Goal: Task Accomplishment & Management: Use online tool/utility

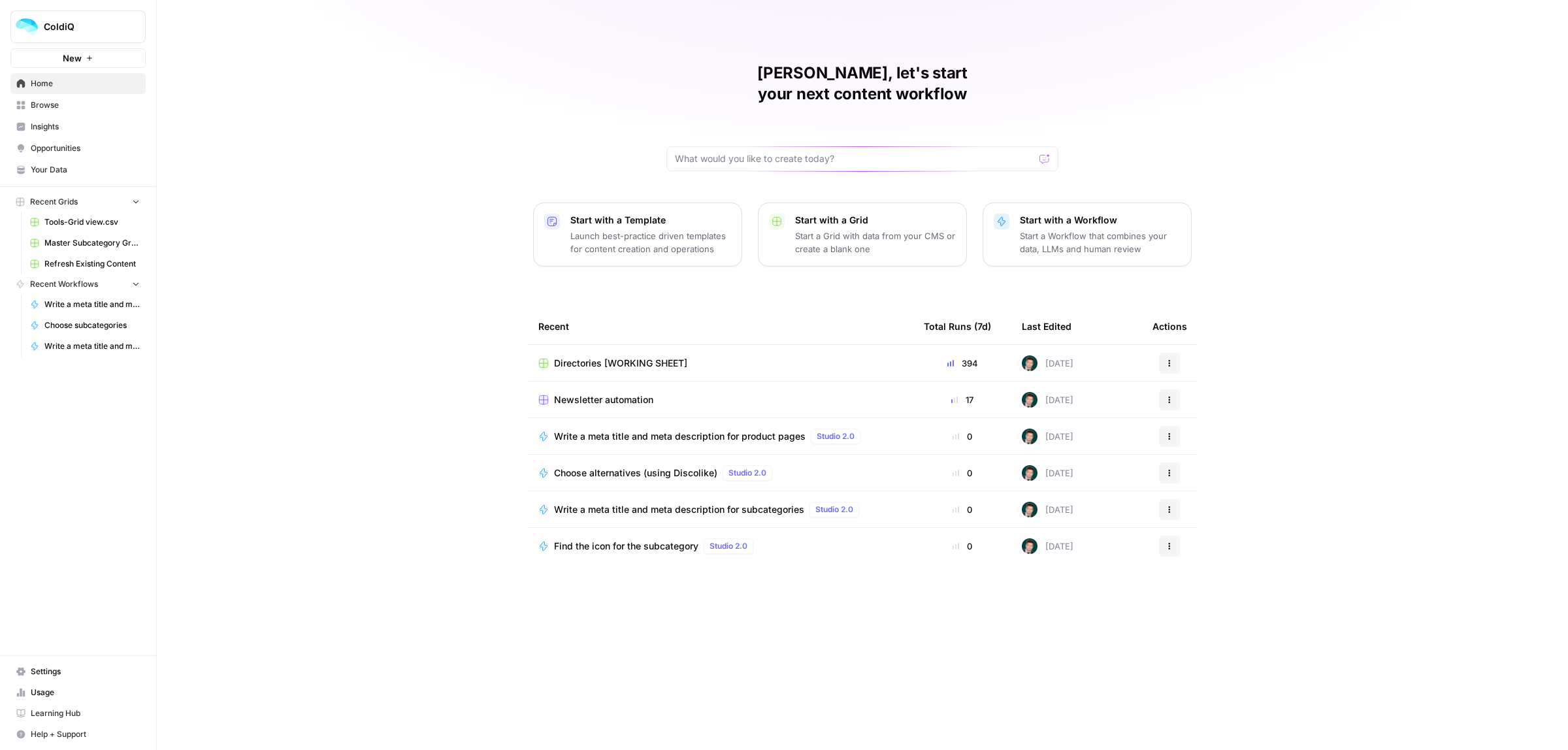
click at [597, 394] on span "Newsletter automation" at bounding box center [603, 400] width 99 height 13
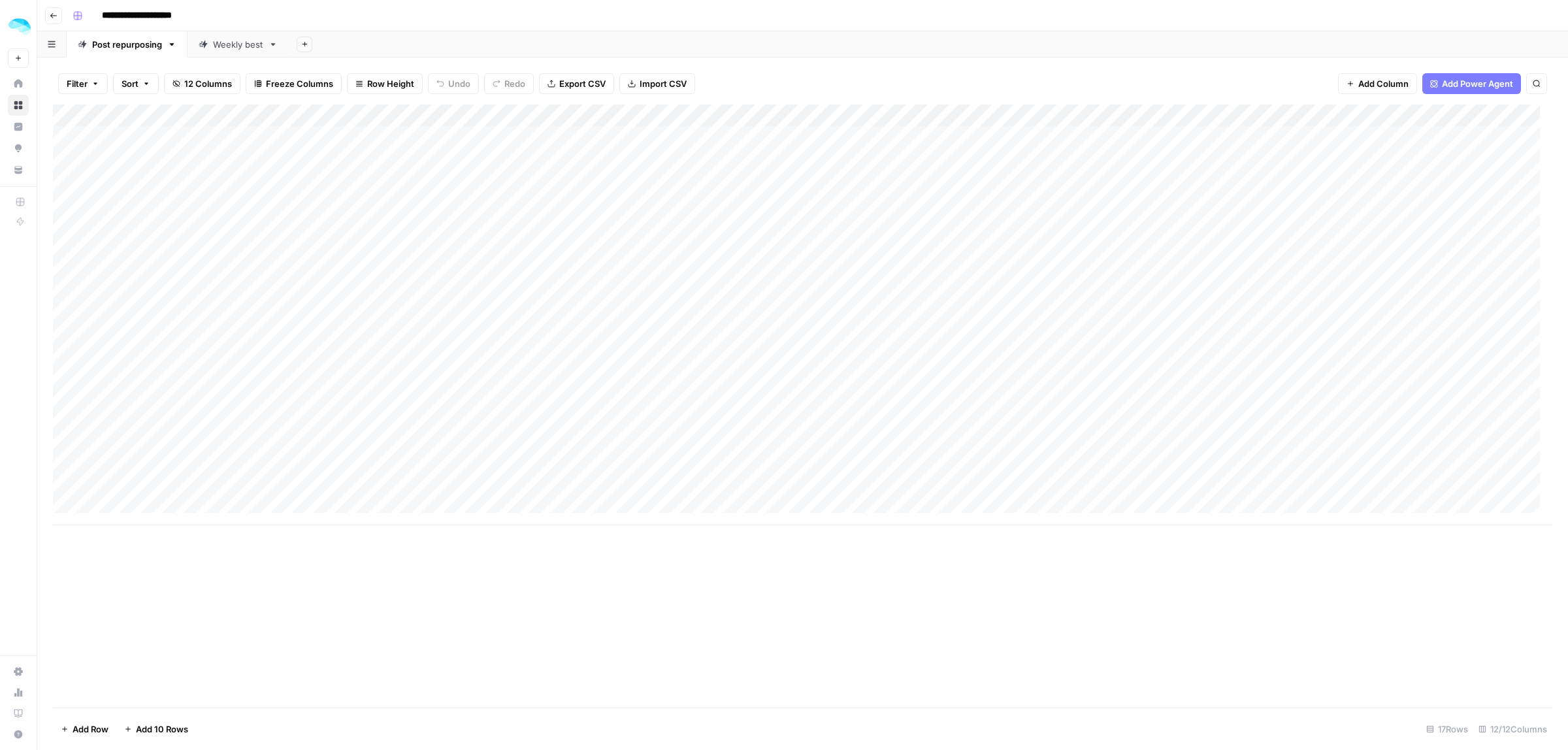
drag, startPoint x: 605, startPoint y: 8, endPoint x: 240, endPoint y: 41, distance: 366.5
click at [240, 41] on div "Weekly best" at bounding box center [237, 44] width 50 height 13
click at [141, 348] on div "Add Column" at bounding box center [803, 347] width 1500 height 485
type textarea "**"
type textarea "*"
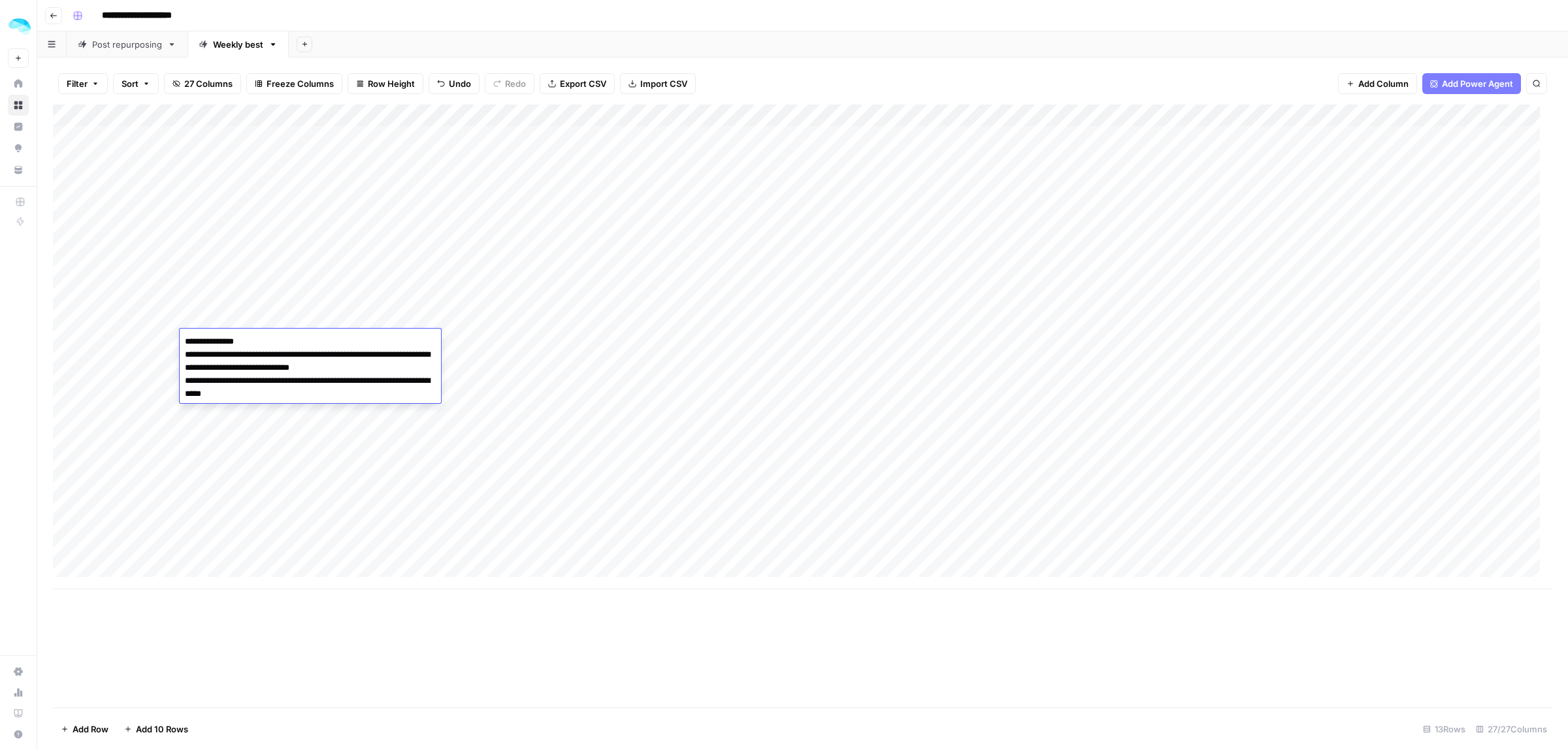
type textarea "**********"
click at [422, 340] on div "Add Column" at bounding box center [803, 347] width 1500 height 485
click at [717, 339] on div "Add Column" at bounding box center [803, 347] width 1500 height 485
click at [890, 350] on div "Add Column" at bounding box center [803, 347] width 1500 height 485
click at [605, 351] on div "Add Column" at bounding box center [803, 347] width 1500 height 485
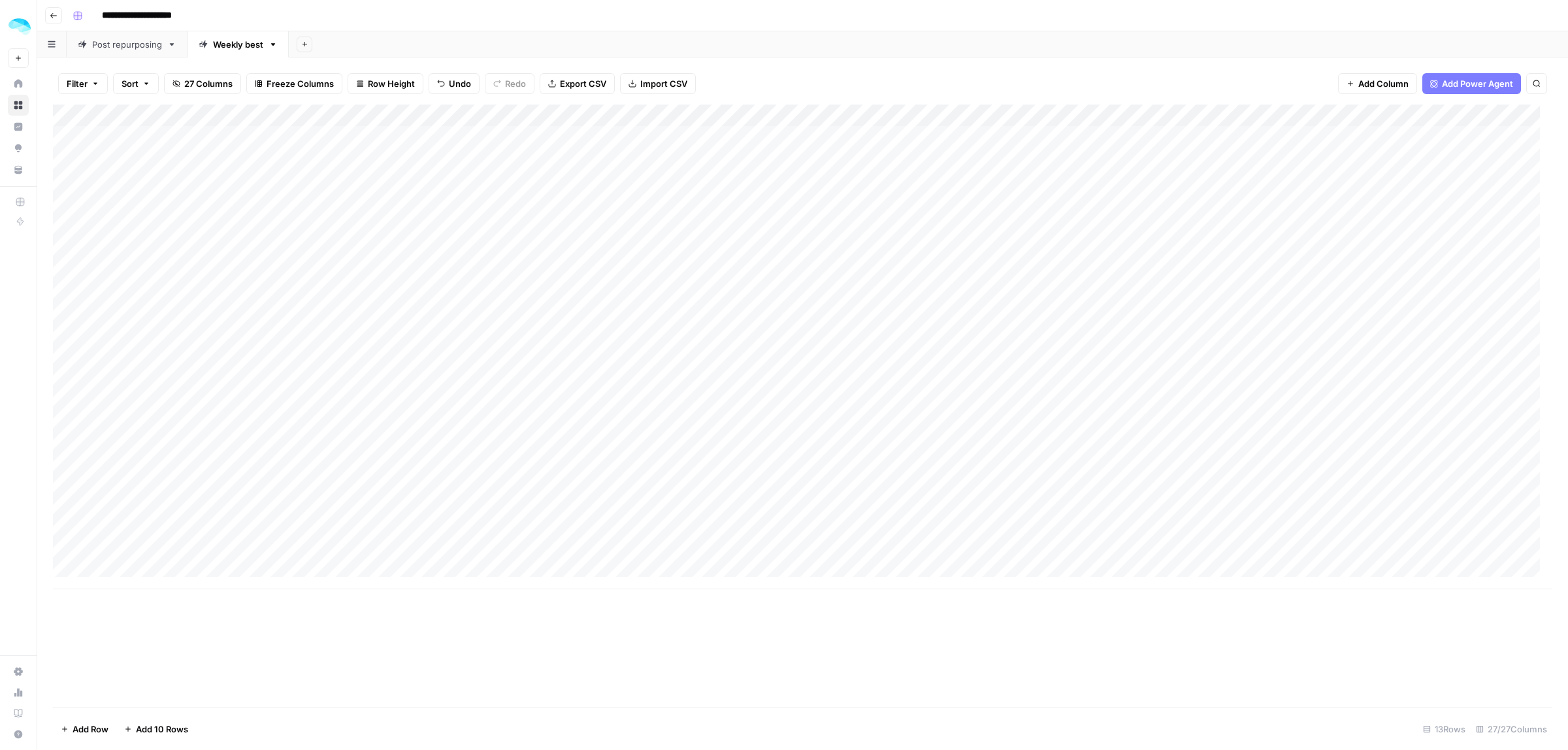
click at [605, 351] on div "Add Column" at bounding box center [803, 347] width 1500 height 485
click at [583, 354] on textarea "**********" at bounding box center [678, 361] width 261 height 57
click at [583, 353] on textarea "**********" at bounding box center [678, 361] width 261 height 57
type textarea "**********"
click at [735, 435] on div "Add Column" at bounding box center [803, 347] width 1500 height 485
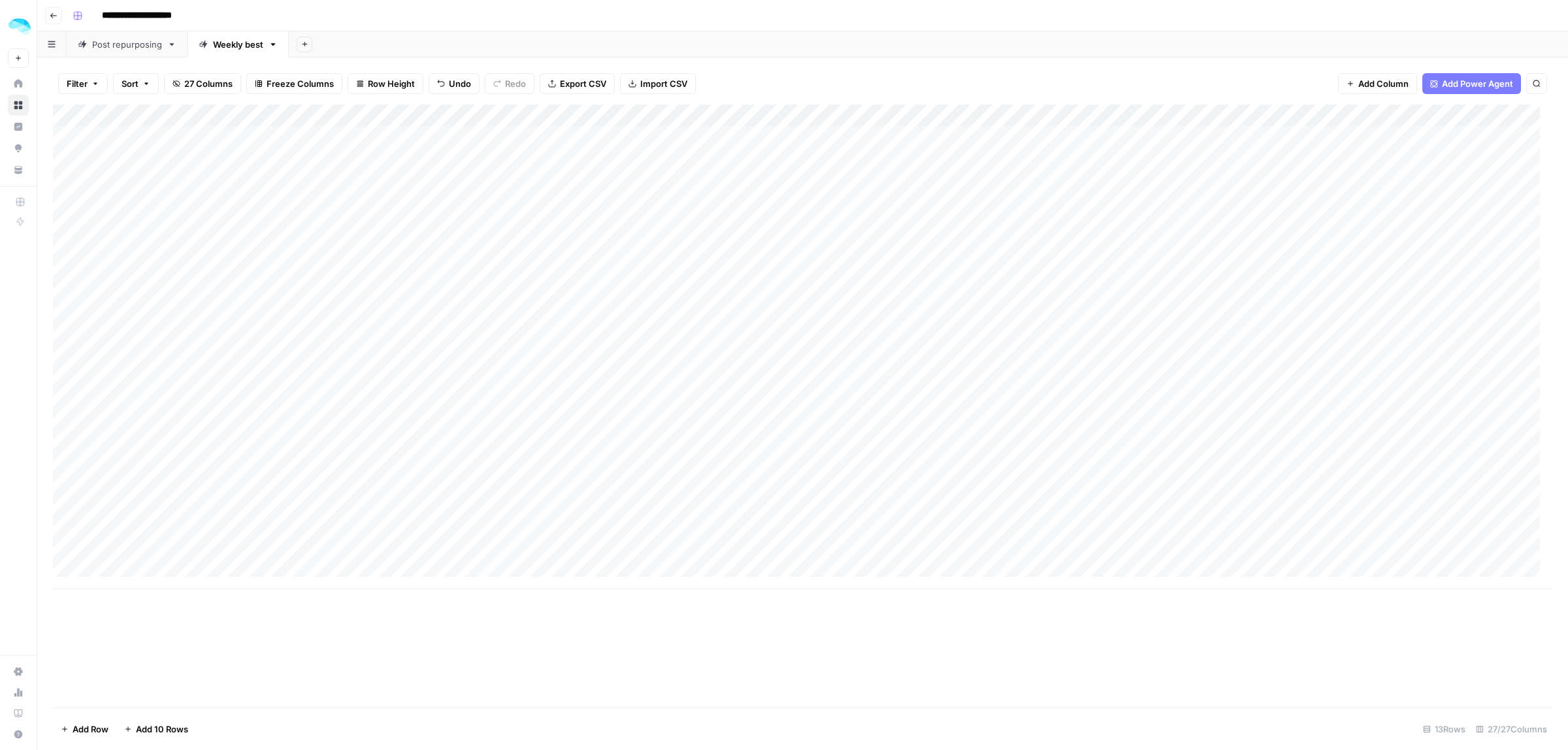
click at [894, 355] on div "Add Column" at bounding box center [803, 347] width 1500 height 485
type textarea "**********"
click at [1185, 345] on div "Add Column" at bounding box center [803, 347] width 1500 height 485
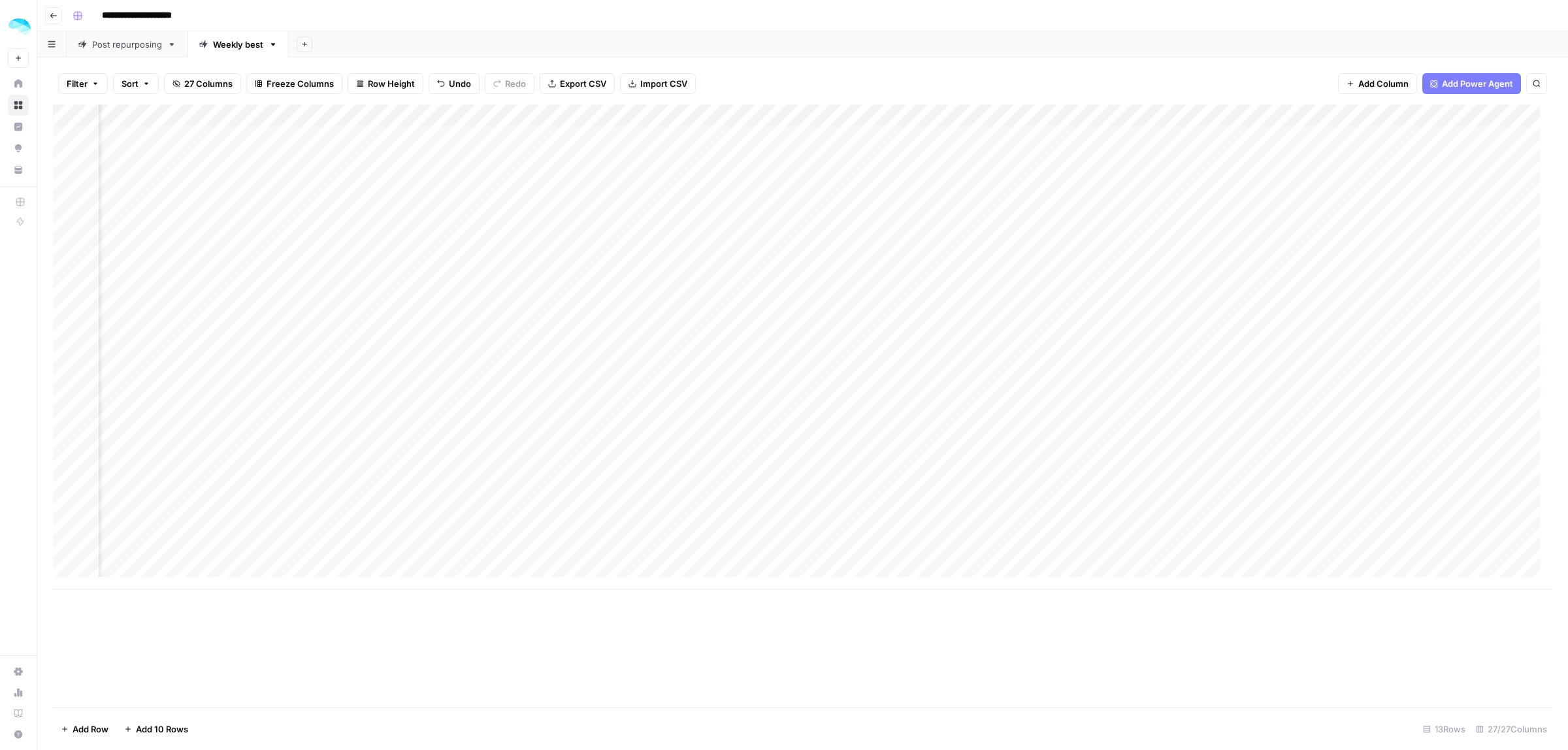
click at [700, 347] on div "Add Column" at bounding box center [803, 347] width 1500 height 485
click at [875, 345] on div "Add Column" at bounding box center [803, 347] width 1500 height 485
type textarea "**********"
click at [779, 389] on div "Add Column" at bounding box center [803, 347] width 1500 height 485
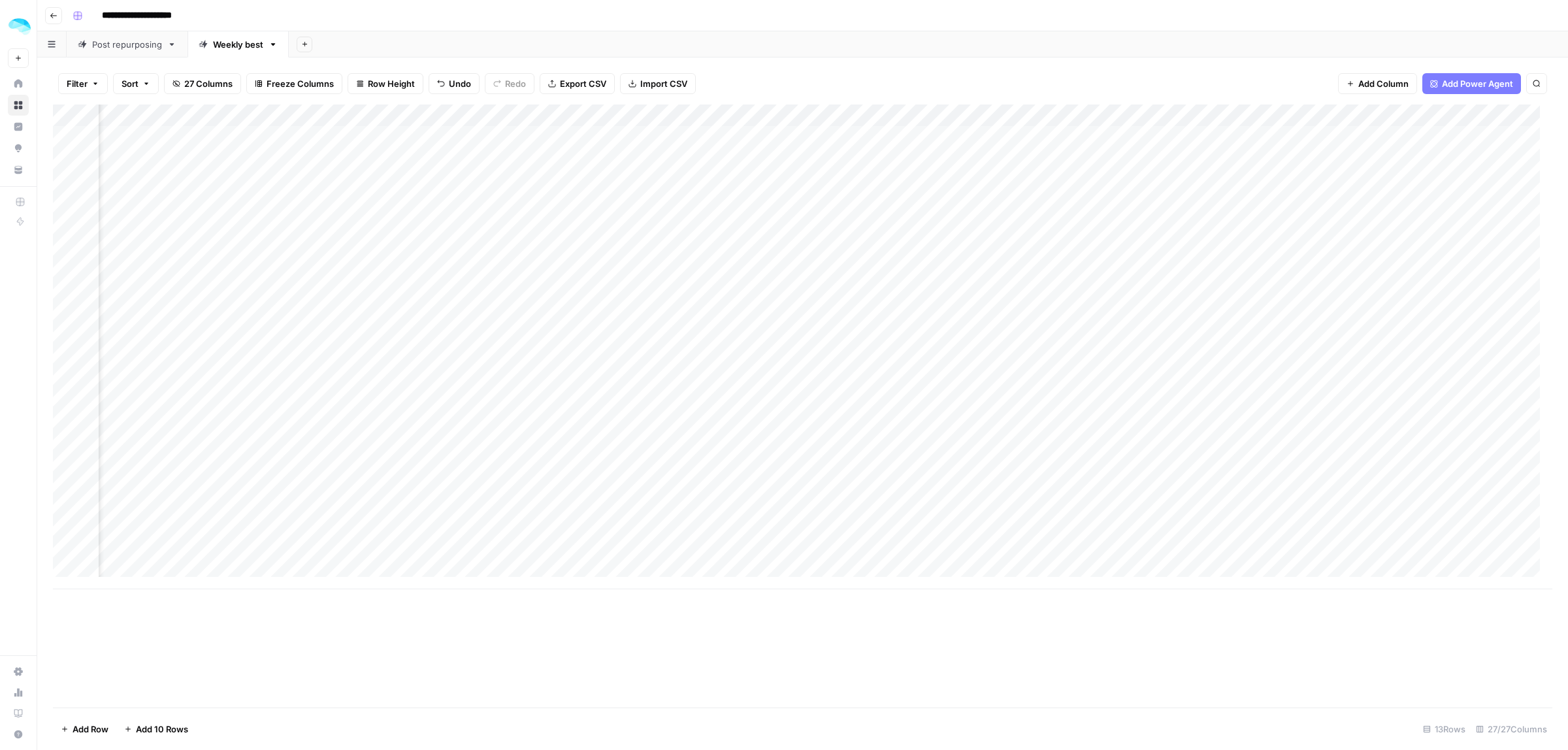
click at [867, 389] on div "Add Column" at bounding box center [803, 347] width 1500 height 485
click at [874, 340] on div "Add Column" at bounding box center [803, 347] width 1500 height 485
click at [753, 361] on div "Add Column" at bounding box center [803, 347] width 1500 height 485
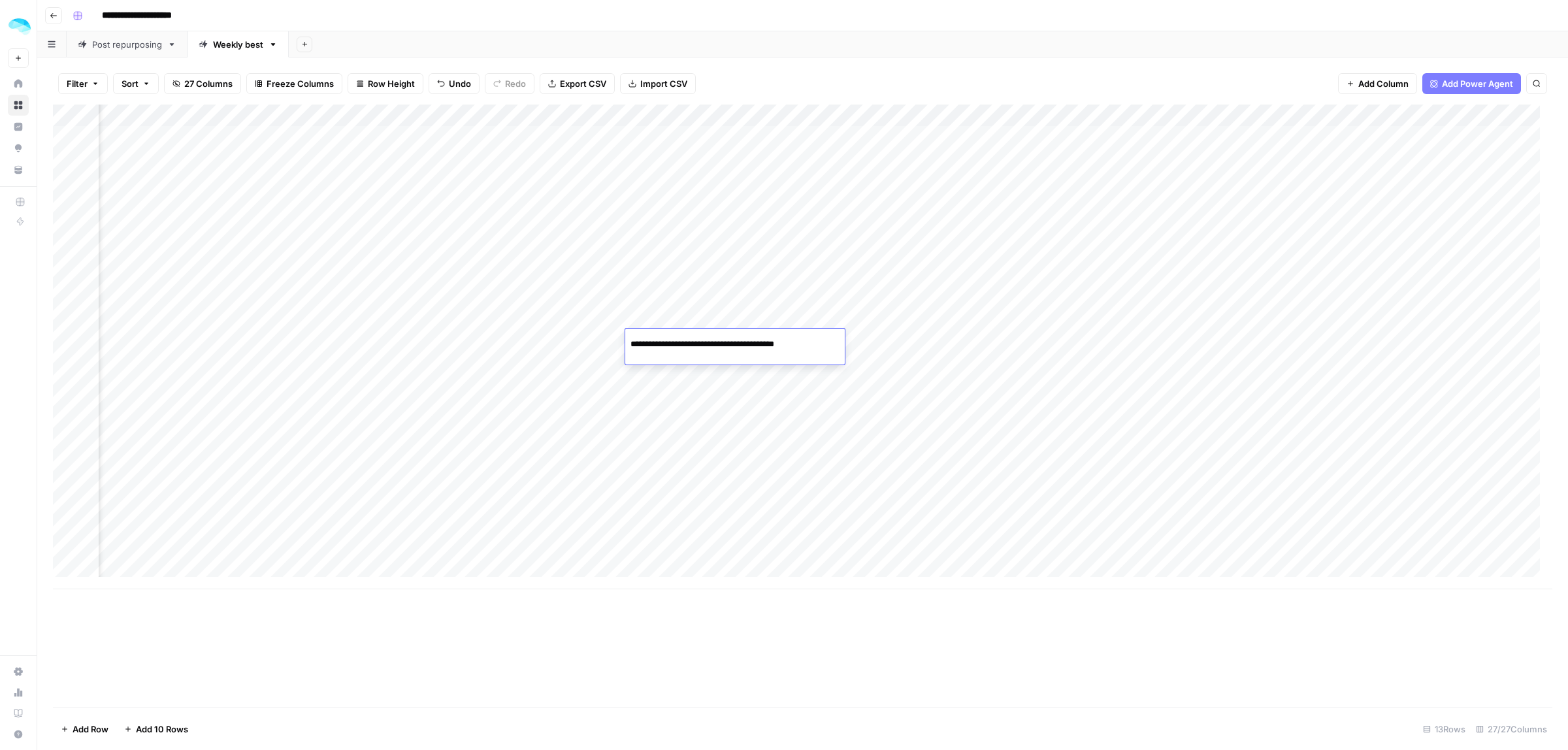
drag, startPoint x: 782, startPoint y: 344, endPoint x: 748, endPoint y: 343, distance: 34.0
click at [747, 343] on input "**********" at bounding box center [736, 344] width 209 height 16
click at [977, 340] on div "Add Column" at bounding box center [803, 347] width 1500 height 485
drag, startPoint x: 978, startPoint y: 342, endPoint x: 975, endPoint y: 406, distance: 64.1
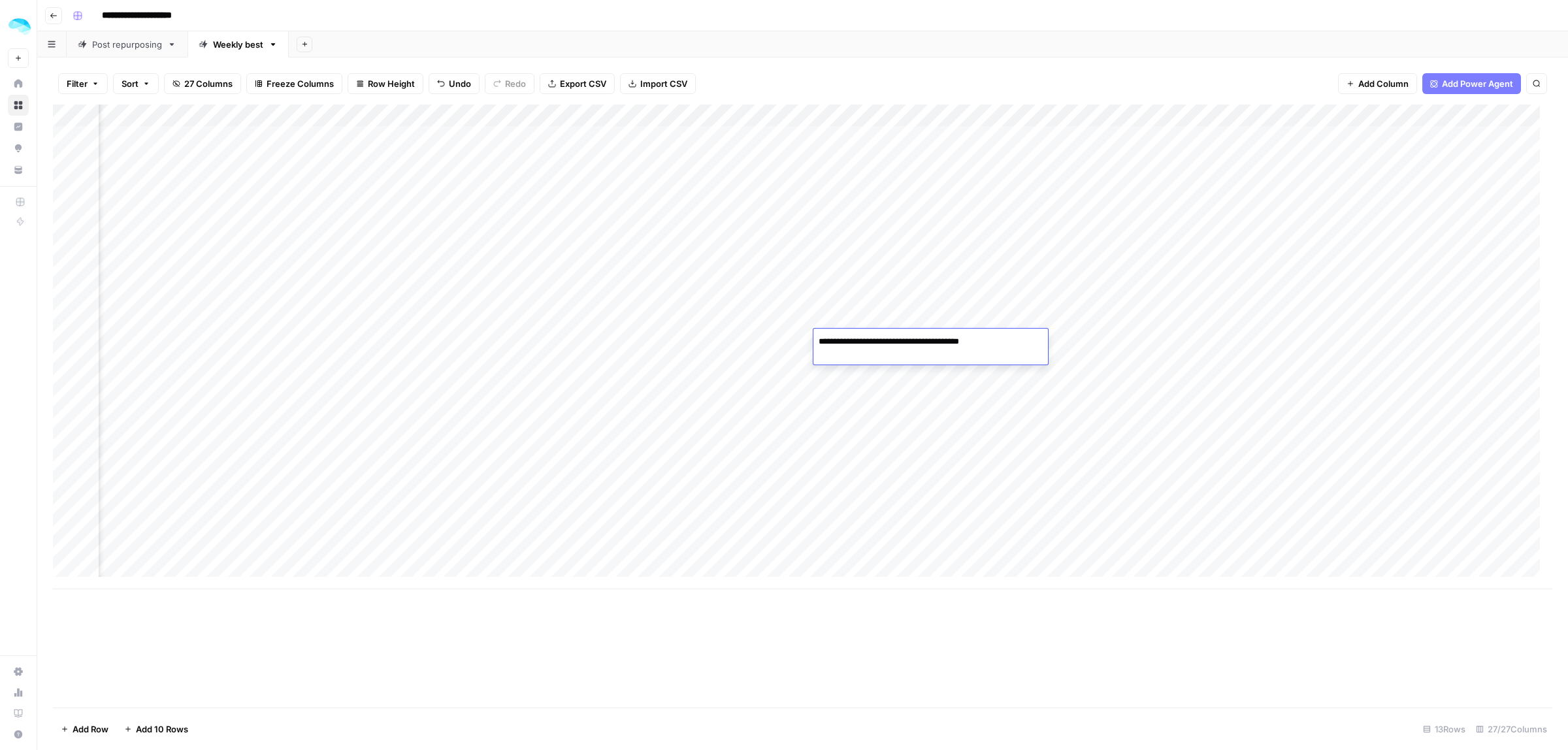
click at [977, 341] on textarea "**********" at bounding box center [918, 341] width 209 height 18
type textarea "**********"
click at [1147, 345] on div "Add Column" at bounding box center [803, 347] width 1500 height 485
click at [652, 347] on div "Add Column" at bounding box center [803, 347] width 1500 height 485
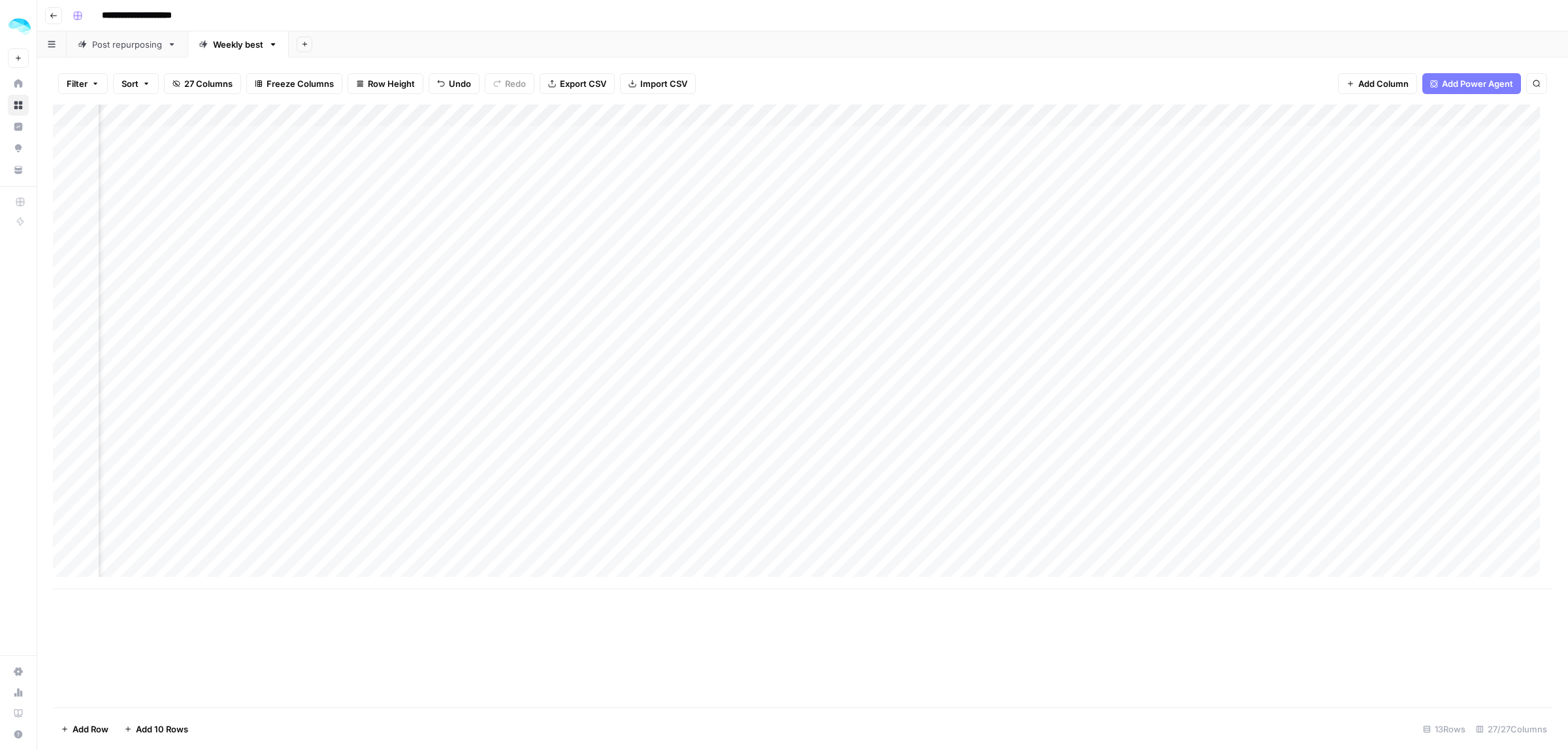
click at [657, 351] on div "Add Column" at bounding box center [803, 347] width 1500 height 485
type input "**********"
click at [809, 344] on div "Add Column" at bounding box center [803, 347] width 1500 height 485
type textarea "**********"
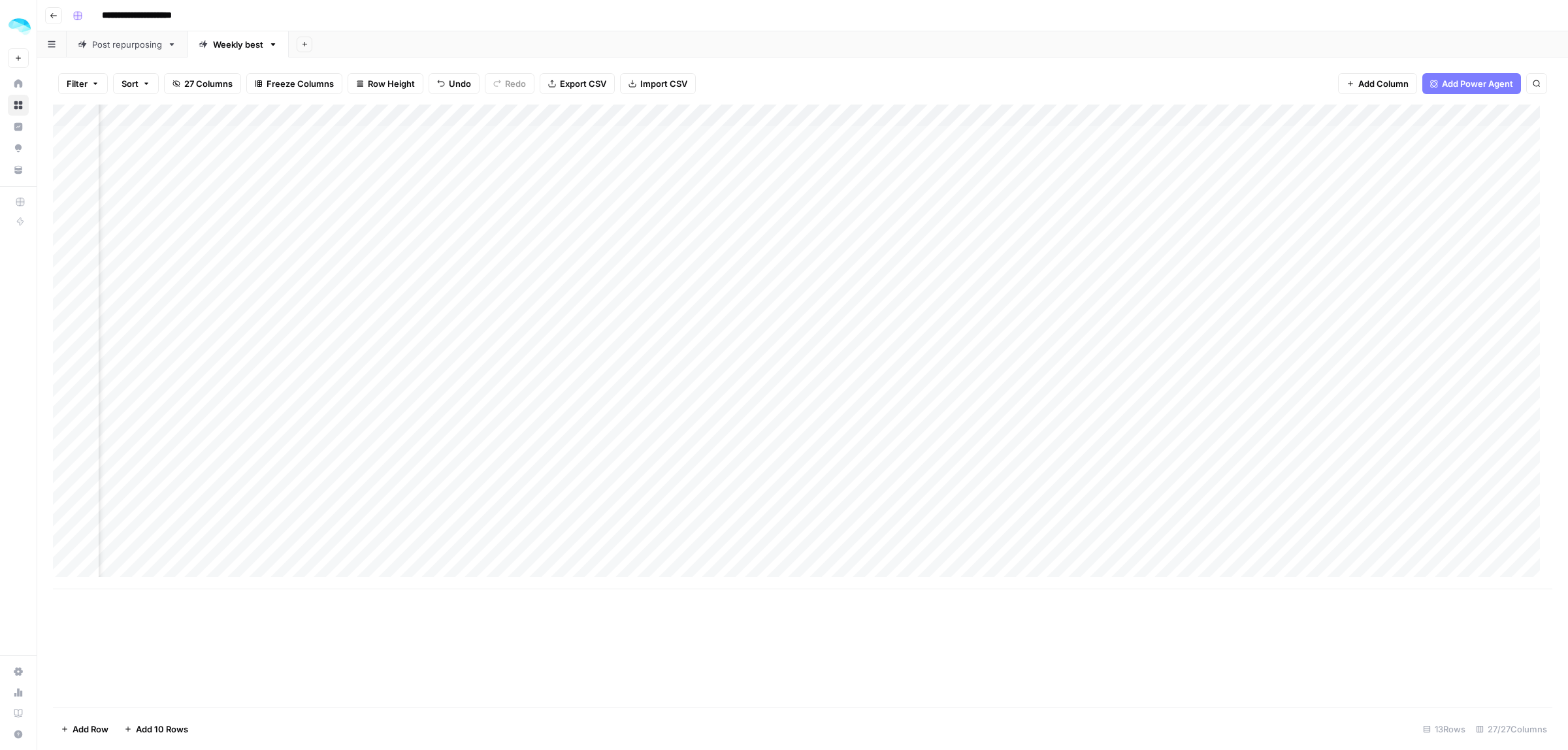
click at [1088, 351] on div "Add Column" at bounding box center [803, 347] width 1500 height 485
click at [924, 306] on div "Add Column" at bounding box center [803, 347] width 1500 height 485
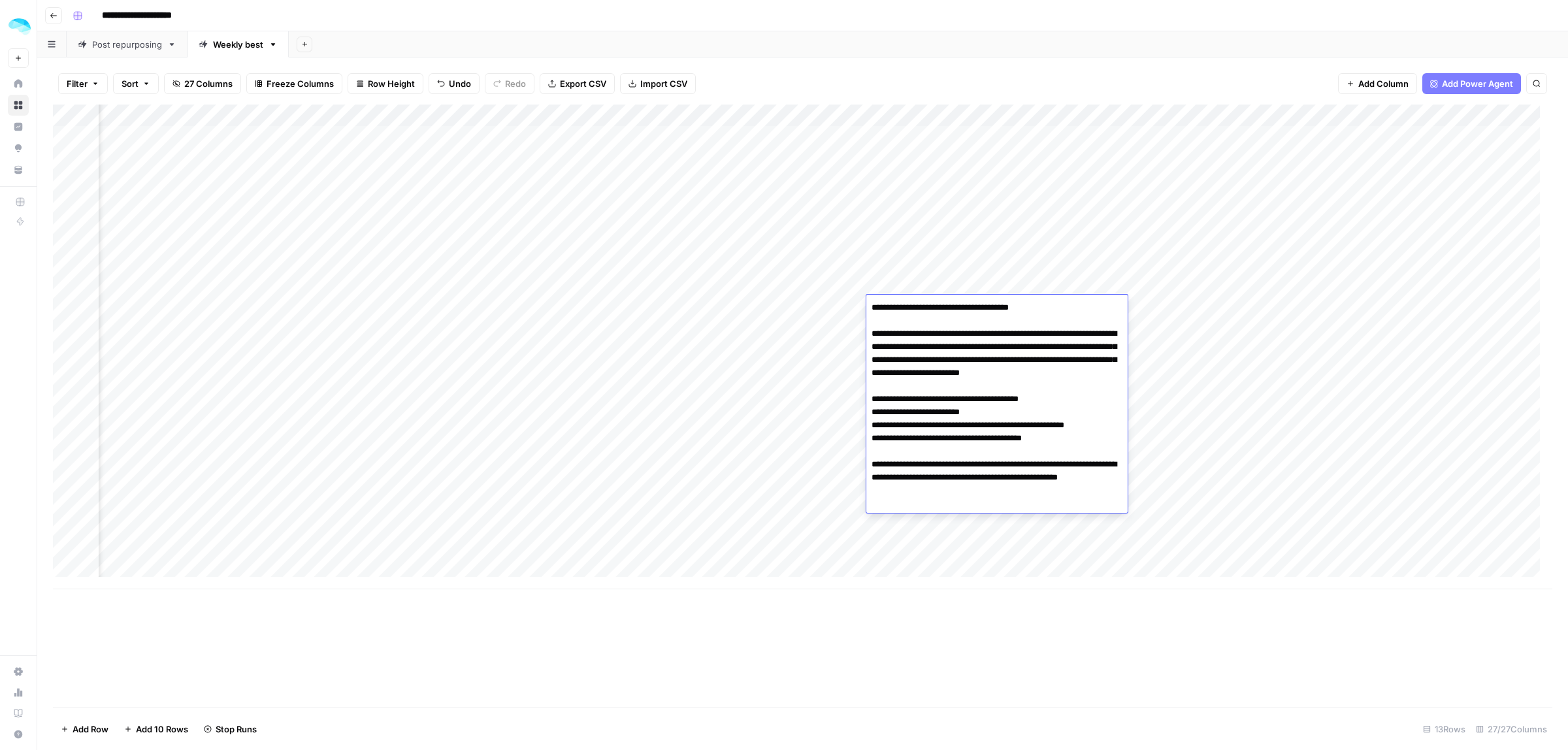
click at [1239, 452] on div "Add Column" at bounding box center [803, 347] width 1500 height 485
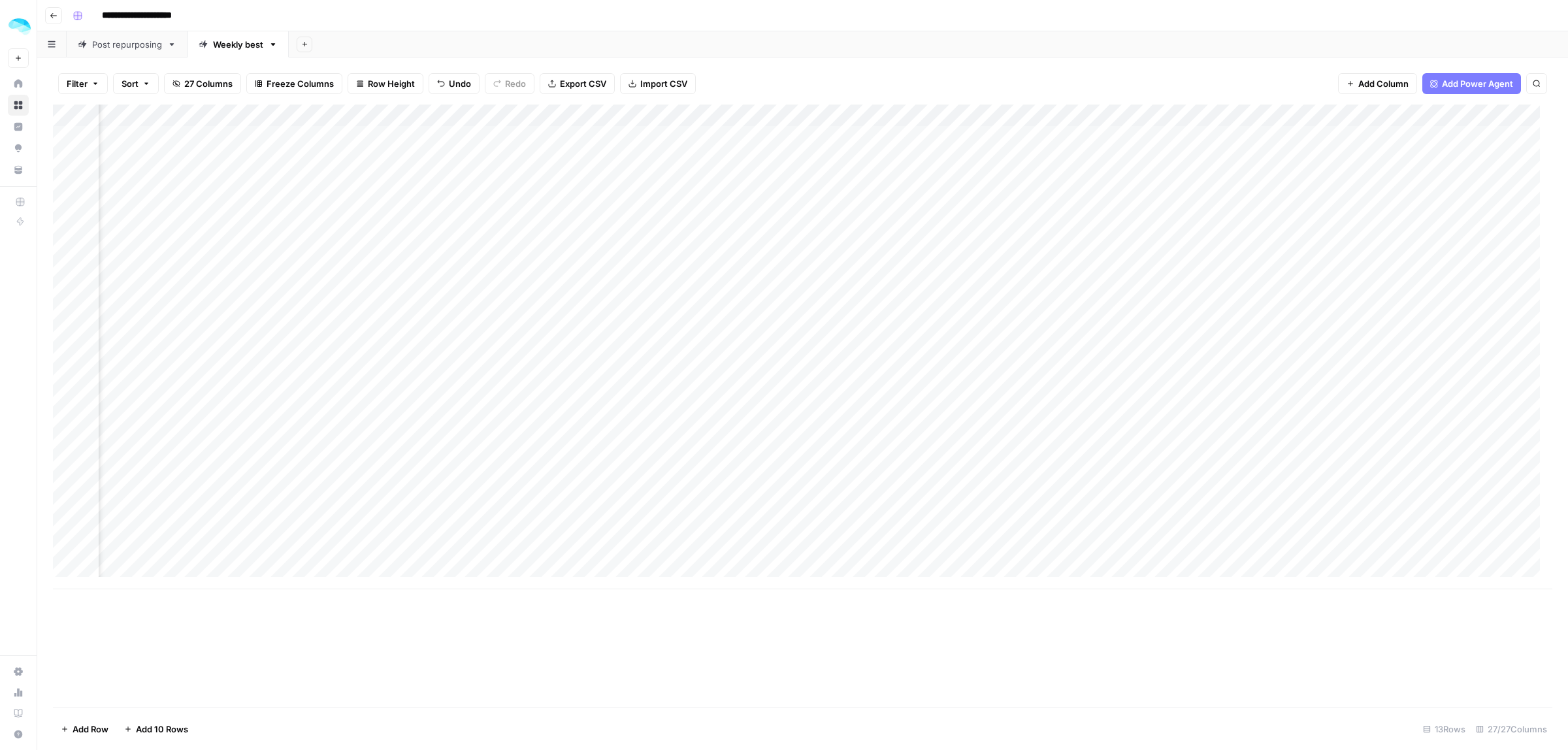
click at [1062, 348] on div "Add Column" at bounding box center [803, 347] width 1500 height 485
click at [837, 339] on div "Add Column" at bounding box center [803, 347] width 1500 height 485
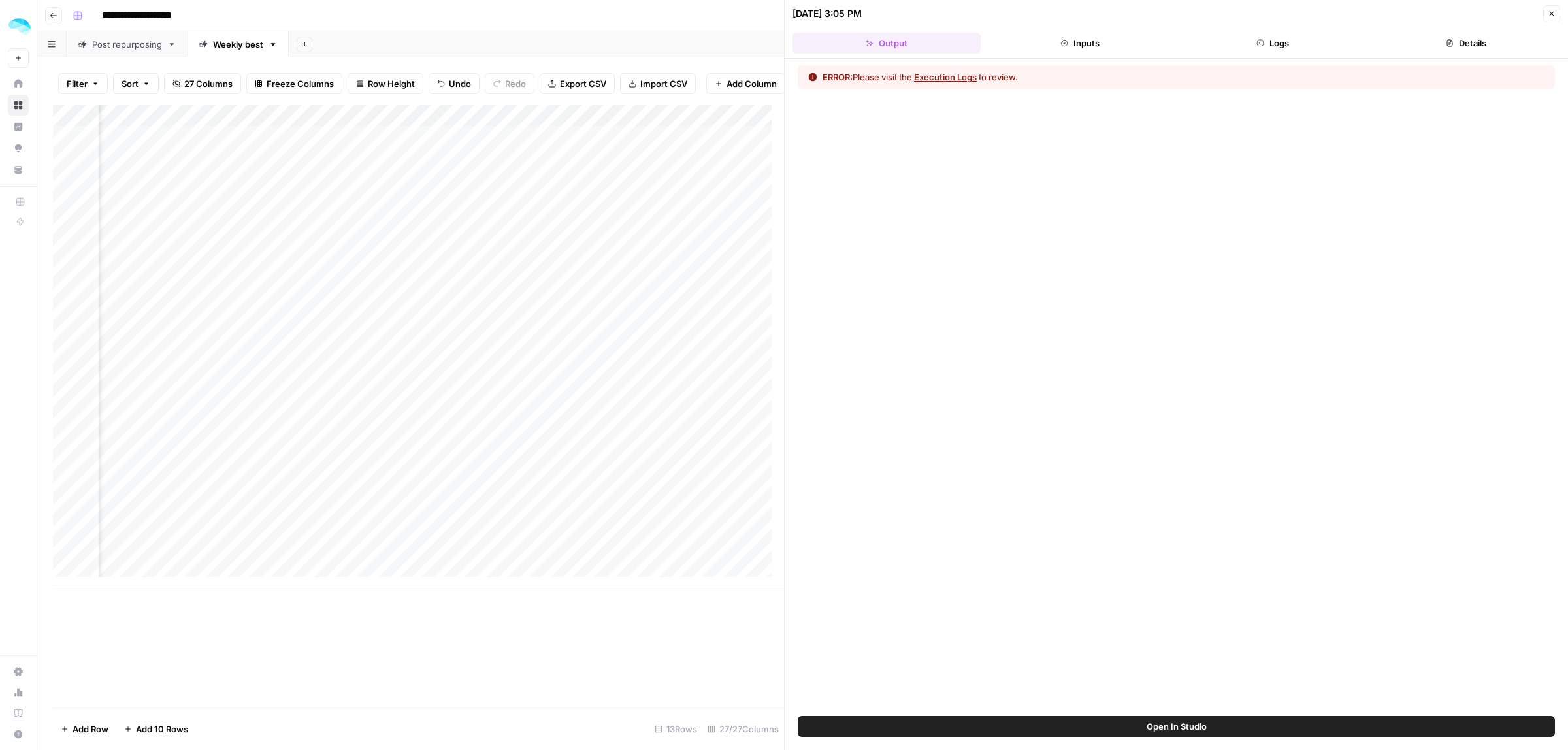
click at [490, 365] on div "Add Column" at bounding box center [418, 347] width 731 height 485
click at [538, 367] on textarea "**********" at bounding box center [528, 367] width 261 height 44
type textarea "**********"
click at [1555, 12] on icon "button" at bounding box center [1552, 13] width 8 height 8
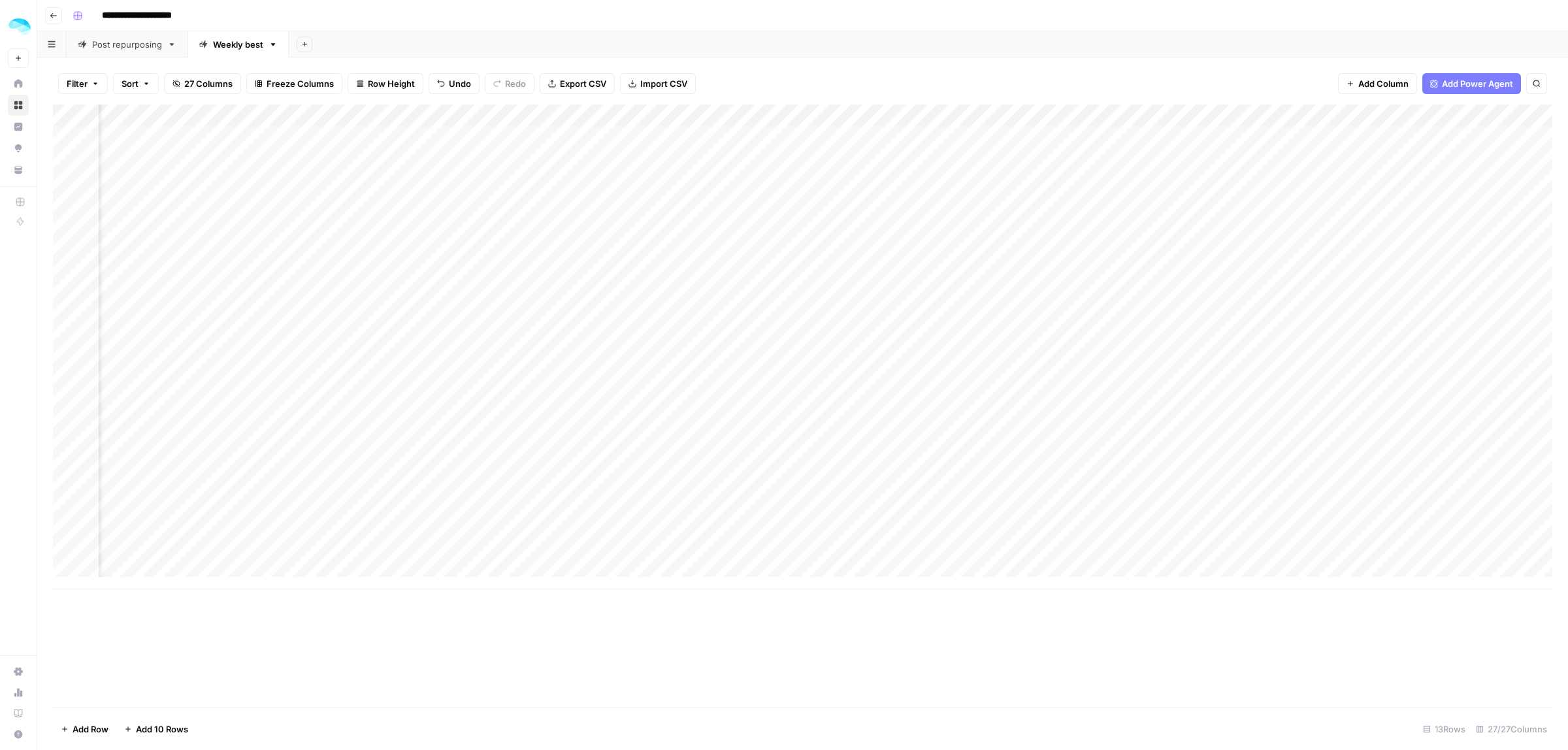
click at [498, 344] on div "Add Column" at bounding box center [803, 347] width 1500 height 485
click at [441, 354] on textarea "**********" at bounding box center [528, 355] width 261 height 44
type textarea "**********"
click at [860, 341] on div "Add Column" at bounding box center [803, 347] width 1500 height 485
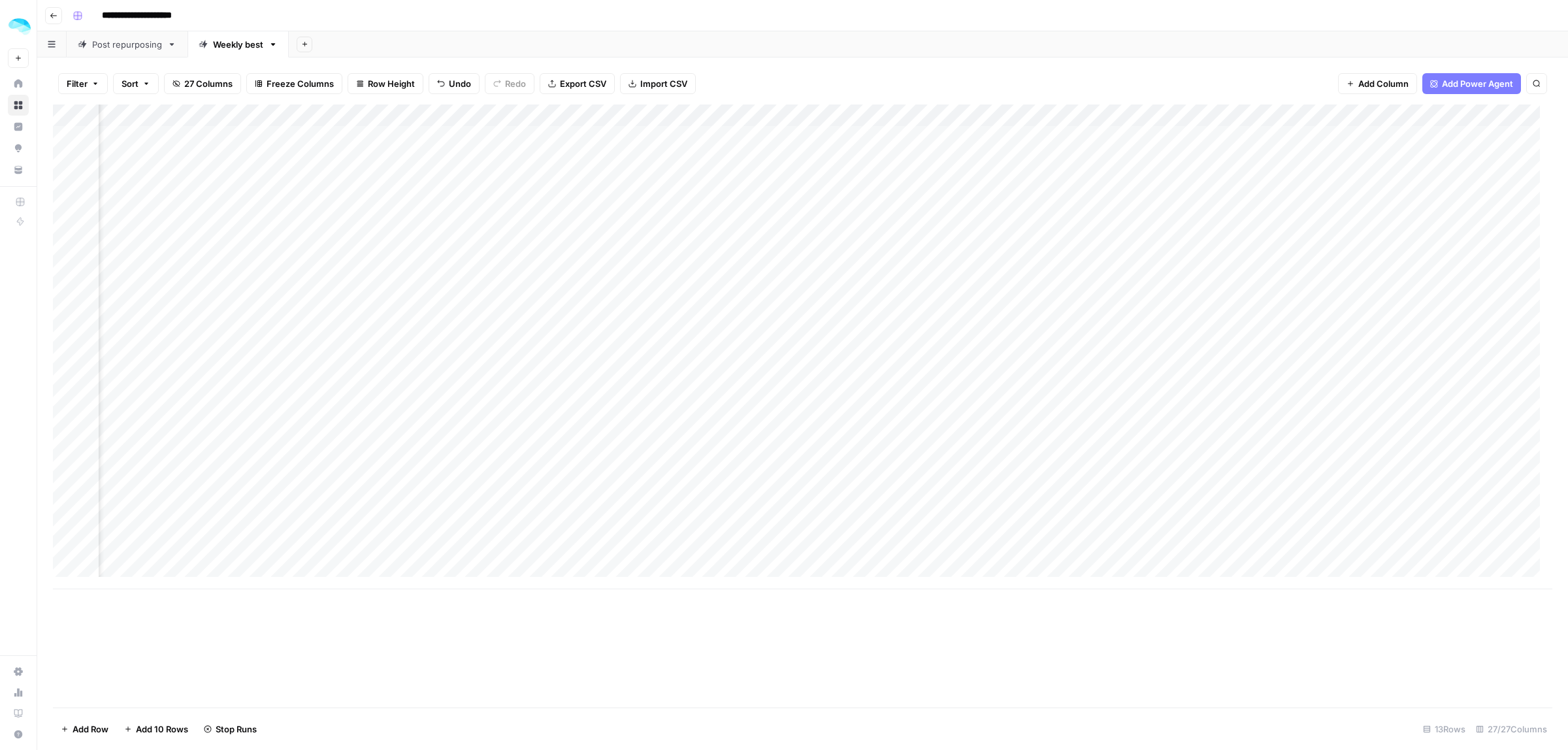
click at [1274, 353] on div "Add Column" at bounding box center [803, 347] width 1500 height 485
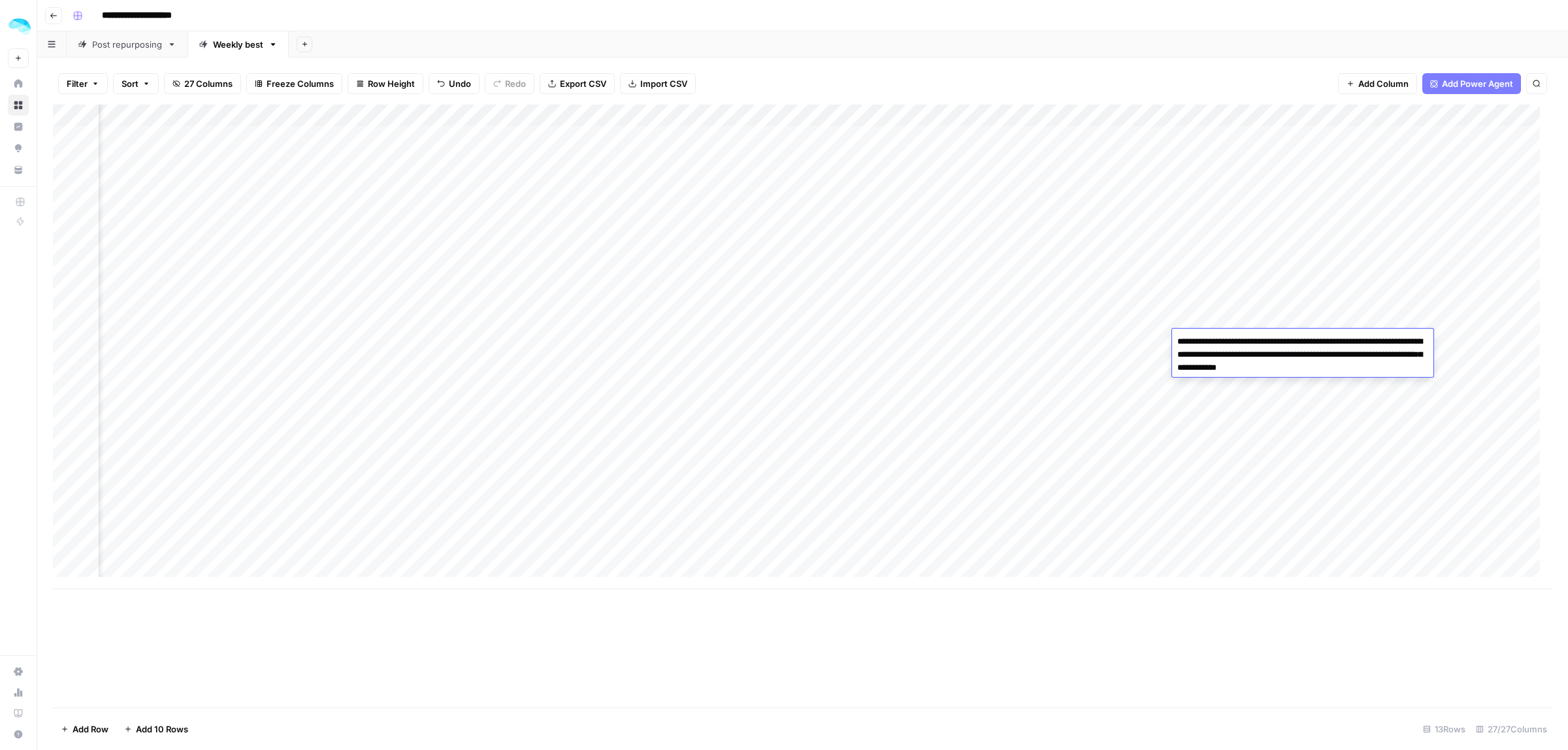
type textarea "**********"
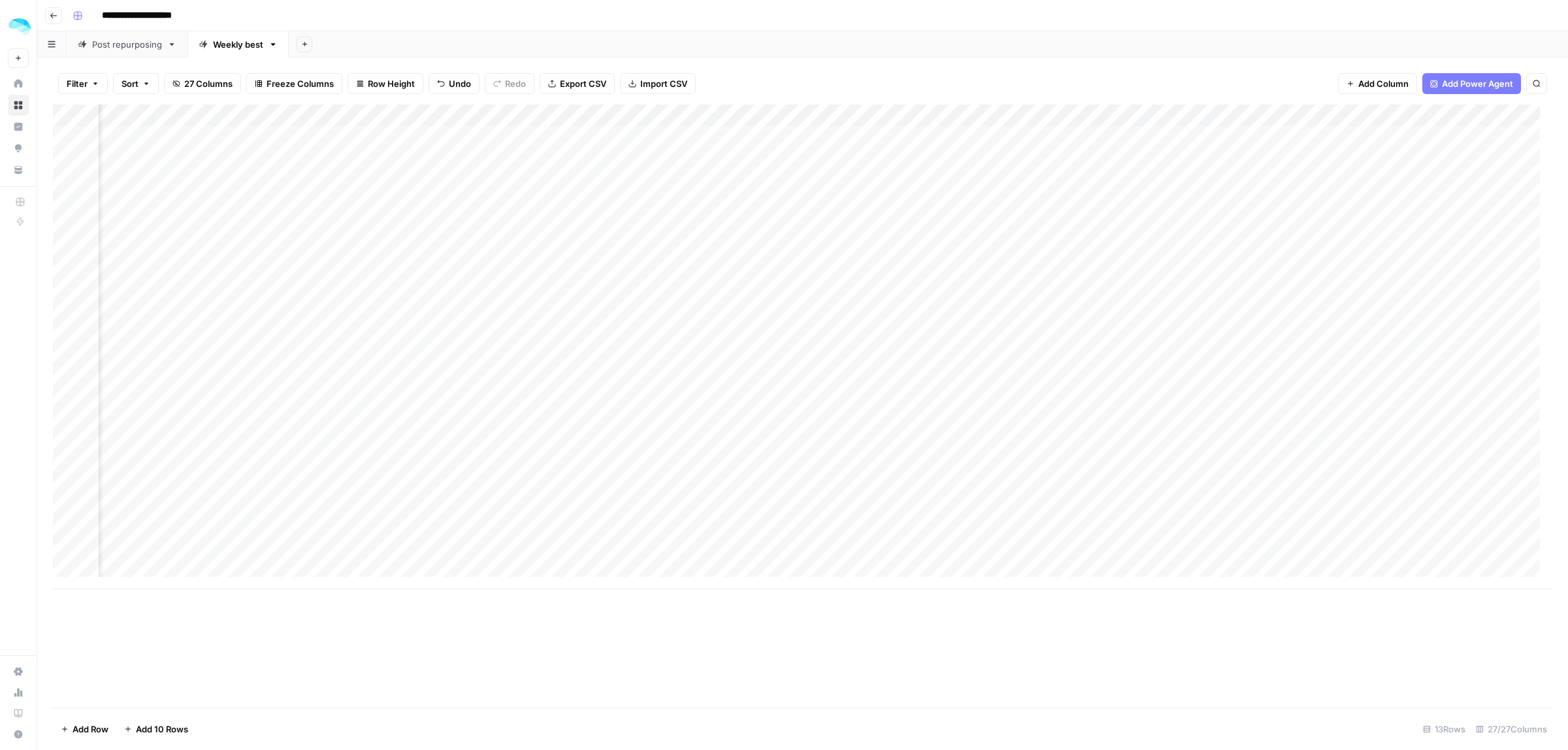
scroll to position [0, 2623]
click at [905, 344] on div "Add Column" at bounding box center [803, 347] width 1500 height 485
click at [1209, 350] on div "Add Column" at bounding box center [803, 347] width 1500 height 485
click at [1462, 346] on div "Add Column" at bounding box center [803, 347] width 1500 height 485
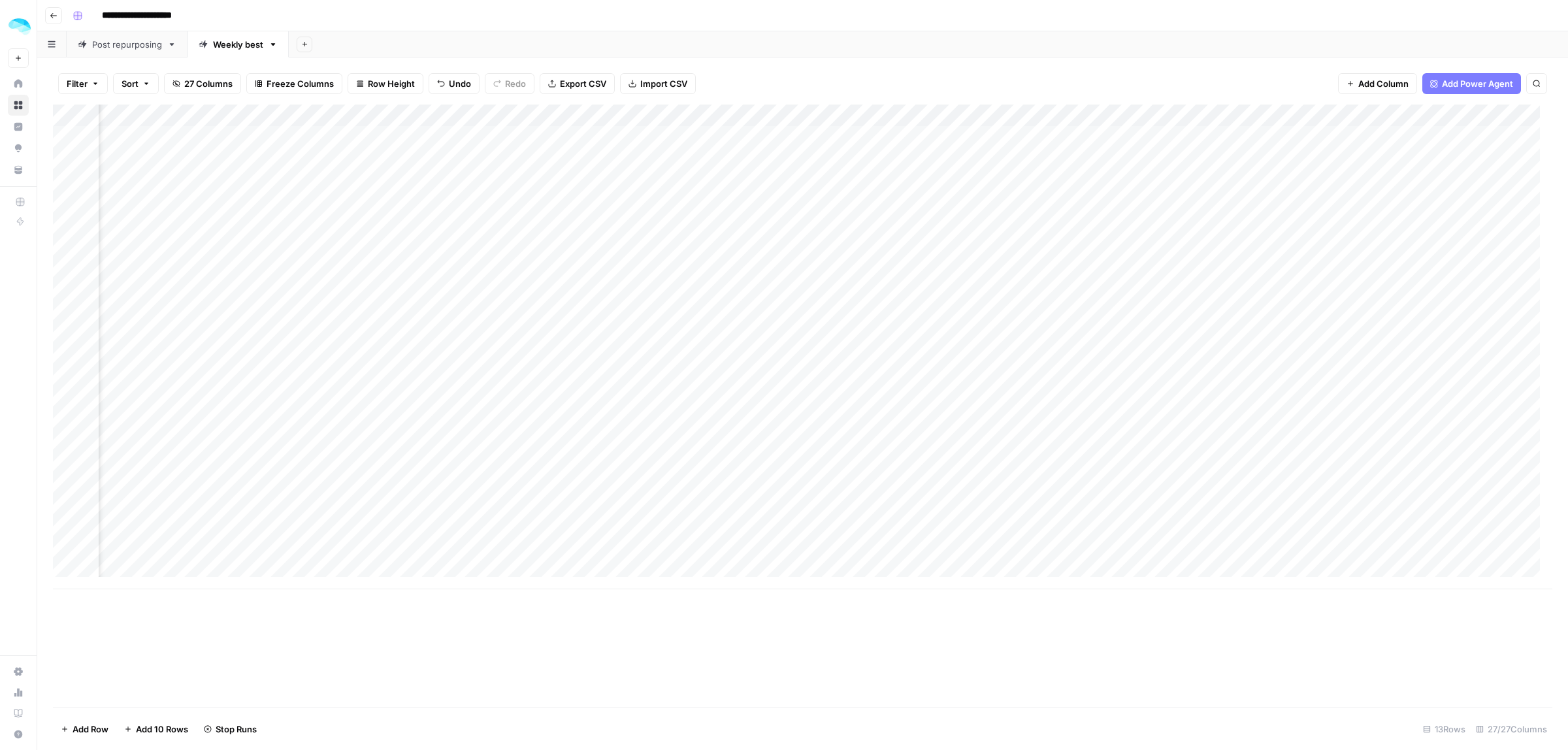
click at [801, 335] on div "Add Column" at bounding box center [803, 347] width 1500 height 485
click at [484, 340] on div "Add Column" at bounding box center [803, 347] width 1500 height 485
click at [1296, 329] on div "Add Column" at bounding box center [803, 347] width 1500 height 485
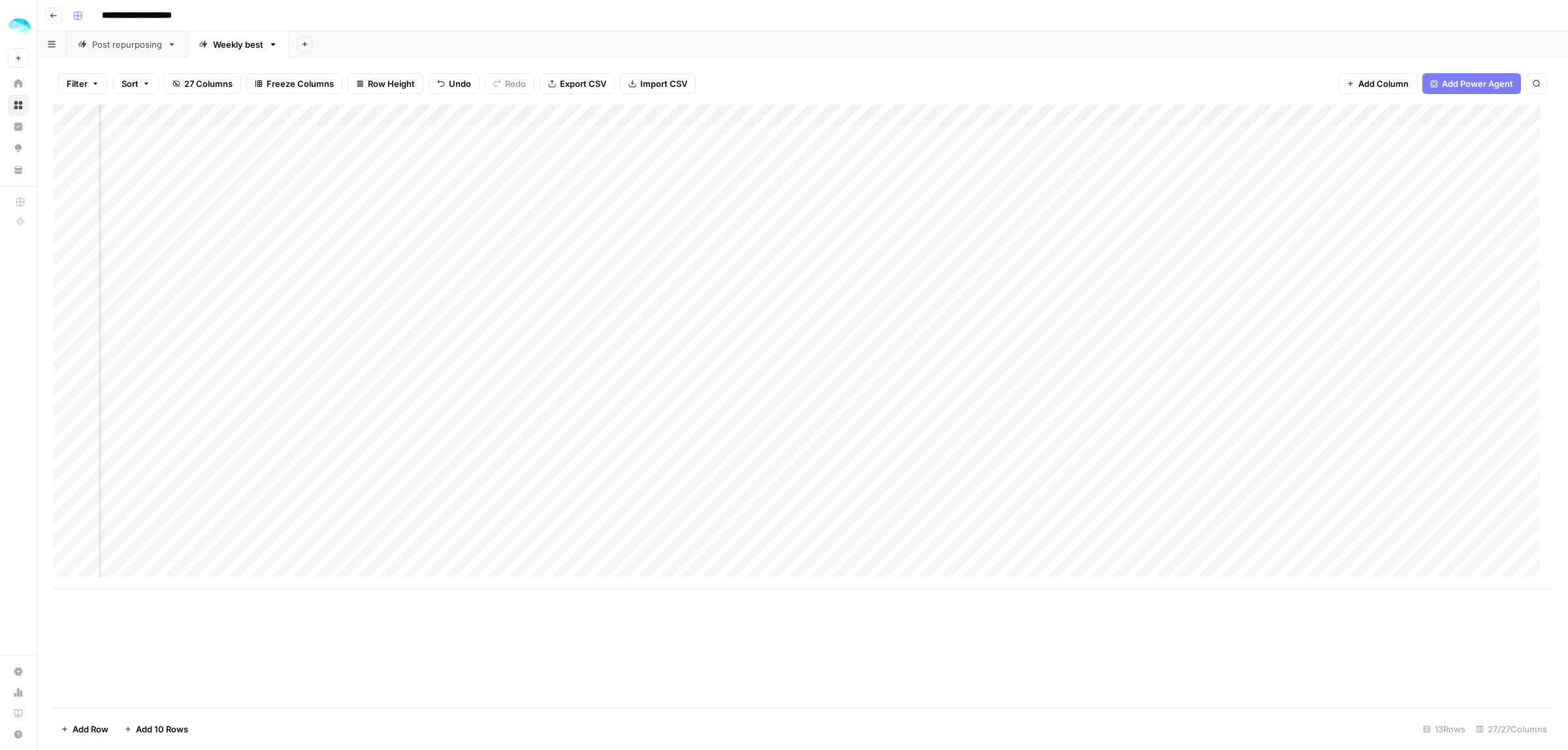
click at [1290, 353] on div "Add Column" at bounding box center [803, 347] width 1500 height 485
click at [149, 337] on div "Add Column" at bounding box center [803, 347] width 1500 height 485
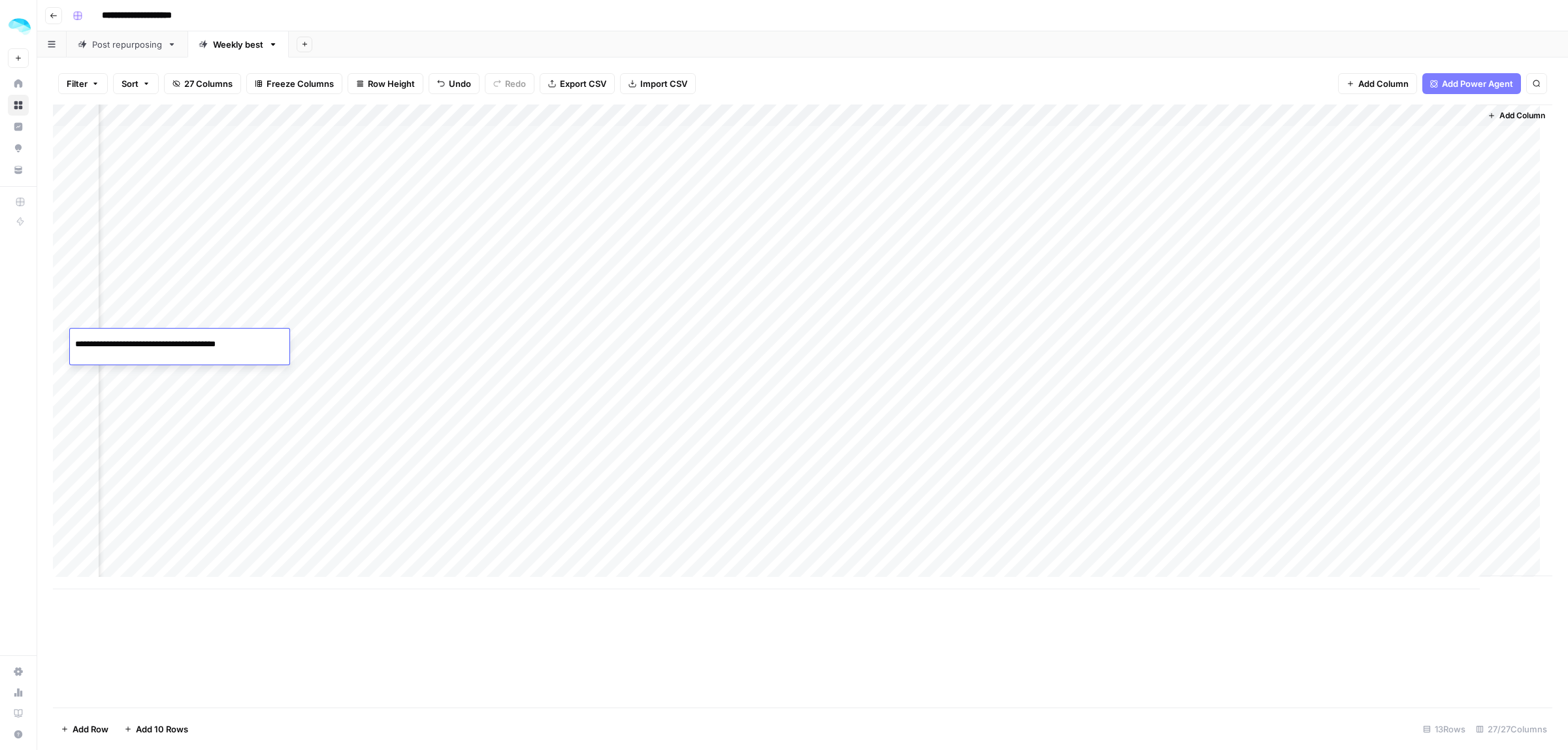
scroll to position [0, 1]
click at [532, 341] on div "Add Column" at bounding box center [803, 347] width 1500 height 485
click at [1158, 337] on div "Add Column" at bounding box center [803, 347] width 1500 height 485
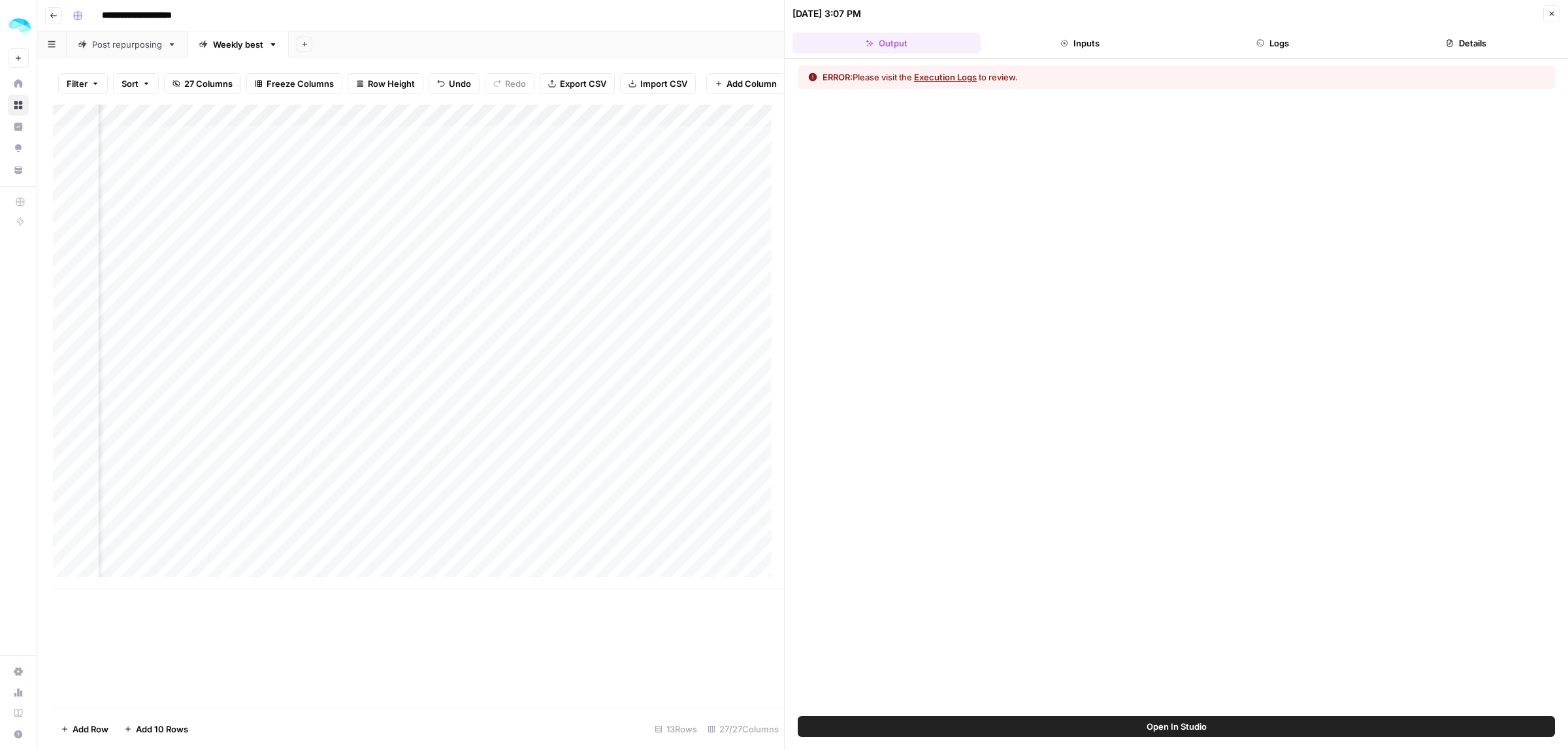
click at [1076, 51] on button "Inputs" at bounding box center [1080, 43] width 188 height 21
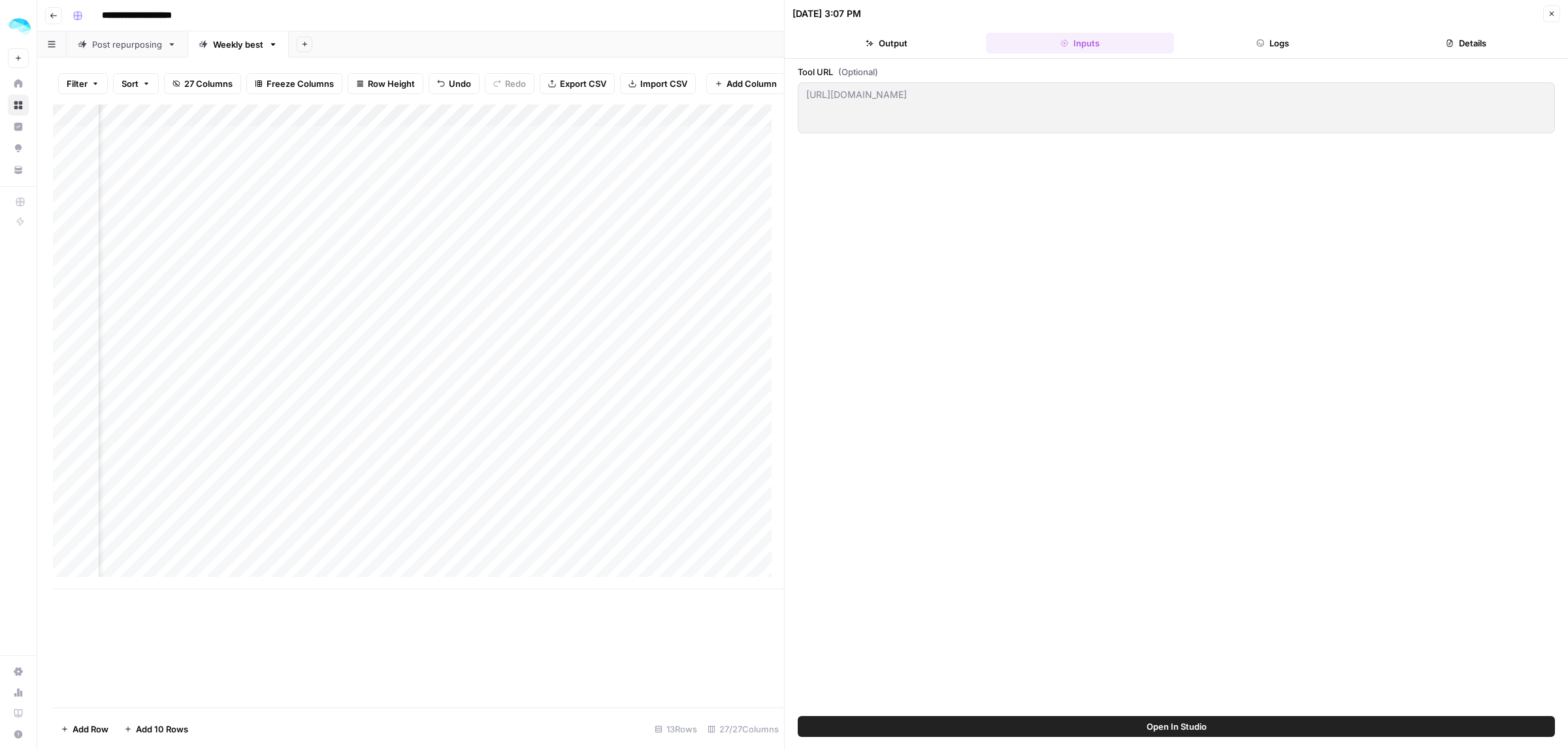
click at [1269, 51] on button "Logs" at bounding box center [1273, 43] width 188 height 21
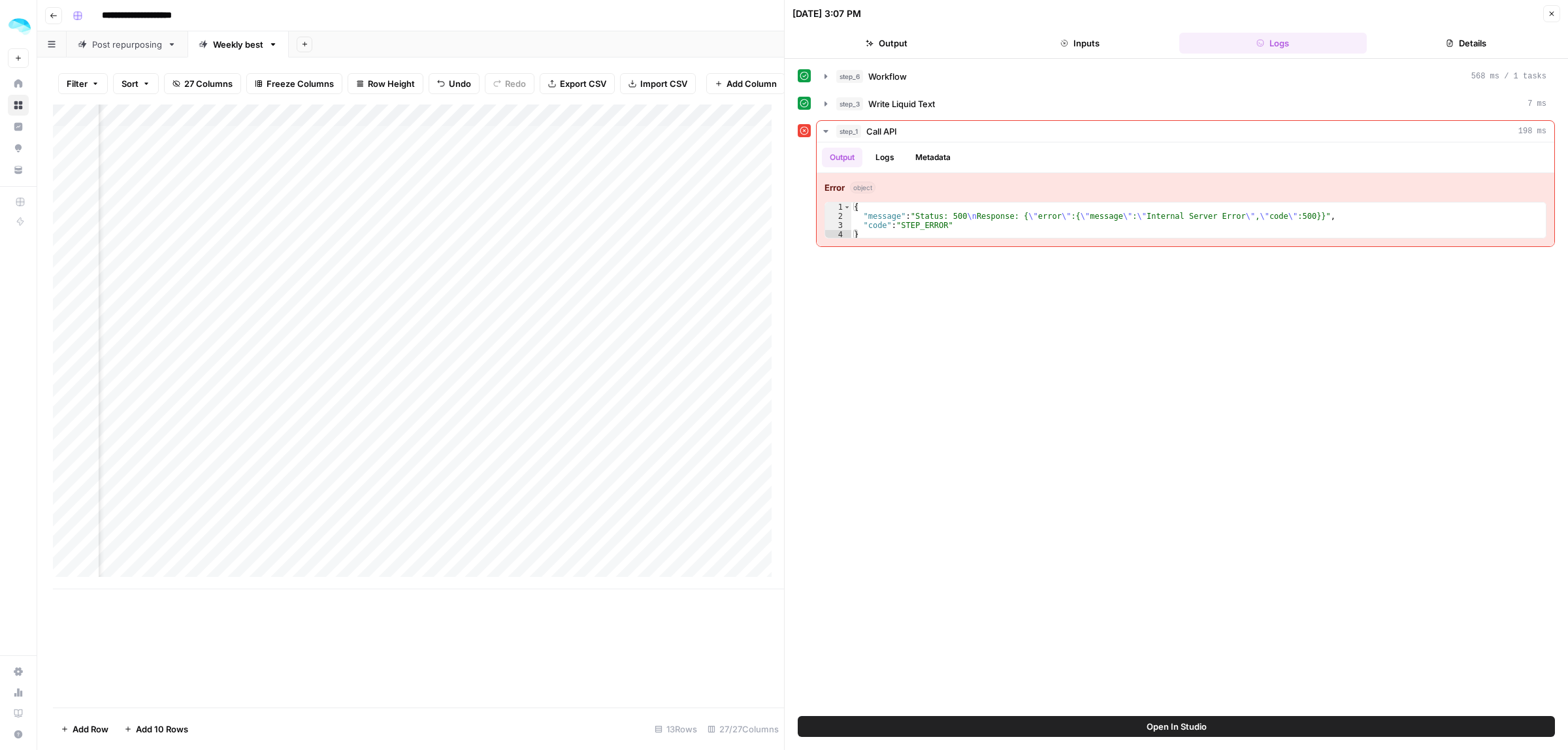
click at [1540, 15] on div "10/08/25 at 3:07 PM Close" at bounding box center [1177, 13] width 768 height 17
click at [1567, 13] on header "10/08/25 at 3:07 PM Close Output Inputs Logs Details" at bounding box center [1176, 29] width 783 height 59
click at [1555, 15] on icon "button" at bounding box center [1552, 13] width 8 height 8
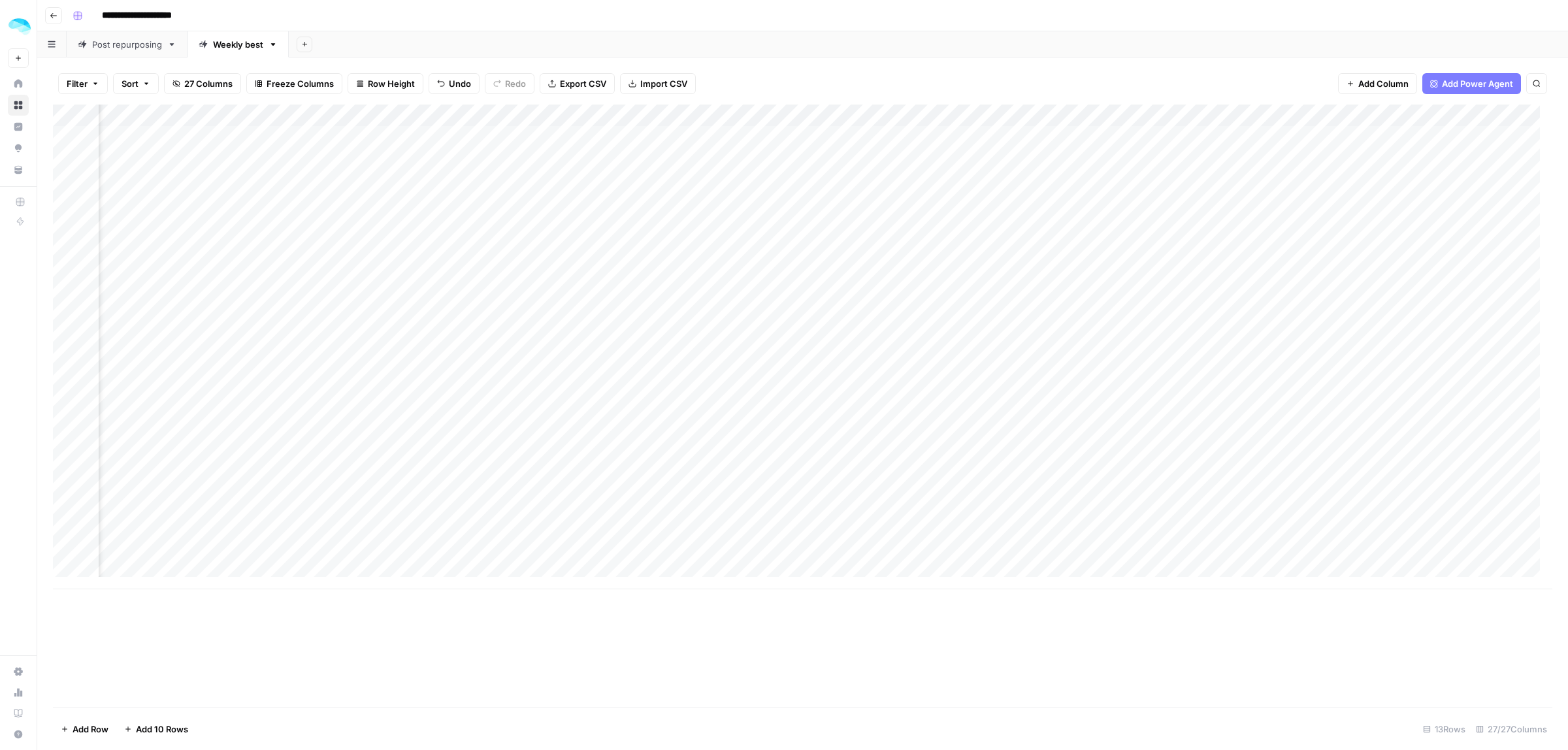
click at [1160, 119] on div "Add Column" at bounding box center [803, 347] width 1500 height 485
click at [961, 243] on span "Edit Workflow" at bounding box center [985, 244] width 114 height 13
click at [1224, 341] on div "Add Column" at bounding box center [803, 347] width 1500 height 485
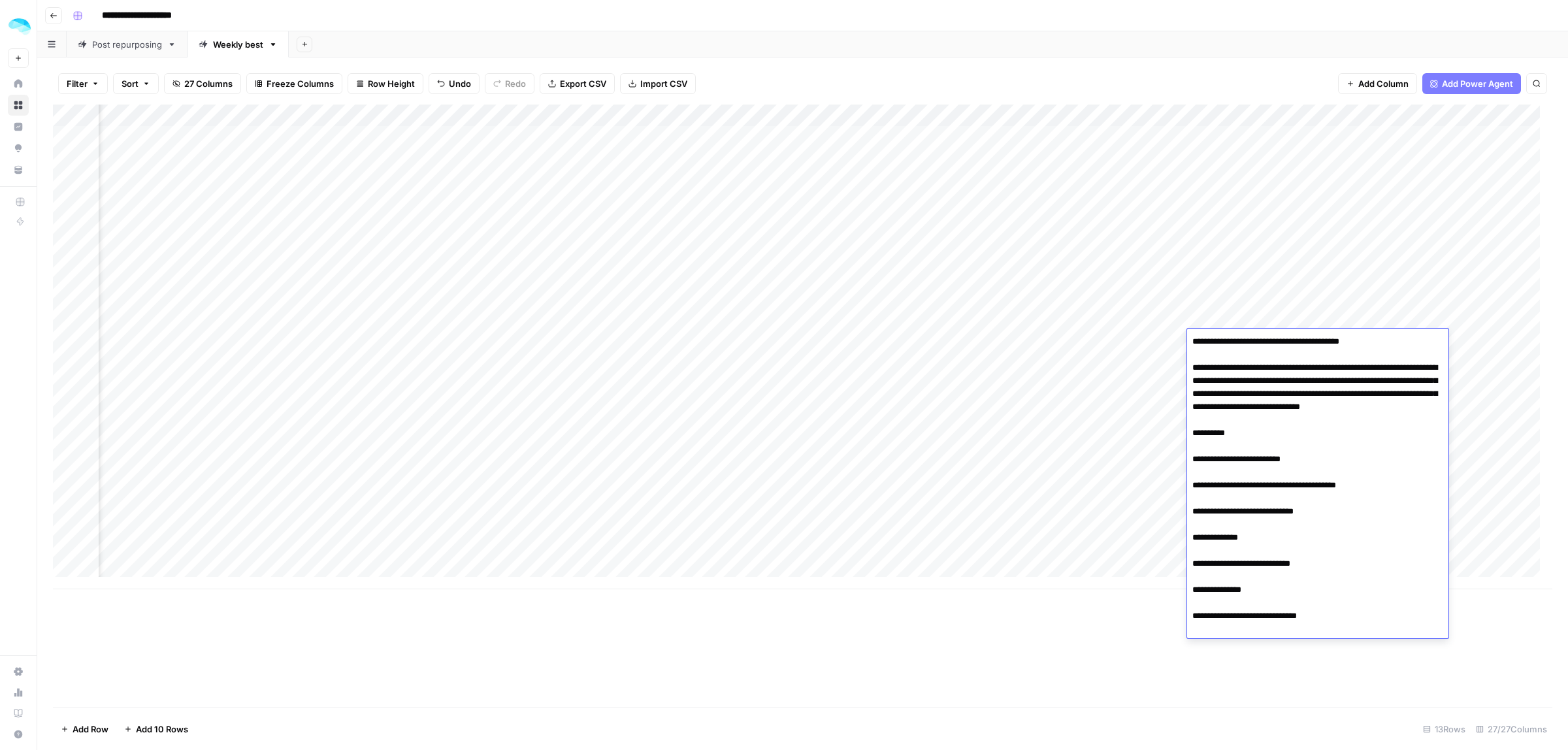
click at [1197, 458] on textarea "**********" at bounding box center [1317, 485] width 261 height 306
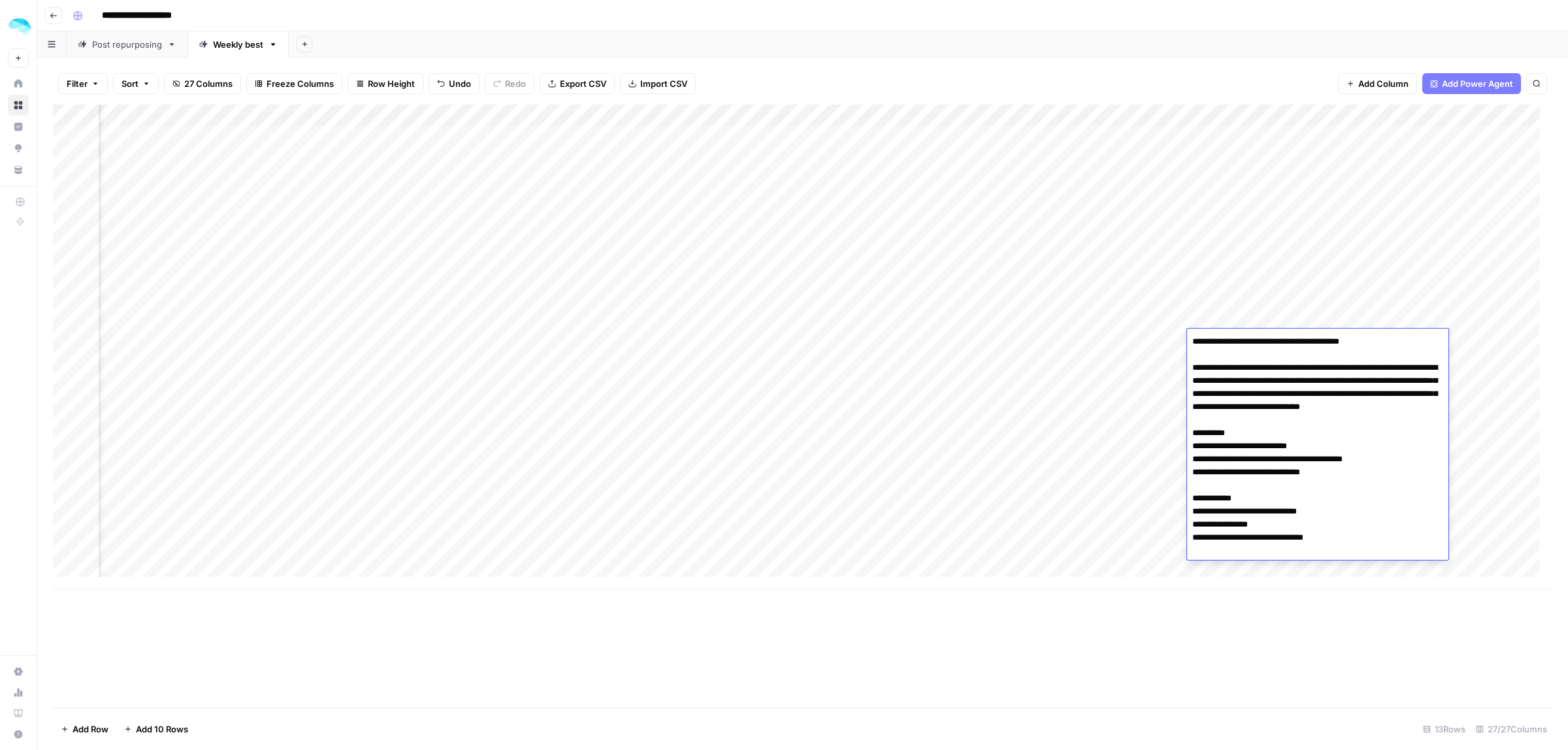
type textarea "**********"
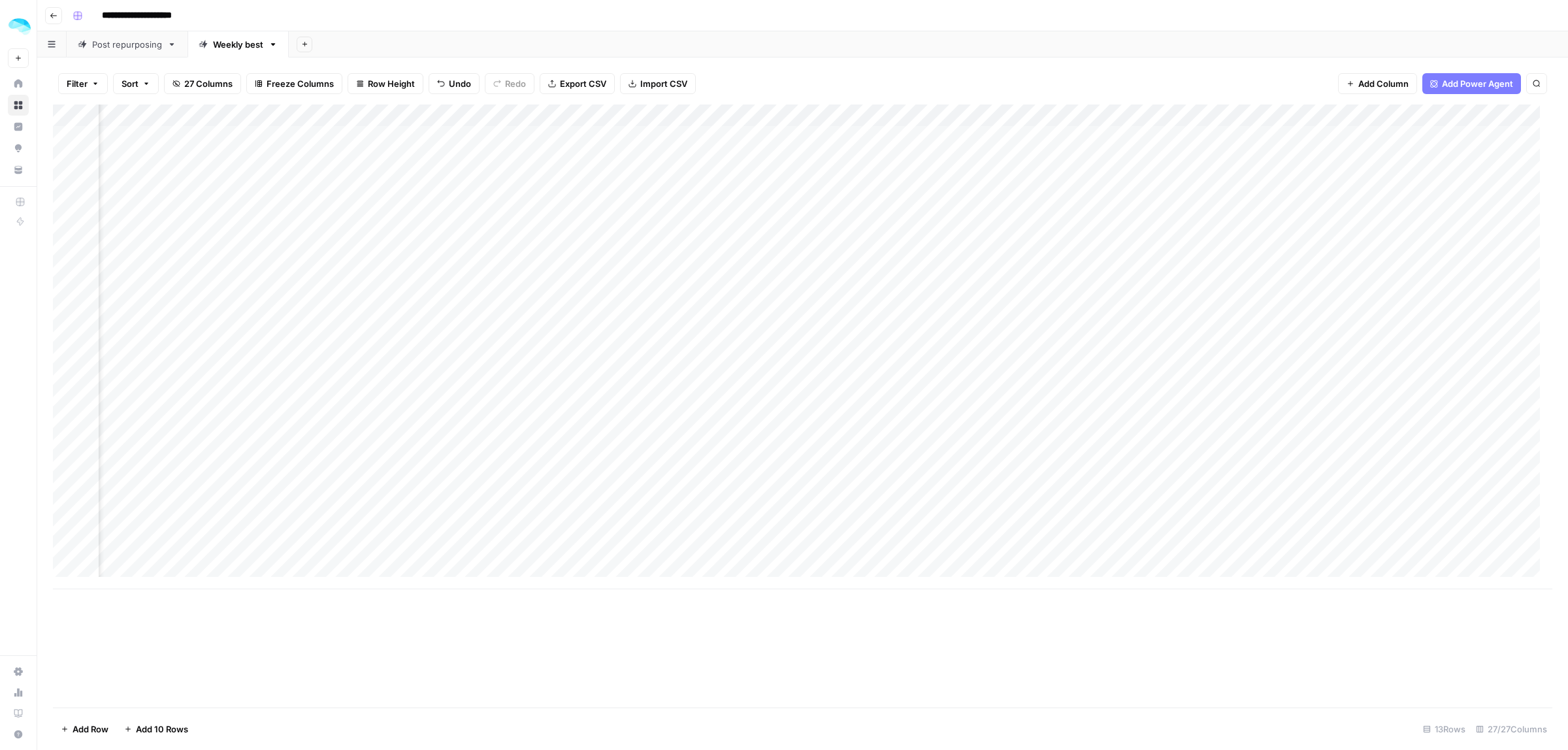
click at [1242, 335] on div "Add Column" at bounding box center [803, 347] width 1500 height 485
click at [928, 340] on div "Add Column" at bounding box center [803, 347] width 1500 height 485
click at [1341, 340] on div "Add Column" at bounding box center [803, 347] width 1500 height 485
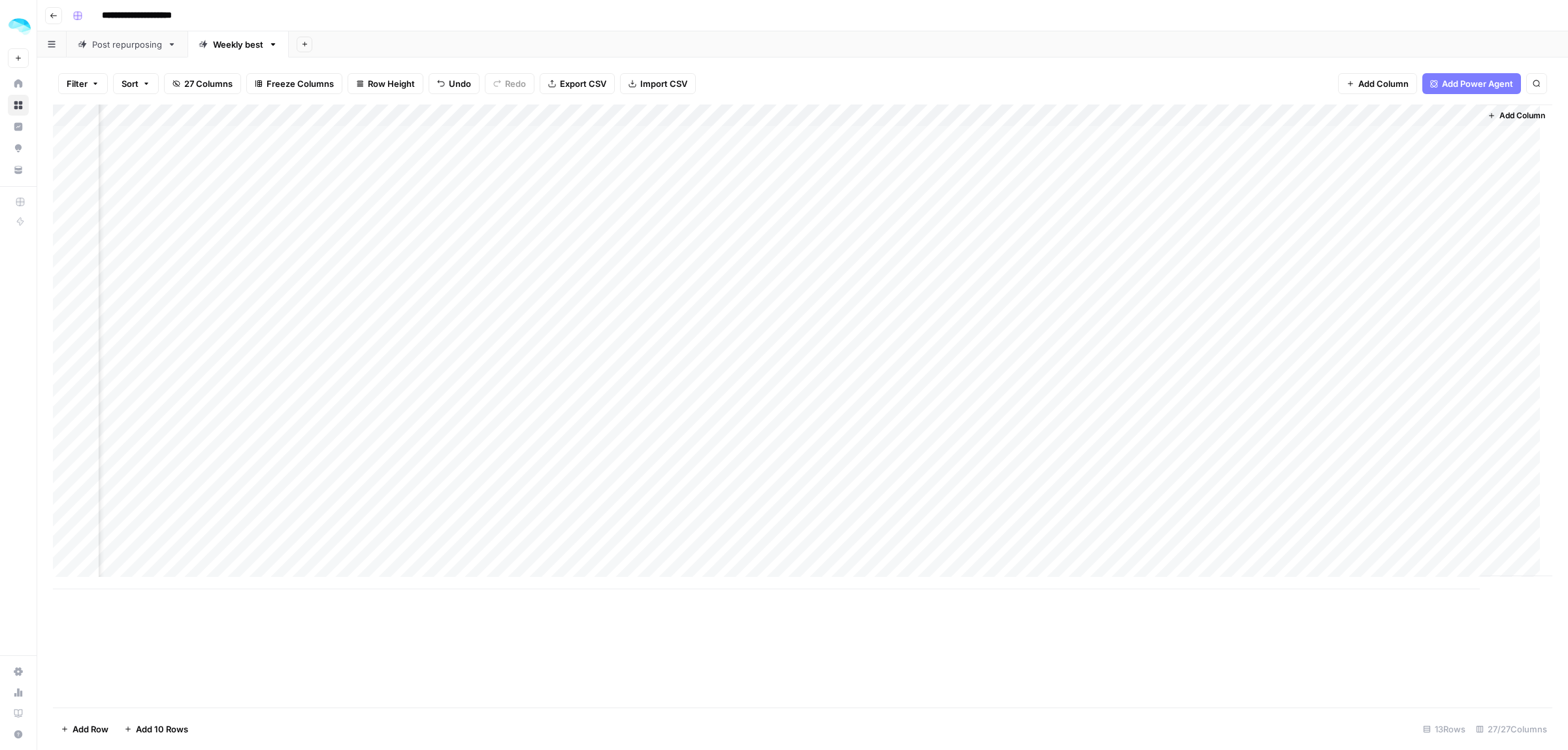
click at [56, 17] on icon "button" at bounding box center [54, 16] width 8 height 8
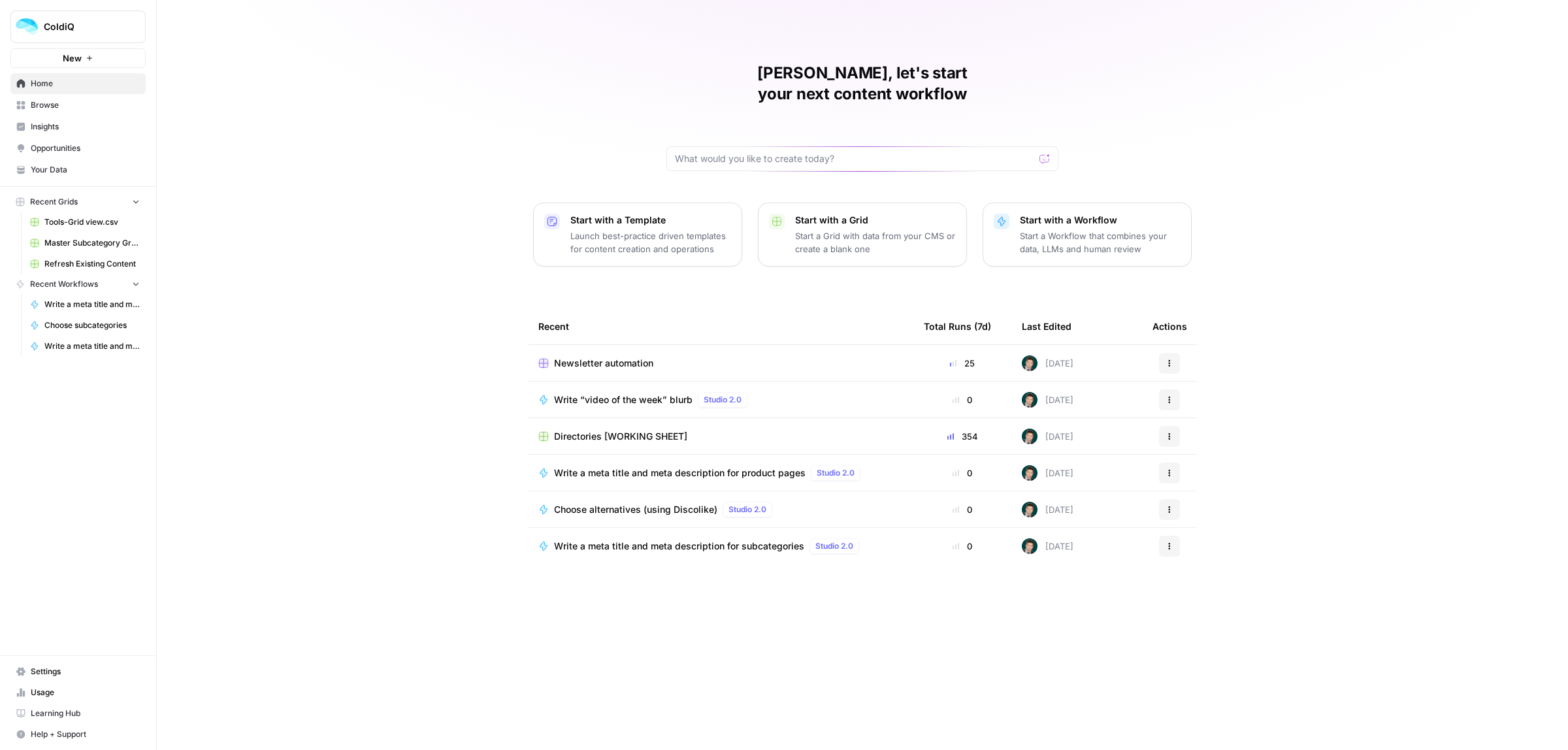
click at [40, 106] on span "Browse" at bounding box center [86, 105] width 110 height 12
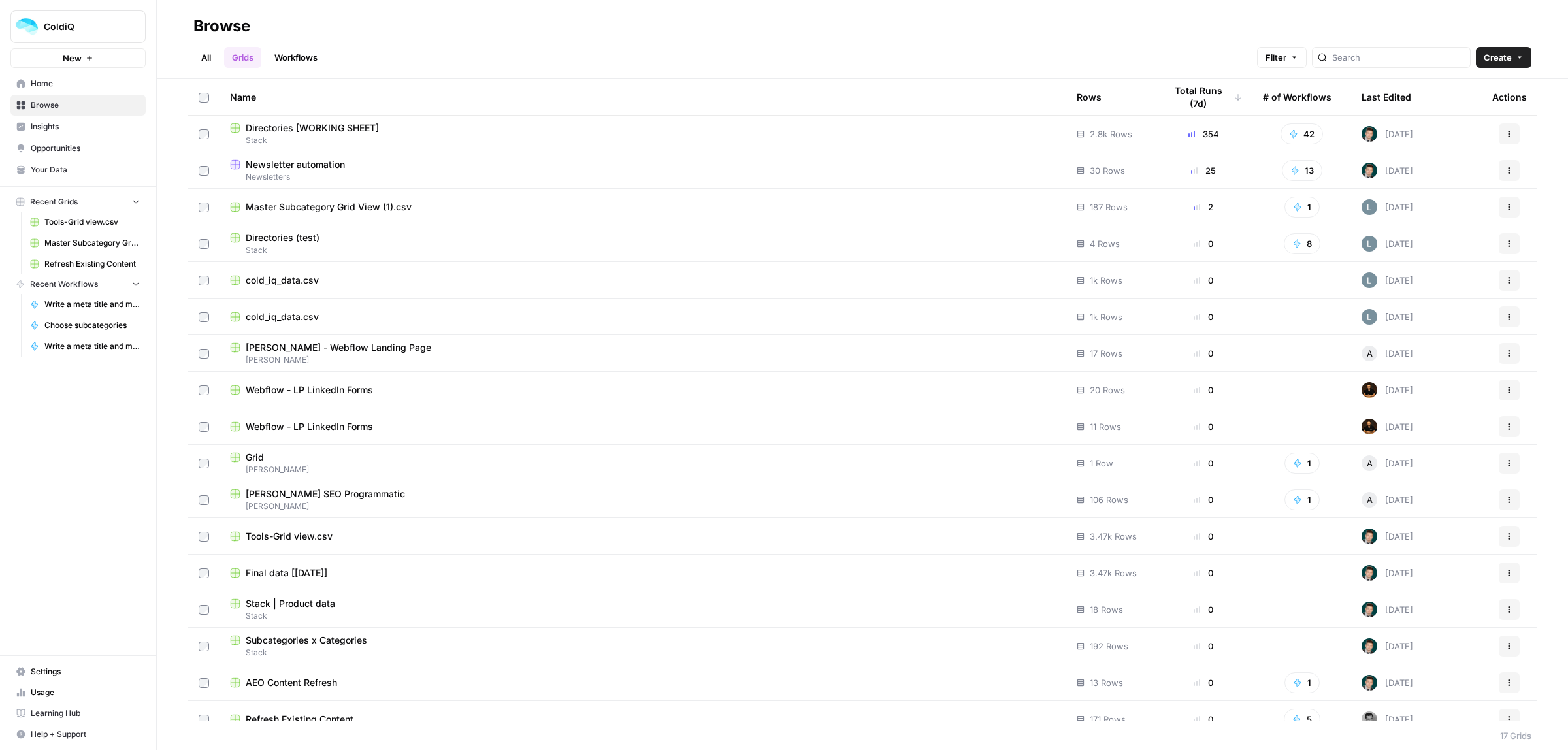
click at [302, 50] on link "Workflows" at bounding box center [296, 57] width 59 height 21
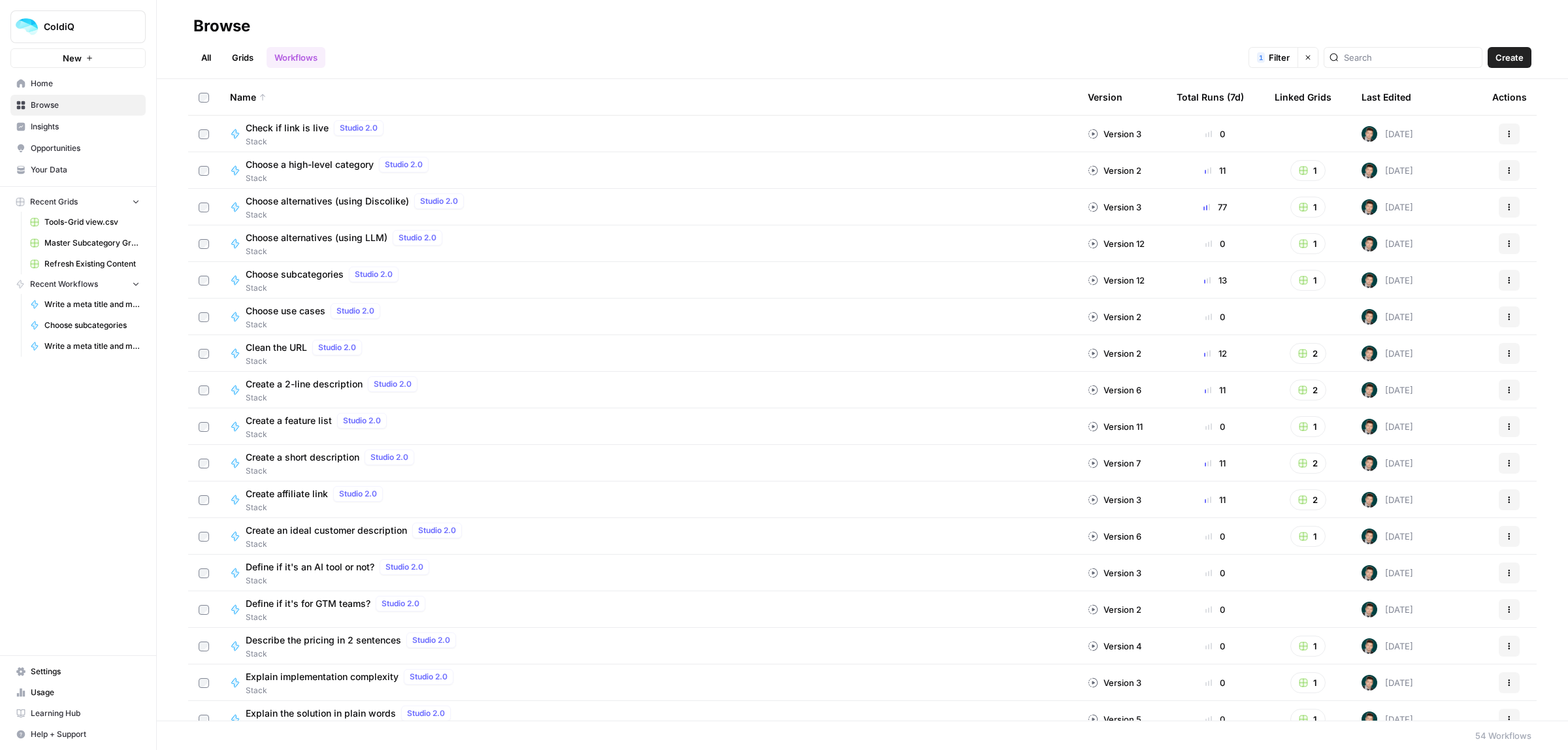
click at [1499, 213] on button "Actions" at bounding box center [1509, 207] width 21 height 21
click at [774, 44] on div "All Grids Workflows 1 Filter Clear filters Create" at bounding box center [863, 52] width 1339 height 32
click at [1409, 57] on input "search" at bounding box center [1410, 57] width 133 height 13
click at [1505, 316] on icon "button" at bounding box center [1509, 317] width 8 height 8
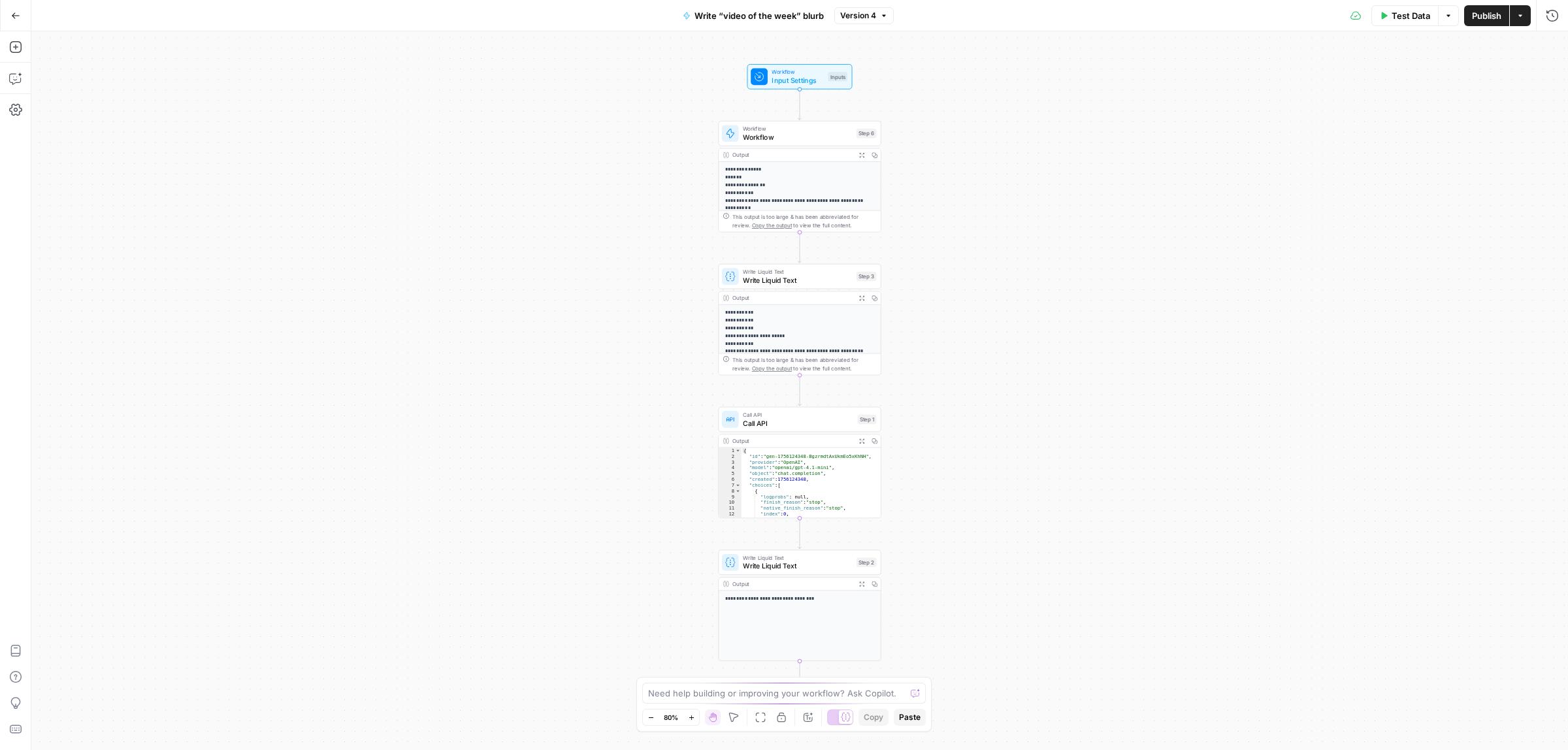
click at [1416, 23] on button "Test Data" at bounding box center [1405, 16] width 67 height 21
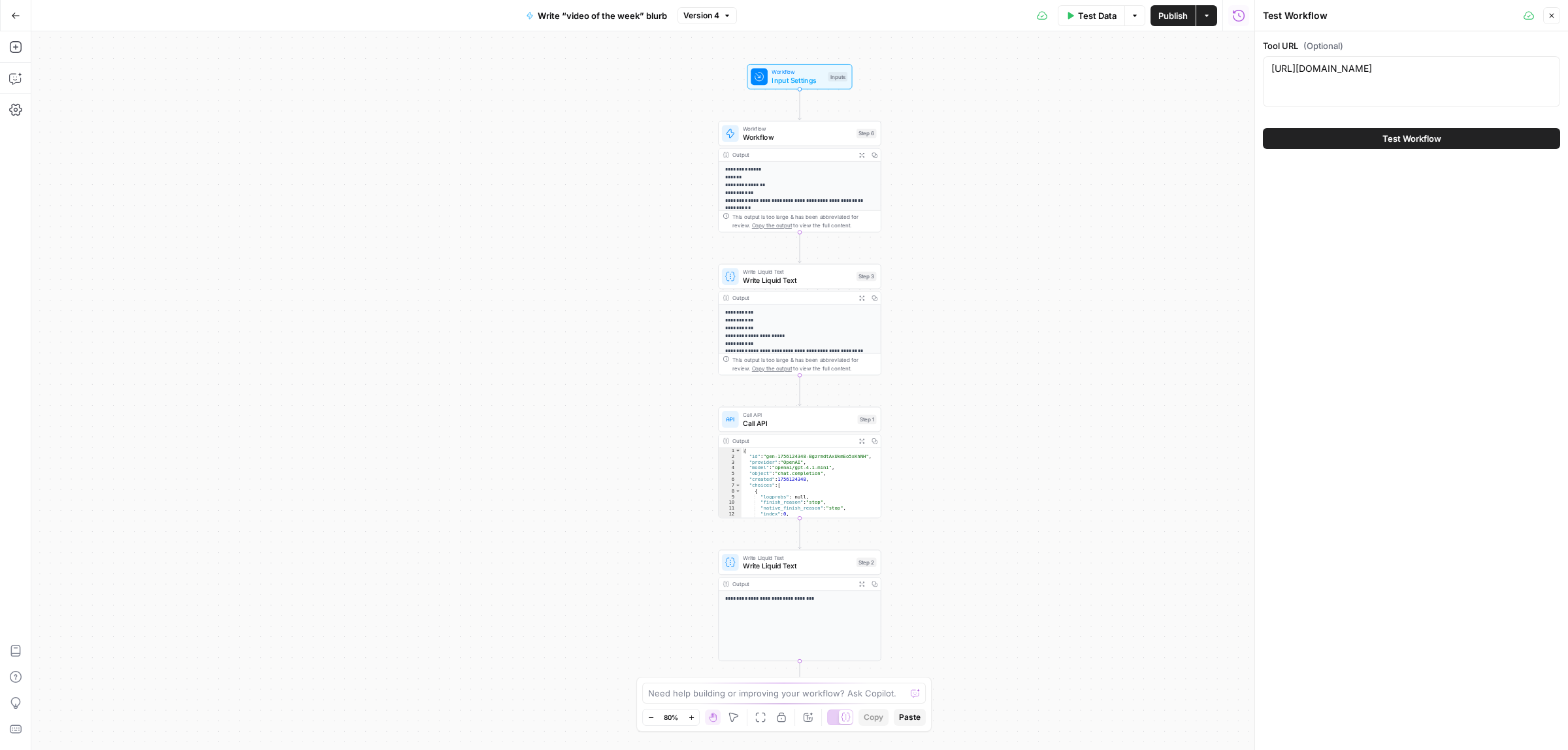
click at [1346, 86] on div "https://www.youtube.com/watch?v=qJXVM0B-28A https://www.youtube.com/watch?v=qJX…" at bounding box center [1412, 82] width 298 height 51
paste textarea "0gWS0ORx5pM"
type textarea "https://www.youtube.com/watch?v=0gWS0ORx5pM"
click at [1383, 135] on span "Test Workflow" at bounding box center [1412, 138] width 59 height 13
click at [1409, 146] on button "Test Workflow" at bounding box center [1412, 138] width 298 height 21
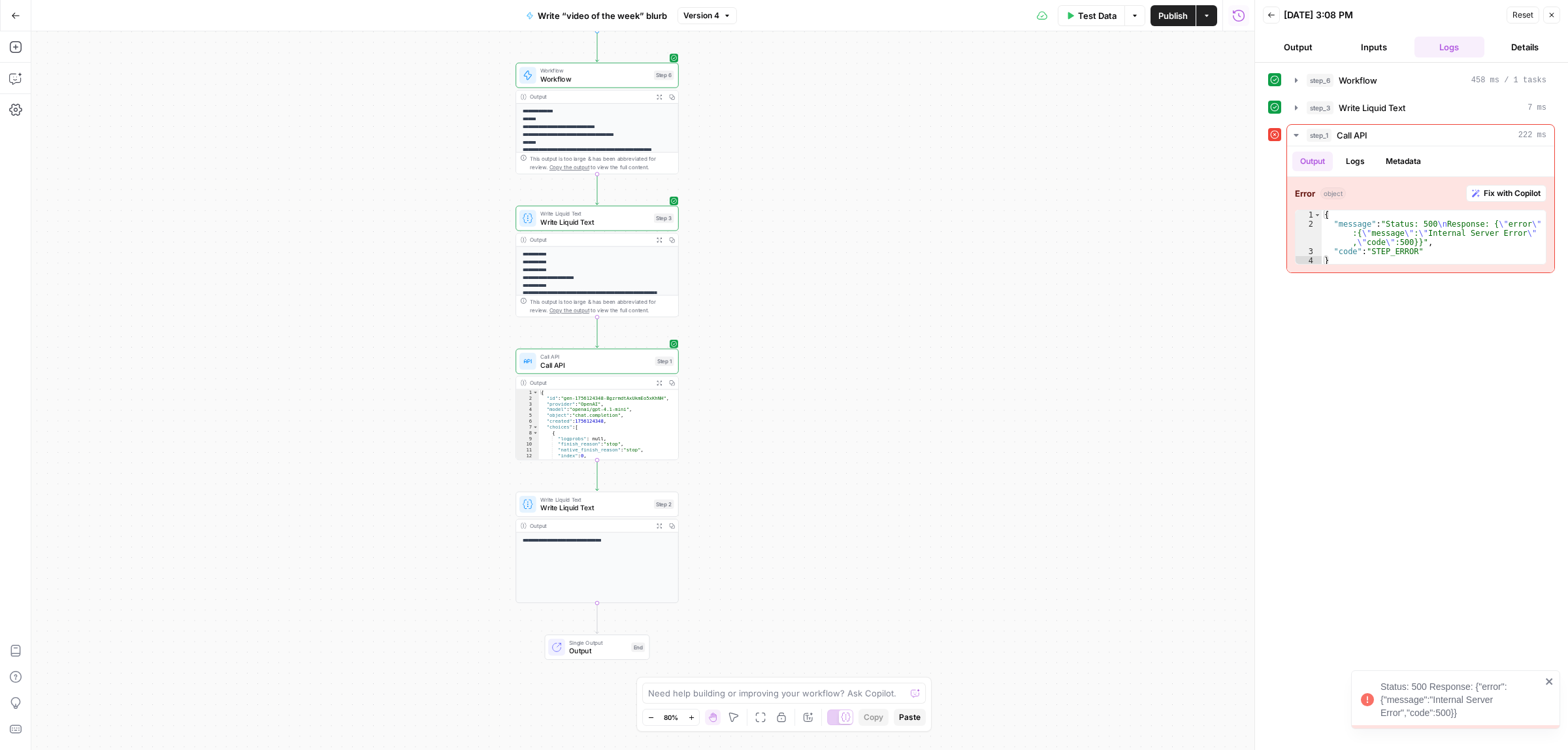
drag, startPoint x: 895, startPoint y: 193, endPoint x: 874, endPoint y: 185, distance: 22.5
click at [874, 185] on div "**********" at bounding box center [644, 391] width 1224 height 719
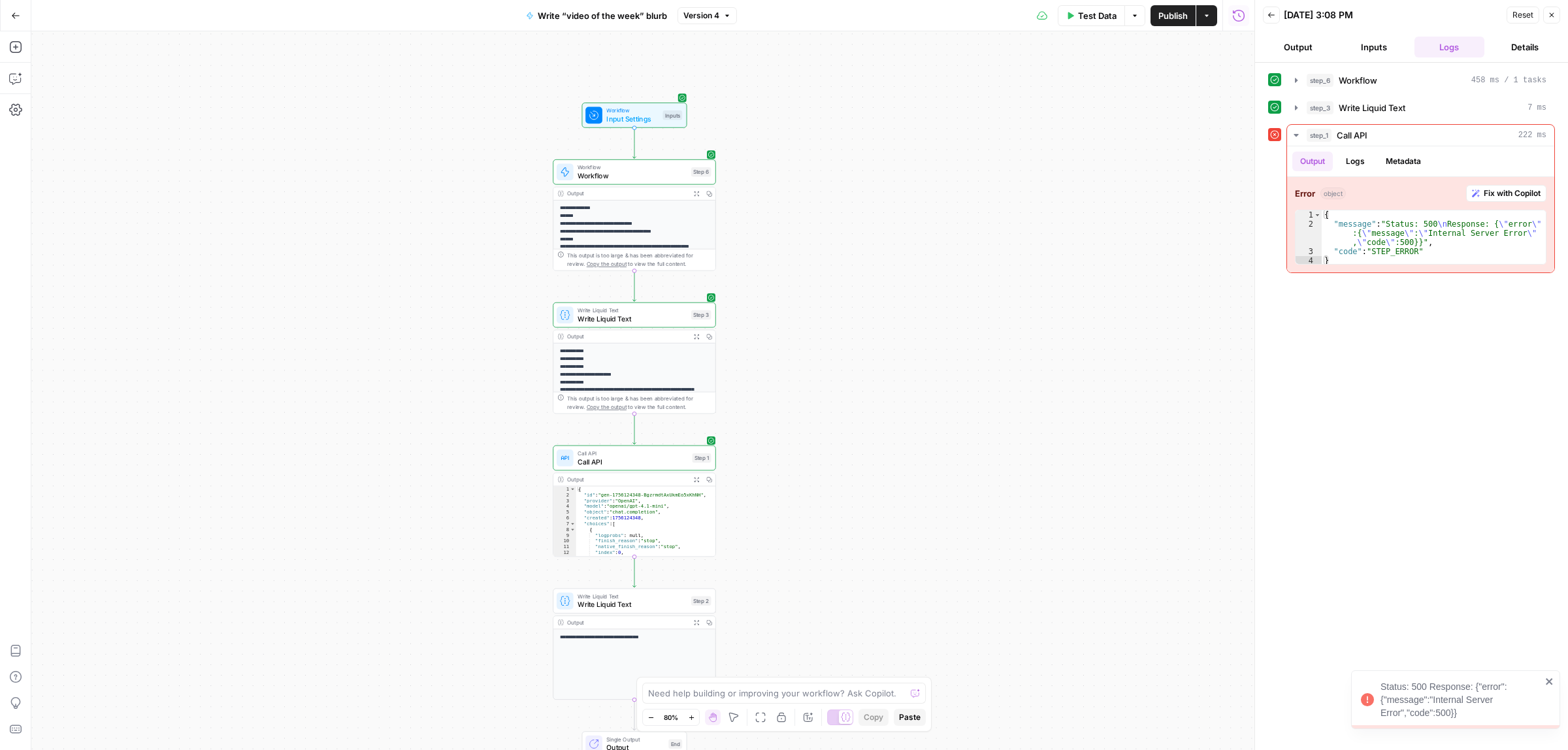
drag, startPoint x: 851, startPoint y: 176, endPoint x: 797, endPoint y: 307, distance: 141.7
click at [890, 279] on div "**********" at bounding box center [644, 391] width 1224 height 719
click at [617, 324] on span "Write Liquid Text" at bounding box center [634, 324] width 110 height 10
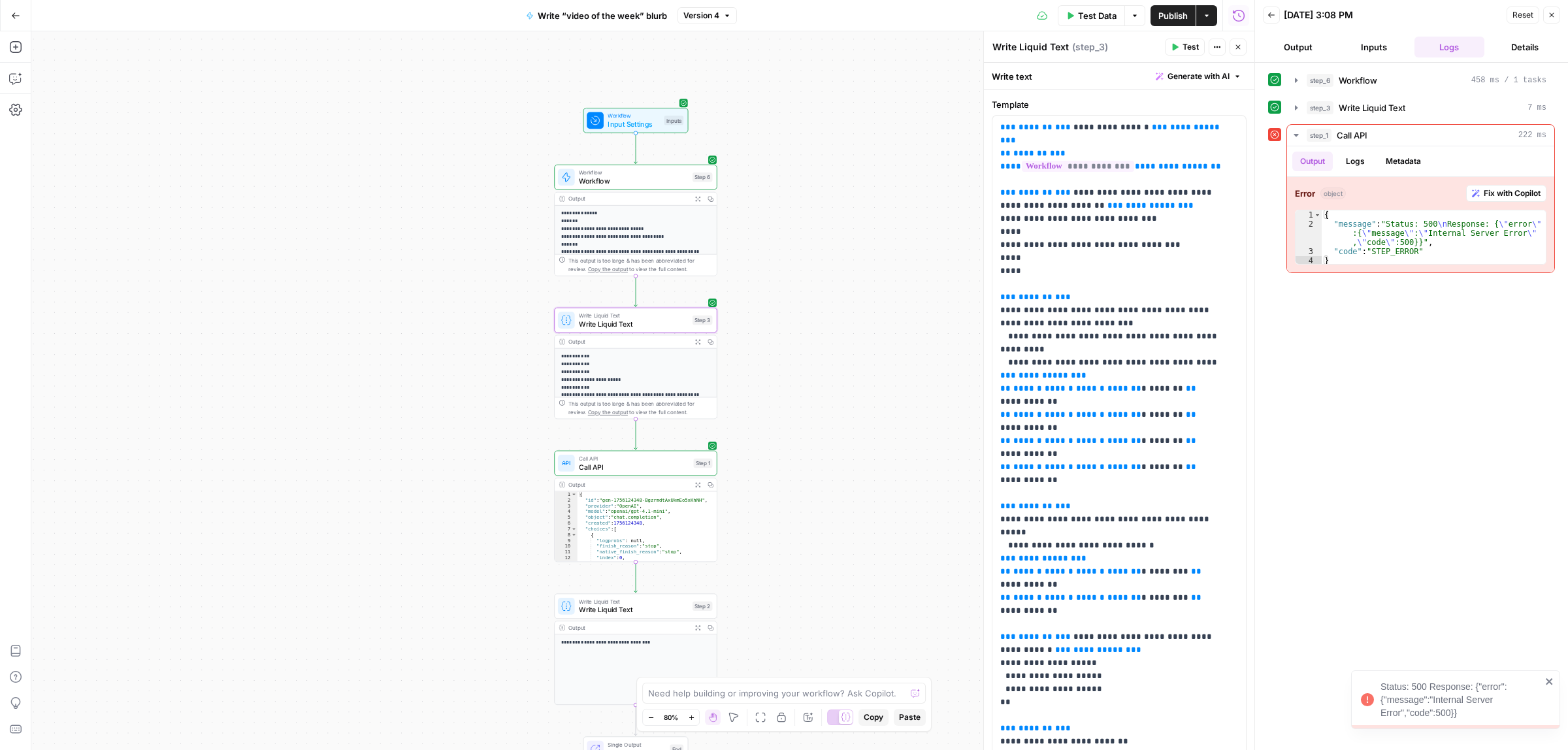
click at [620, 464] on span "Call API" at bounding box center [634, 467] width 110 height 10
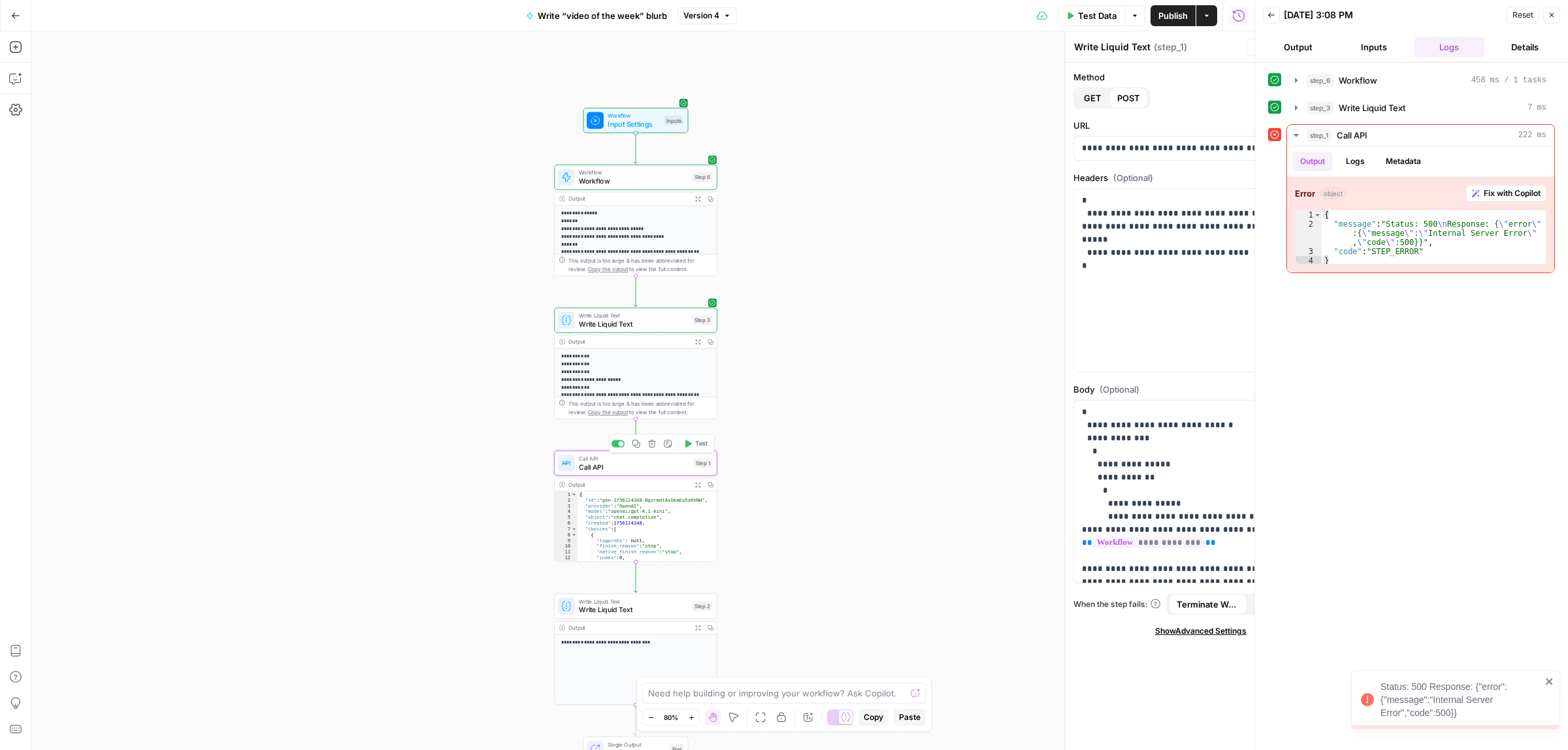
type textarea "Call API"
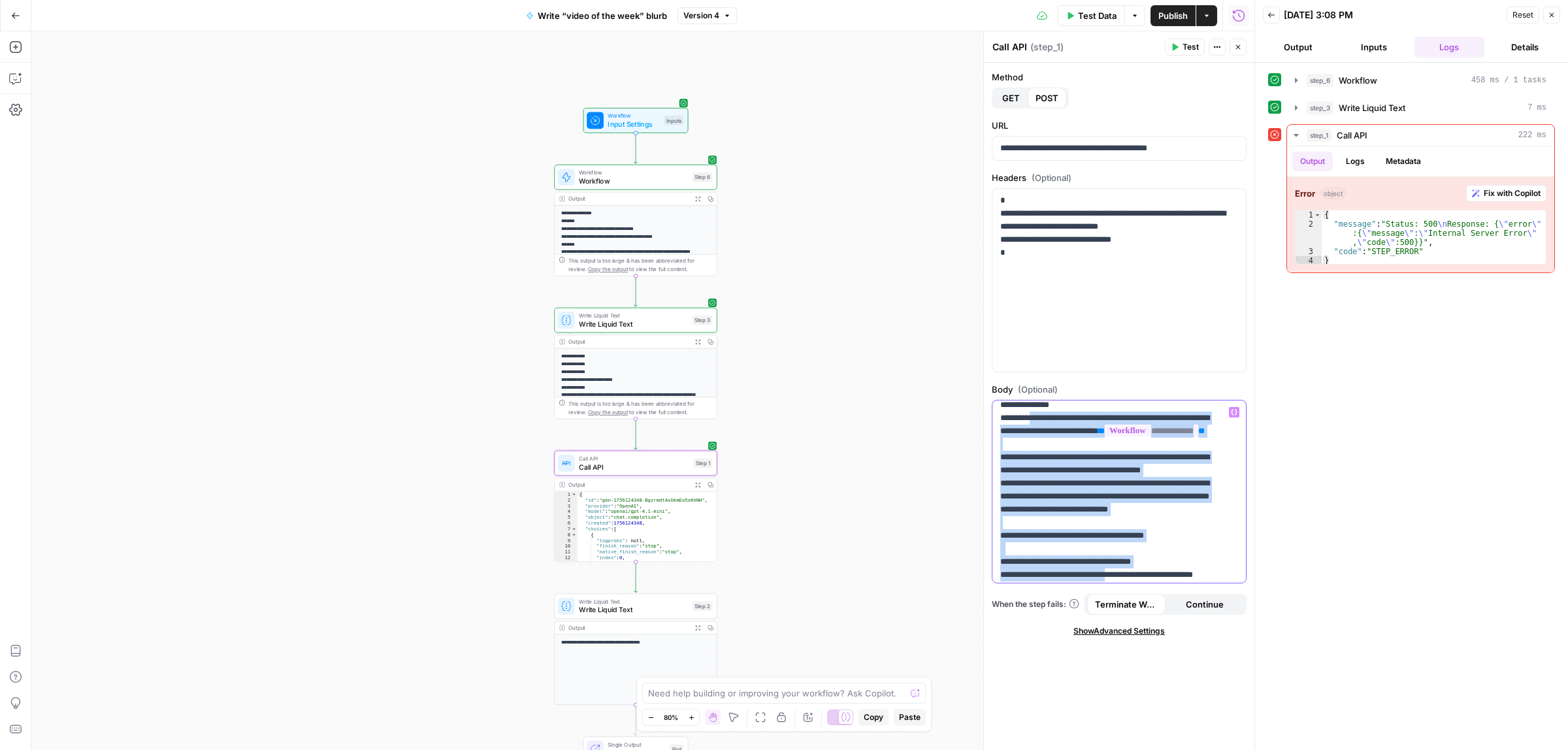
scroll to position [285, 0]
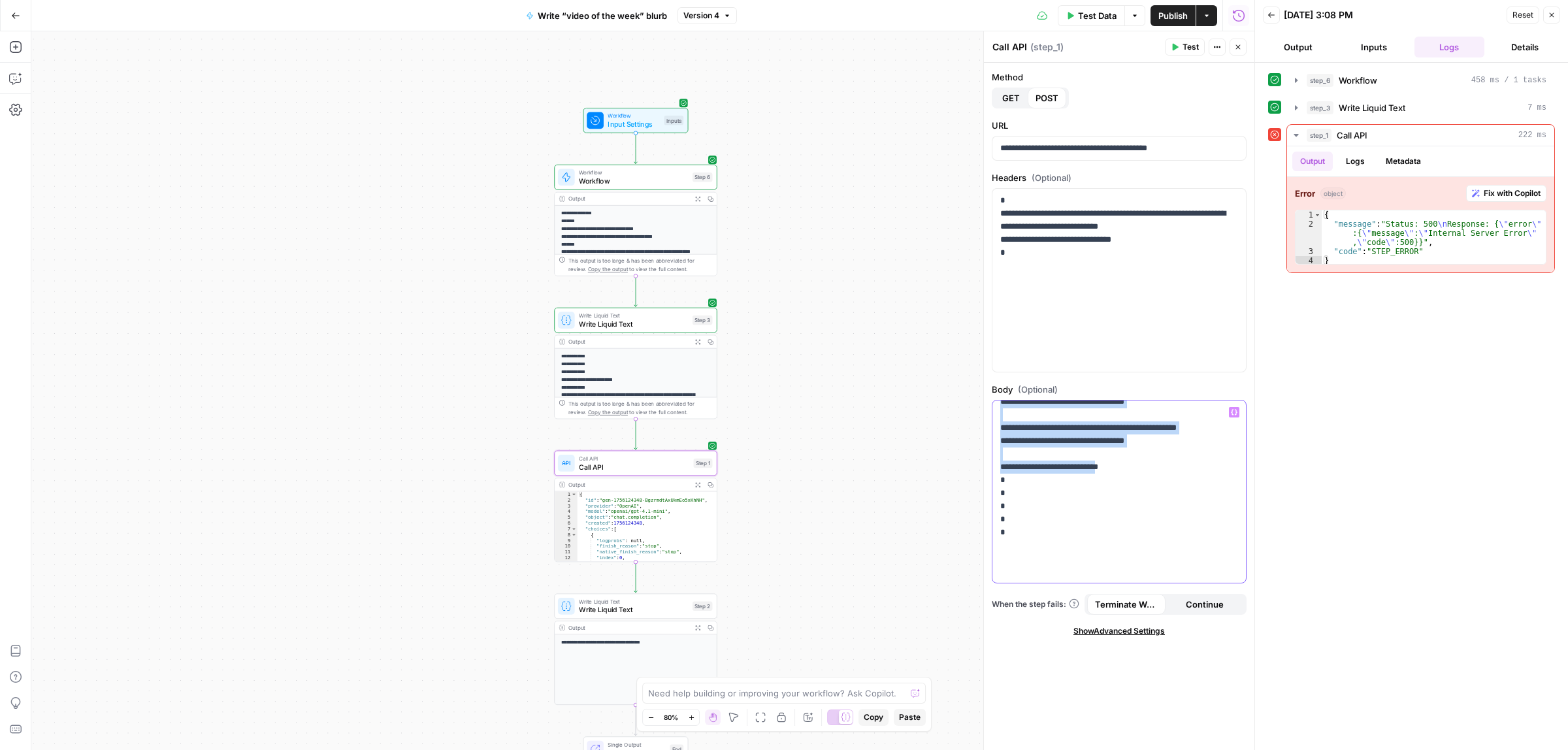
drag, startPoint x: 1054, startPoint y: 436, endPoint x: 1113, endPoint y: 507, distance: 92.3
click at [1113, 507] on p "**********" at bounding box center [1113, 349] width 225 height 457
copy p "**********"
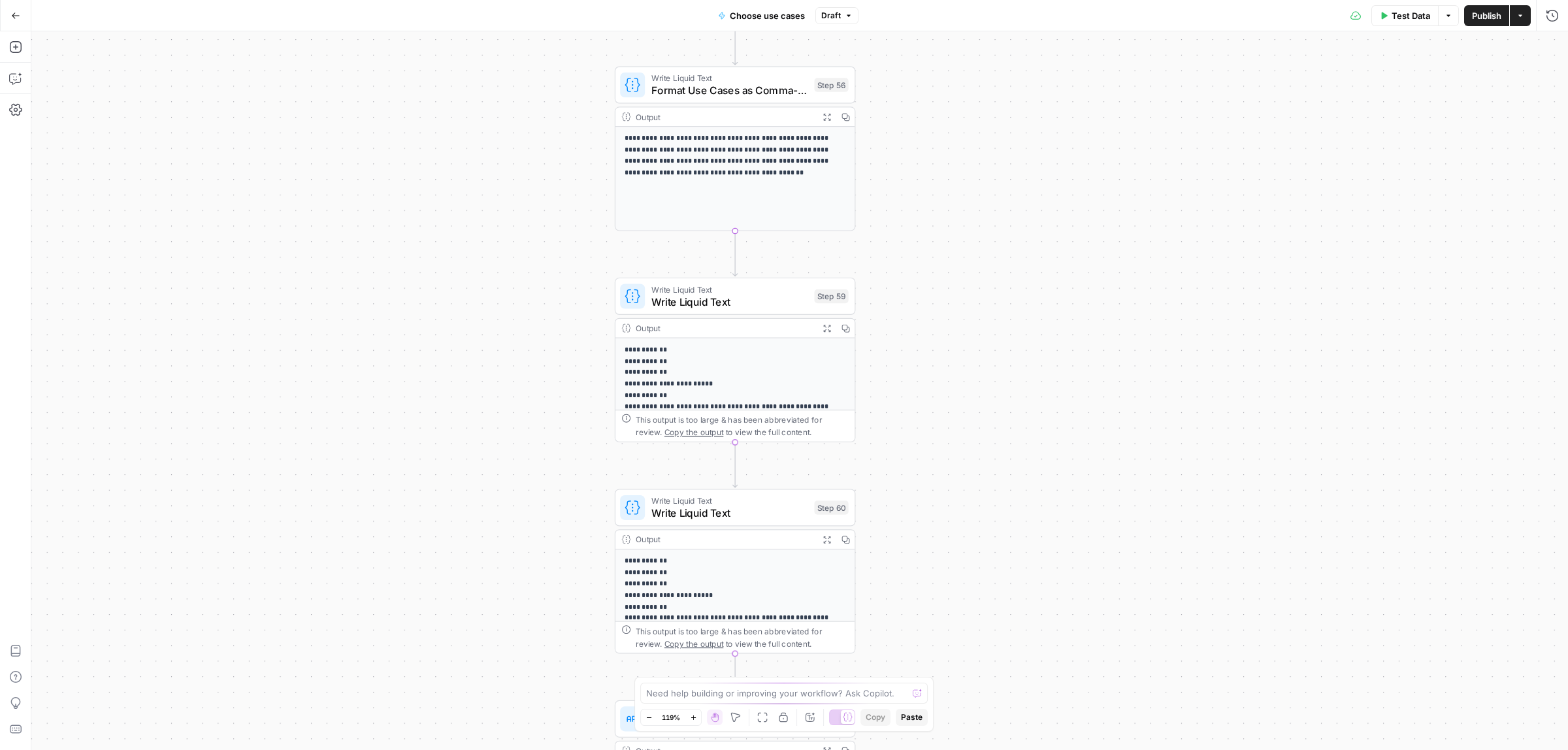
drag, startPoint x: 986, startPoint y: 276, endPoint x: 974, endPoint y: 373, distance: 97.7
click at [977, 377] on div "true false Workflow Input Settings Inputs Call API Take use cases from Airtable…" at bounding box center [800, 391] width 1537 height 719
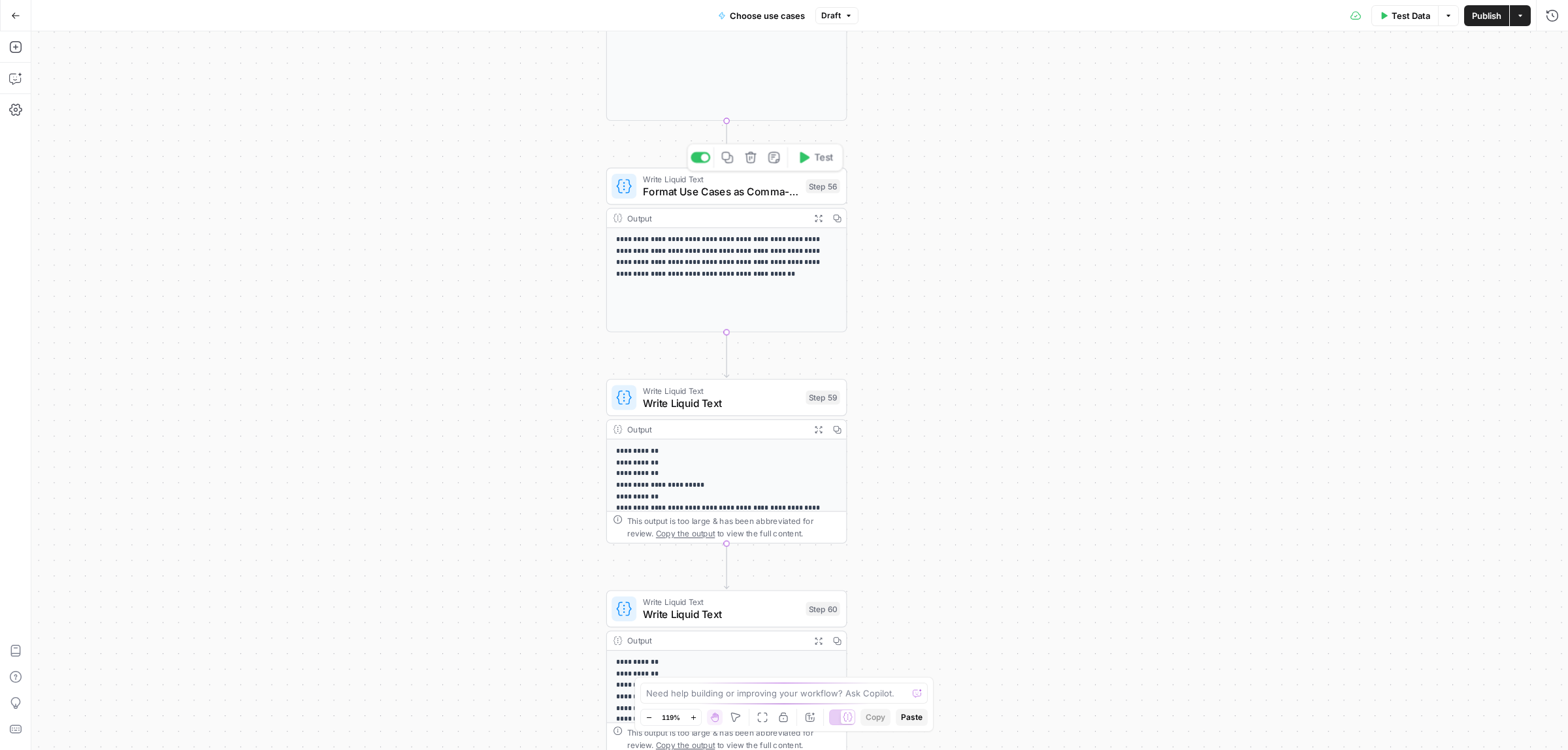
click at [657, 187] on span "Format Use Cases as Comma-Separated String" at bounding box center [721, 191] width 157 height 16
click at [1000, 328] on div "true false Workflow Input Settings Inputs Call API Take use cases from Airtable…" at bounding box center [800, 391] width 1537 height 719
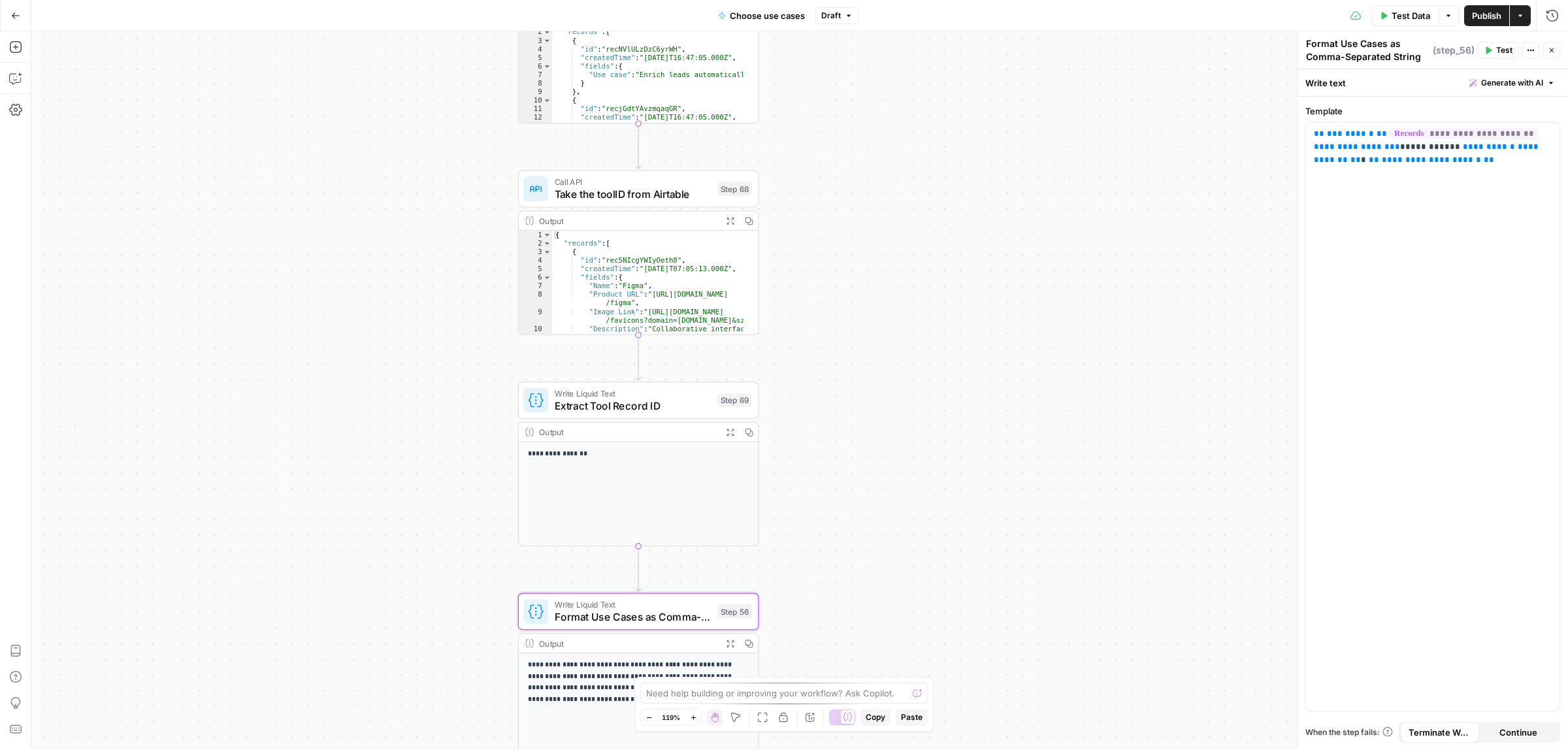
drag, startPoint x: 805, startPoint y: 291, endPoint x: 802, endPoint y: 358, distance: 67.1
click at [802, 358] on div "true false Workflow Input Settings Inputs Call API Take use cases from Airtable…" at bounding box center [800, 391] width 1537 height 719
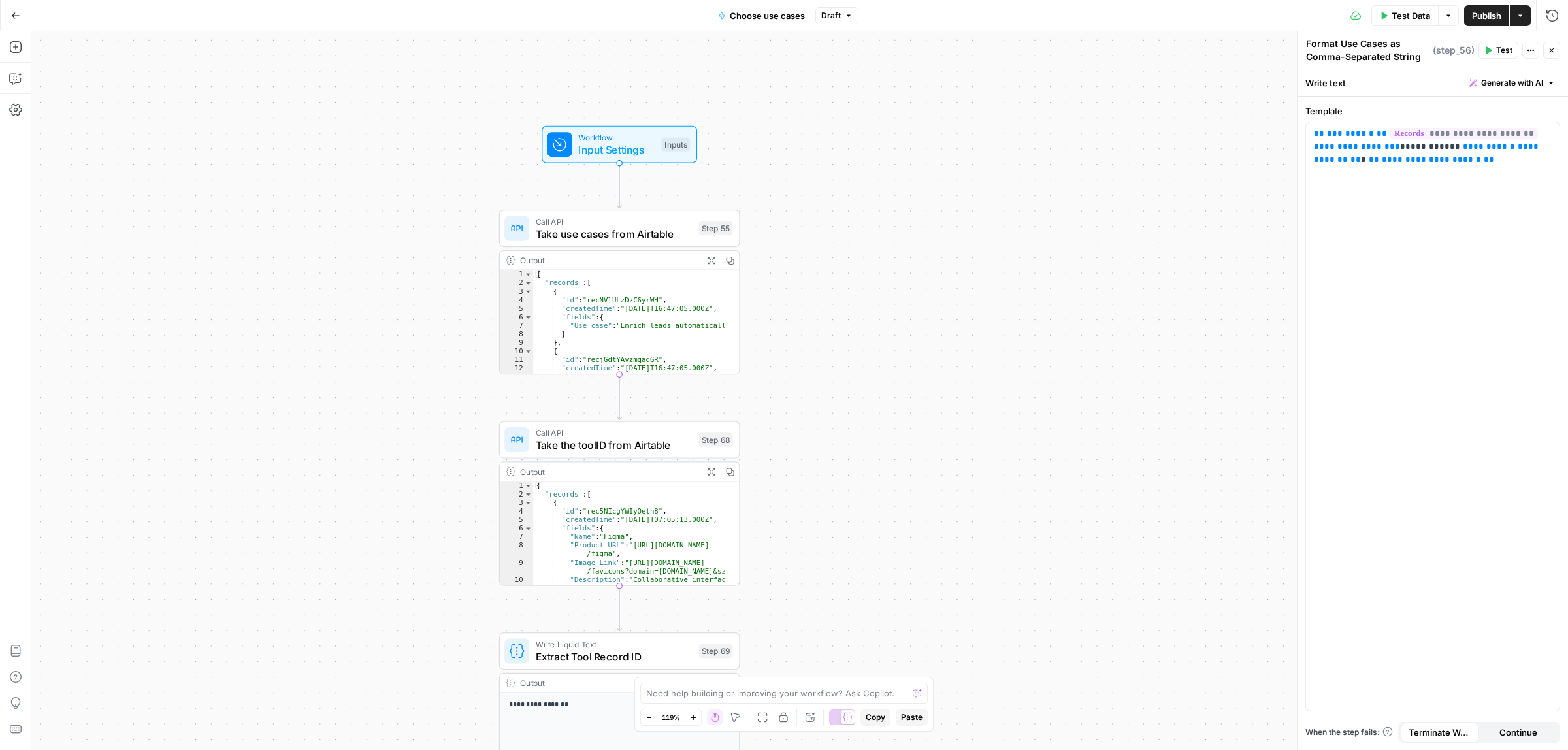
drag, startPoint x: 772, startPoint y: 102, endPoint x: 767, endPoint y: 337, distance: 235.1
click at [755, 355] on div "true false Workflow Input Settings Inputs Call API Take use cases from Airtable…" at bounding box center [800, 391] width 1537 height 719
click at [609, 239] on span "Take use cases from Airtable" at bounding box center [617, 237] width 157 height 16
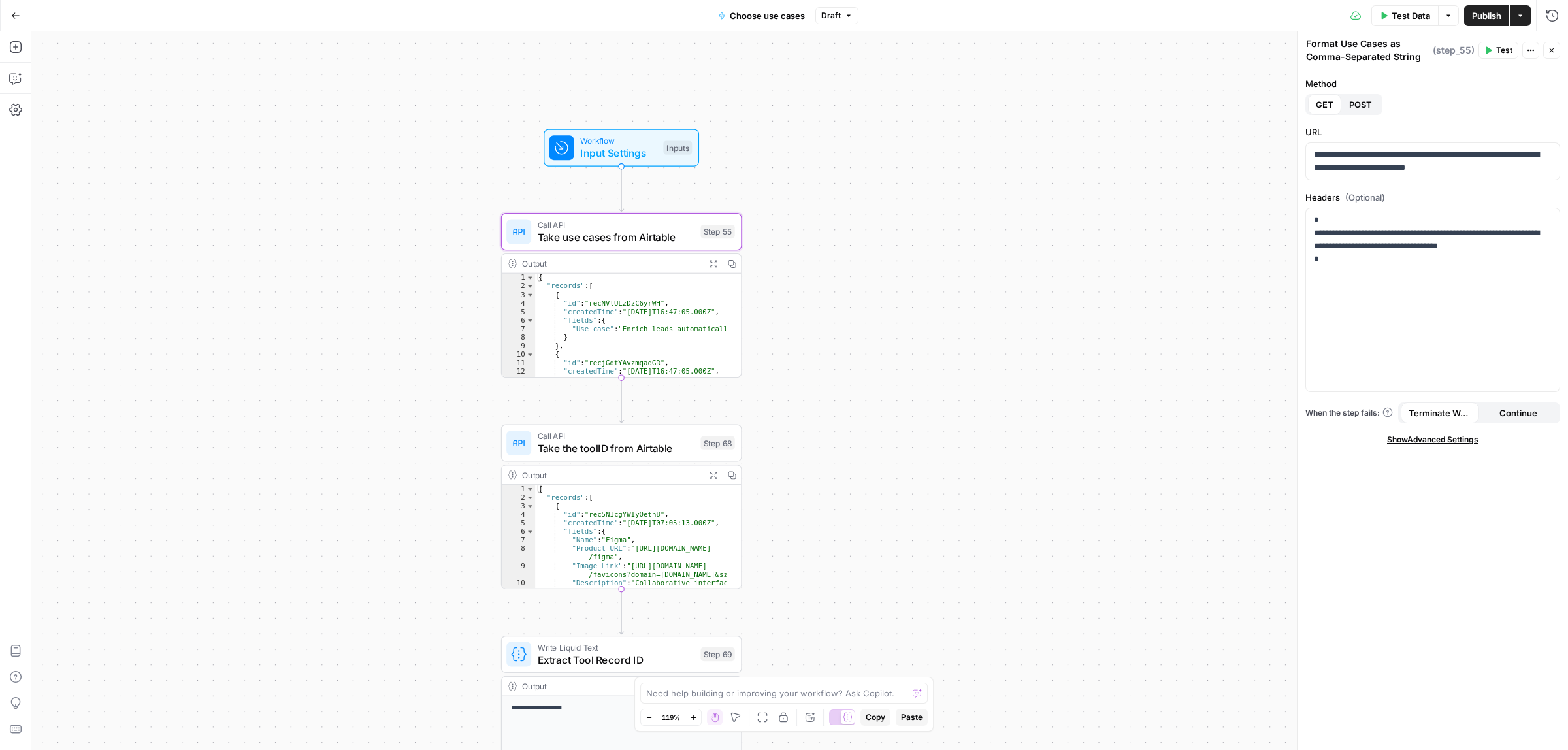
type textarea "Take use cases from Airtable"
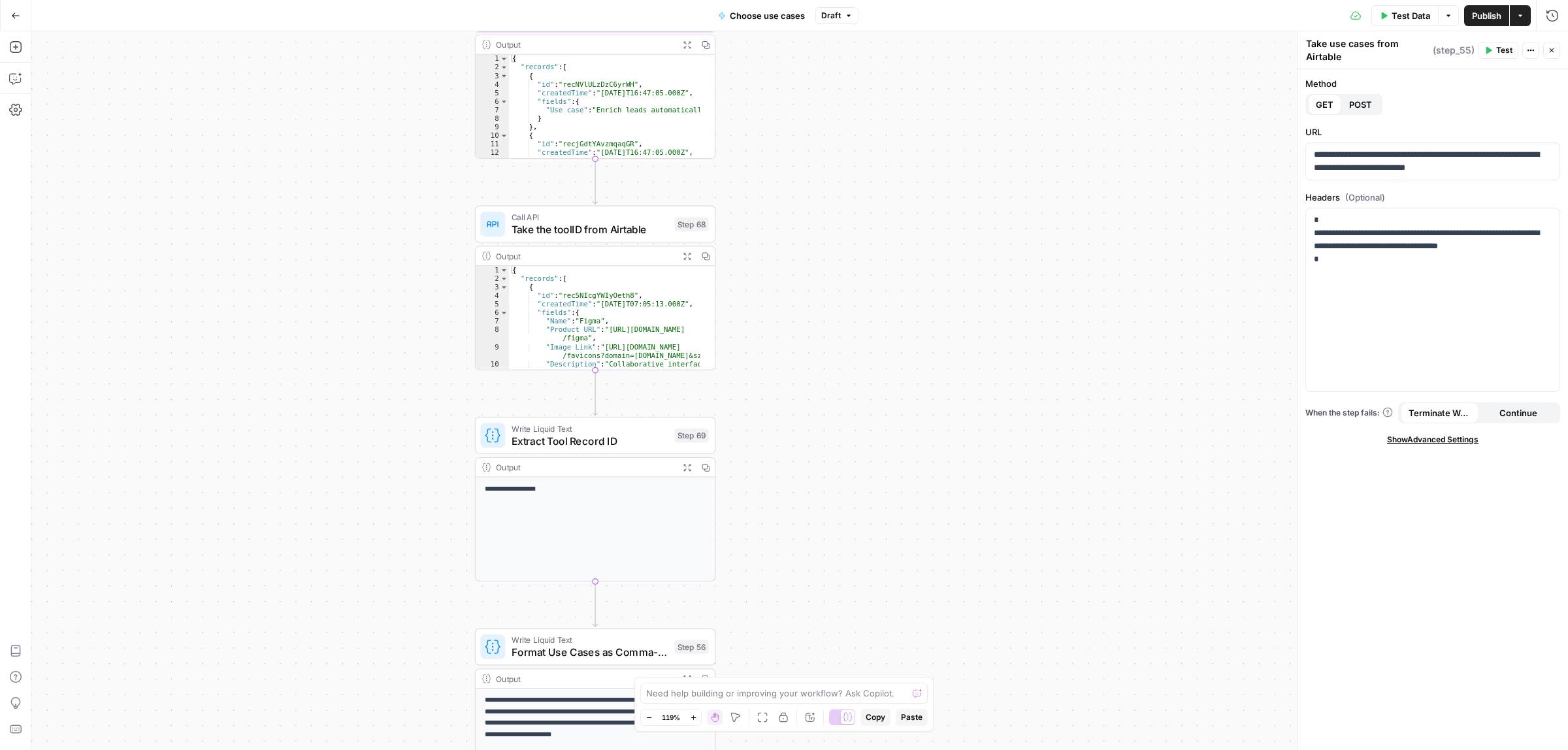
drag, startPoint x: 936, startPoint y: 418, endPoint x: 920, endPoint y: 337, distance: 82.6
click at [932, 337] on div "true false Workflow Input Settings Inputs Call API Take use cases from Airtable…" at bounding box center [800, 391] width 1537 height 719
click at [568, 227] on span "Take the toolID from Airtable" at bounding box center [590, 229] width 157 height 16
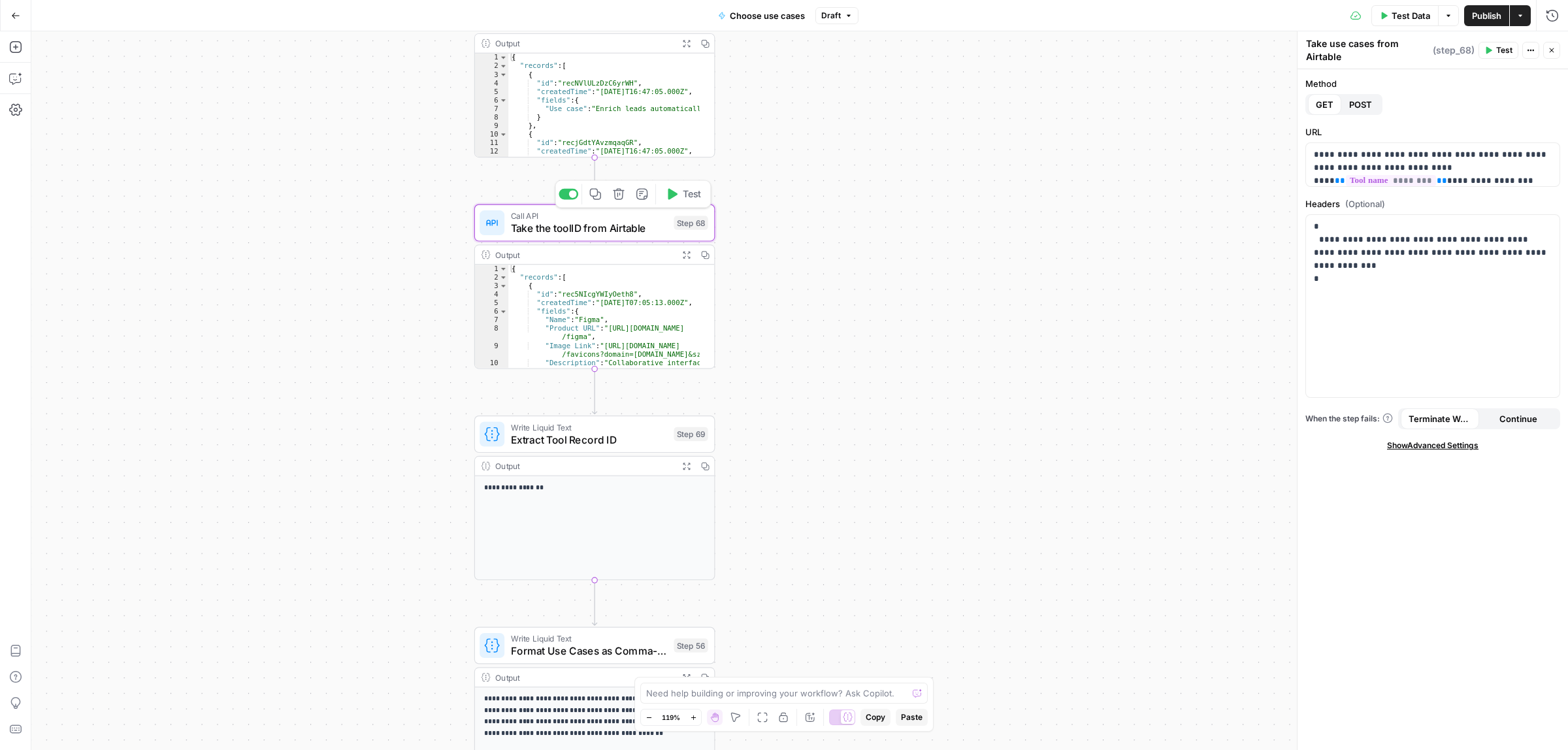
type textarea "Take the toolID from Airtable"
click at [551, 429] on span "Write Liquid Text" at bounding box center [590, 427] width 157 height 13
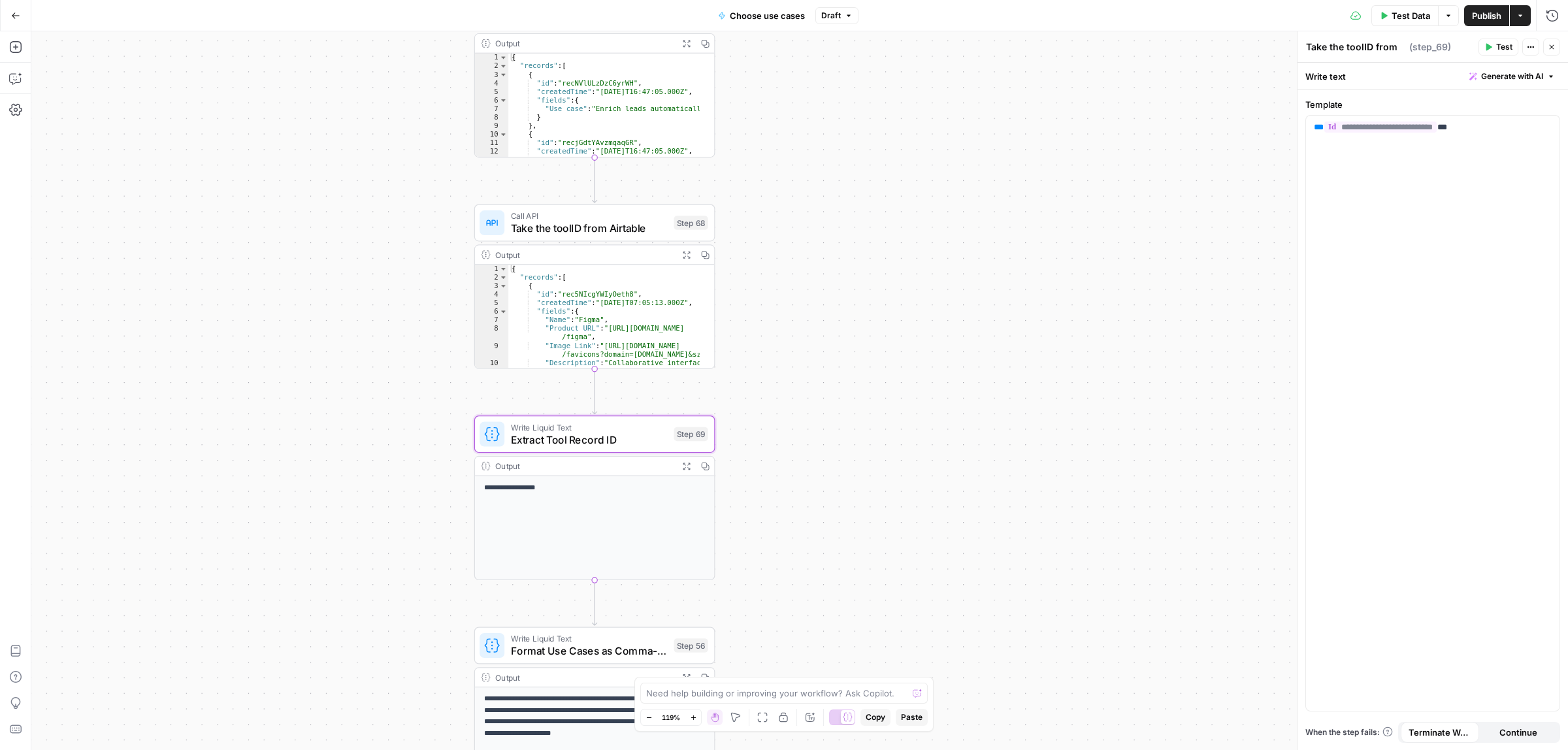
type textarea "Extract Tool Record ID"
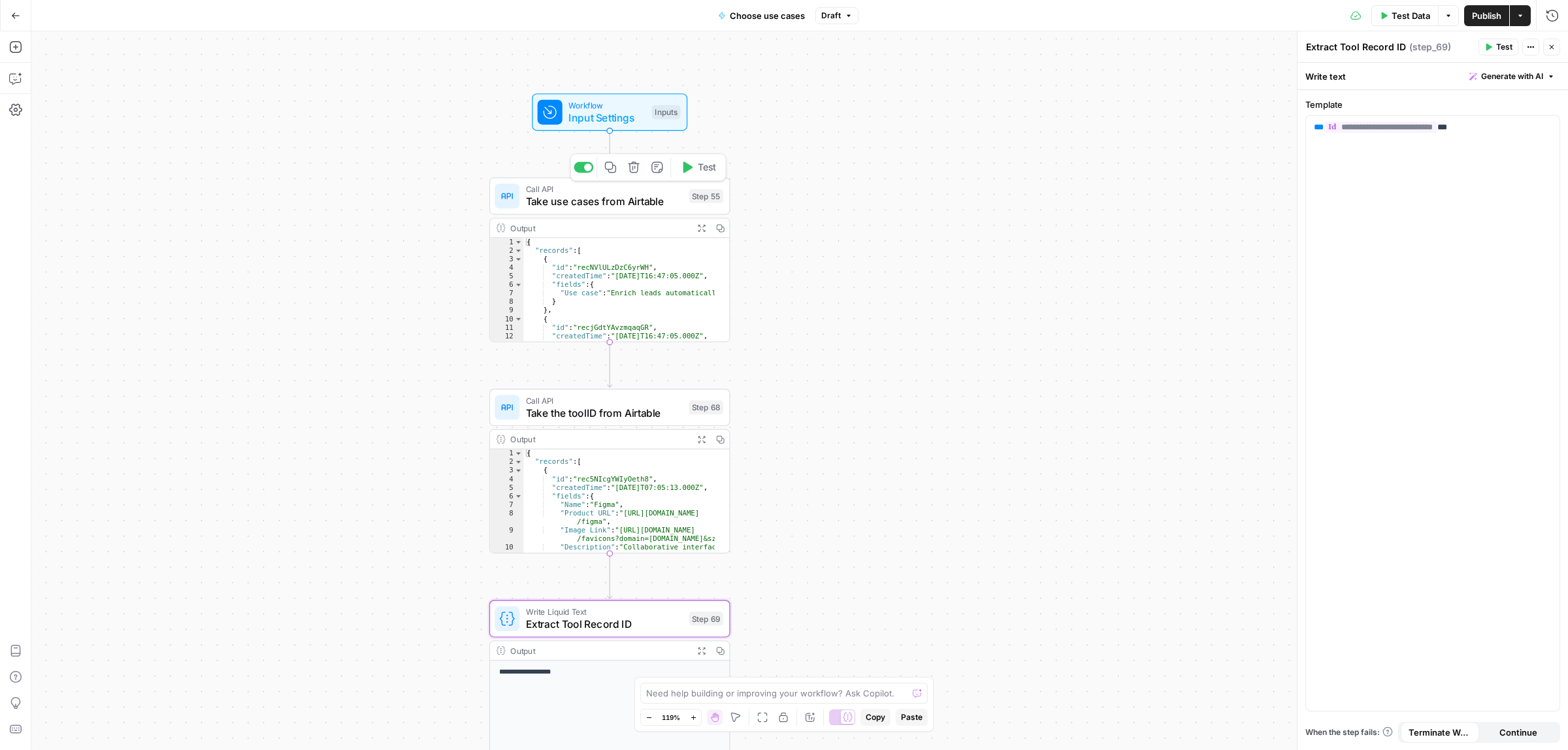
click at [603, 213] on div "Call API Take use cases from Airtable Step 55 Copy step Delete step Add Note Te…" at bounding box center [610, 196] width 241 height 37
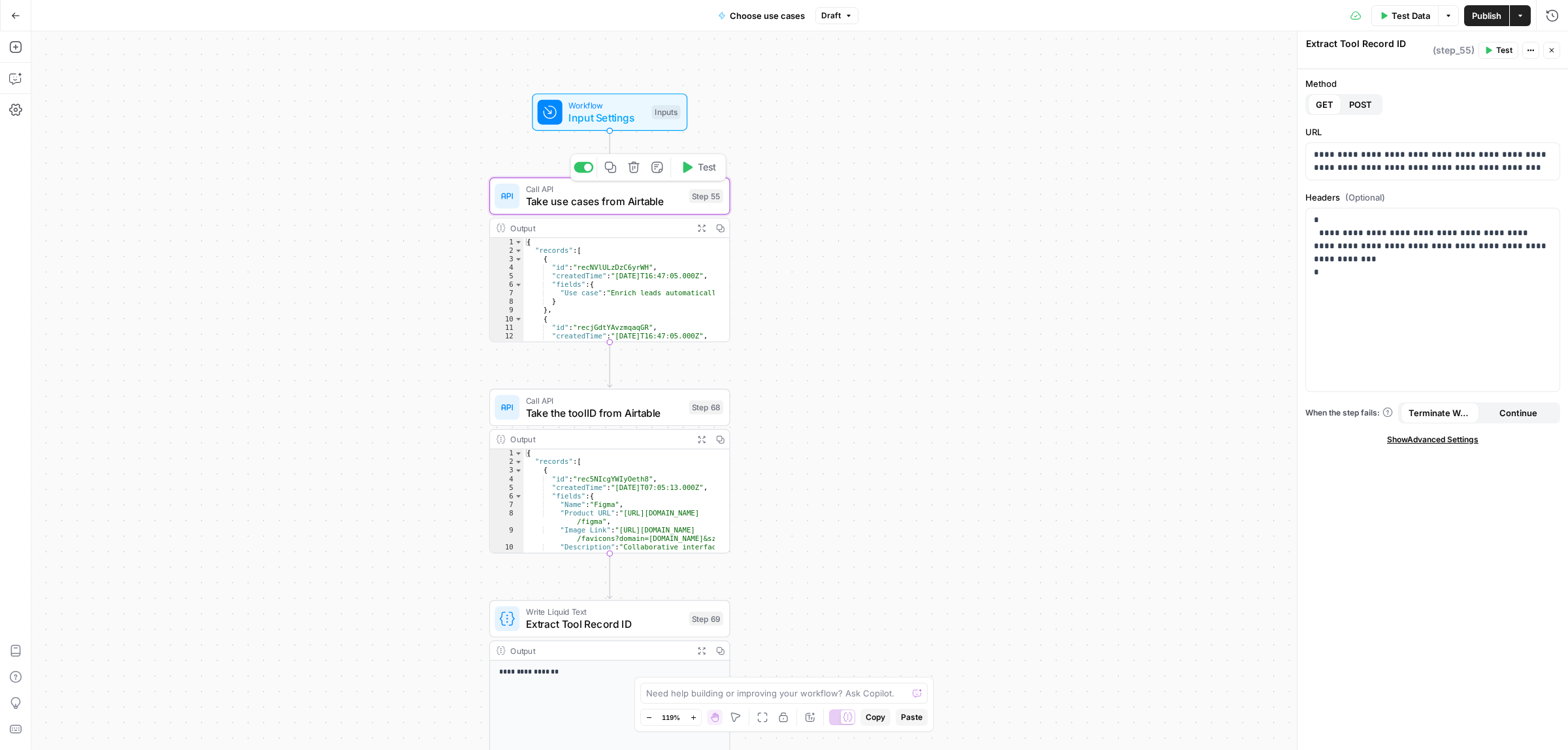
type textarea "Take use cases from Airtable"
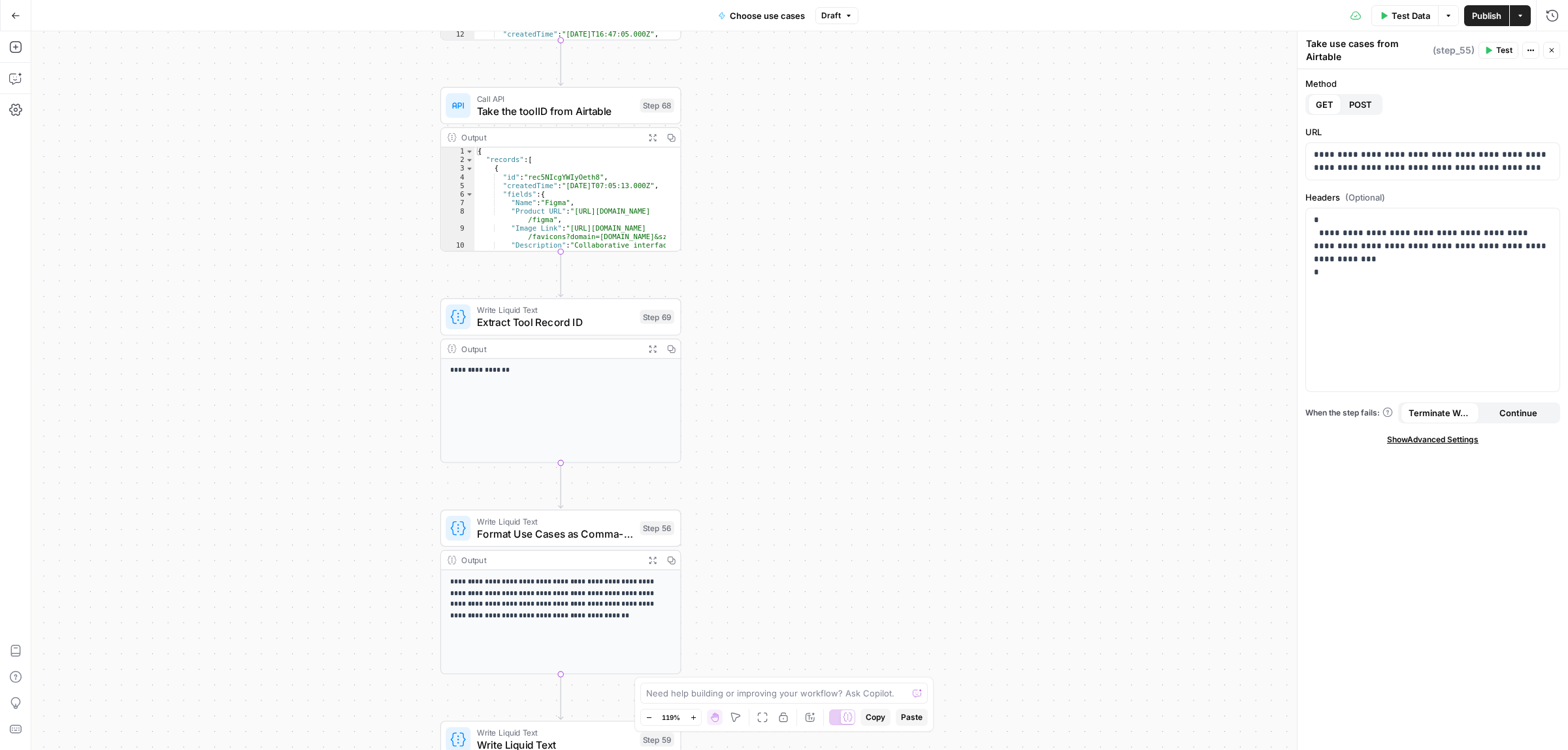
drag, startPoint x: 997, startPoint y: 383, endPoint x: 968, endPoint y: 239, distance: 146.9
click at [968, 239] on div "true false Workflow Input Settings Inputs Call API Take use cases from Airtable…" at bounding box center [800, 391] width 1537 height 719
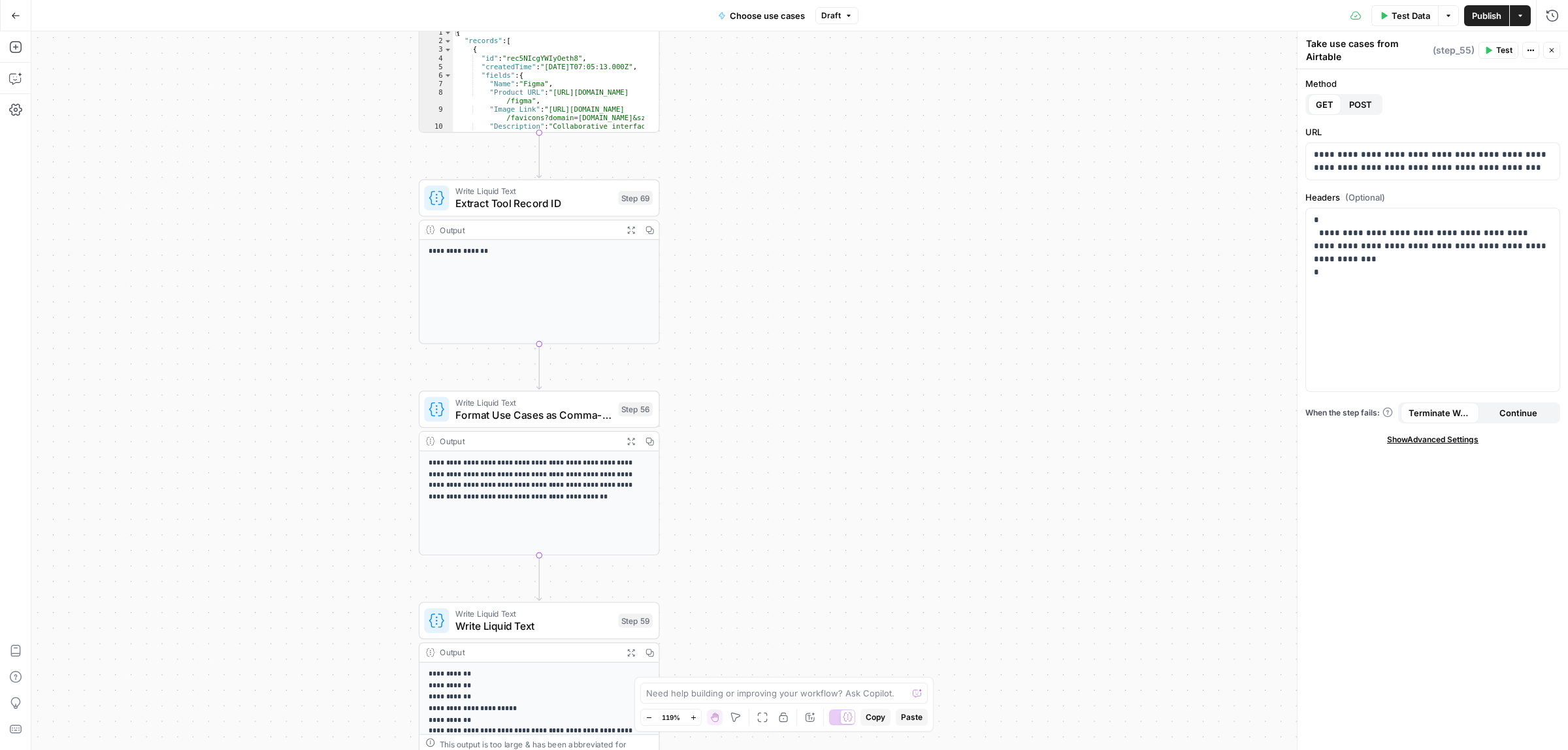
drag, startPoint x: 943, startPoint y: 418, endPoint x: 916, endPoint y: 234, distance: 186.0
click at [926, 168] on div "true false Workflow Input Settings Inputs Call API Take use cases from Airtable…" at bounding box center [800, 391] width 1537 height 719
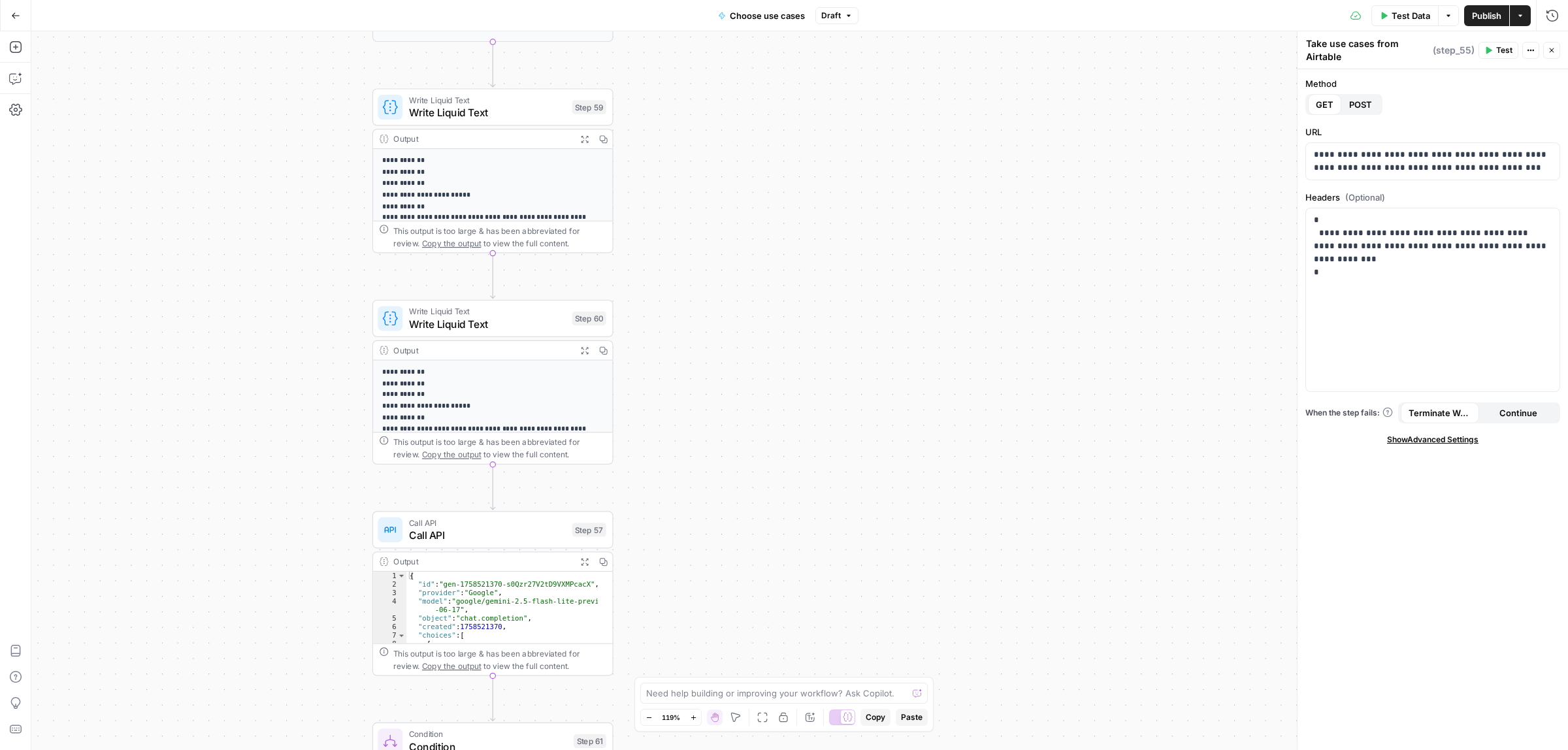
drag, startPoint x: 859, startPoint y: 231, endPoint x: 850, endPoint y: 184, distance: 47.9
click at [863, 94] on div "true false Workflow Input Settings Inputs Call API Take use cases from Airtable…" at bounding box center [800, 391] width 1537 height 719
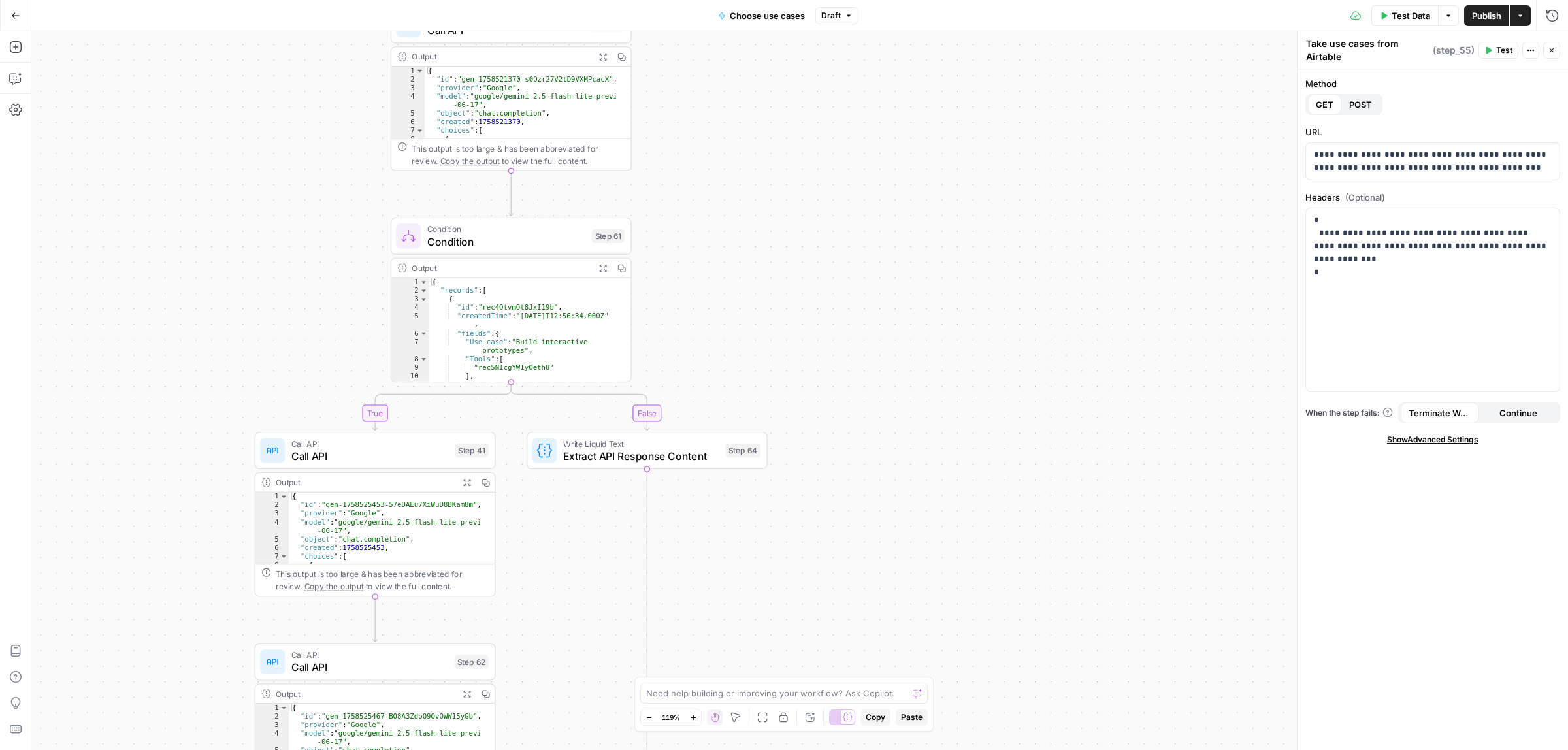
drag, startPoint x: 821, startPoint y: 298, endPoint x: 831, endPoint y: 67, distance: 231.2
click at [831, 67] on div "true false Workflow Input Settings Inputs Call API Take use cases from Airtable…" at bounding box center [800, 391] width 1537 height 719
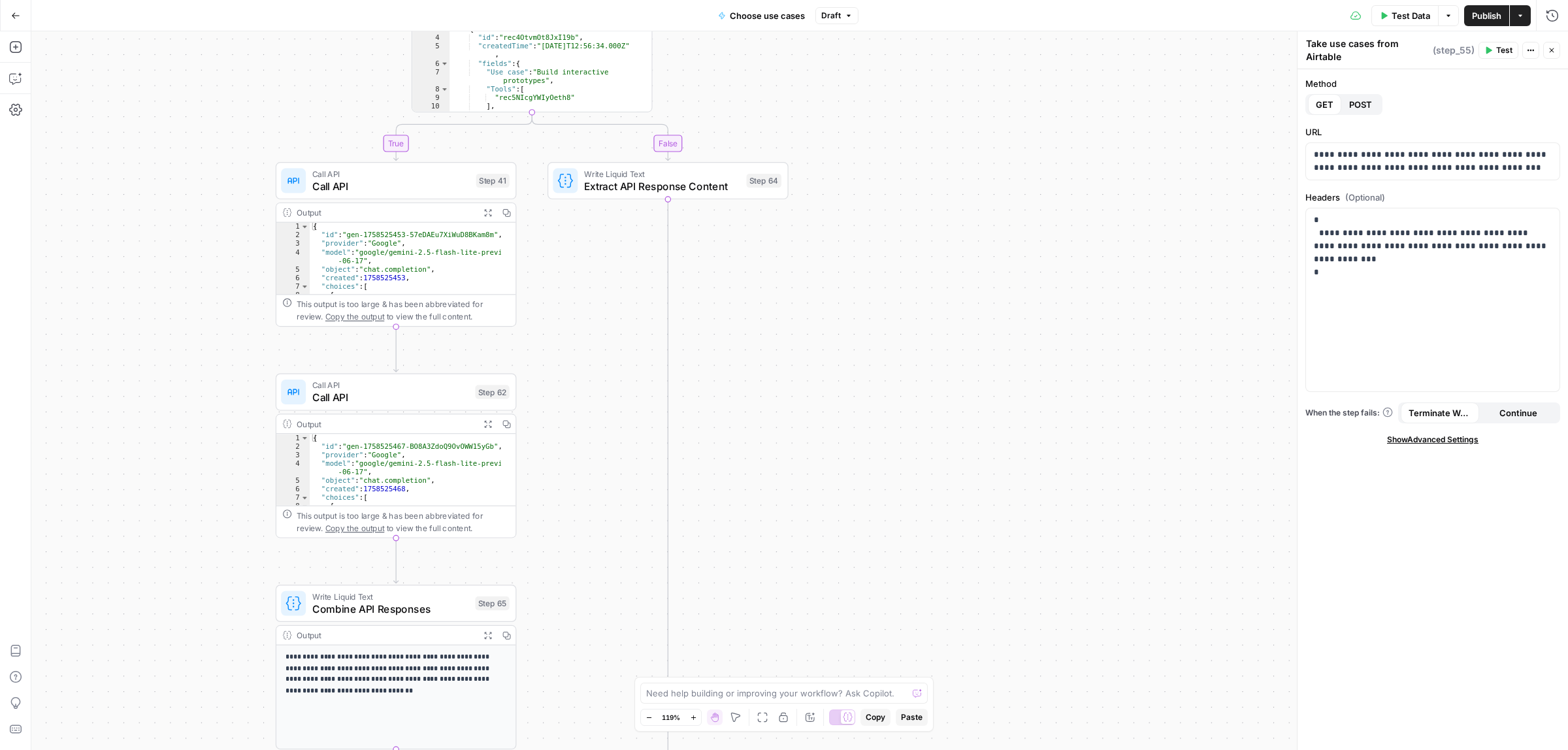
drag, startPoint x: 855, startPoint y: 116, endPoint x: 874, endPoint y: 102, distance: 23.6
click at [872, 72] on div "true false Workflow Input Settings Inputs Call API Take use cases from Airtable…" at bounding box center [800, 391] width 1537 height 719
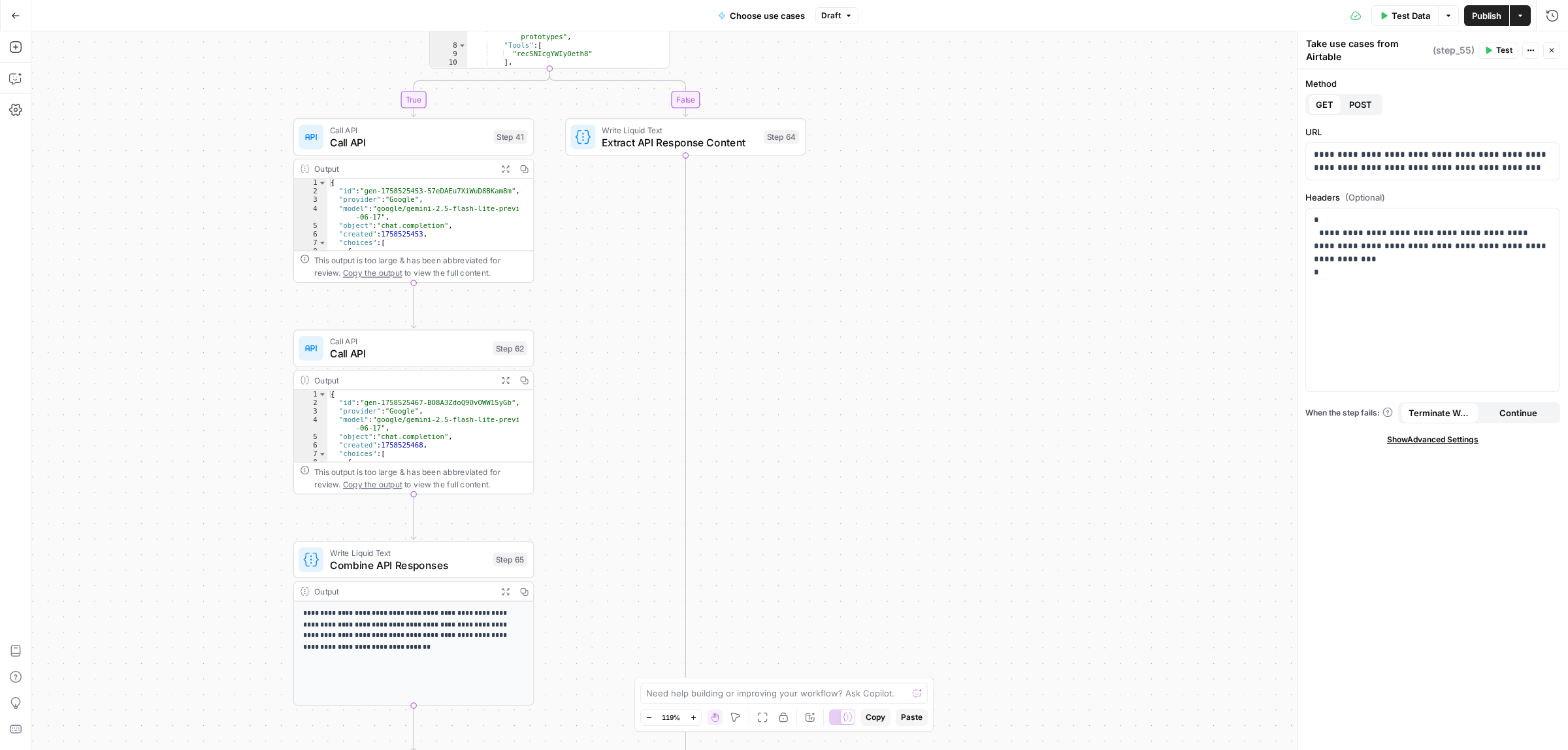
drag, startPoint x: 875, startPoint y: 305, endPoint x: 889, endPoint y: 252, distance: 54.8
click at [889, 252] on div "true false Workflow Input Settings Inputs Call API Take use cases from Airtable…" at bounding box center [800, 391] width 1537 height 719
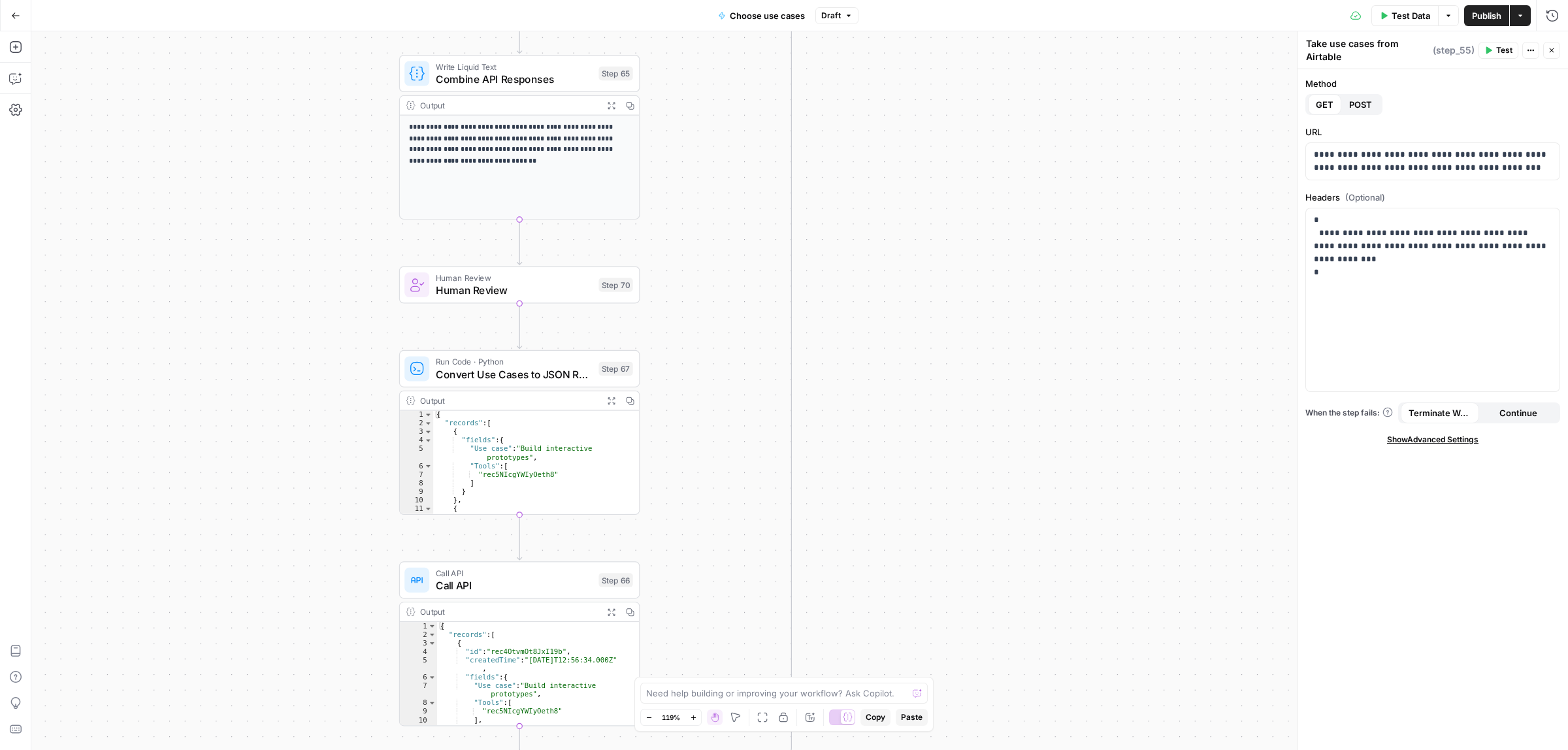
drag, startPoint x: 883, startPoint y: 487, endPoint x: 961, endPoint y: 187, distance: 310.0
click at [961, 187] on div "true false Workflow Input Settings Inputs Call API Take use cases from Airtable…" at bounding box center [800, 391] width 1537 height 719
click at [494, 298] on div "Human Review Human Review Step 70 Copy step Delete step Add Note Test" at bounding box center [520, 284] width 241 height 37
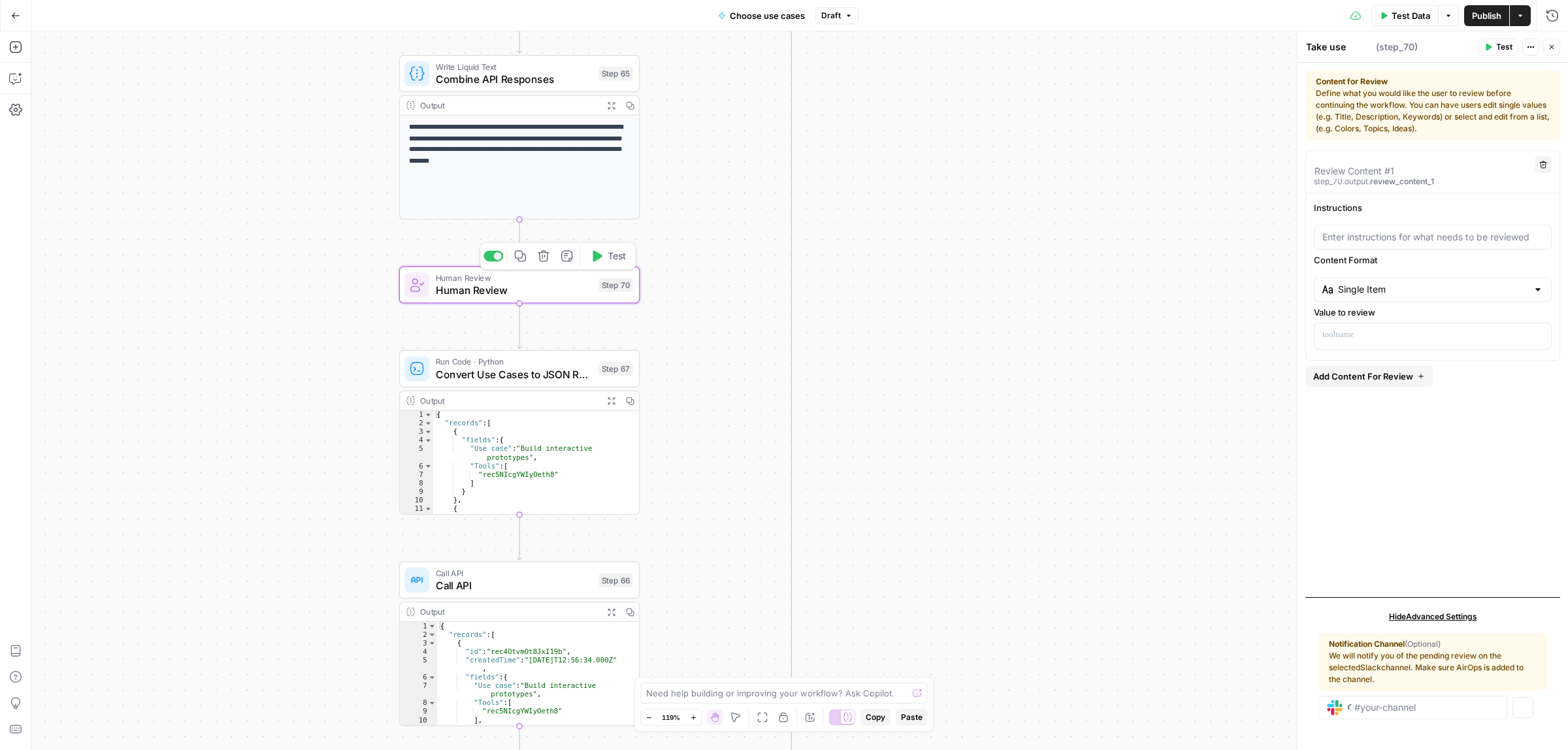
type textarea "Human Review"
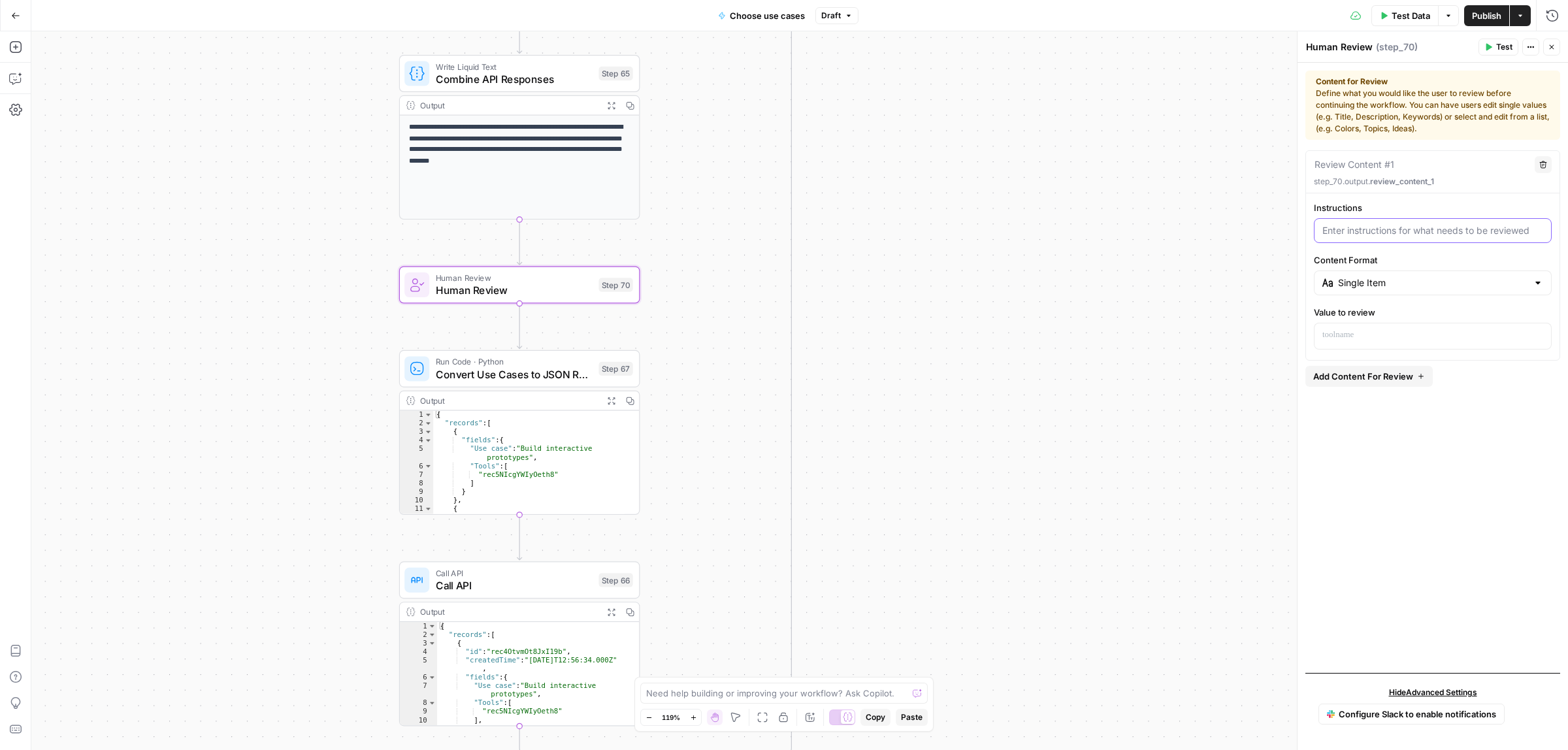
click at [1386, 226] on input "Instructions" at bounding box center [1433, 230] width 221 height 13
click at [1404, 287] on input "Content Format" at bounding box center [1433, 283] width 190 height 13
click at [1412, 355] on span "Multi Selection (Checkbox List)" at bounding box center [1437, 352] width 195 height 13
type input "Multi Selection (Checkbox List)"
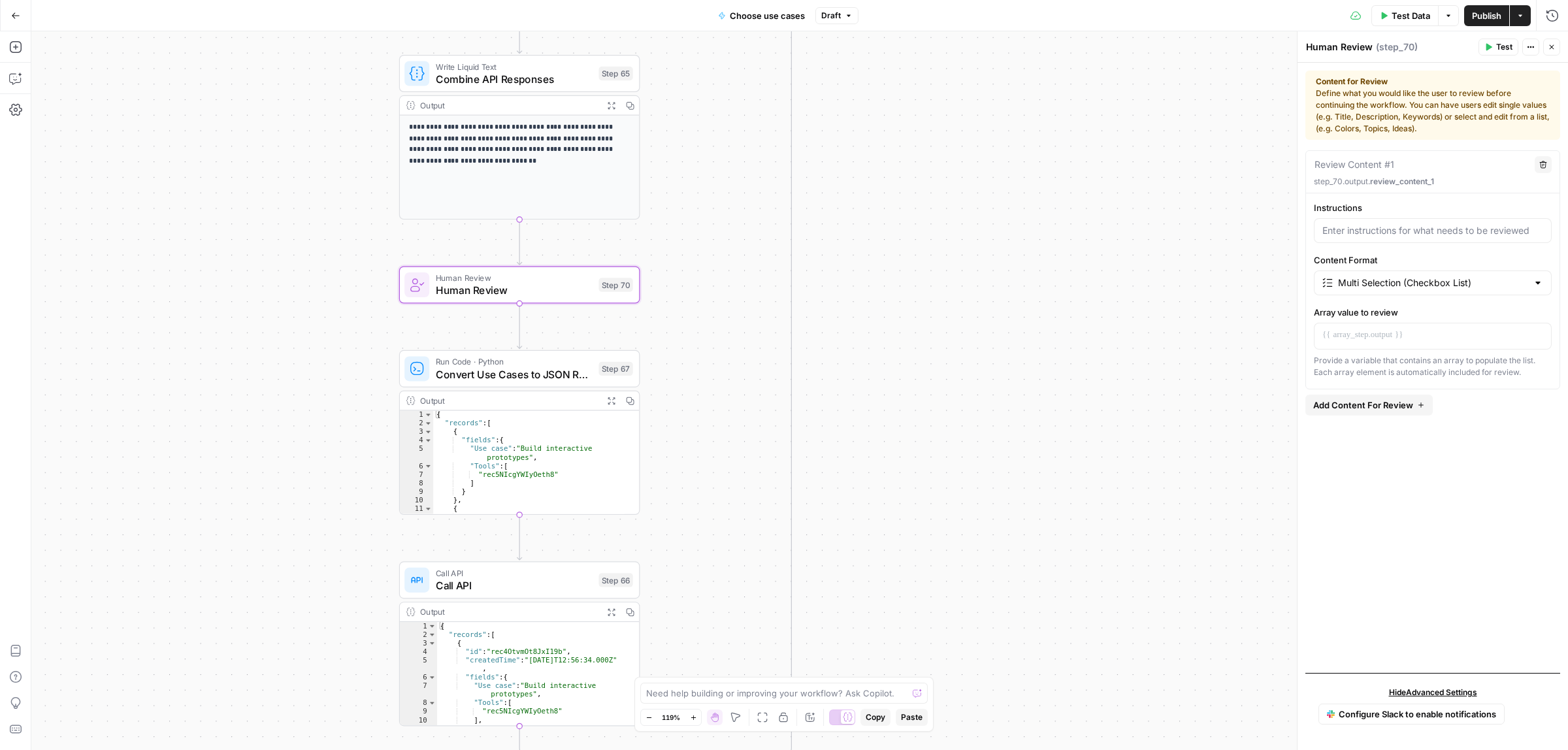
click at [1381, 406] on span "Add Content For Review" at bounding box center [1363, 405] width 100 height 13
click at [1541, 415] on icon "button" at bounding box center [1543, 412] width 8 height 8
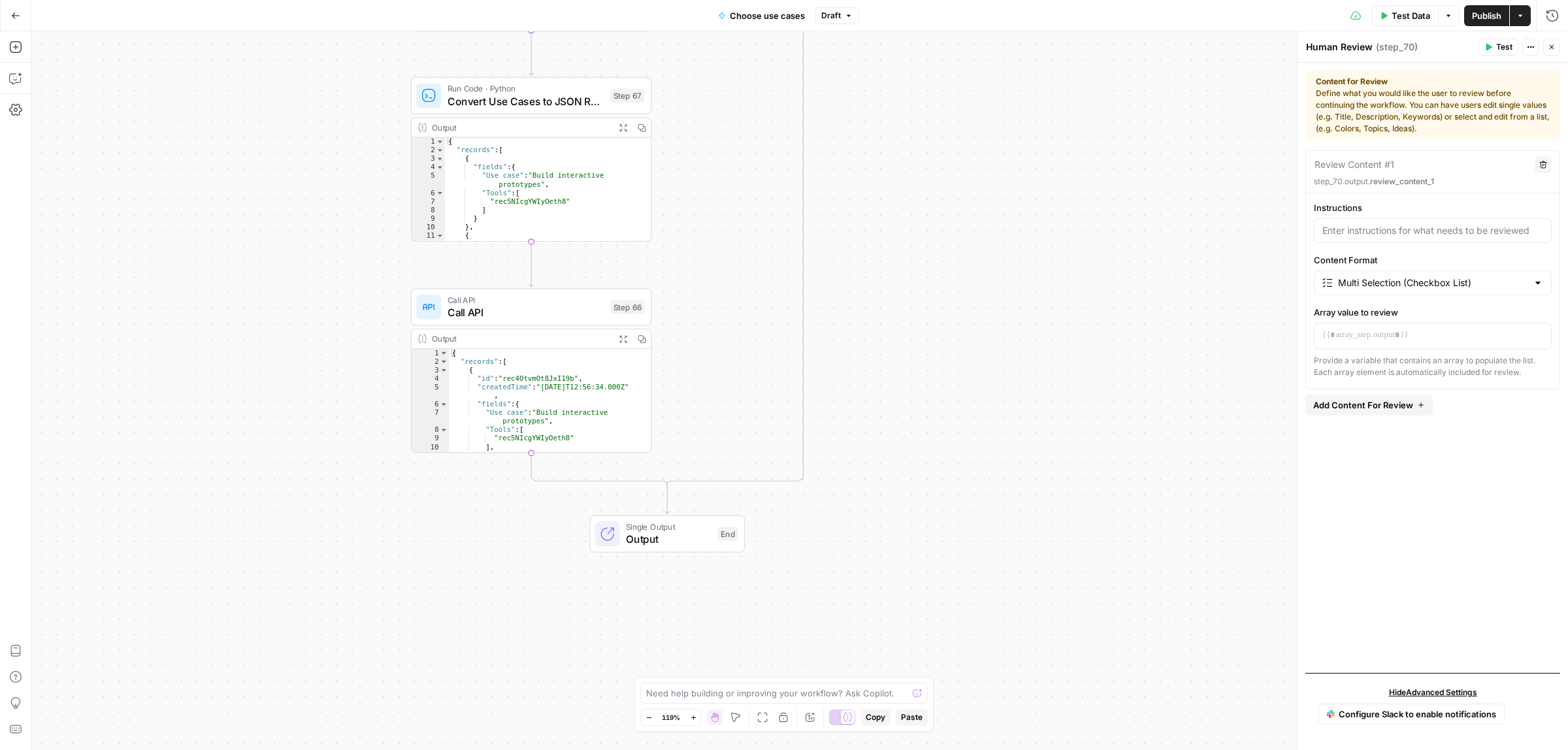
drag, startPoint x: 932, startPoint y: 383, endPoint x: 943, endPoint y: 284, distance: 99.6
click at [943, 284] on div "true false Workflow Input Settings Inputs Call API Take use cases from Airtable…" at bounding box center [800, 391] width 1537 height 719
click at [487, 310] on span "Call API" at bounding box center [526, 313] width 157 height 16
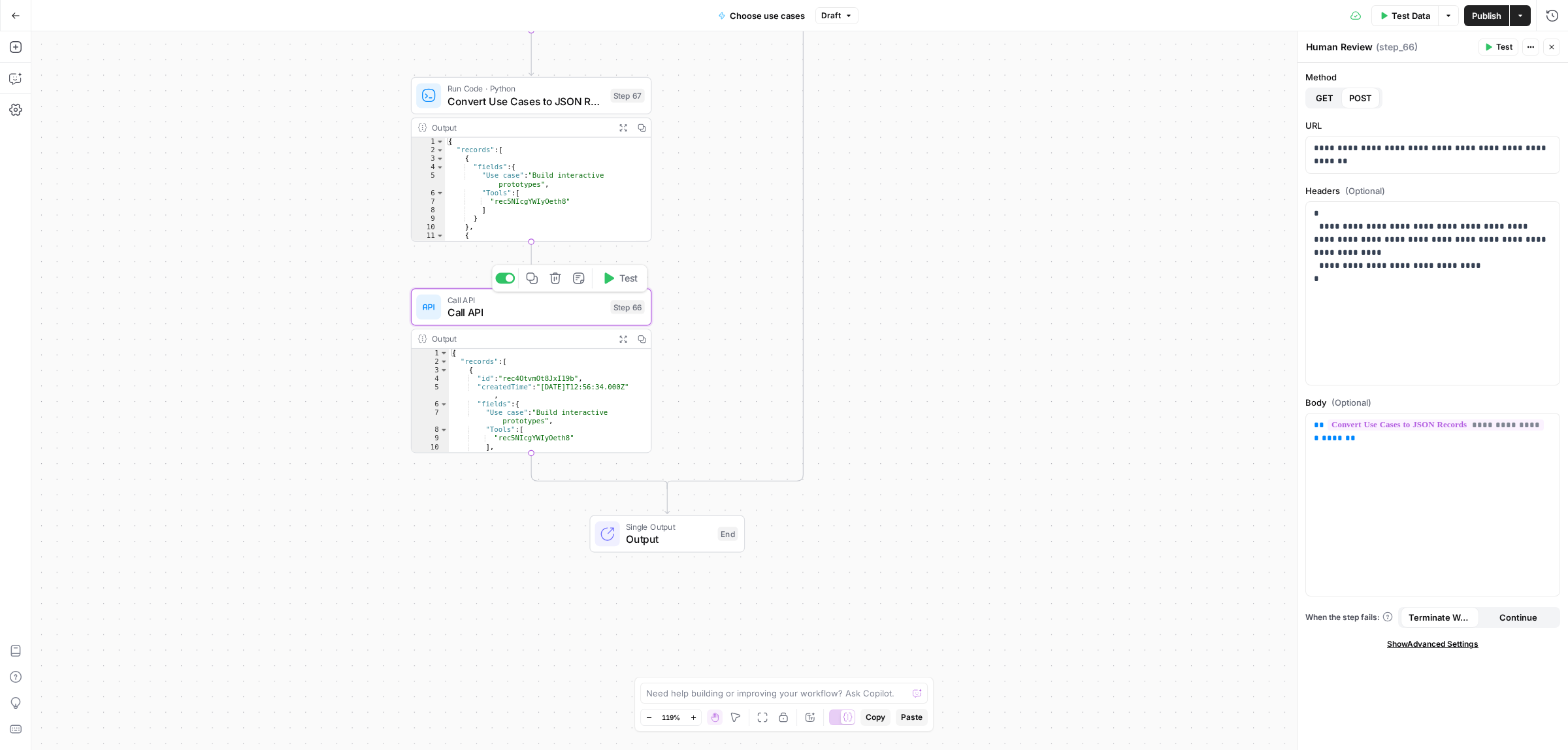
type textarea "Call API"
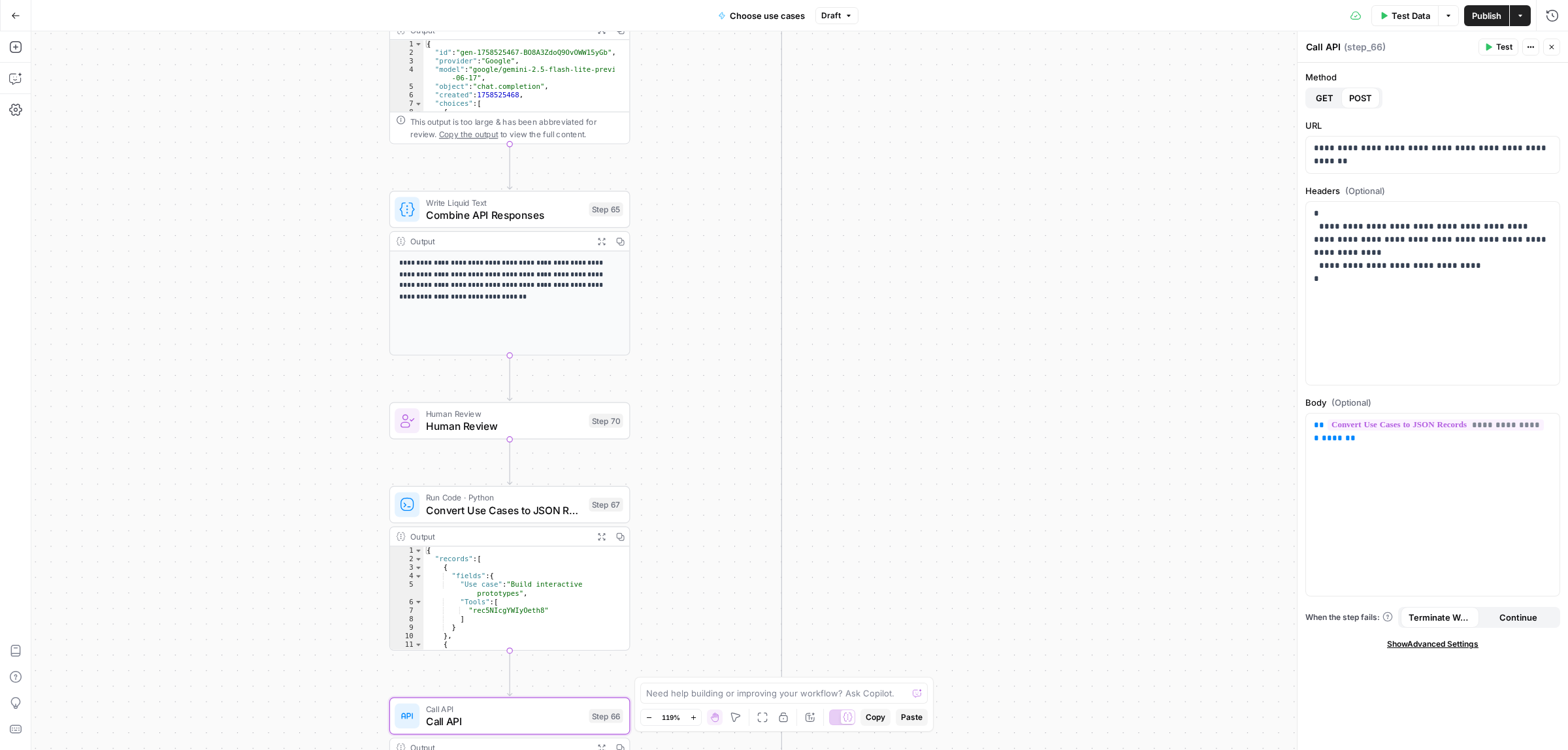
click at [991, 563] on div "true false Workflow Input Settings Inputs Call API Take use cases from Airtable…" at bounding box center [800, 391] width 1537 height 719
click at [952, 652] on div "true false Workflow Input Settings Inputs Call API Take use cases from Airtable…" at bounding box center [800, 391] width 1537 height 719
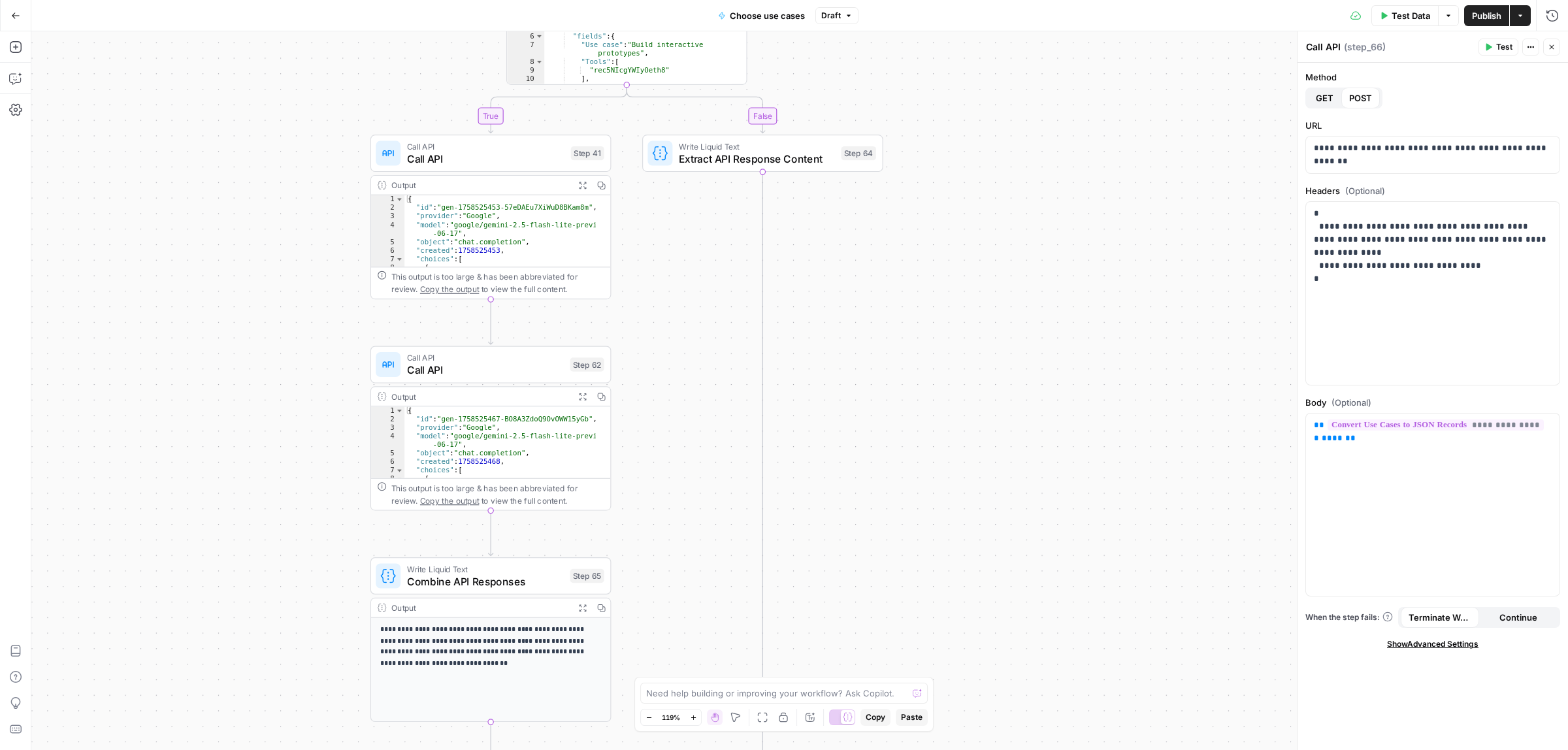
click at [951, 494] on div "true false Workflow Input Settings Inputs Call API Take use cases from Airtable…" at bounding box center [800, 391] width 1537 height 719
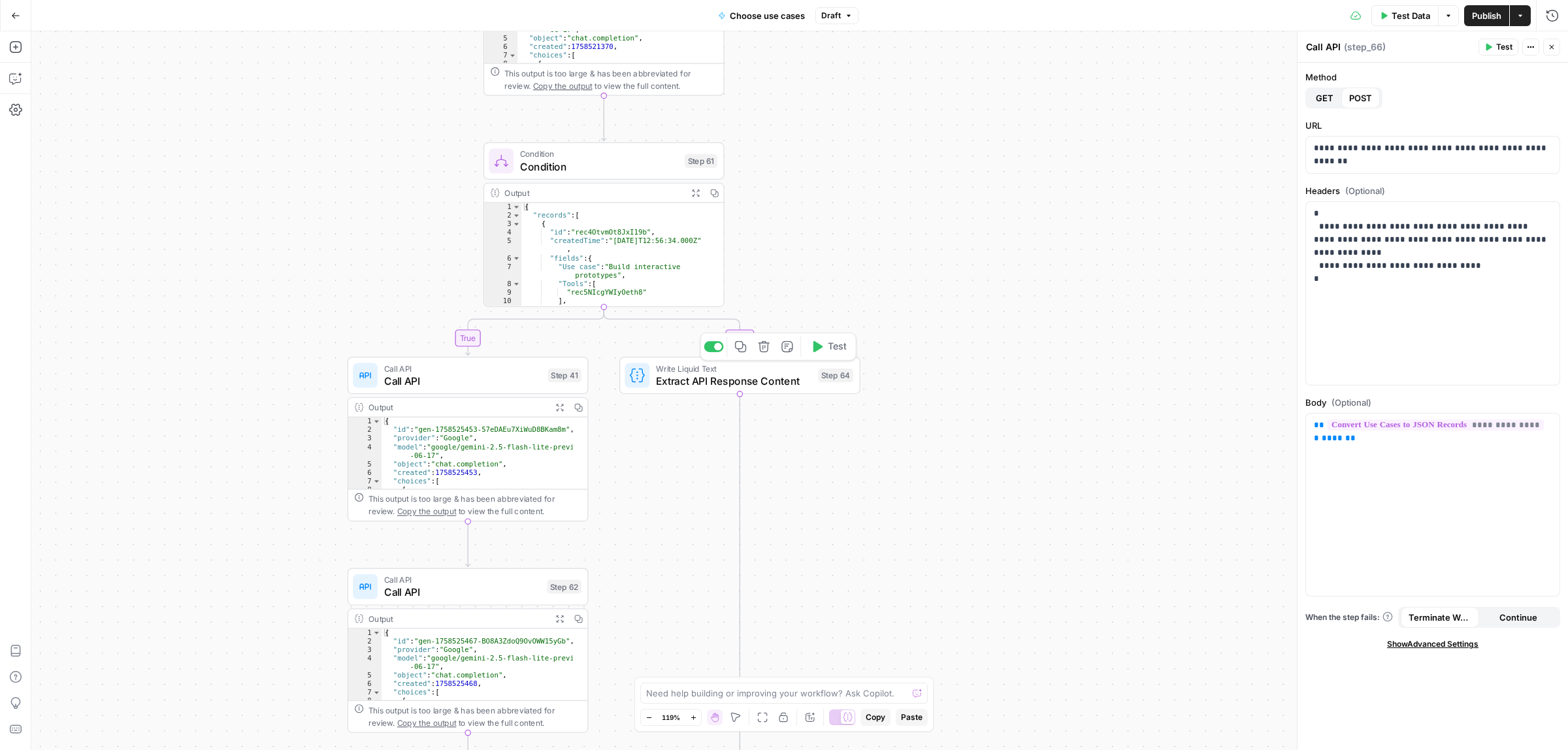
click at [665, 376] on span "Extract API Response Content" at bounding box center [734, 381] width 156 height 16
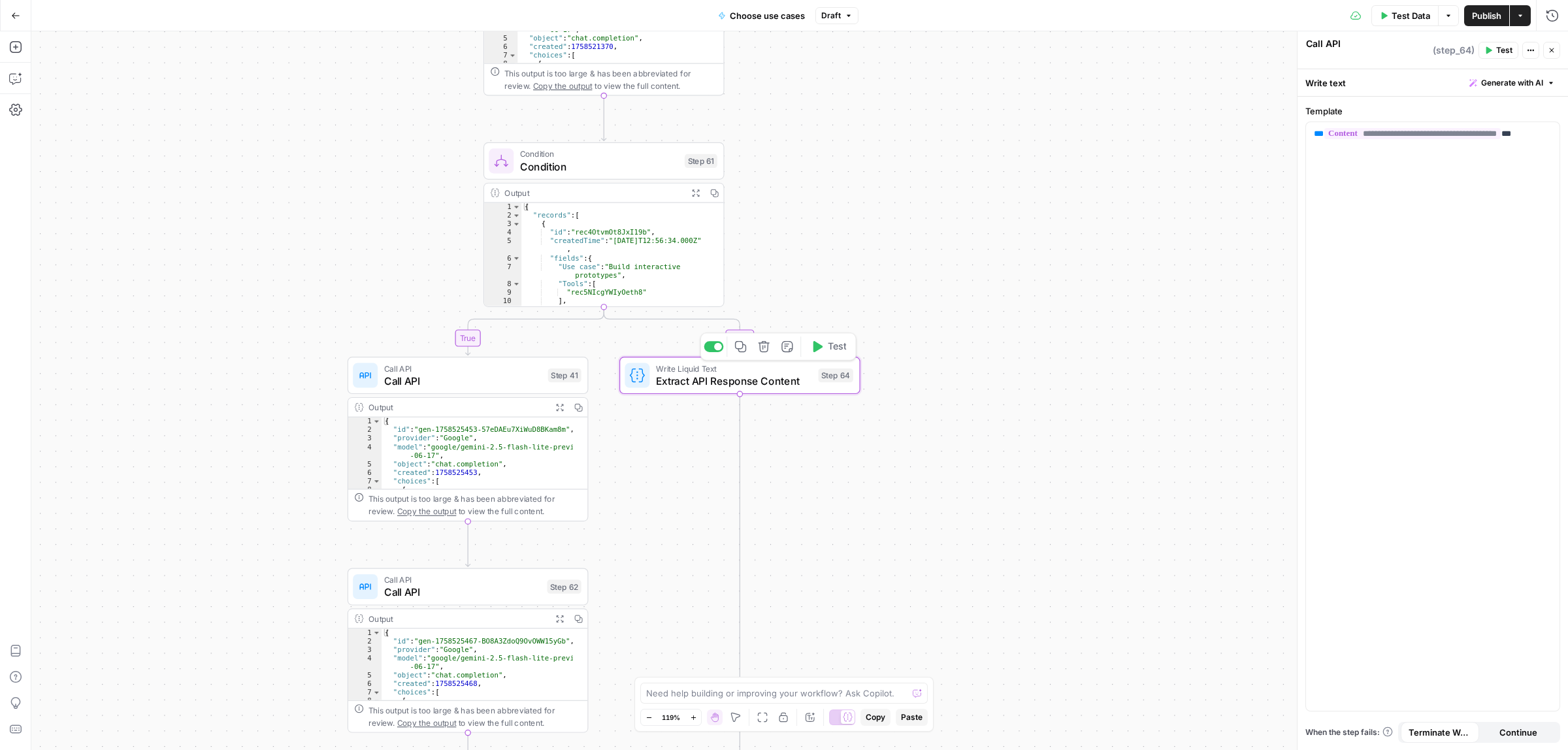
type textarea "Extract API Response Content"
click at [572, 154] on span "Condition" at bounding box center [600, 154] width 159 height 13
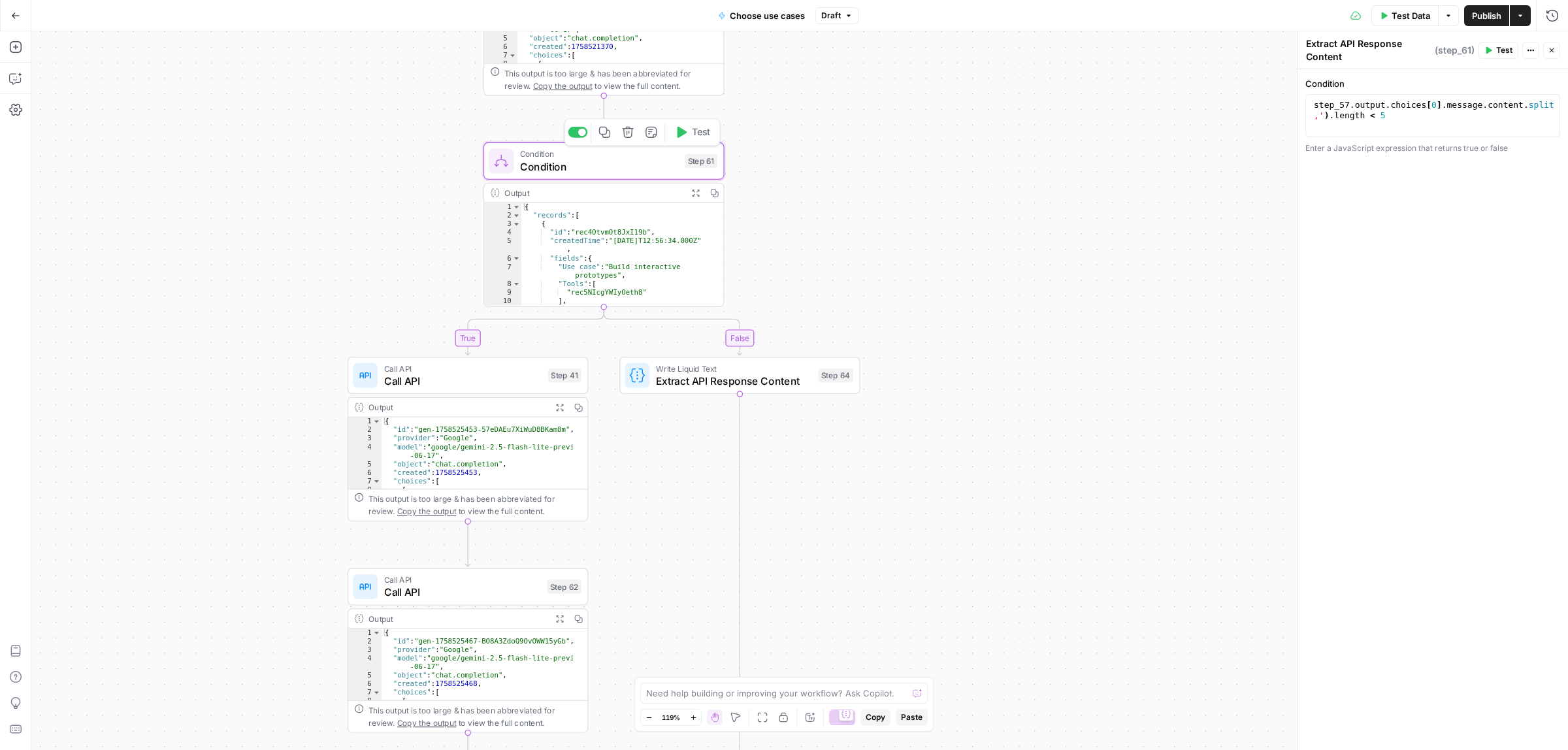
type textarea "Condition"
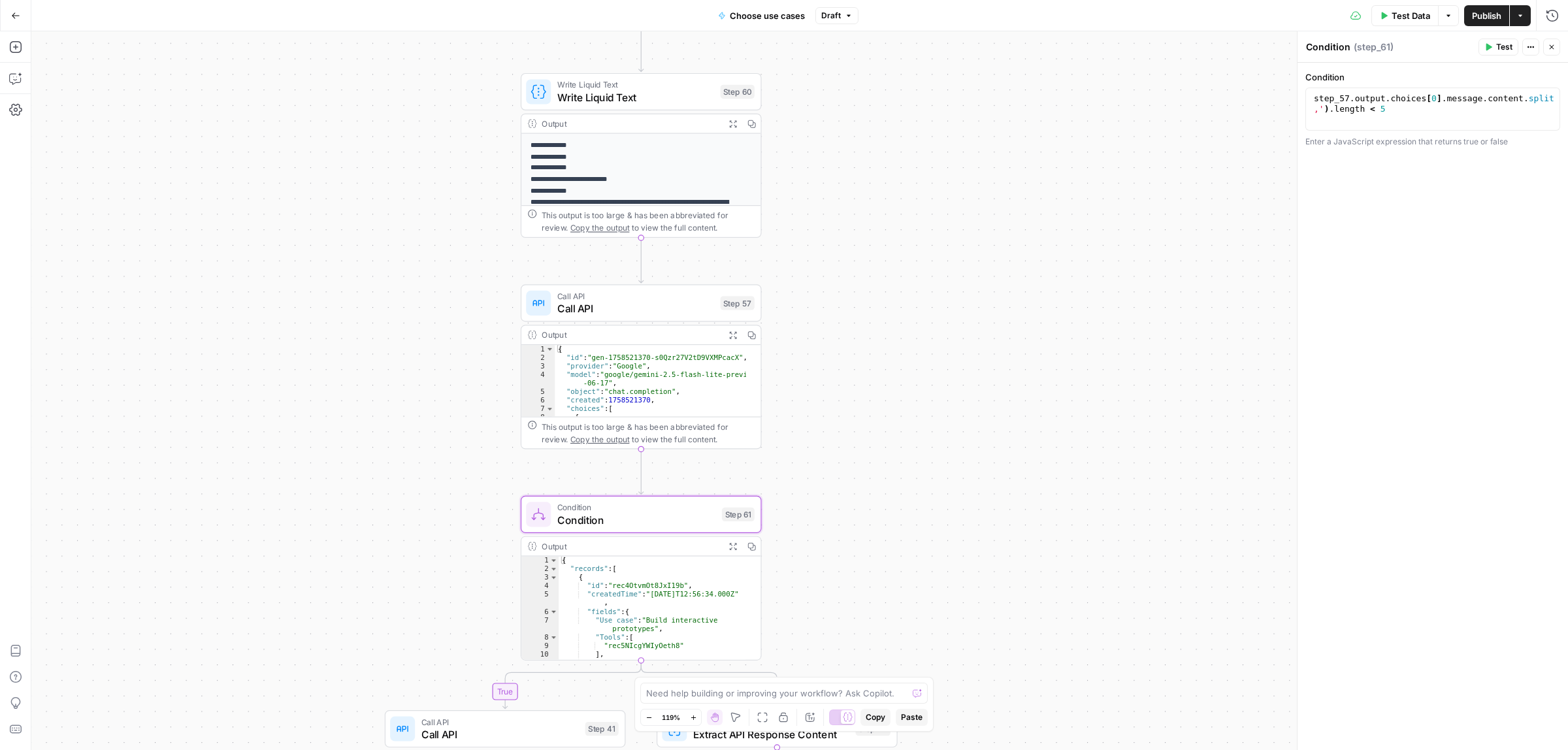
drag, startPoint x: 895, startPoint y: 167, endPoint x: 932, endPoint y: 521, distance: 355.9
click at [932, 521] on div "true false Workflow Input Settings Inputs Call API Take use cases from Airtable…" at bounding box center [800, 391] width 1537 height 719
click at [635, 302] on span "Call API" at bounding box center [636, 310] width 157 height 16
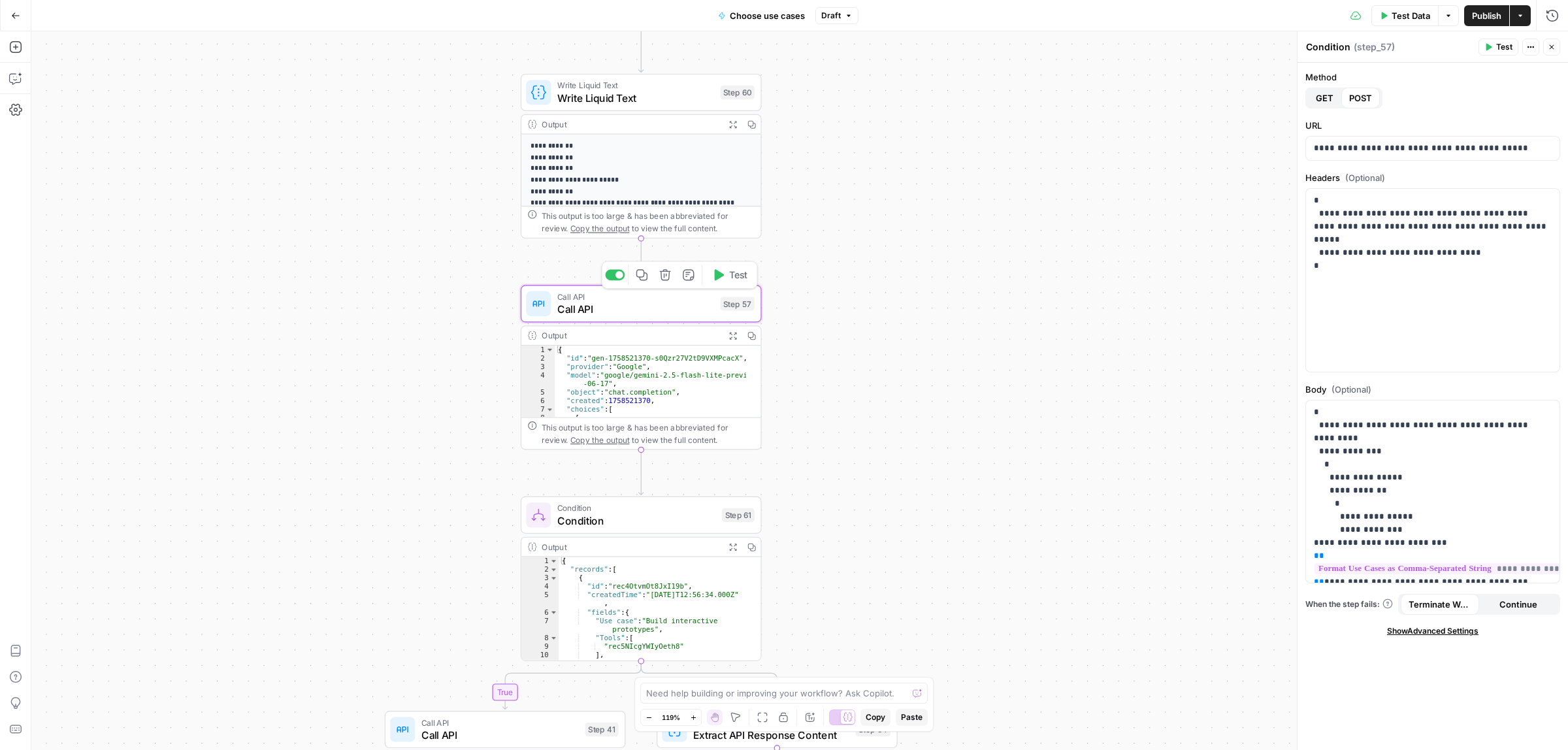
type textarea "Call API"
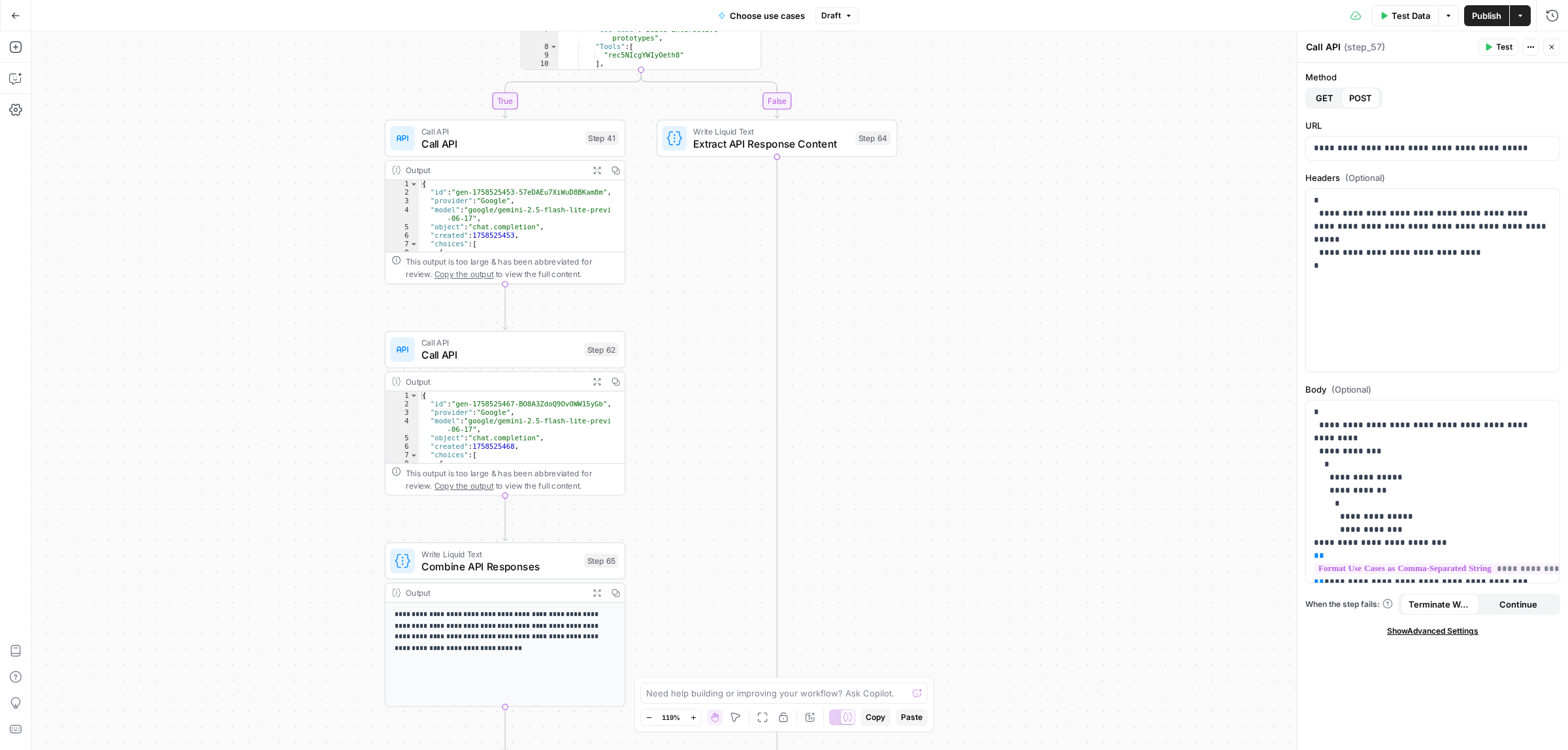
click at [944, 723] on div "true false Workflow Input Settings Inputs Call API Take use cases from Airtable…" at bounding box center [800, 391] width 1537 height 719
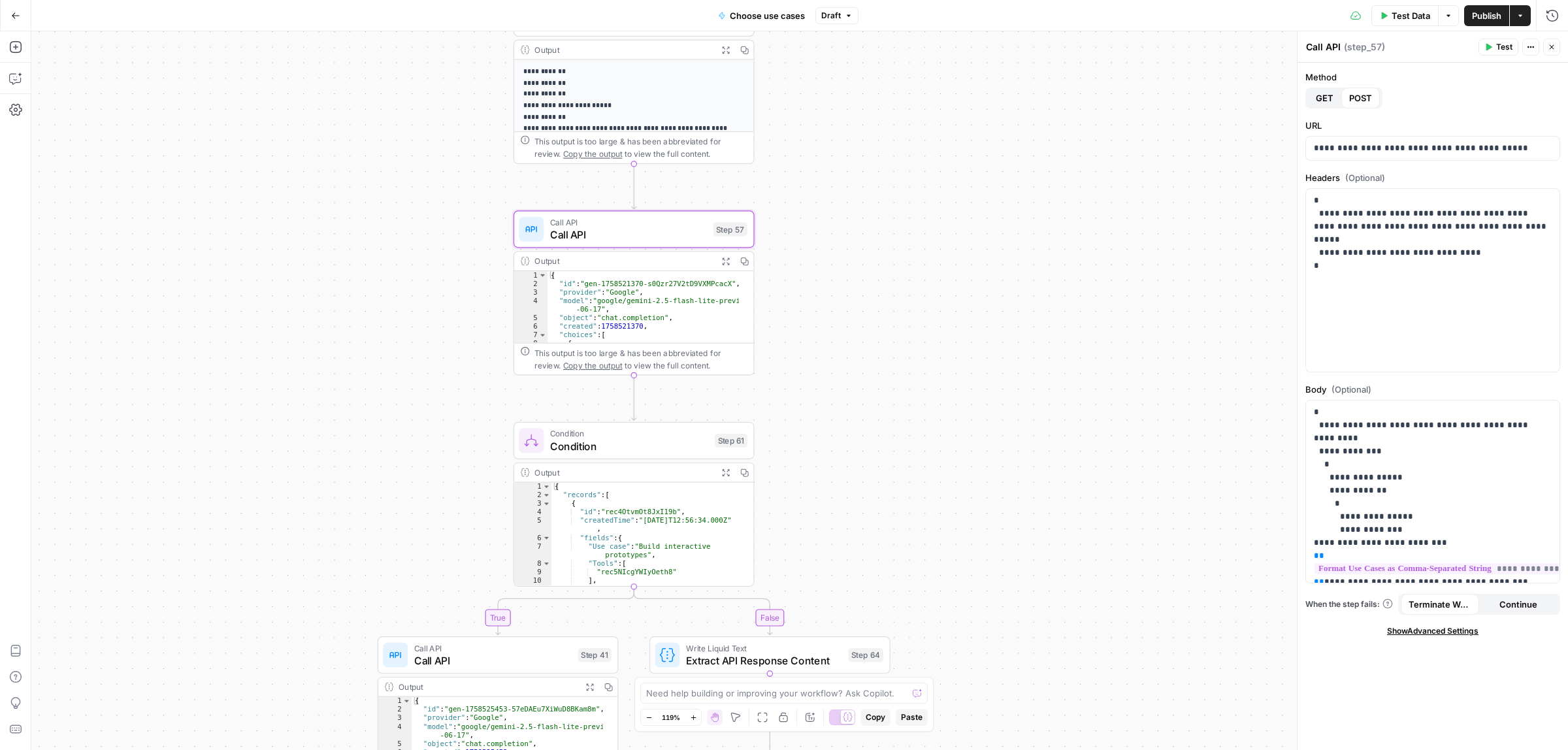
click at [945, 750] on div "true false Workflow Input Settings Inputs Call API Take use cases from Airtable…" at bounding box center [800, 391] width 1537 height 719
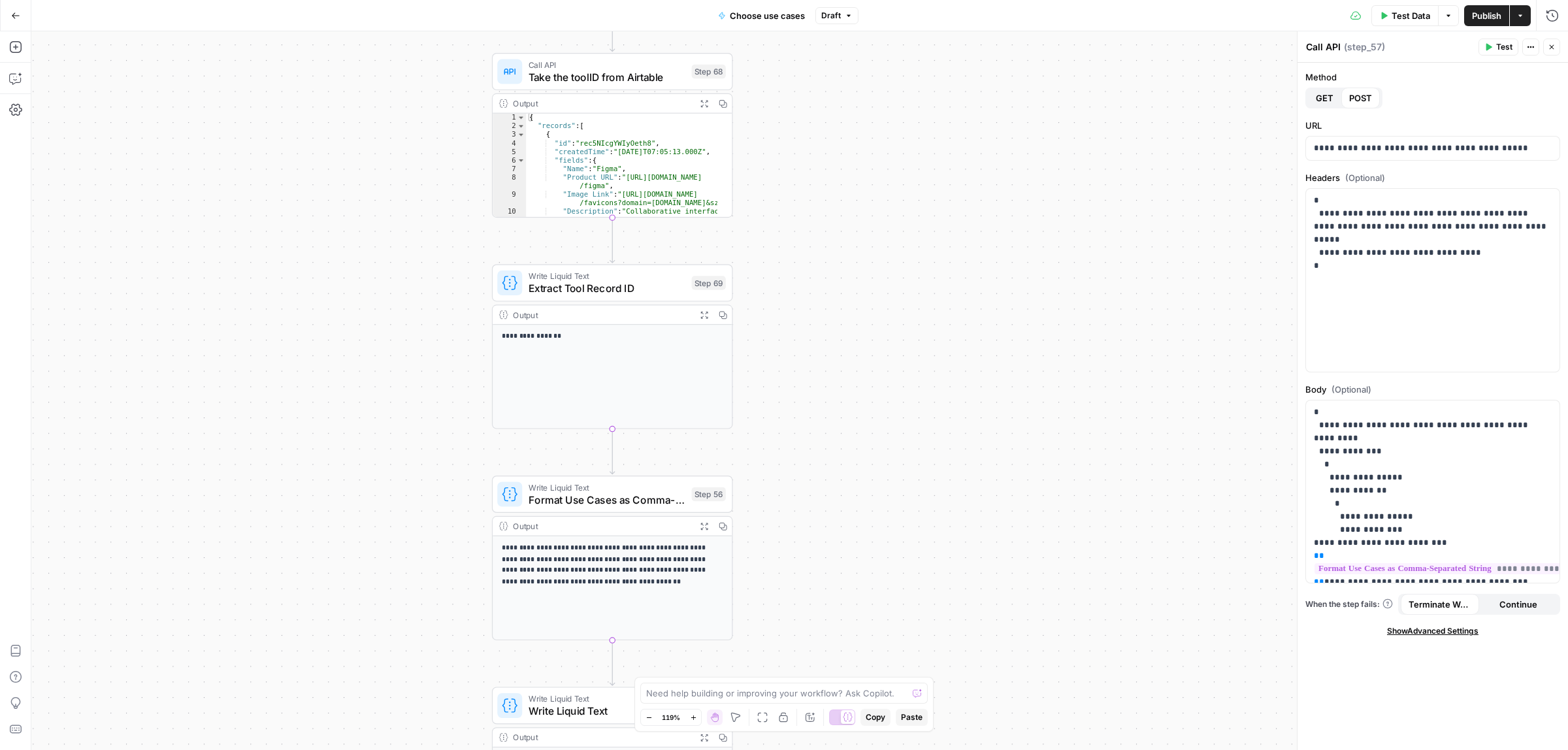
drag, startPoint x: 893, startPoint y: 658, endPoint x: 902, endPoint y: 673, distance: 17.5
click at [900, 672] on div "true false Workflow Input Settings Inputs Call API Take use cases from Airtable…" at bounding box center [800, 391] width 1537 height 719
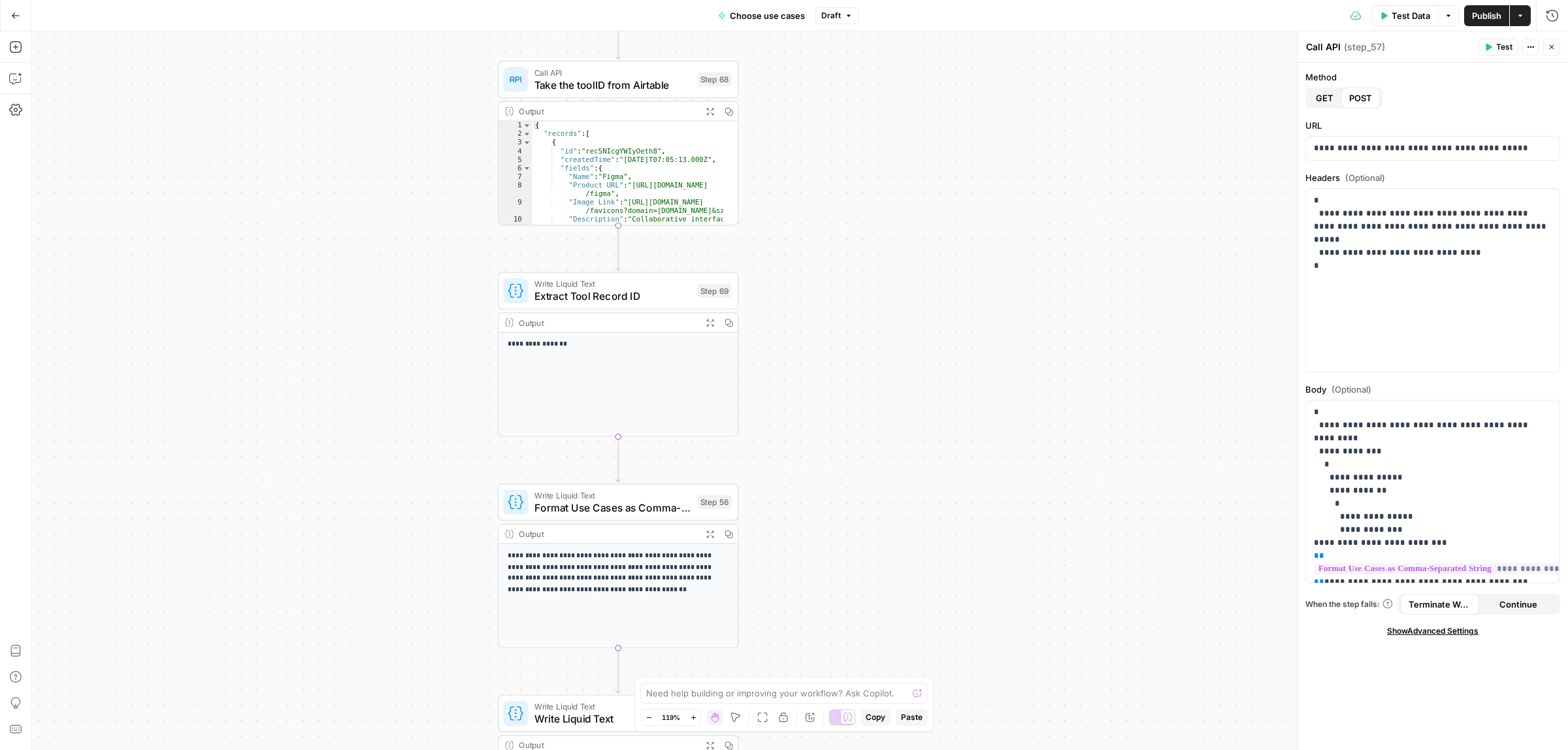
click at [771, 10] on span "Choose use cases" at bounding box center [767, 16] width 75 height 13
drag, startPoint x: 72, startPoint y: 102, endPoint x: 14, endPoint y: 95, distance: 58.4
click at [21, 98] on body "ColdiQ New Home Browse Insights Opportunities Your Data Recent Grids Tools-Grid…" at bounding box center [784, 375] width 1568 height 750
type input "Create use cases"
click at [990, 248] on div "true false Workflow Input Settings Inputs Call API Take use cases from Airtable…" at bounding box center [800, 391] width 1537 height 719
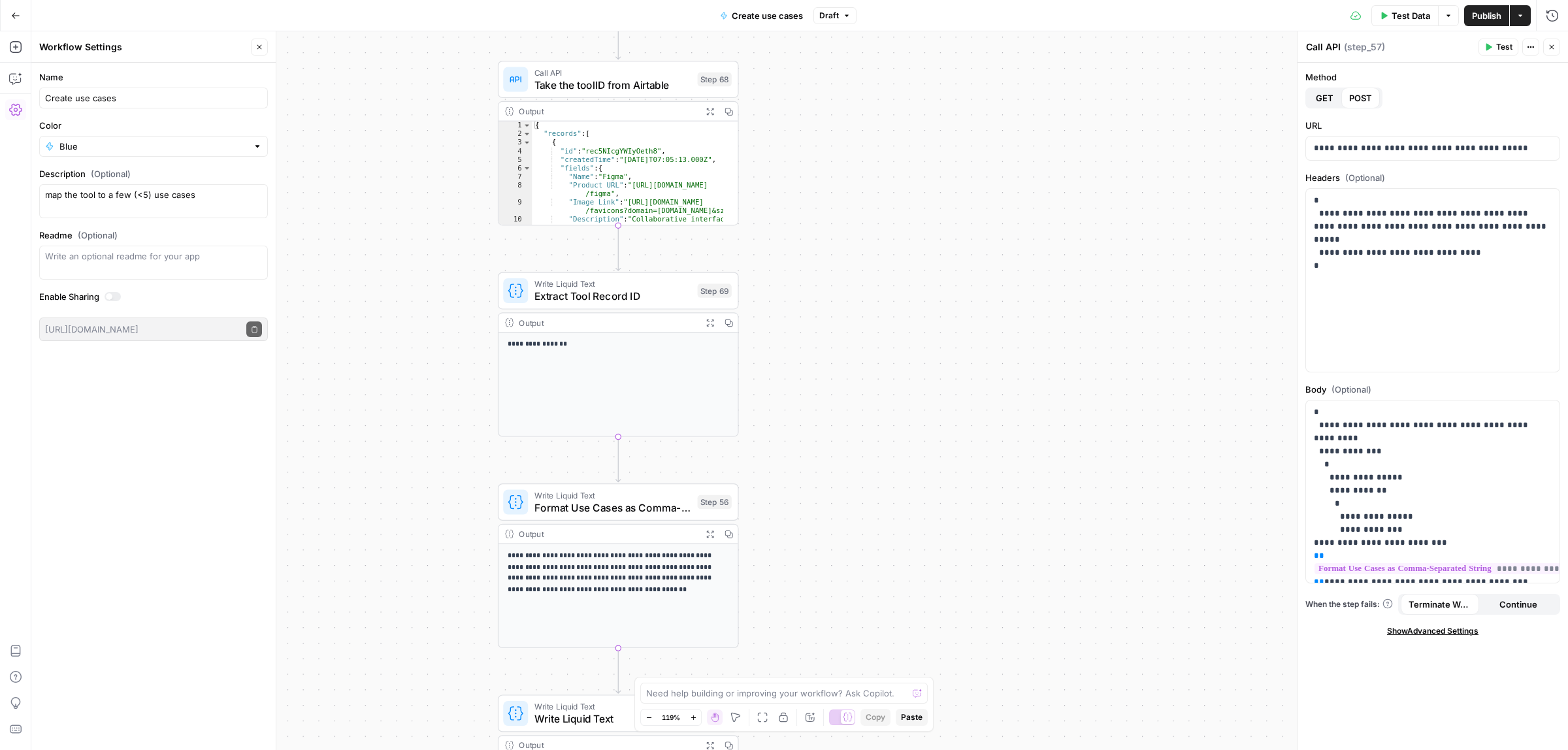
click at [256, 52] on button "Close" at bounding box center [259, 47] width 17 height 17
click at [772, 616] on div "true false Workflow Input Settings Inputs Call API Take use cases from Airtable…" at bounding box center [800, 391] width 1537 height 719
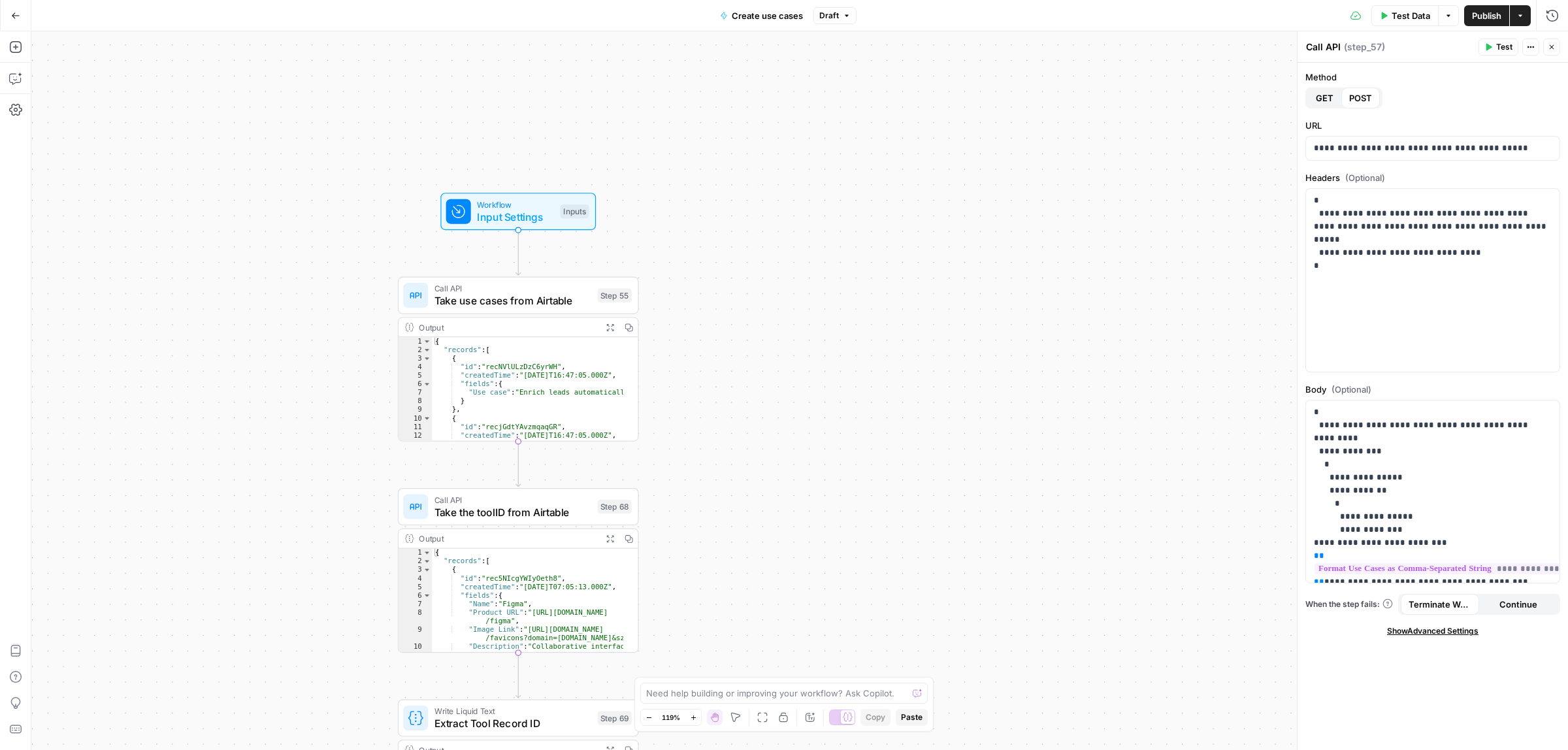
click at [495, 298] on span "Take use cases from Airtable" at bounding box center [513, 302] width 157 height 16
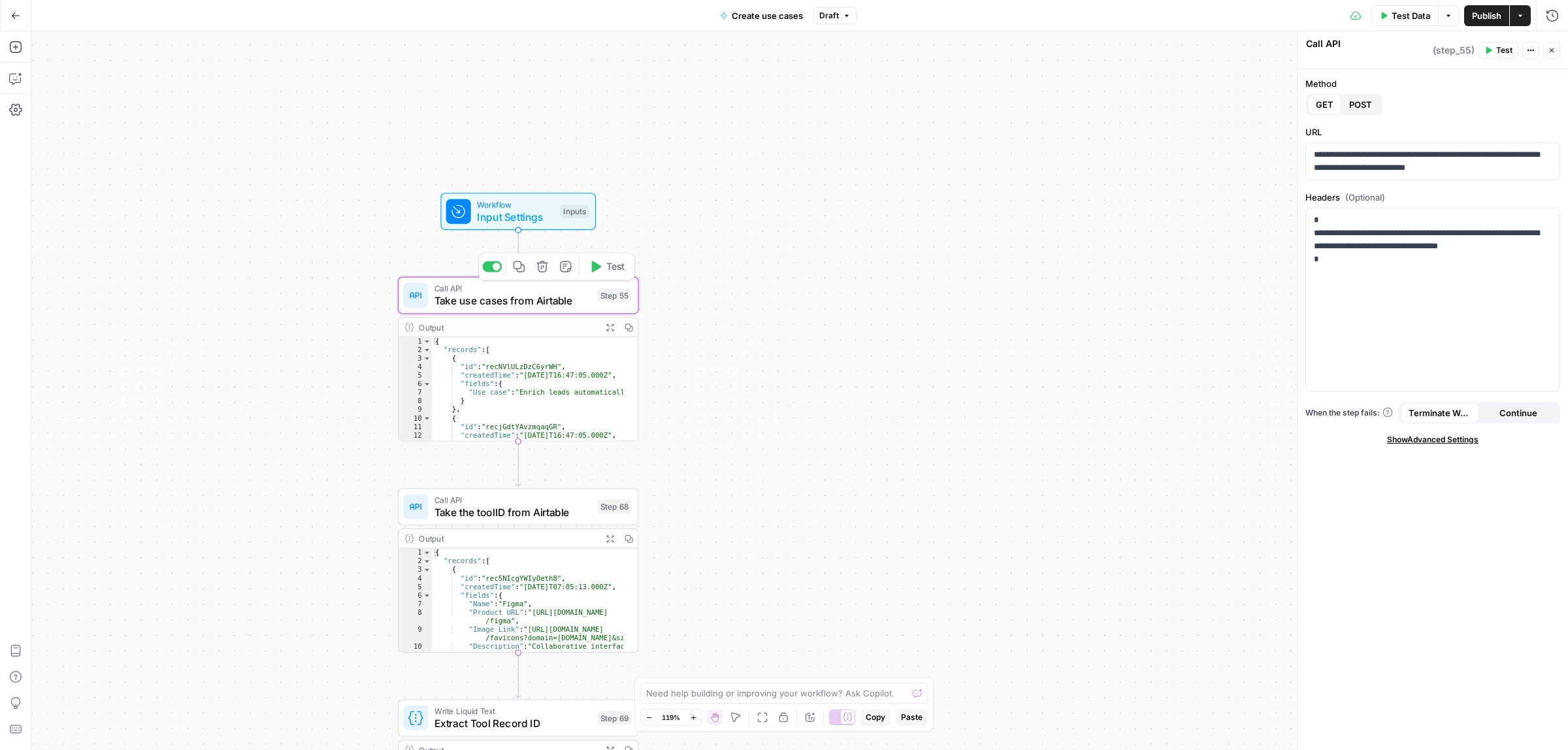
type textarea "Take use cases from Airtable"
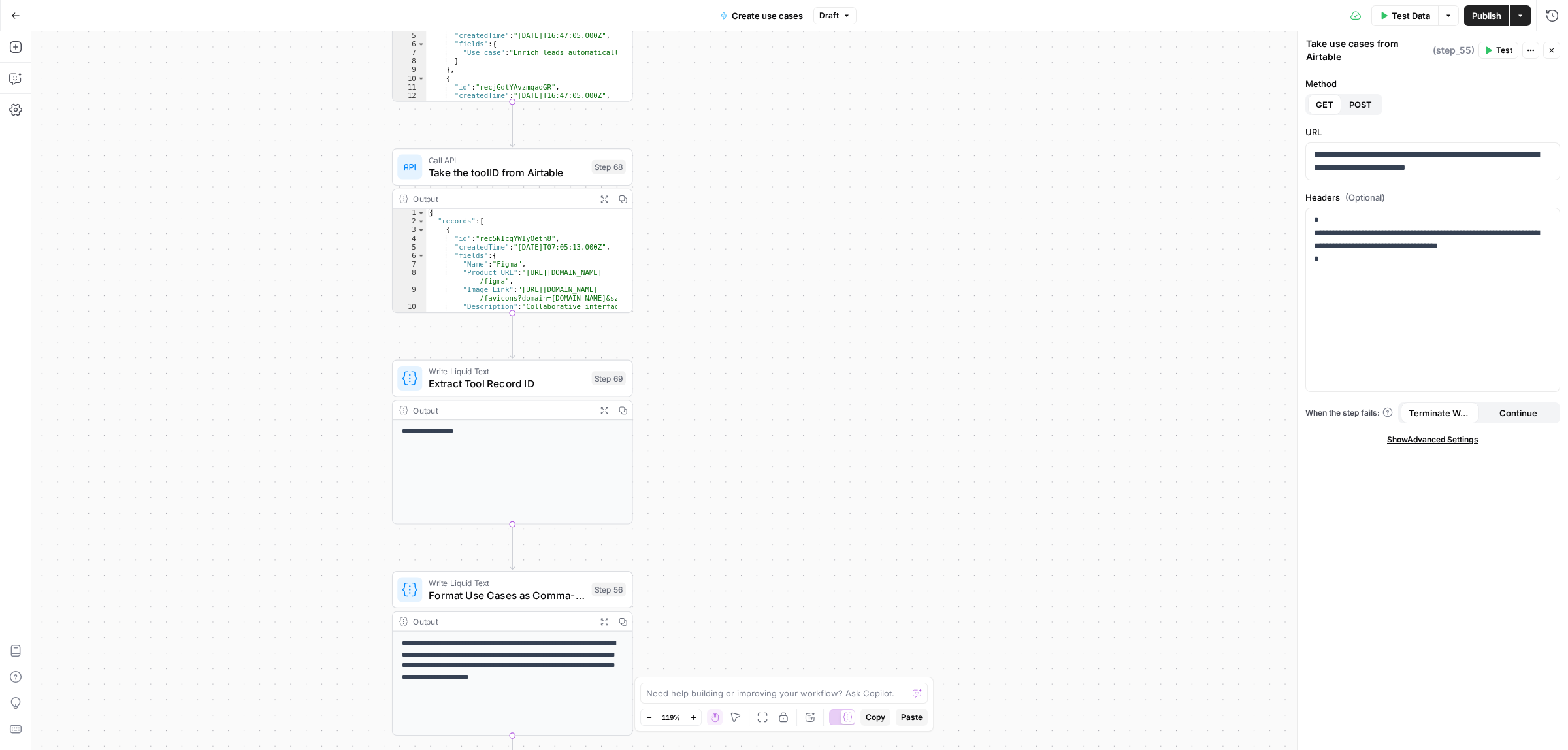
drag, startPoint x: 782, startPoint y: 206, endPoint x: 772, endPoint y: 324, distance: 118.4
click at [781, 204] on div "true false Workflow Input Settings Inputs Call API Take use cases from Airtable…" at bounding box center [800, 391] width 1537 height 719
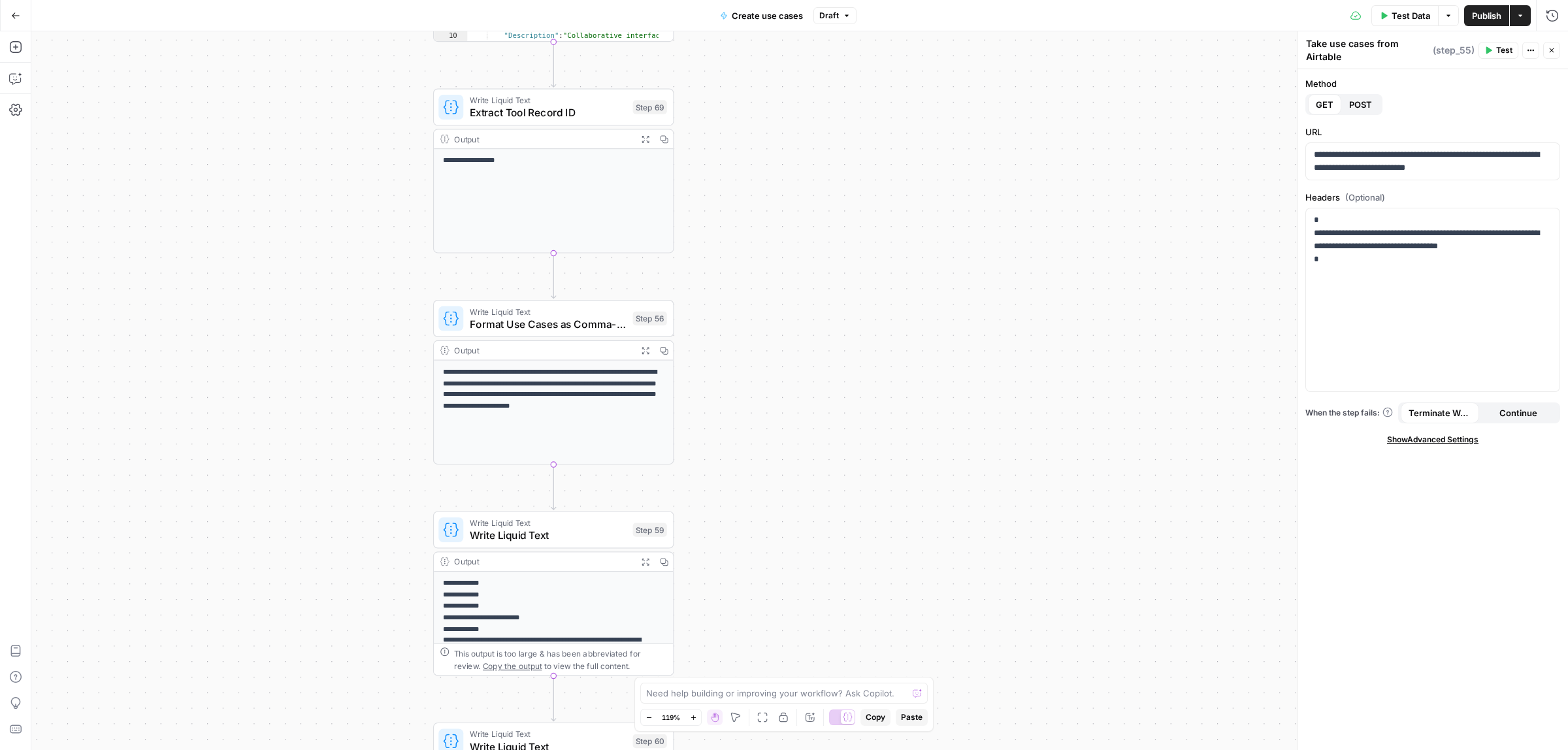
click at [813, 237] on div "true false Workflow Input Settings Inputs Call API Take use cases from Airtable…" at bounding box center [800, 391] width 1537 height 719
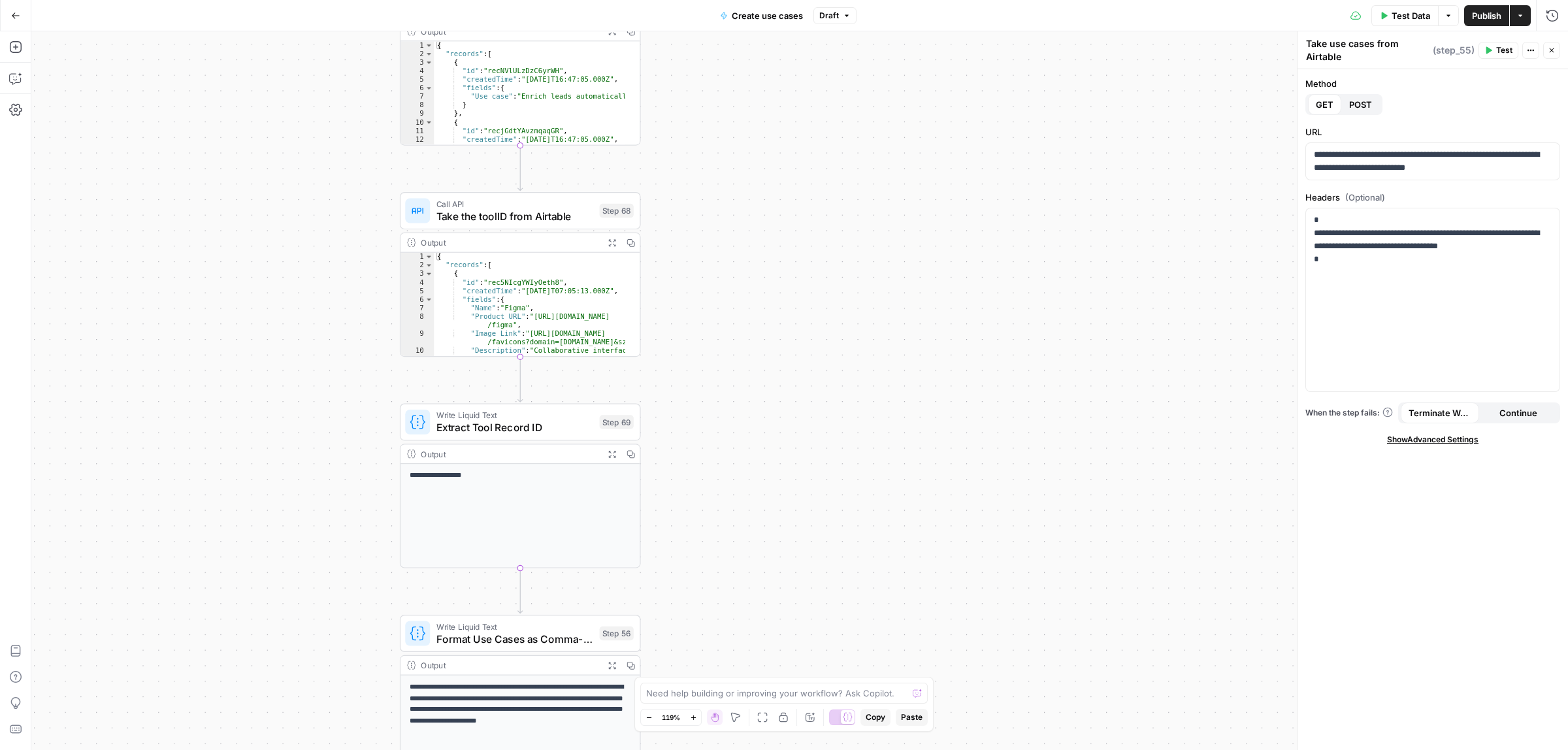
drag, startPoint x: 774, startPoint y: 497, endPoint x: 760, endPoint y: 501, distance: 14.6
click at [764, 540] on div "true false Workflow Input Settings Inputs Call API Take use cases from Airtable…" at bounding box center [800, 391] width 1537 height 719
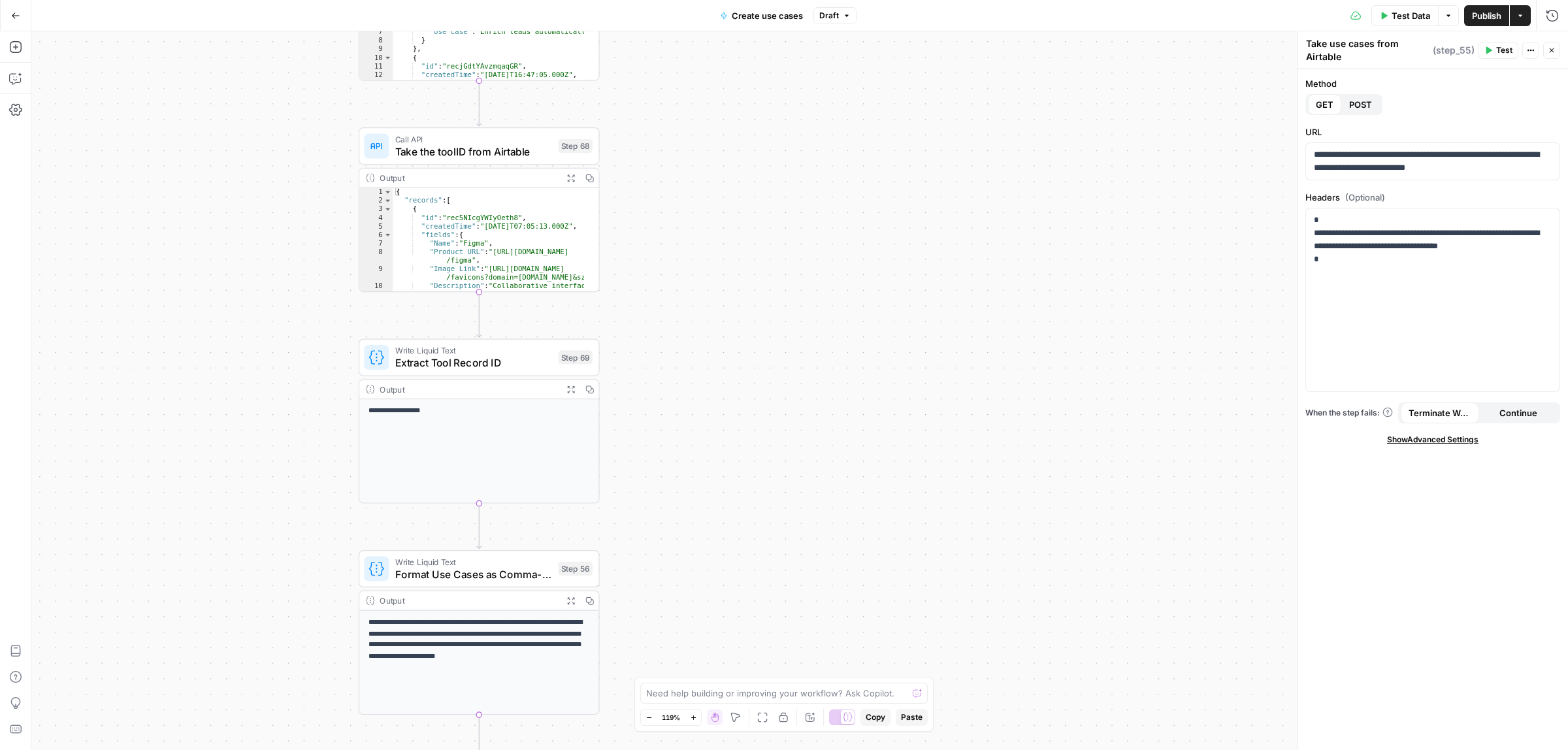
drag, startPoint x: 740, startPoint y: 283, endPoint x: 626, endPoint y: 240, distance: 121.8
click at [740, 283] on div "true false Workflow Input Settings Inputs Call API Take use cases from Airtable…" at bounding box center [800, 391] width 1537 height 719
click at [468, 143] on span "Take the toolID from Airtable" at bounding box center [474, 151] width 157 height 16
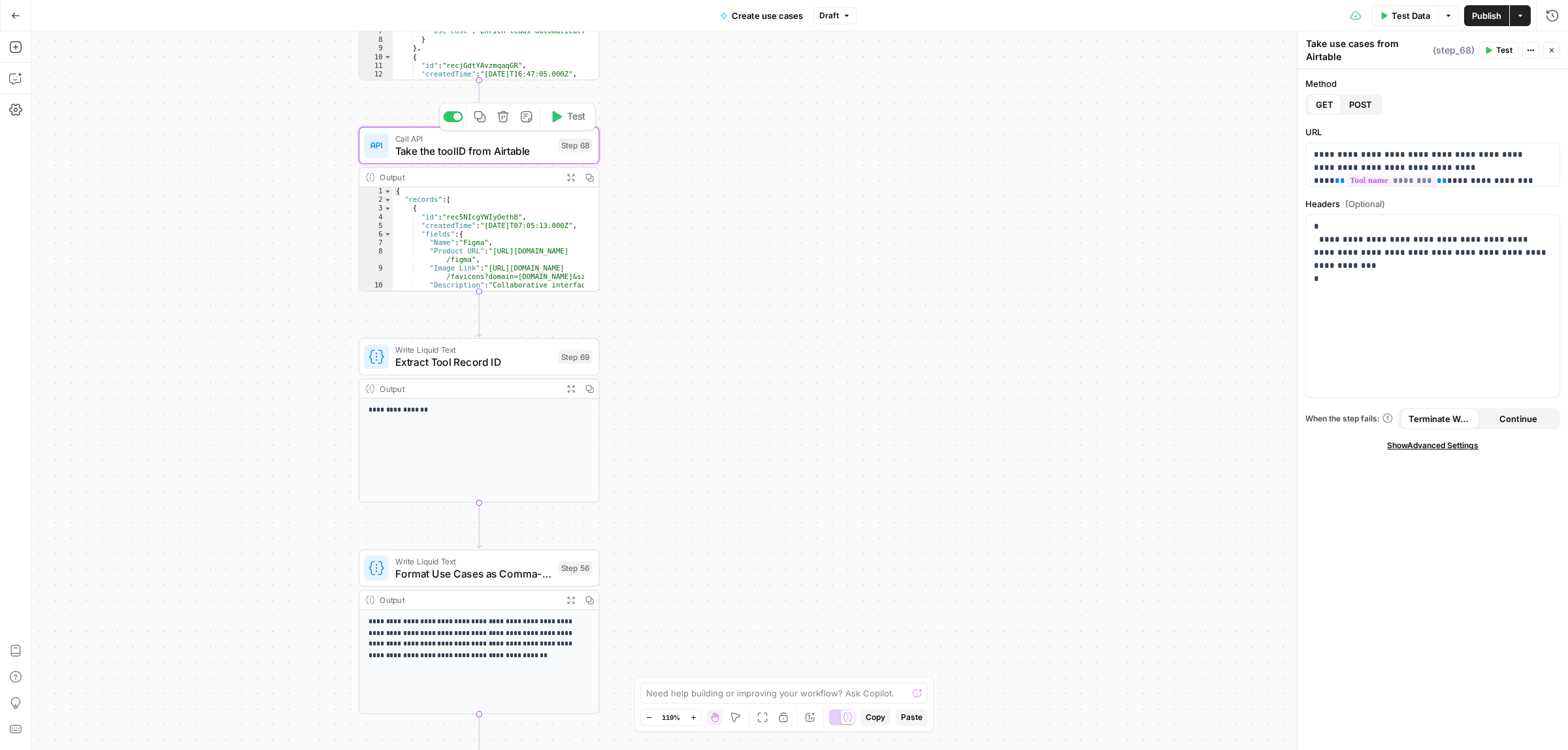
type textarea "Take the toolID from Airtable"
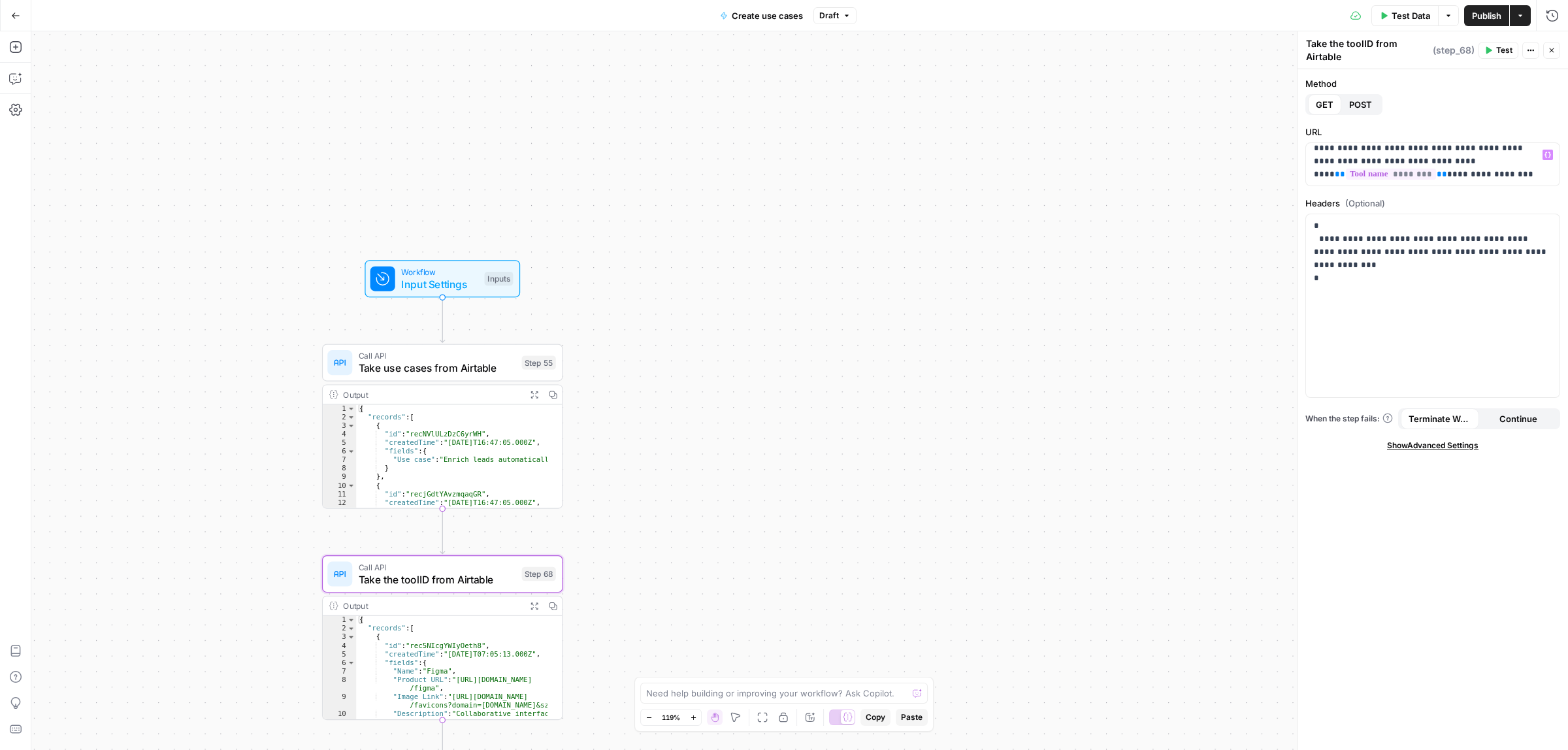
drag, startPoint x: 857, startPoint y: 550, endPoint x: 799, endPoint y: 489, distance: 84.2
click at [857, 614] on div "true false Workflow Input Settings Inputs Call API Take use cases from Airtable…" at bounding box center [800, 391] width 1537 height 719
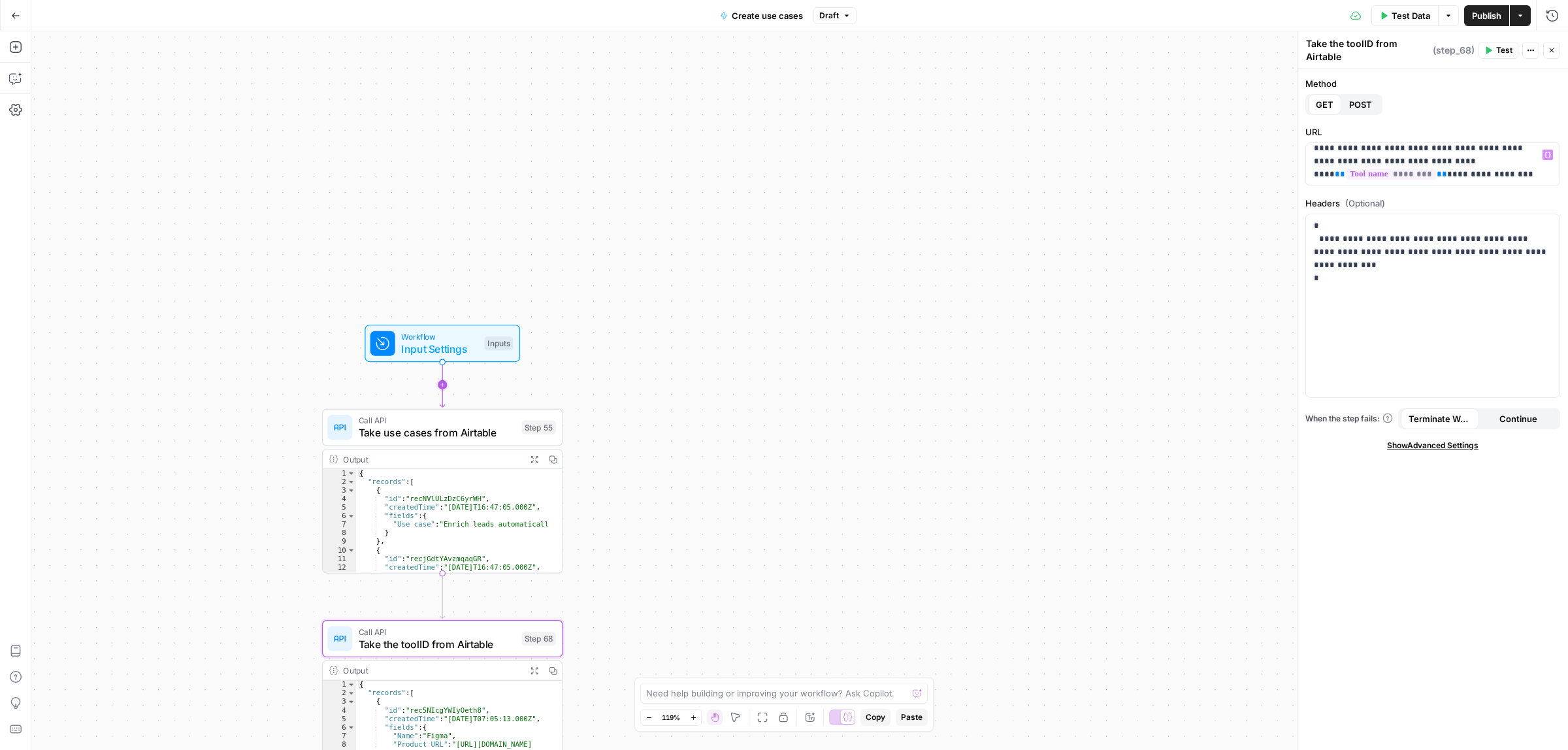
click at [433, 342] on span "Input Settings" at bounding box center [440, 349] width 77 height 16
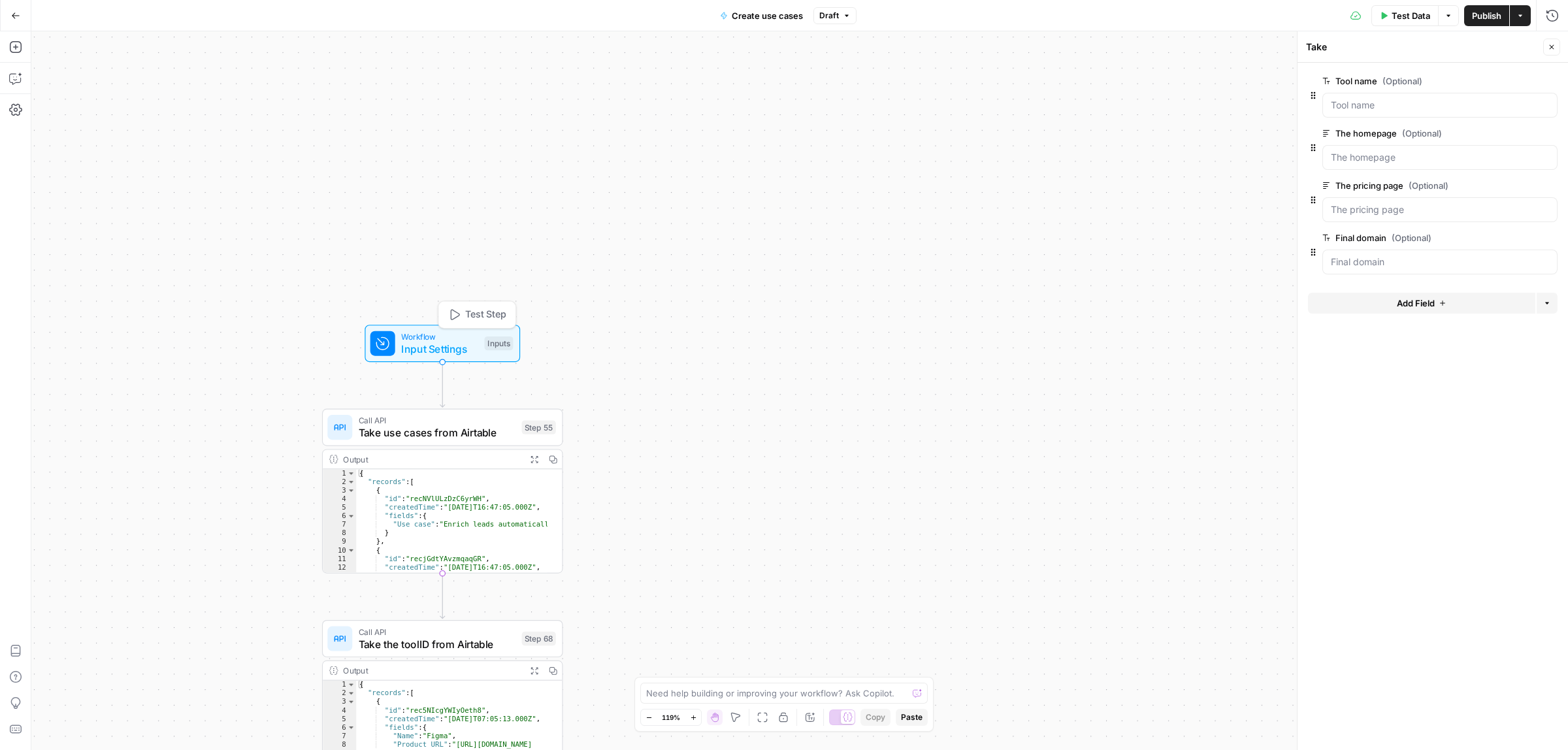
type textarea "Inputs"
drag, startPoint x: 1040, startPoint y: 106, endPoint x: 1041, endPoint y: 97, distance: 9.1
click at [1041, 97] on div "true false Workflow Input Settings Inputs Call API Take use cases from Airtable…" at bounding box center [800, 391] width 1537 height 719
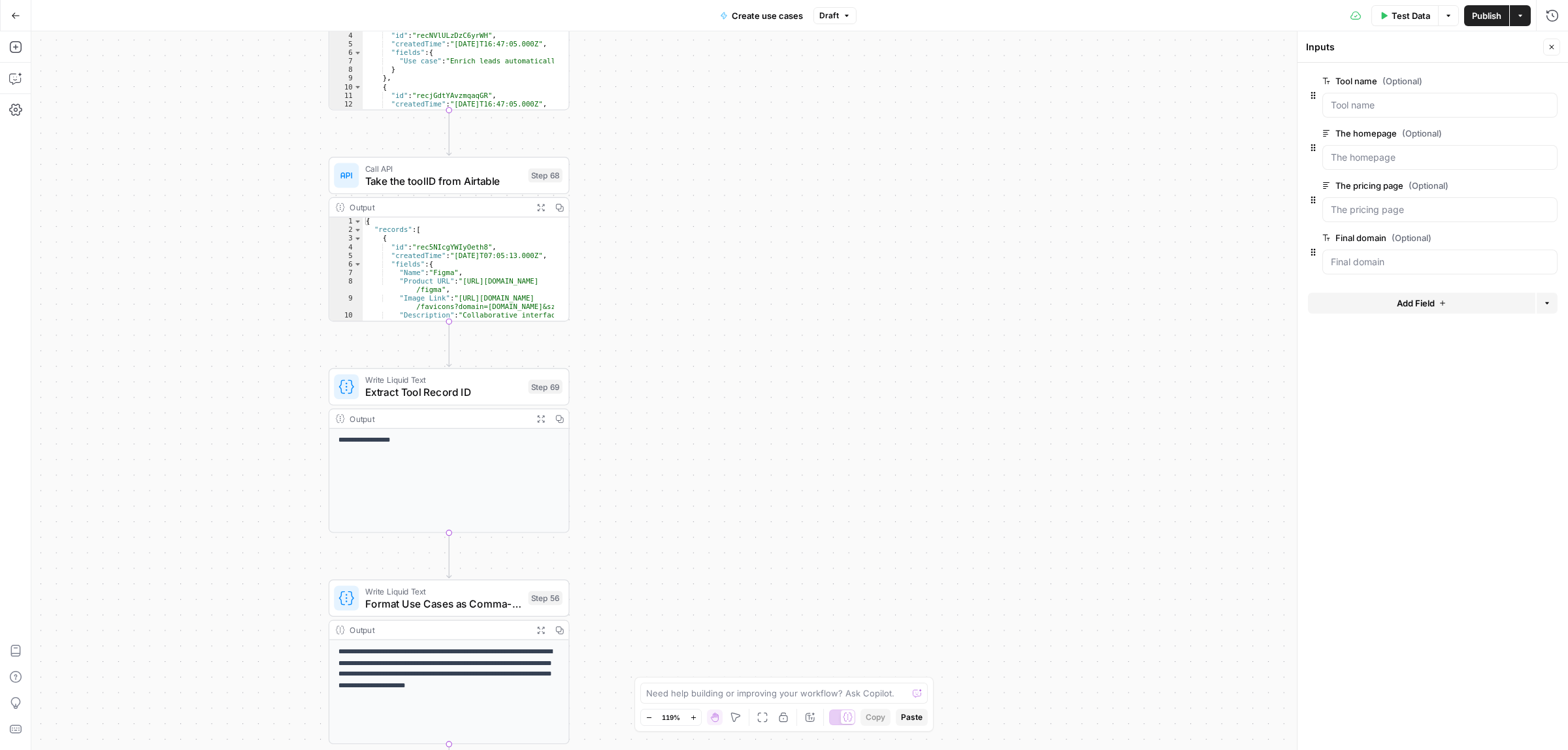
click at [410, 171] on span "Call API" at bounding box center [444, 168] width 157 height 13
click at [424, 384] on span "Extract Tool Record ID" at bounding box center [444, 392] width 157 height 16
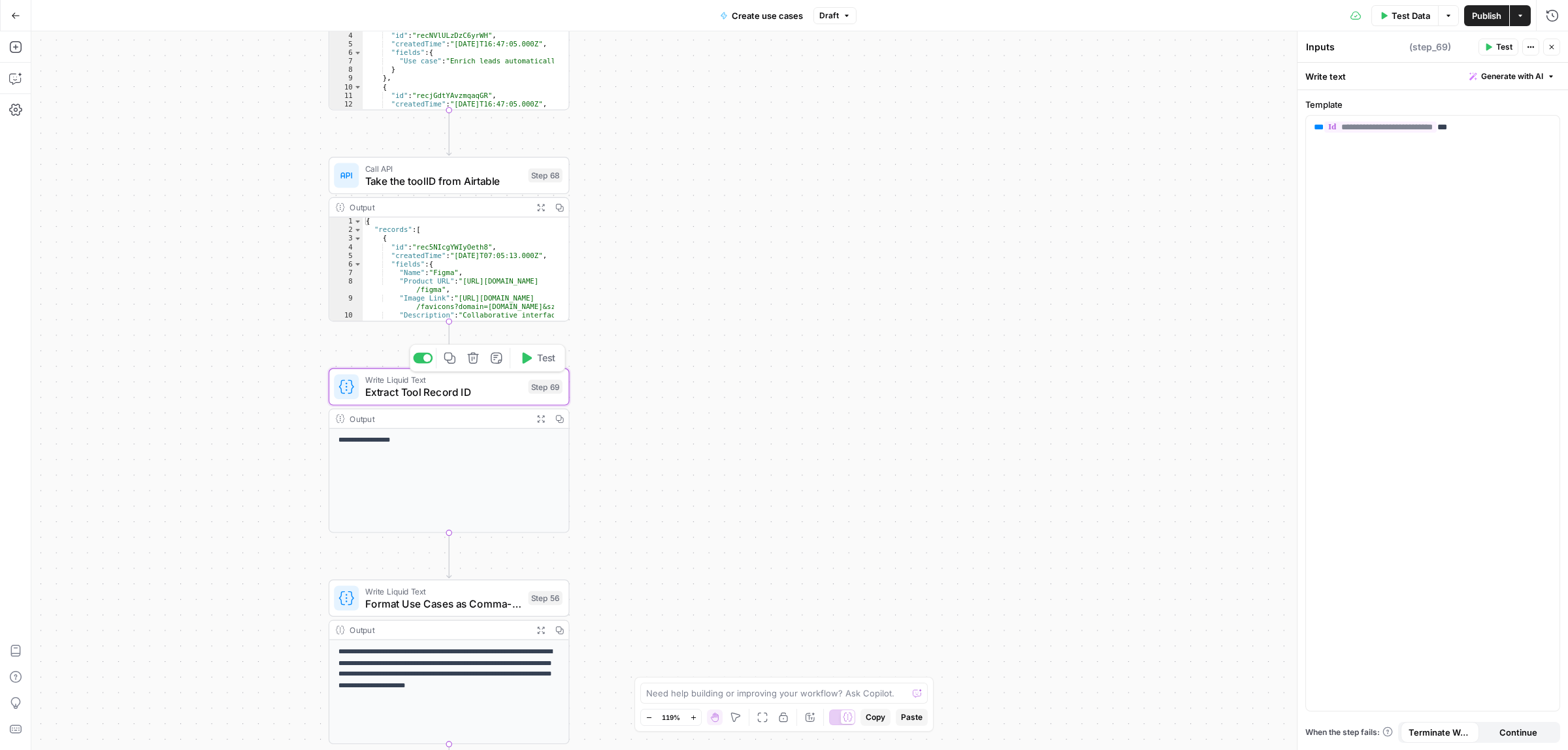
type textarea "Extract Tool Record ID"
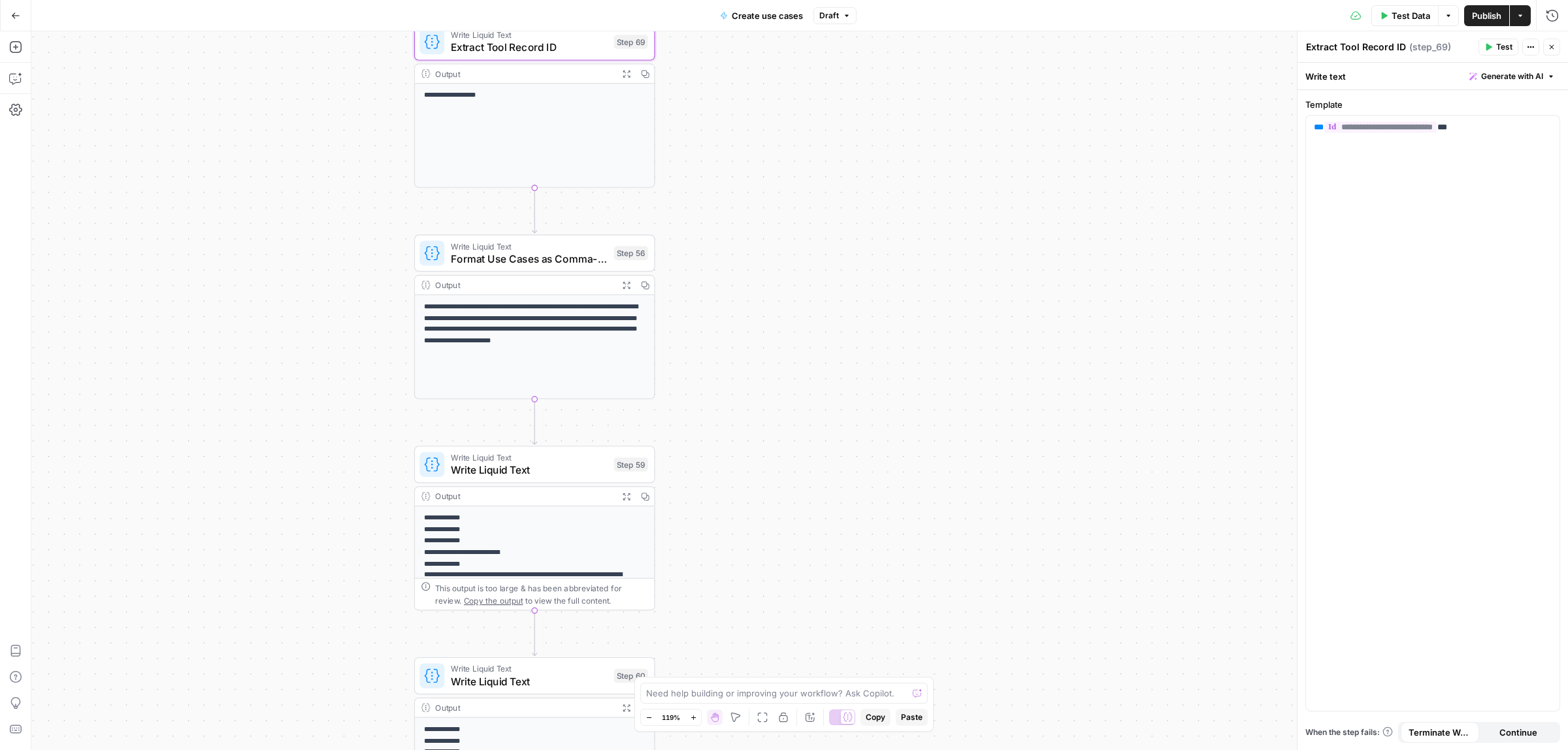
click at [854, 193] on div "true false Workflow Input Settings Inputs Call API Take use cases from Airtable…" at bounding box center [800, 391] width 1537 height 719
click at [525, 252] on span "Format Use Cases as Comma-Separated String" at bounding box center [529, 259] width 157 height 16
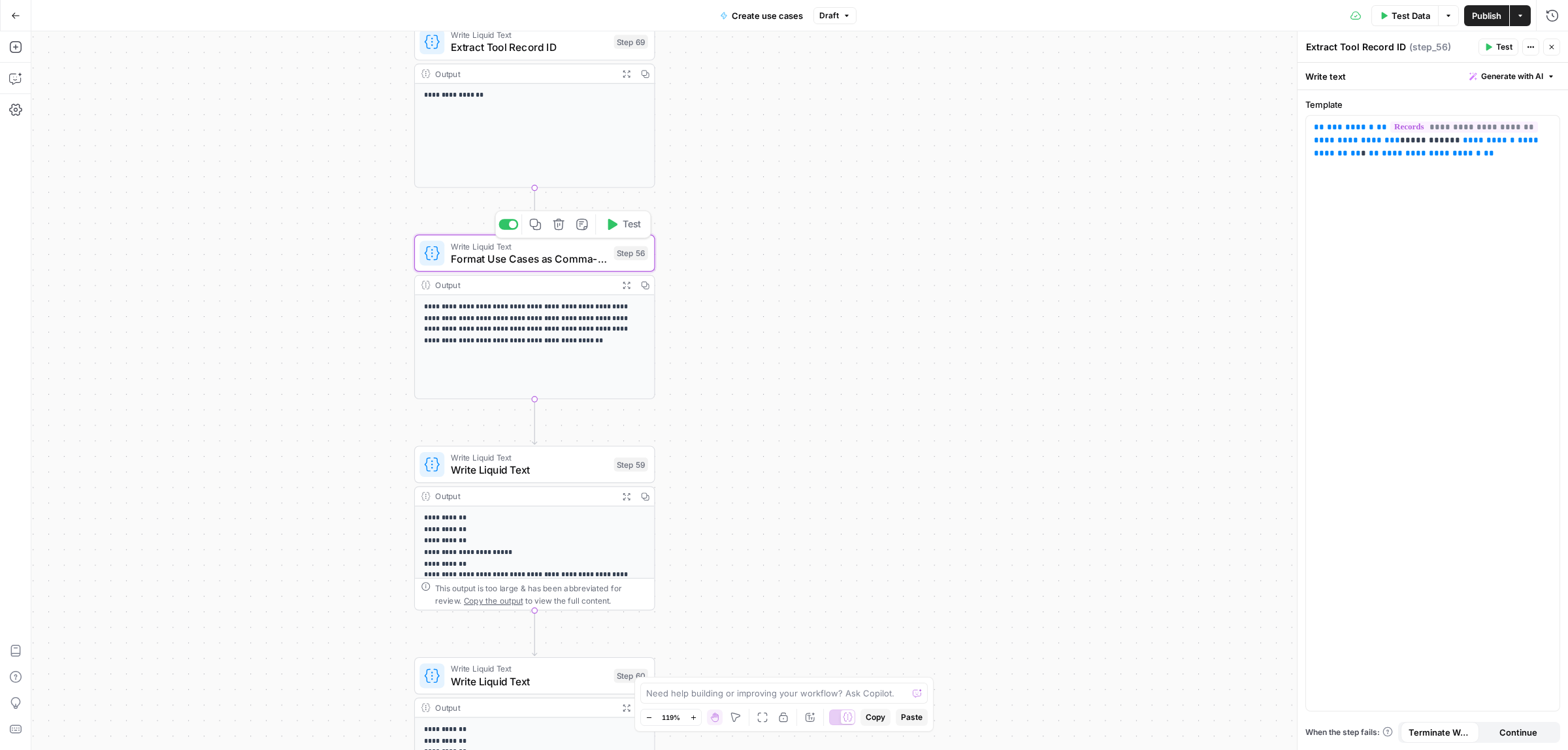
type textarea "Format Use Cases as Comma-Separated String"
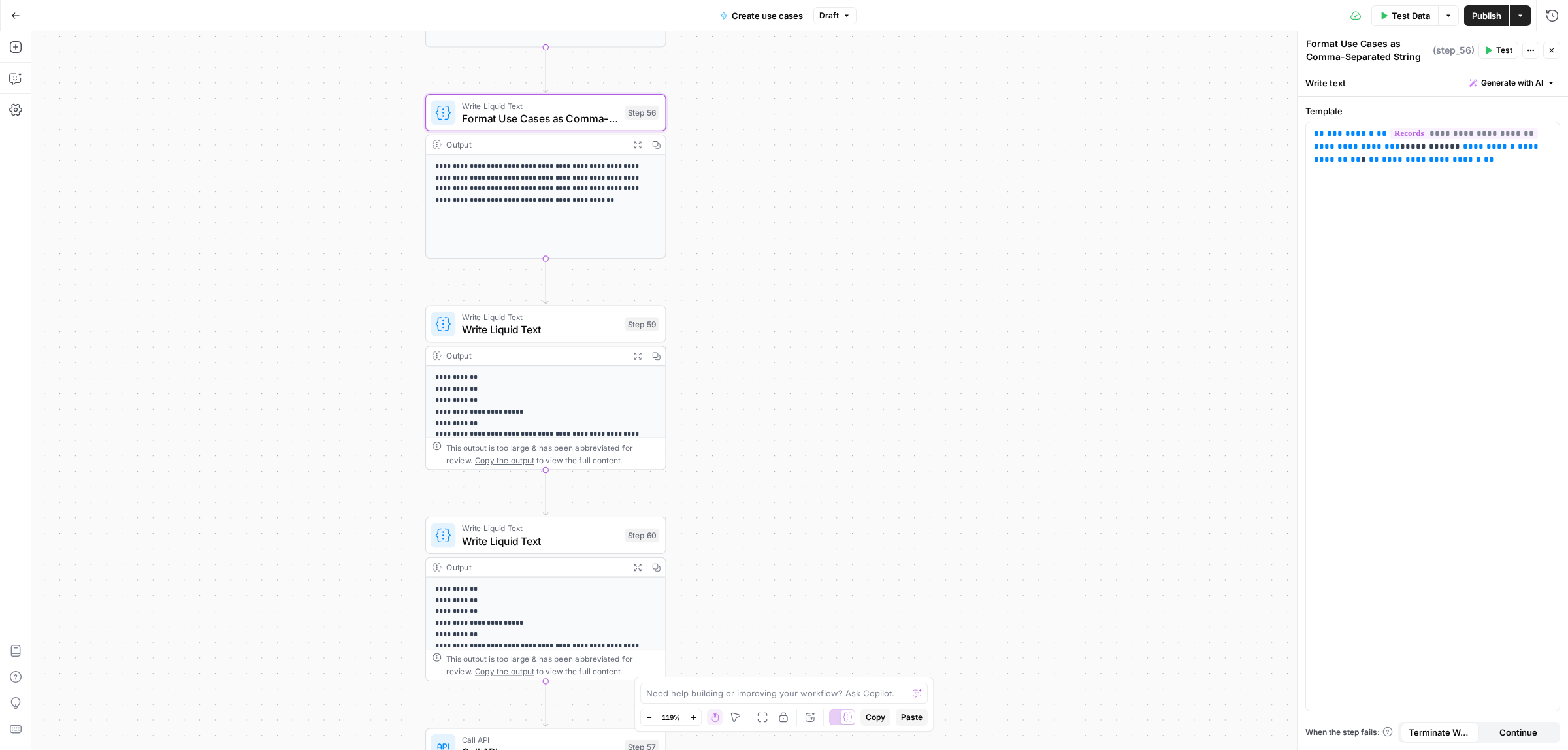
drag, startPoint x: 796, startPoint y: 246, endPoint x: 796, endPoint y: 229, distance: 17.0
click at [796, 229] on div "true false Workflow Input Settings Inputs Call API Take use cases from Airtable…" at bounding box center [800, 391] width 1537 height 719
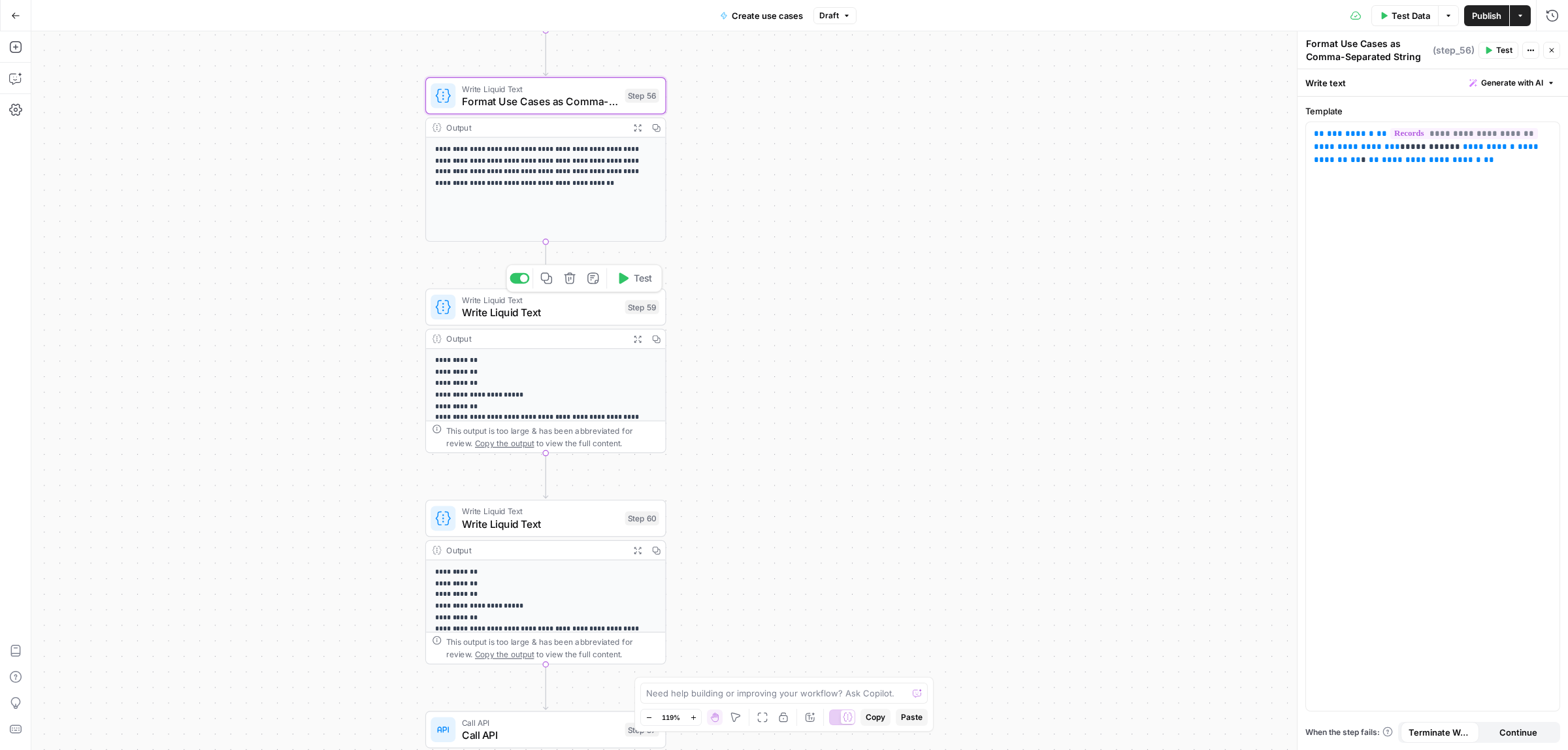
click at [520, 319] on span "Write Liquid Text" at bounding box center [540, 313] width 157 height 16
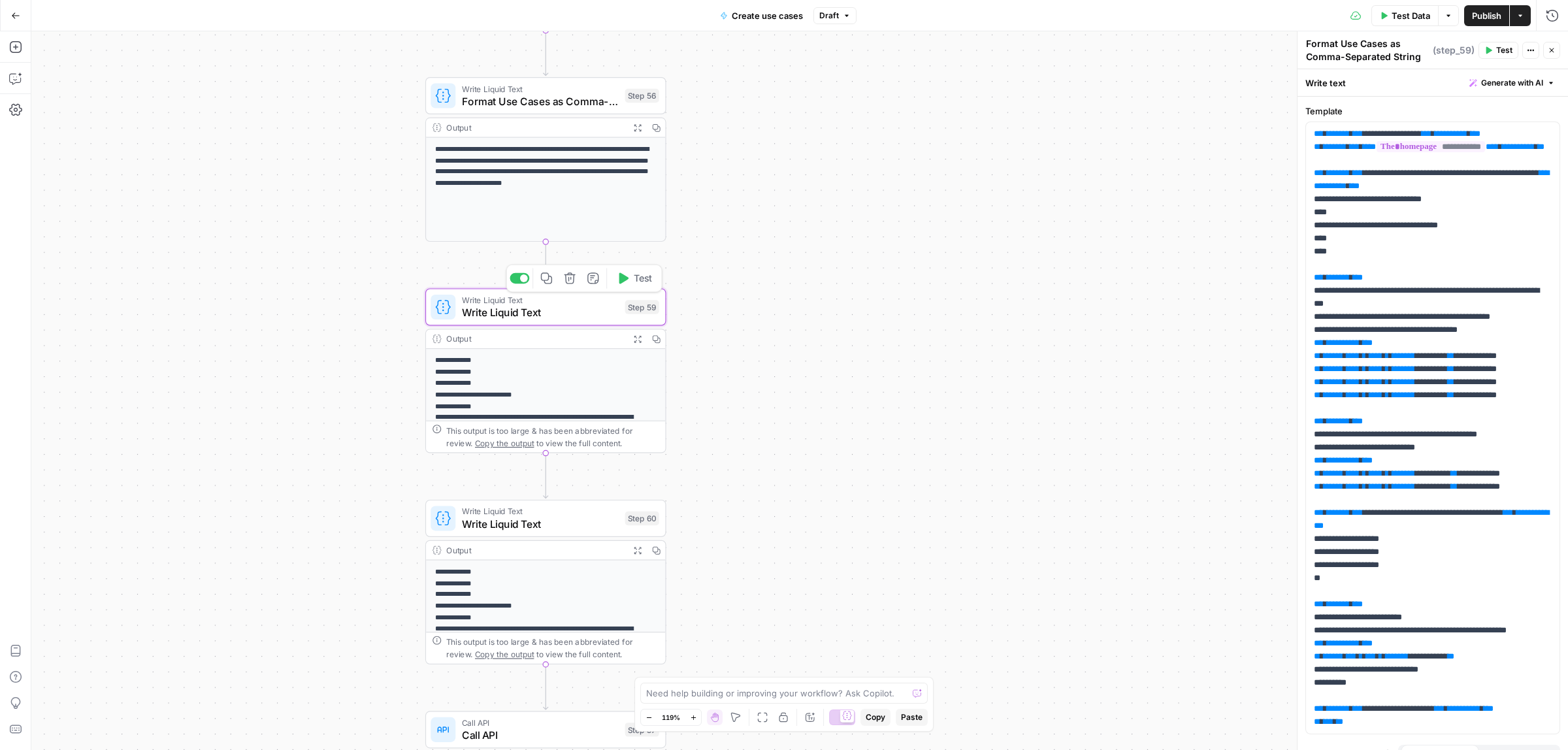
type textarea "Write Liquid Text"
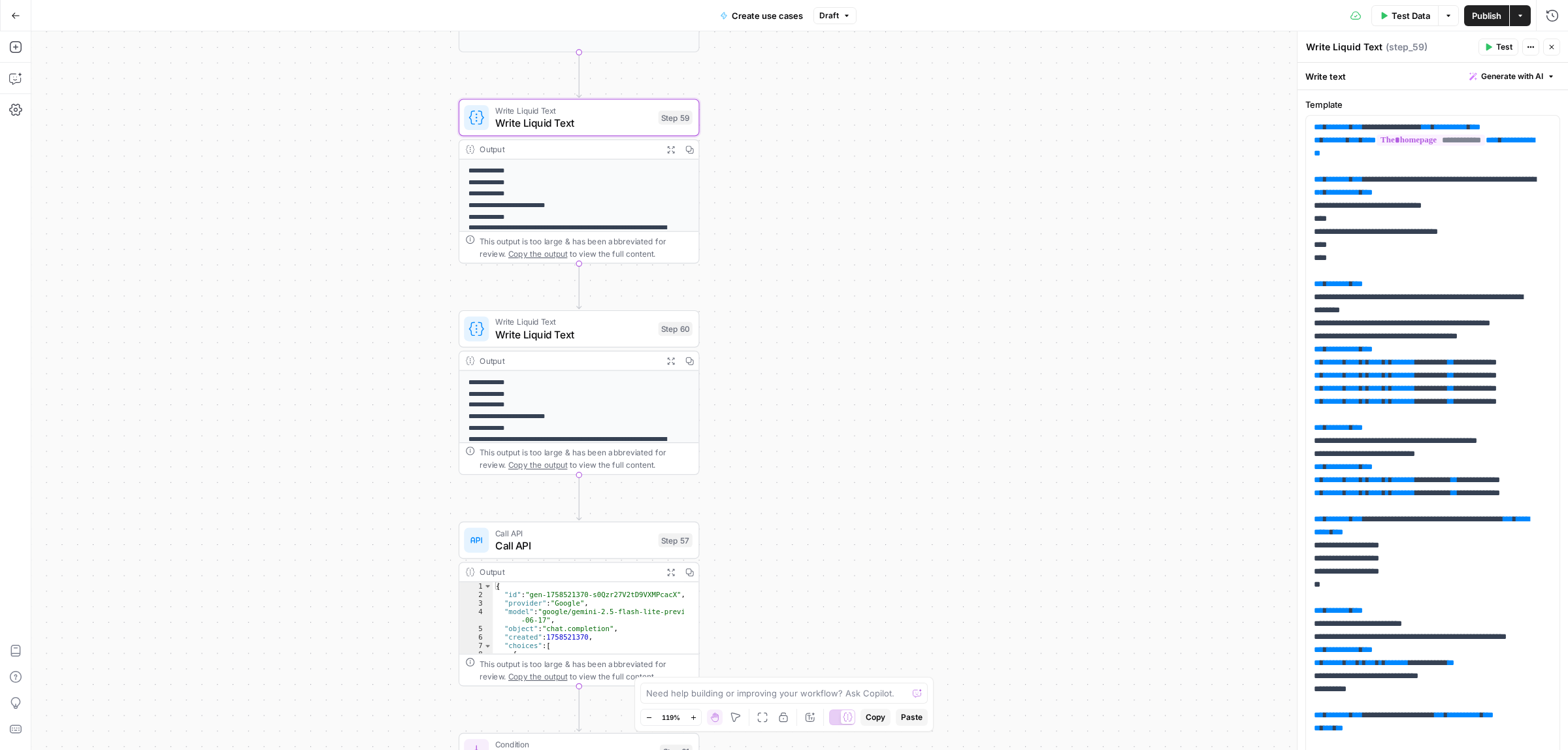
drag, startPoint x: 916, startPoint y: 374, endPoint x: 904, endPoint y: 361, distance: 17.7
click at [917, 363] on div "true false Workflow Input Settings Inputs Call API Take use cases from Airtable…" at bounding box center [800, 391] width 1537 height 719
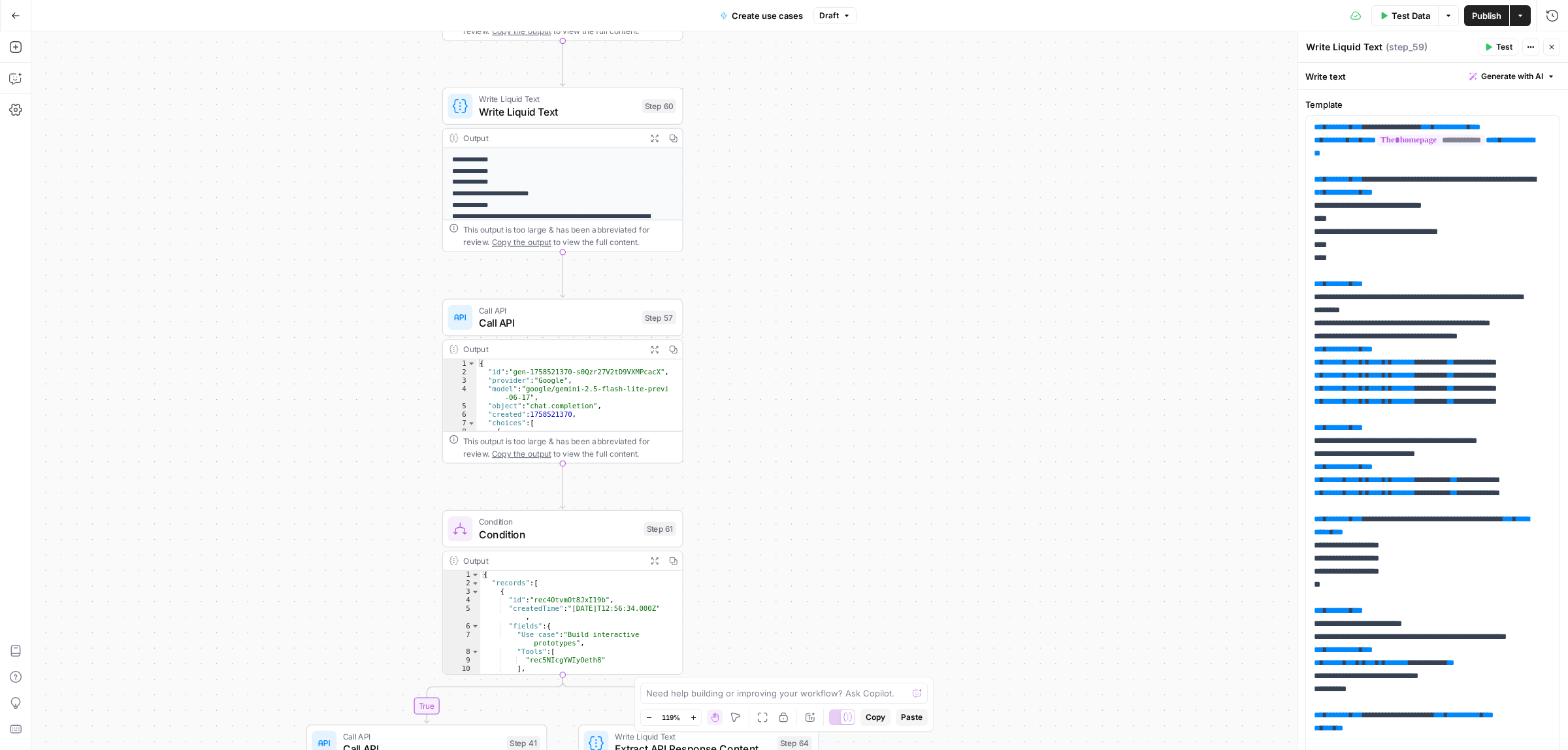
drag, startPoint x: 795, startPoint y: 283, endPoint x: 762, endPoint y: 276, distance: 33.7
click at [792, 276] on div "true false Workflow Input Settings Inputs Call API Take use cases from Airtable…" at bounding box center [800, 391] width 1537 height 719
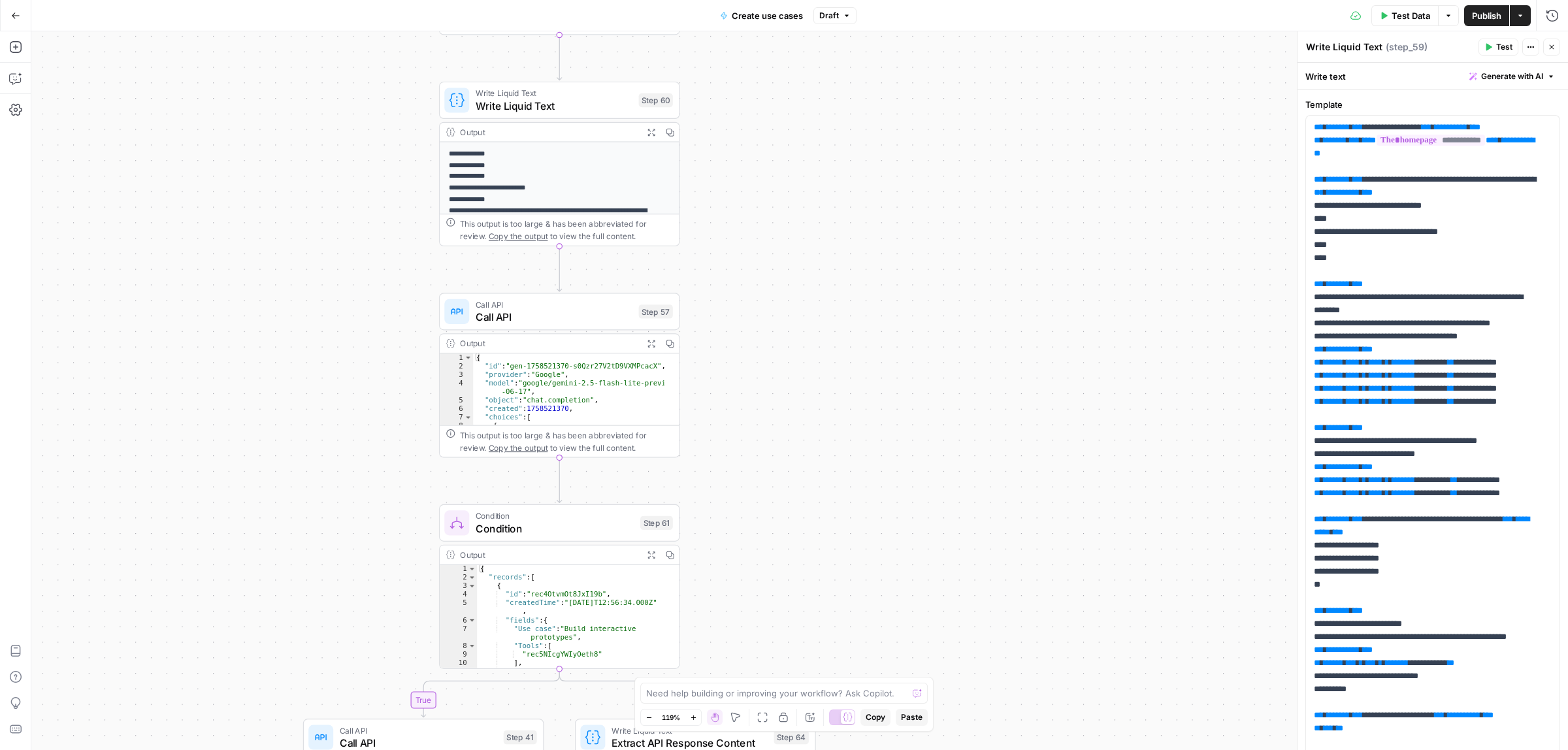
click at [536, 325] on div "Call API Call API Step 57 Copy step Delete step Add Note Test" at bounding box center [559, 311] width 241 height 37
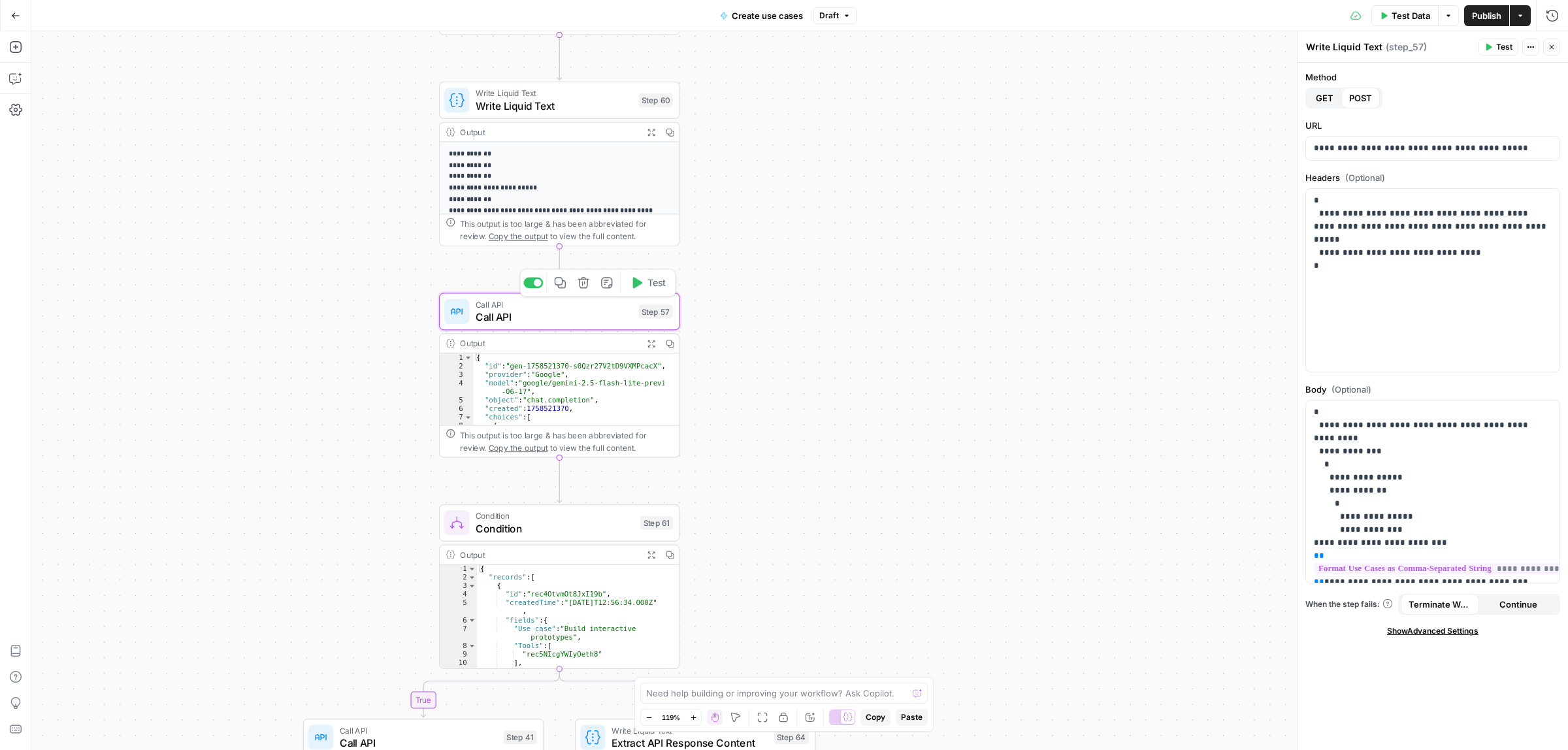
type textarea "Call API"
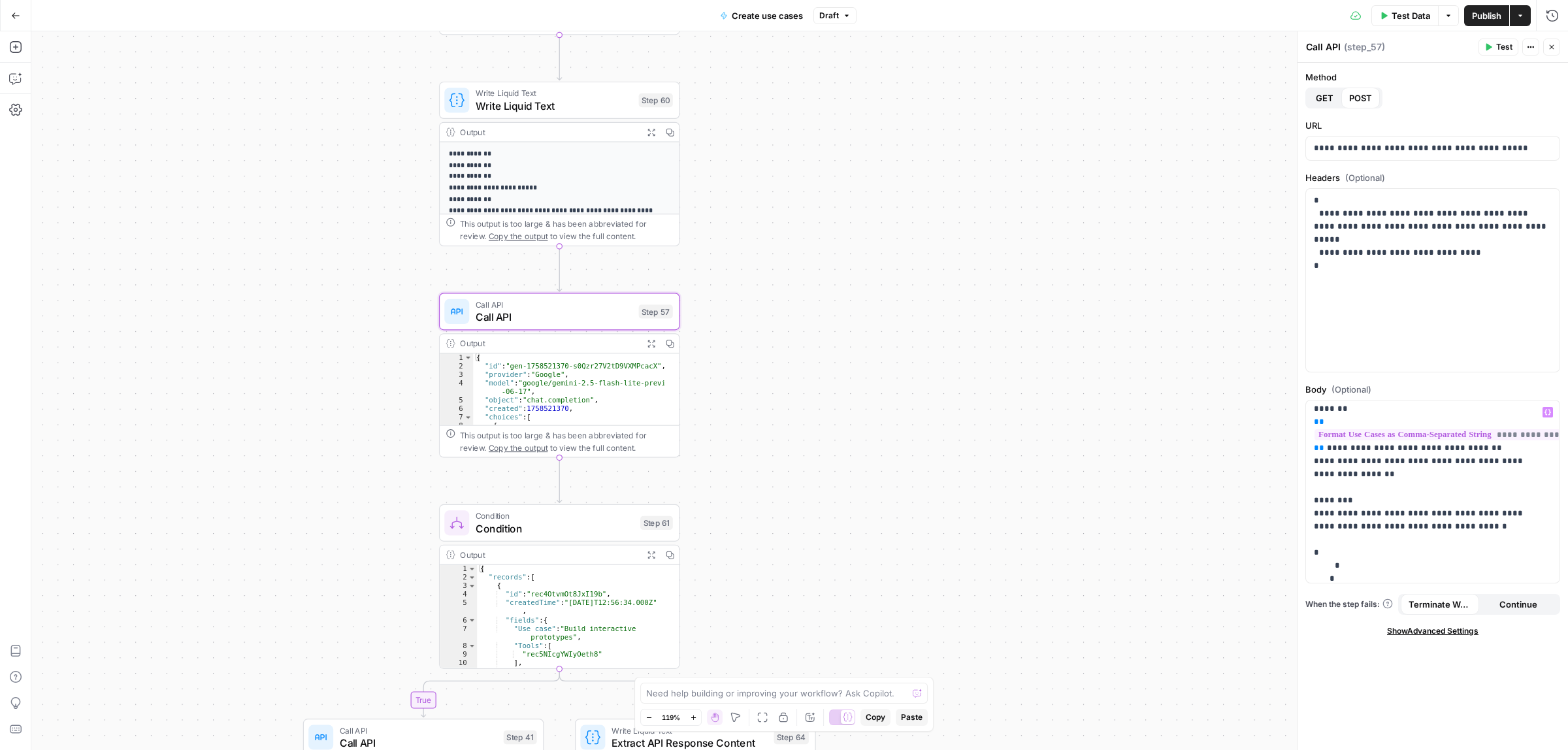
scroll to position [654, 0]
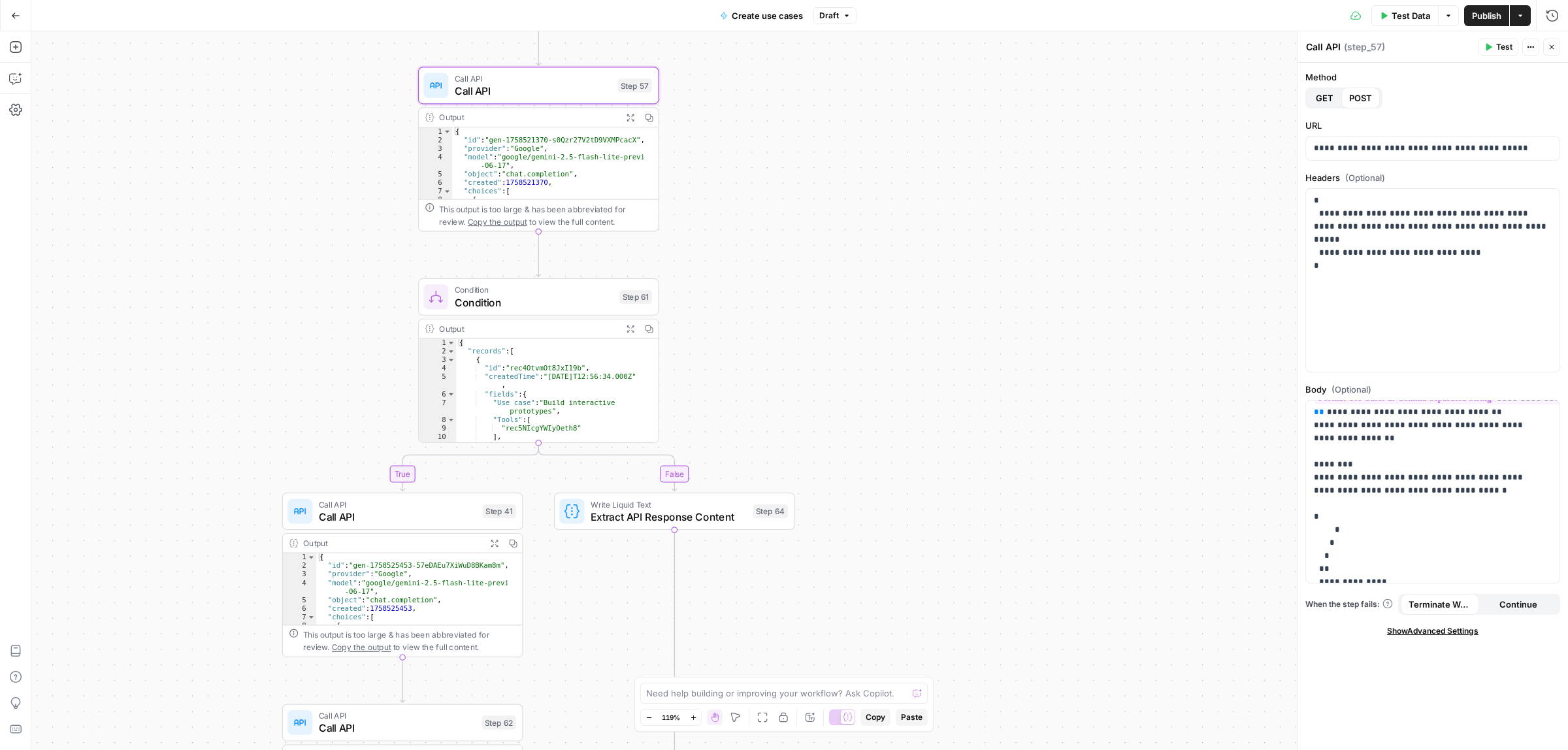
drag, startPoint x: 972, startPoint y: 595, endPoint x: 947, endPoint y: 360, distance: 236.3
click at [947, 360] on div "true false Workflow Input Settings Inputs Call API Take use cases from Airtable…" at bounding box center [800, 391] width 1537 height 719
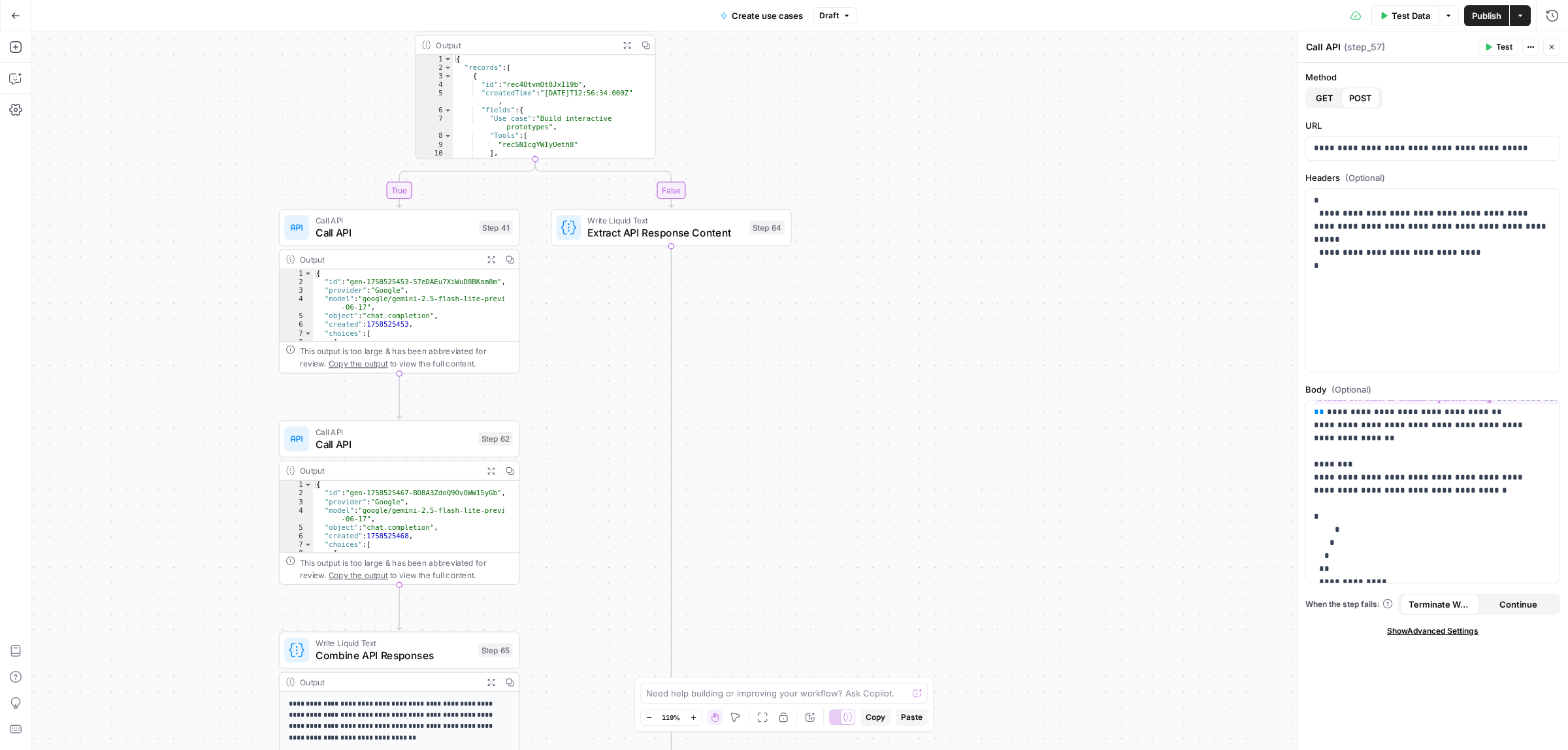
drag, startPoint x: 946, startPoint y: 513, endPoint x: 933, endPoint y: 226, distance: 287.3
click at [933, 227] on div "true false Workflow Input Settings Inputs Call API Take use cases from Airtable…" at bounding box center [800, 391] width 1537 height 719
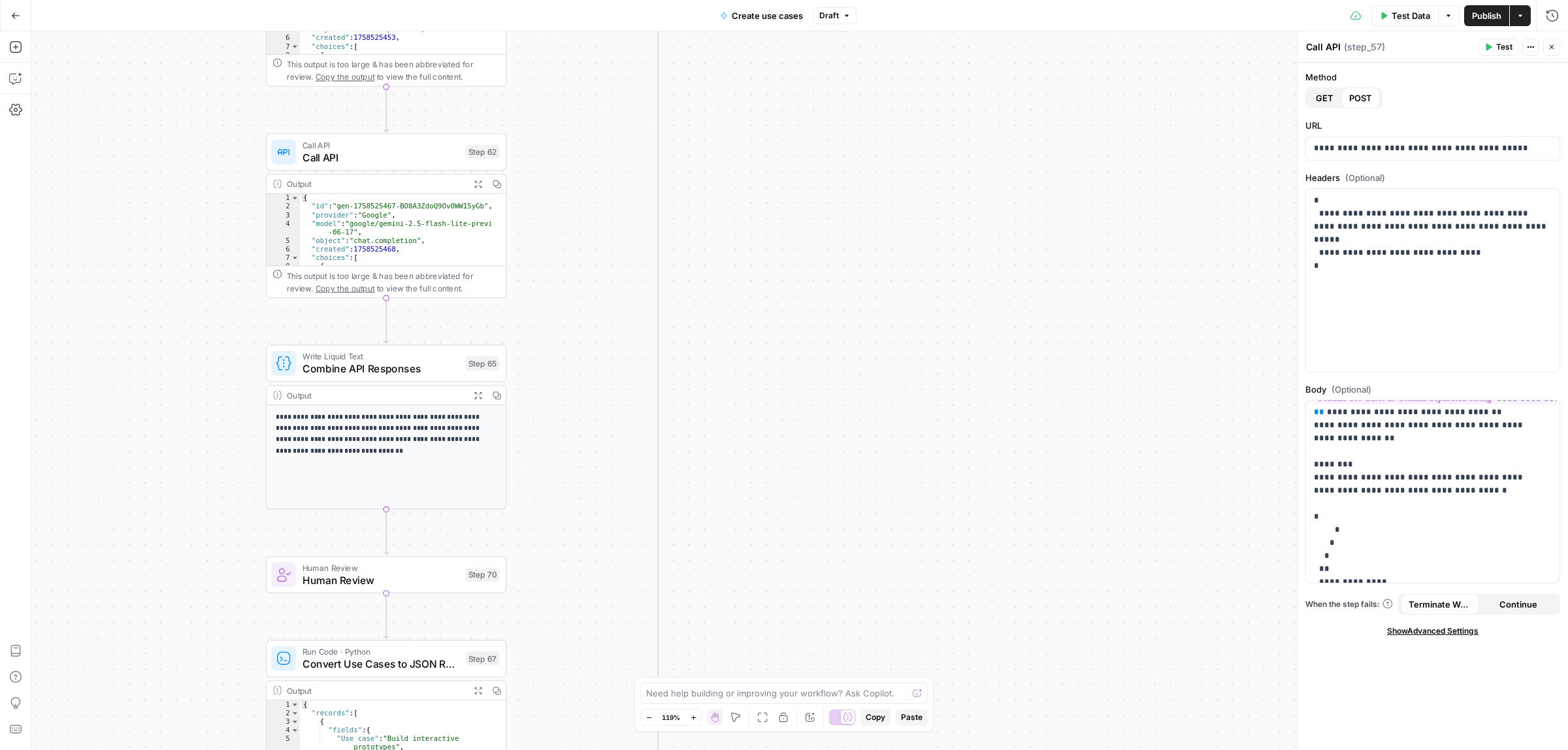
click at [890, 157] on div "true false Workflow Input Settings Inputs Call API Take use cases from Airtable…" at bounding box center [800, 391] width 1537 height 719
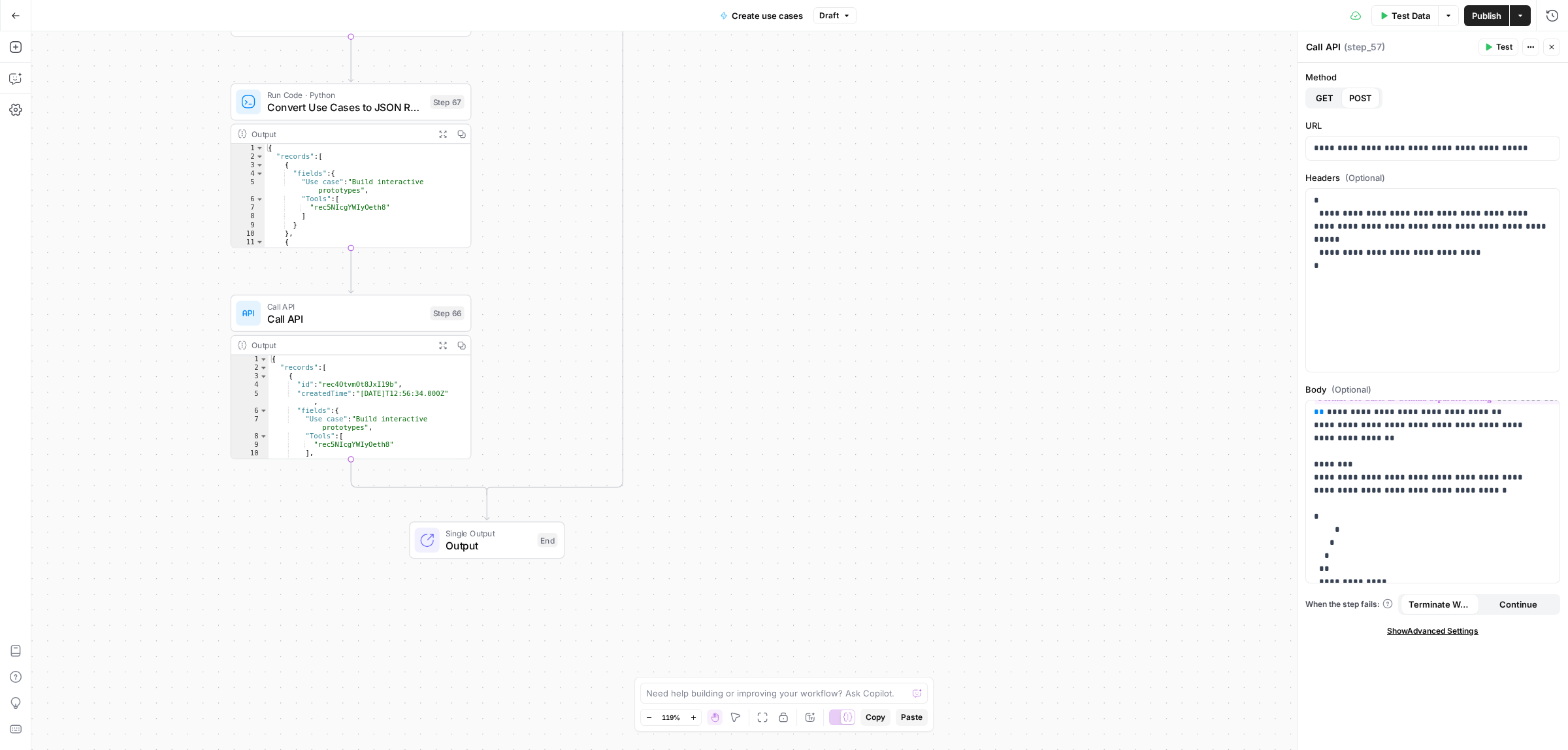
click at [917, 194] on div "true false Workflow Input Settings Inputs Call API Take use cases from Airtable…" at bounding box center [800, 391] width 1537 height 719
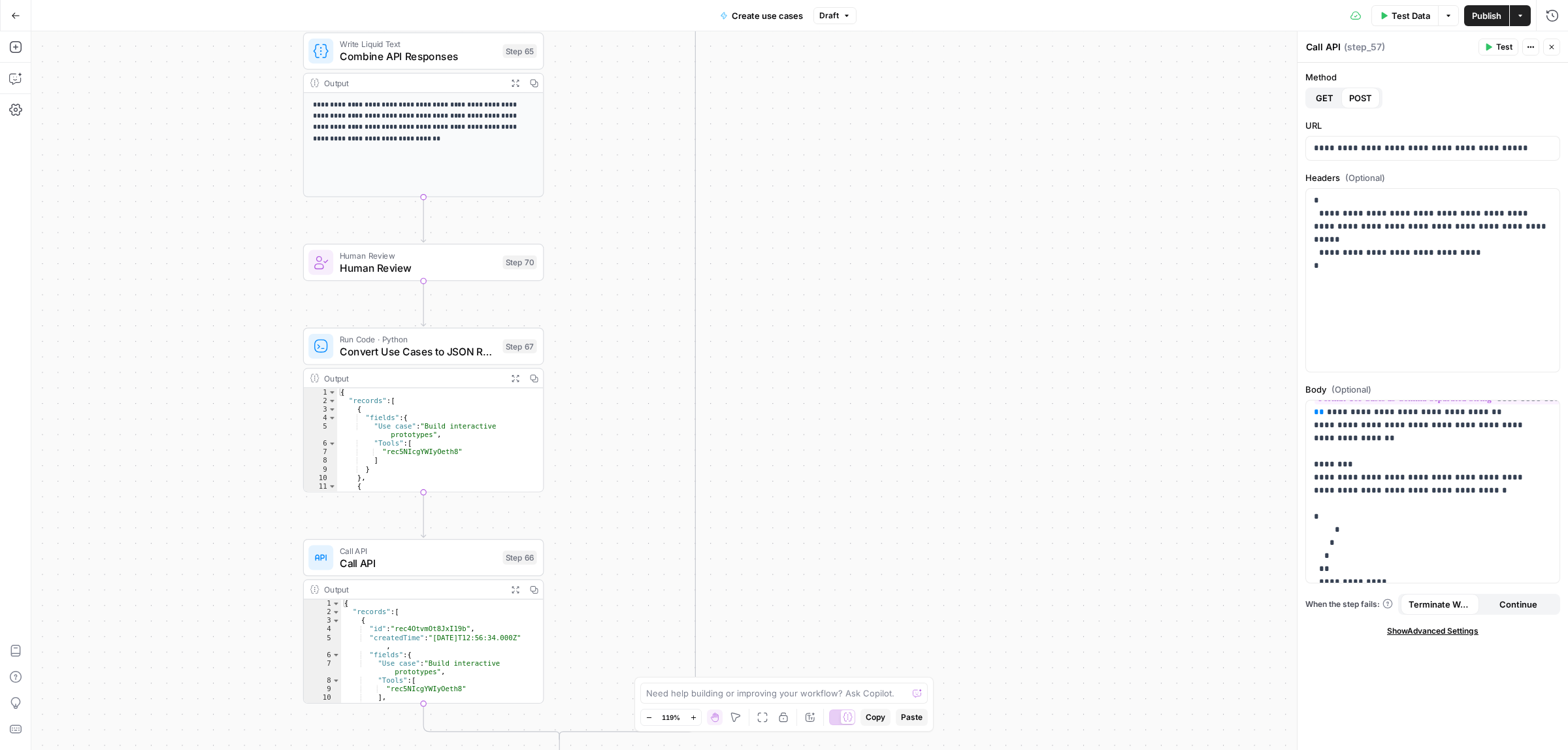
drag, startPoint x: 870, startPoint y: 182, endPoint x: 943, endPoint y: 426, distance: 254.7
click at [943, 426] on div "true false Workflow Input Settings Inputs Call API Take use cases from Airtable…" at bounding box center [800, 391] width 1537 height 719
click at [377, 352] on span "Convert Use Cases to JSON Records" at bounding box center [418, 352] width 157 height 16
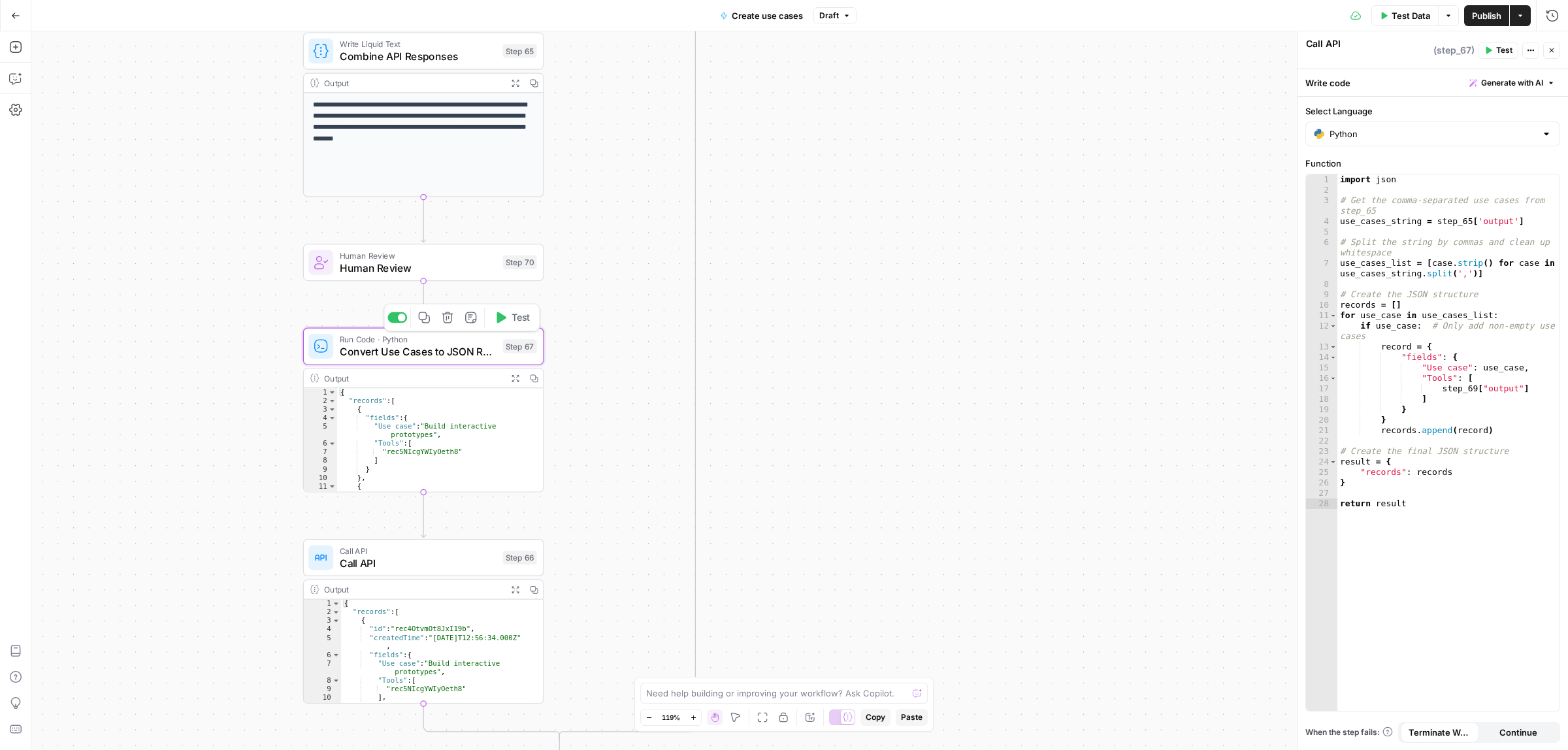
type textarea "Convert Use Cases to JSON Records"
click at [402, 275] on span "Human Review" at bounding box center [418, 268] width 157 height 16
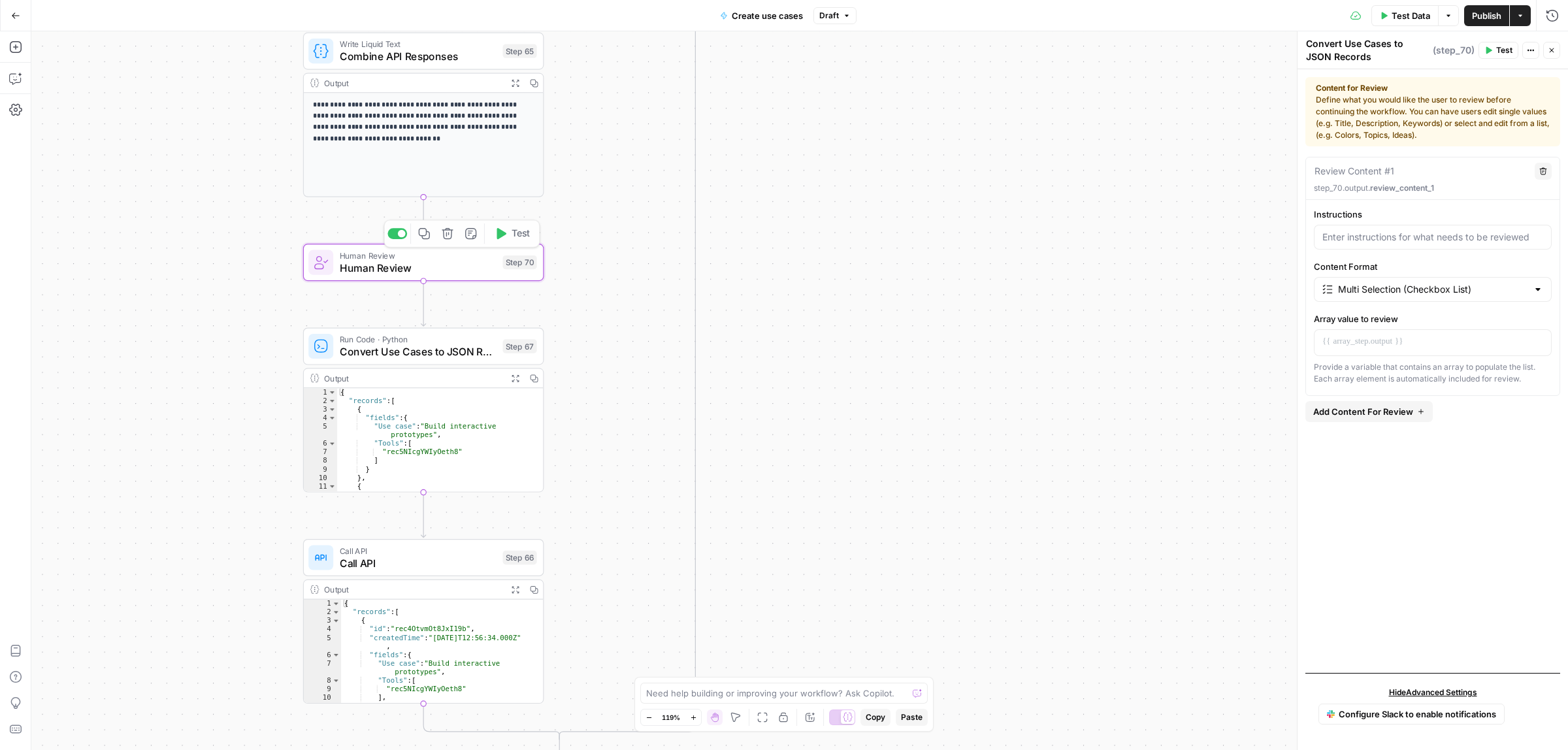
type textarea "Human Review"
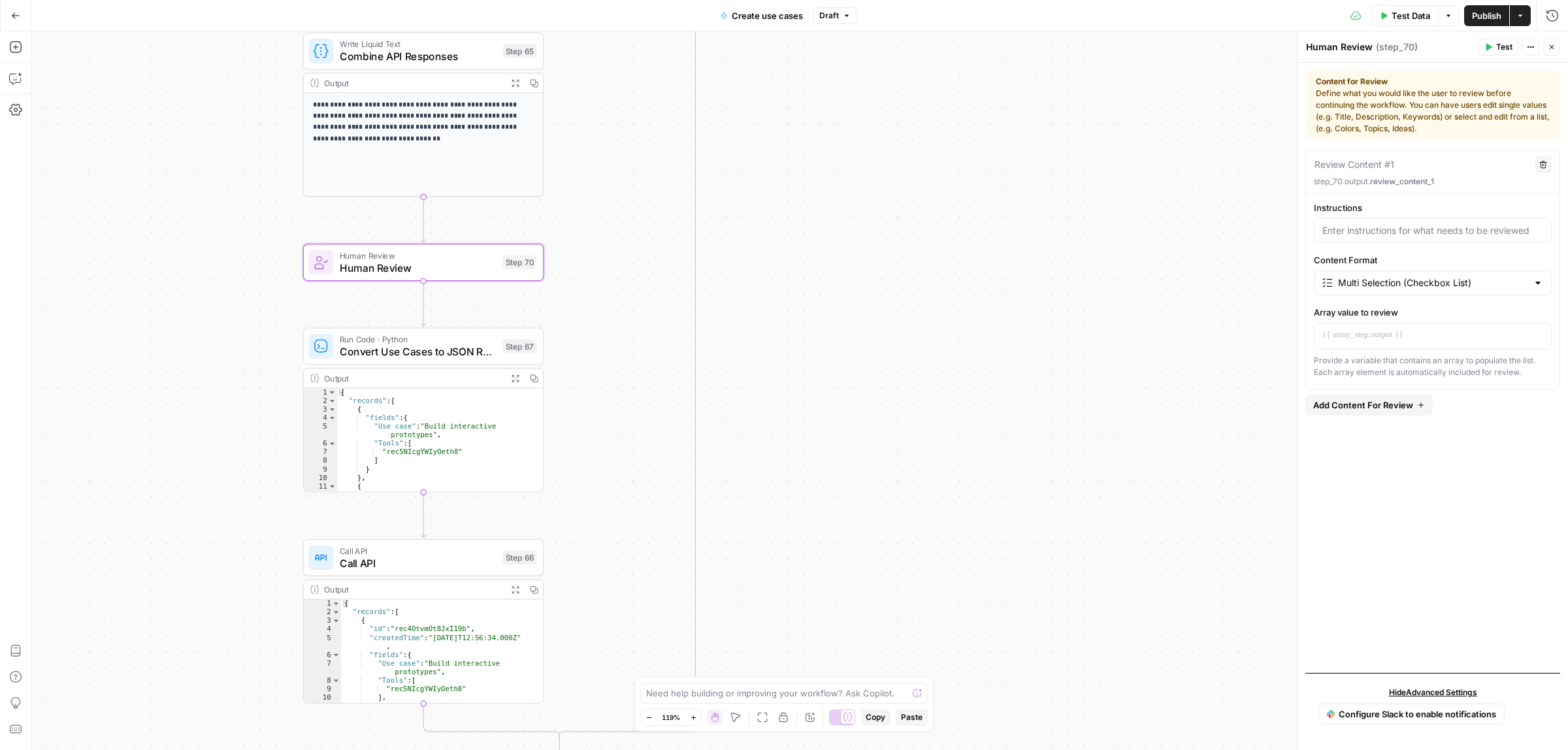
click at [1543, 161] on icon "button" at bounding box center [1543, 165] width 8 height 8
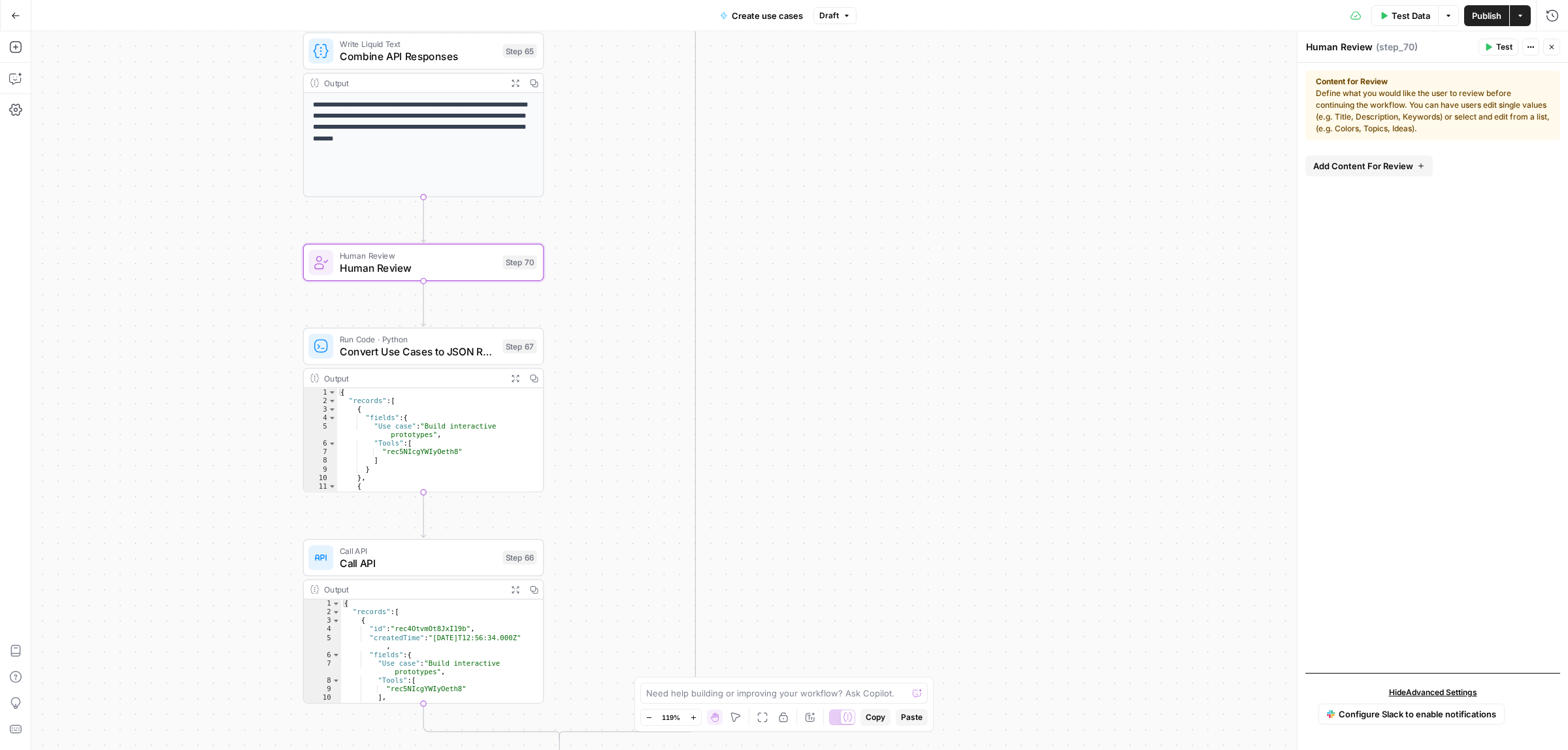
click at [1398, 172] on span "Add Content For Review" at bounding box center [1363, 166] width 100 height 13
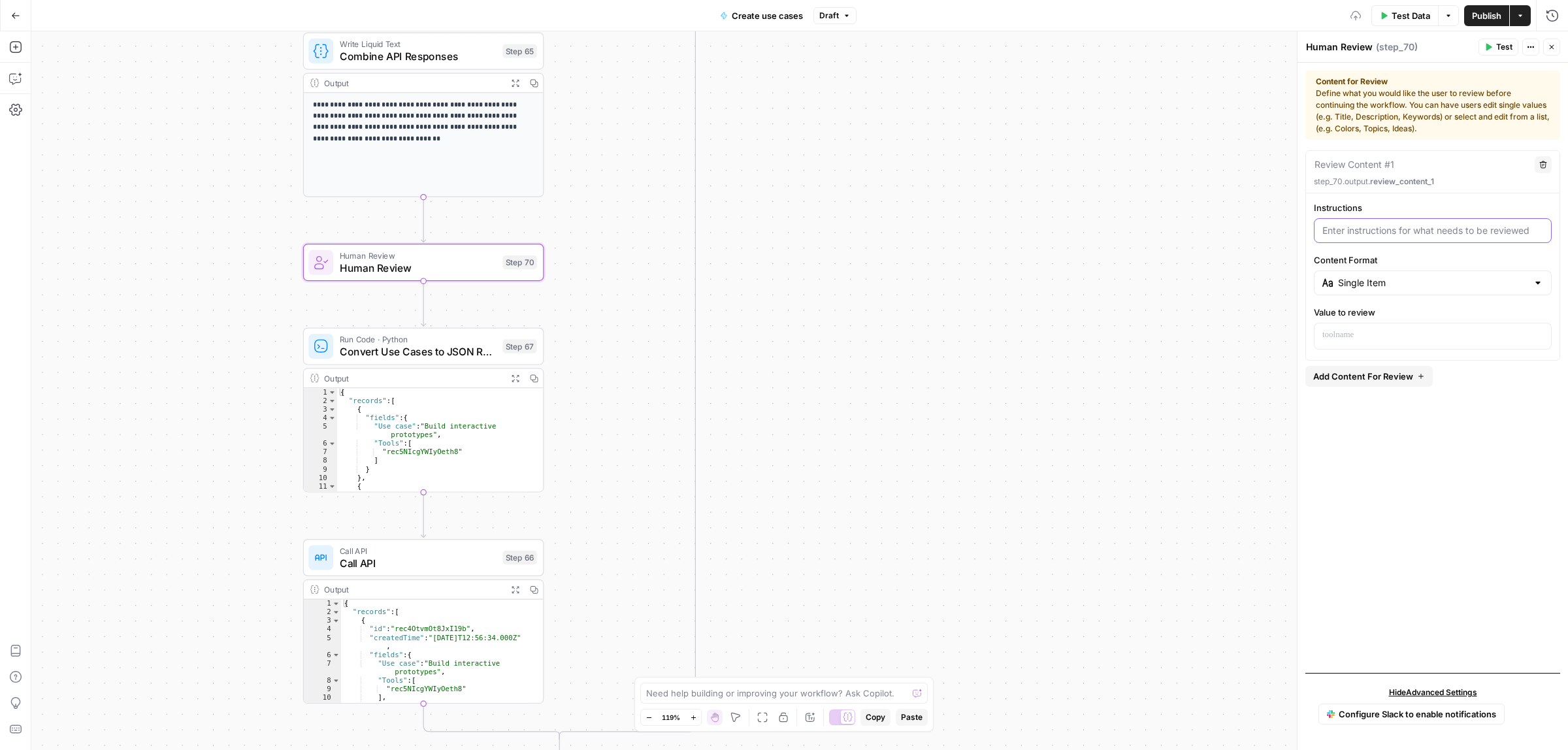
click at [1383, 233] on input "Instructions" at bounding box center [1433, 230] width 221 height 13
click at [1368, 289] on input "Content Format" at bounding box center [1433, 283] width 190 height 13
click at [1378, 317] on span "Single Item" at bounding box center [1431, 316] width 183 height 13
type input "Single Item"
click at [1378, 333] on p at bounding box center [1433, 335] width 221 height 13
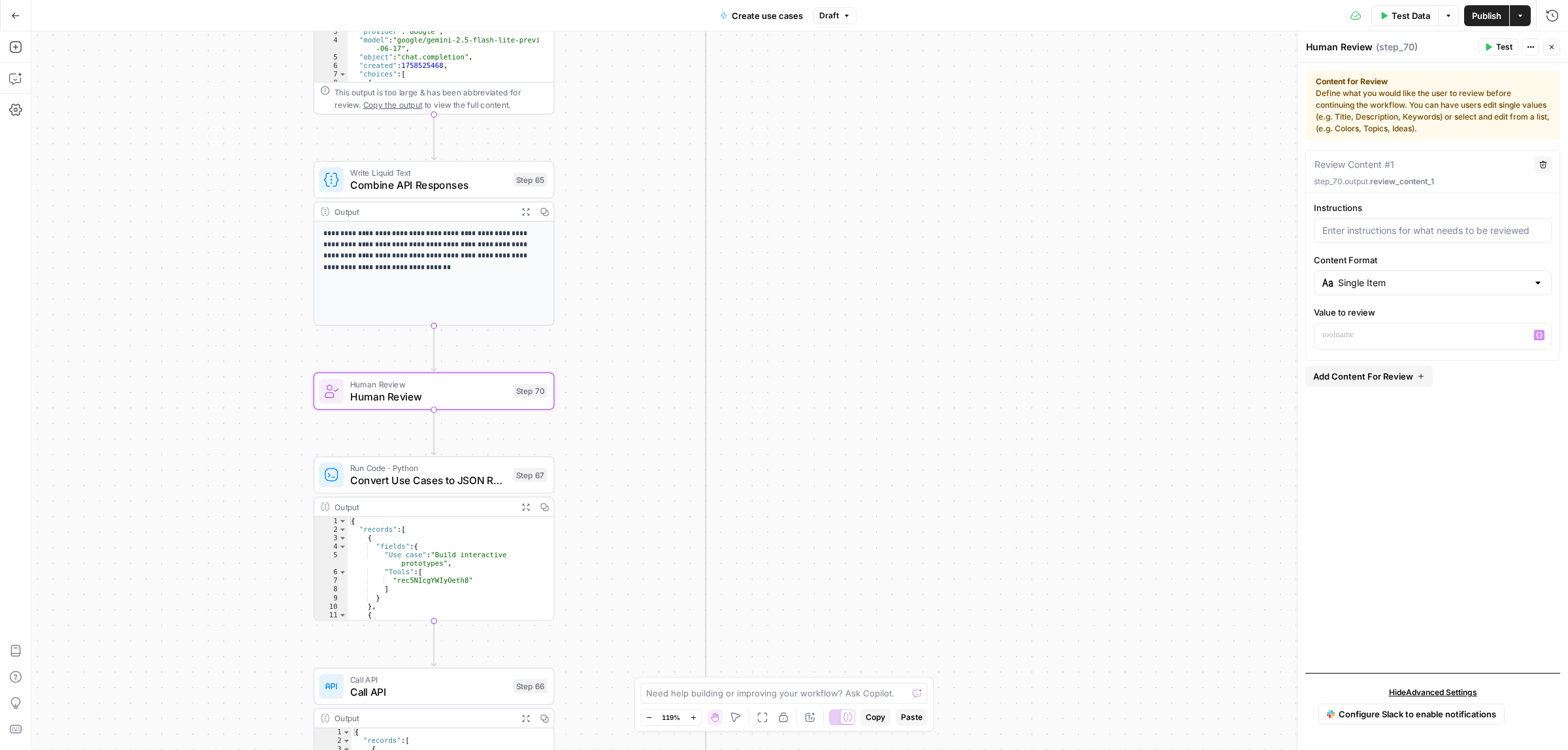
drag, startPoint x: 933, startPoint y: 325, endPoint x: 923, endPoint y: 327, distance: 10.2
click at [936, 330] on div "true false Workflow Input Settings Inputs Call API Take use cases from Airtable…" at bounding box center [800, 391] width 1537 height 719
click at [1542, 337] on icon "button" at bounding box center [1539, 335] width 6 height 6
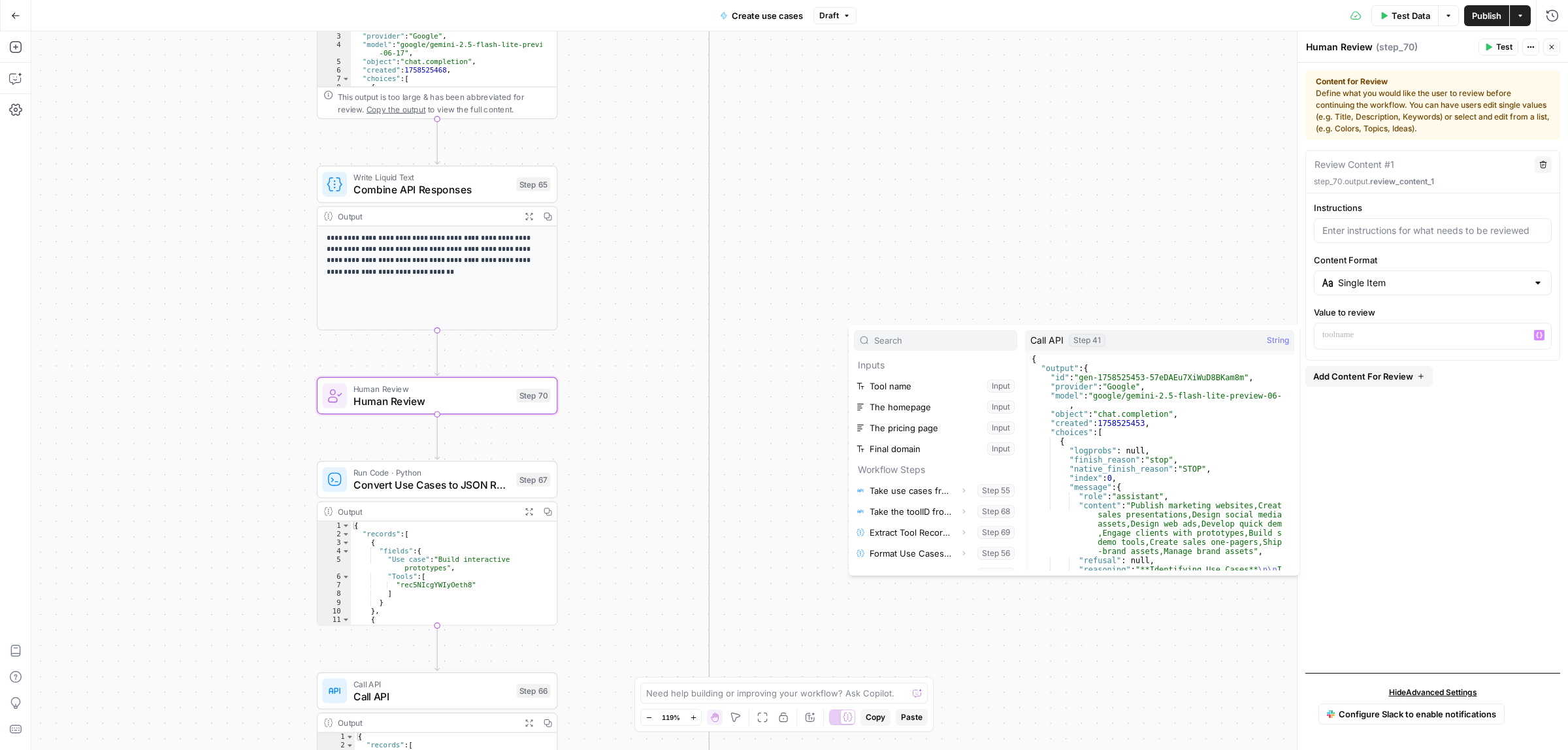
scroll to position [119, 0]
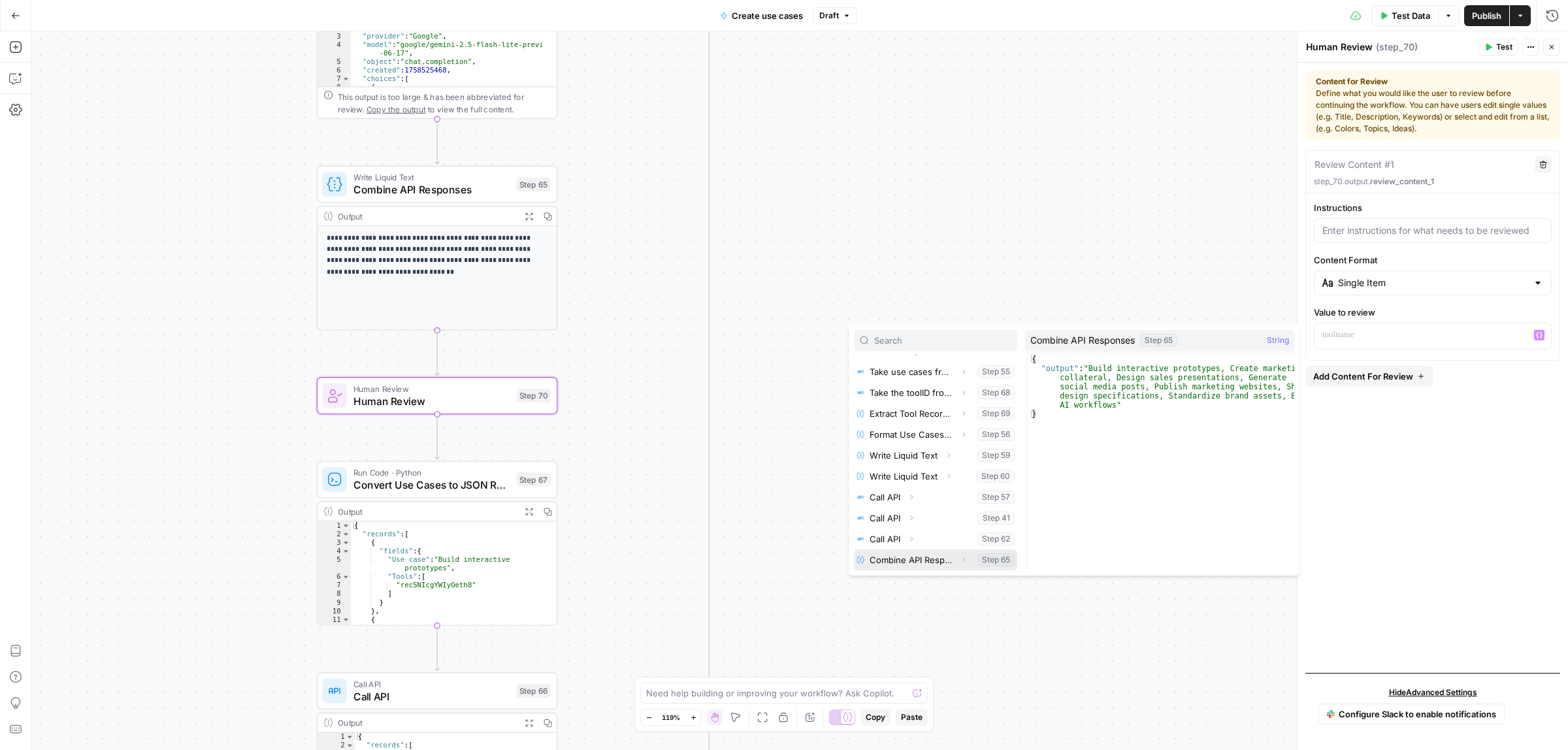
click at [960, 561] on icon "button" at bounding box center [964, 560] width 8 height 8
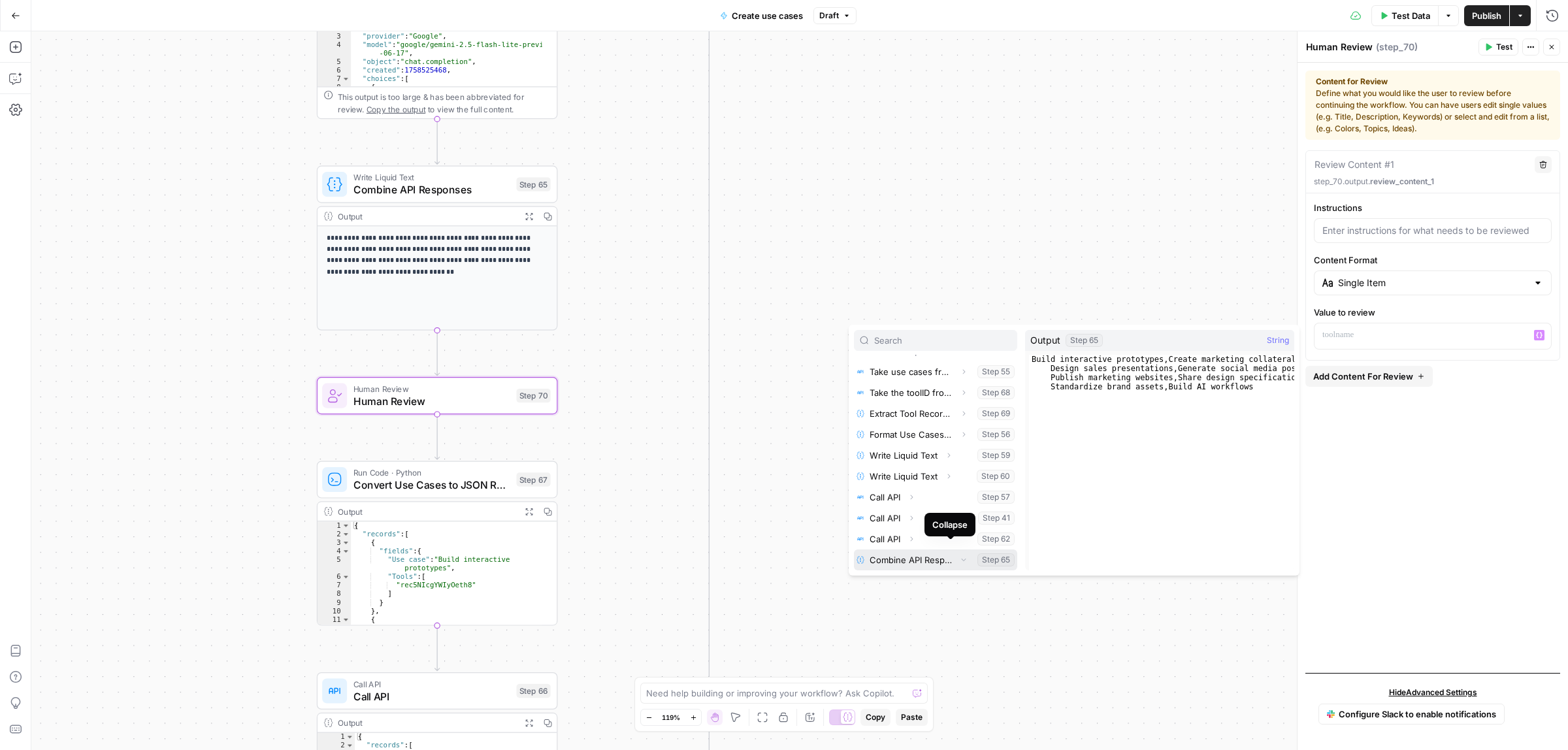
scroll to position [139, 0]
click at [910, 560] on button "Select variable Output" at bounding box center [942, 560] width 150 height 21
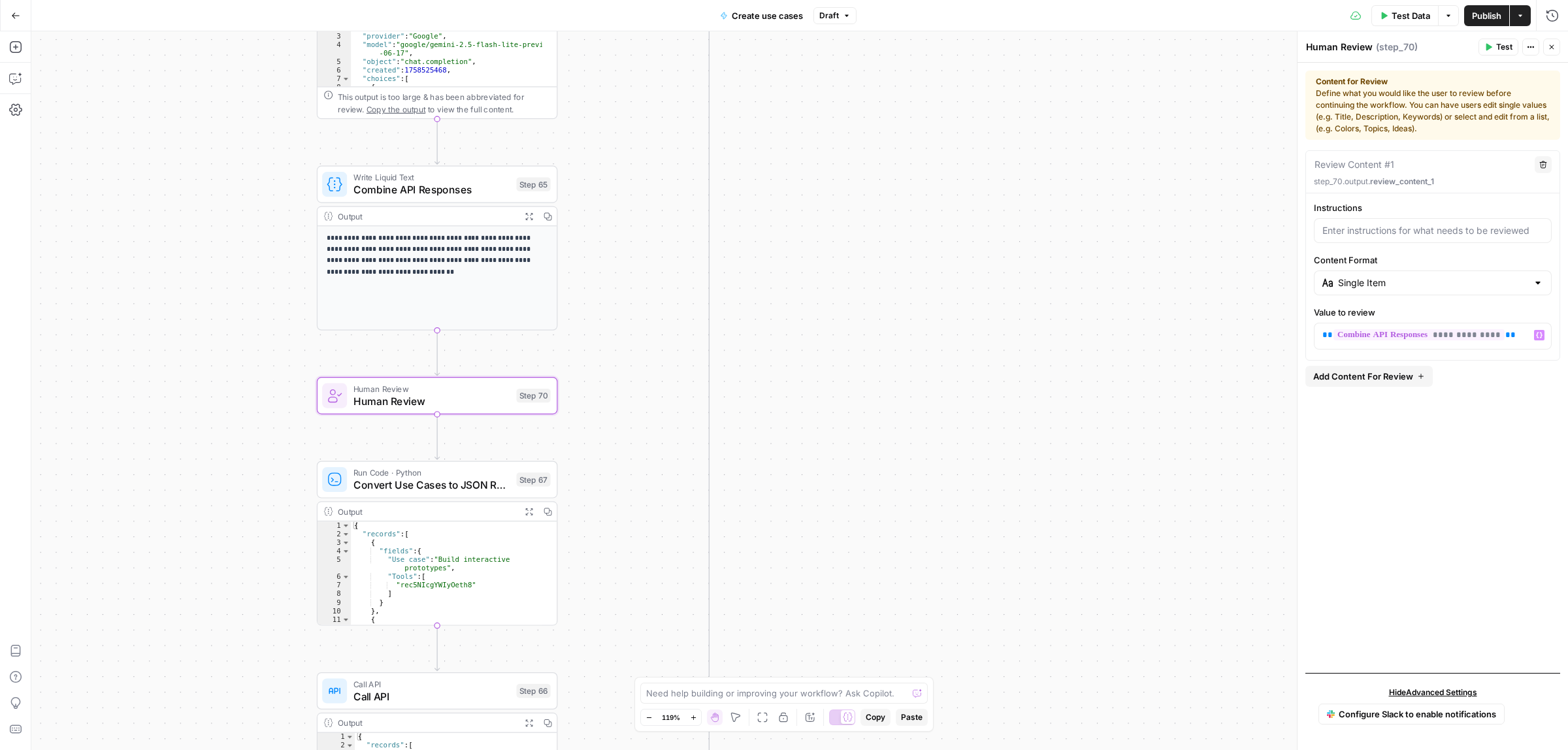
click at [1333, 213] on label "Instructions" at bounding box center [1433, 208] width 238 height 13
click at [1333, 224] on input "Instructions" at bounding box center [1433, 230] width 221 height 13
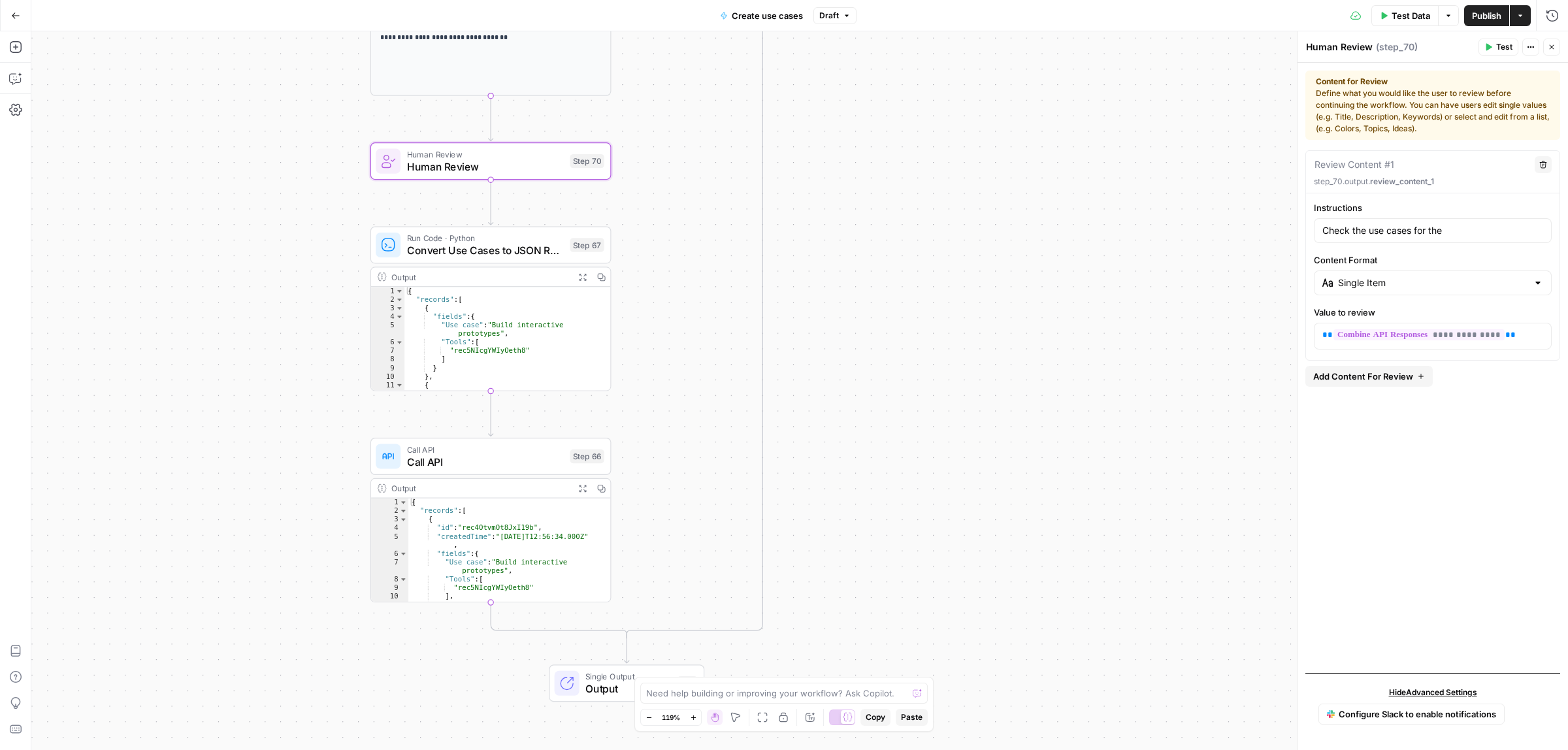
drag, startPoint x: 845, startPoint y: 526, endPoint x: 898, endPoint y: 291, distance: 240.9
click at [898, 291] on div "true false Workflow Input Settings Inputs Call API Take use cases from Airtable…" at bounding box center [800, 391] width 1537 height 719
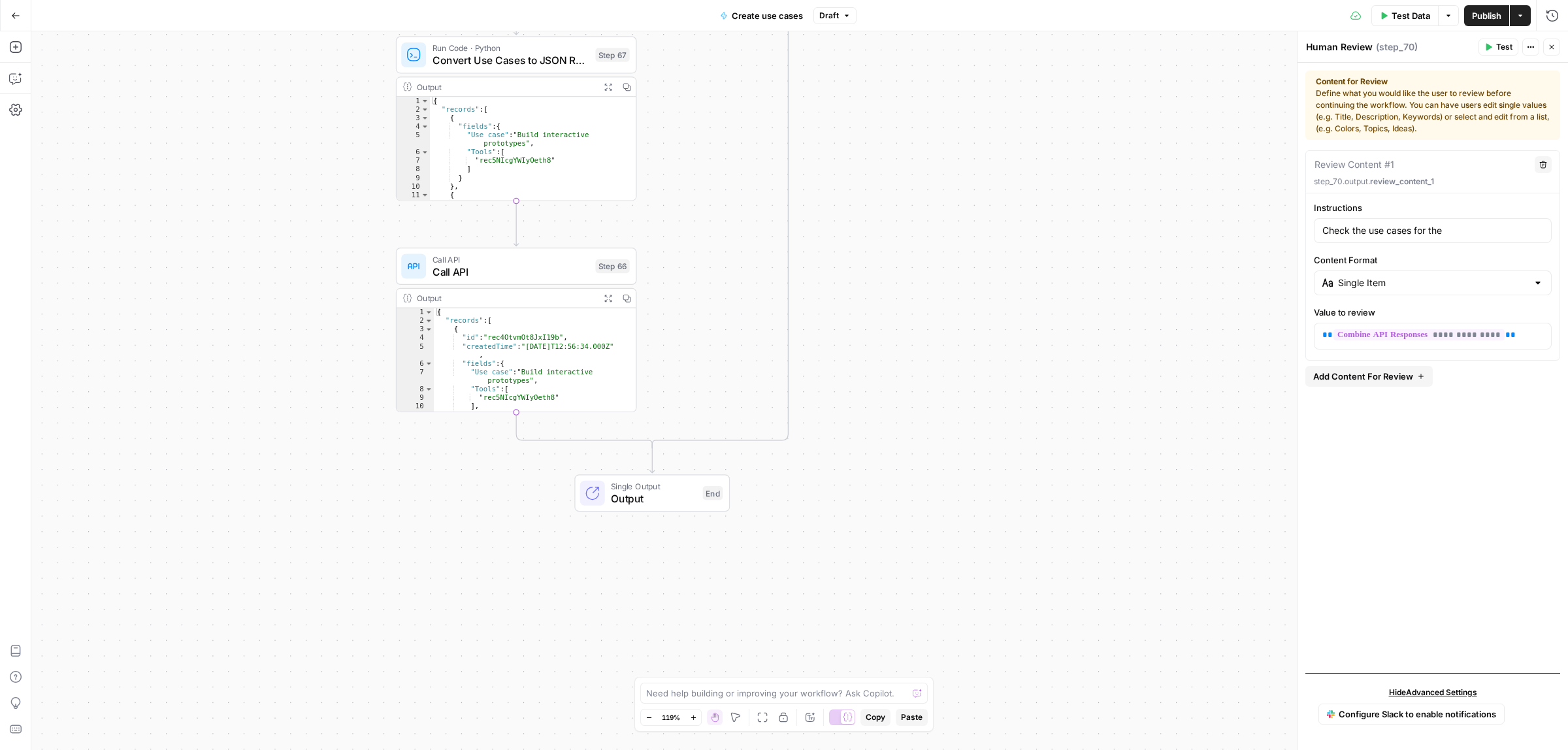
drag, startPoint x: 909, startPoint y: 328, endPoint x: 909, endPoint y: 263, distance: 65.0
click at [909, 263] on div "true false Workflow Input Settings Inputs Call API Take use cases from Airtable…" at bounding box center [800, 391] width 1537 height 719
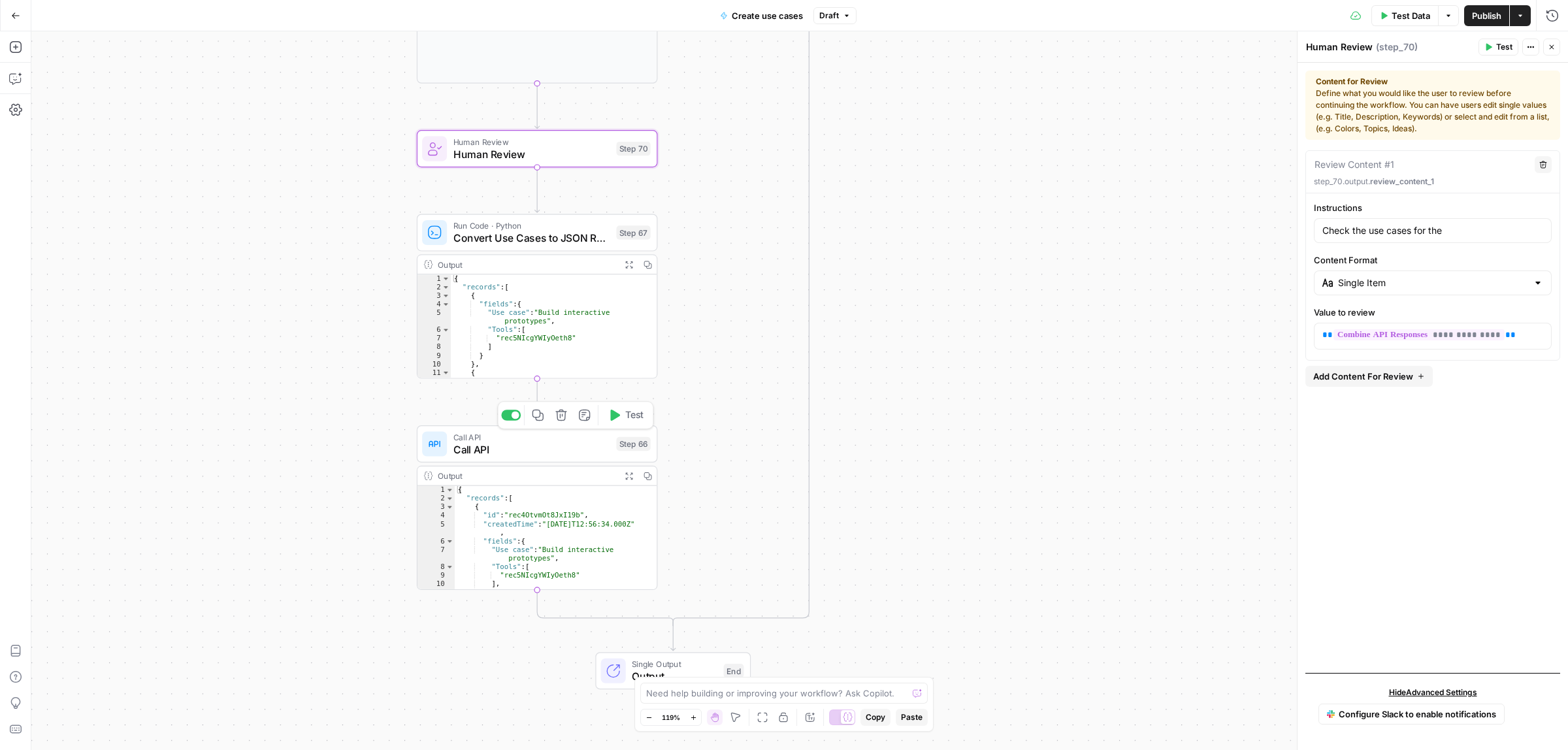
drag, startPoint x: 967, startPoint y: 462, endPoint x: 971, endPoint y: 448, distance: 14.6
click at [974, 561] on div "true false Workflow Input Settings Inputs Call API Take use cases from Airtable…" at bounding box center [800, 391] width 1537 height 719
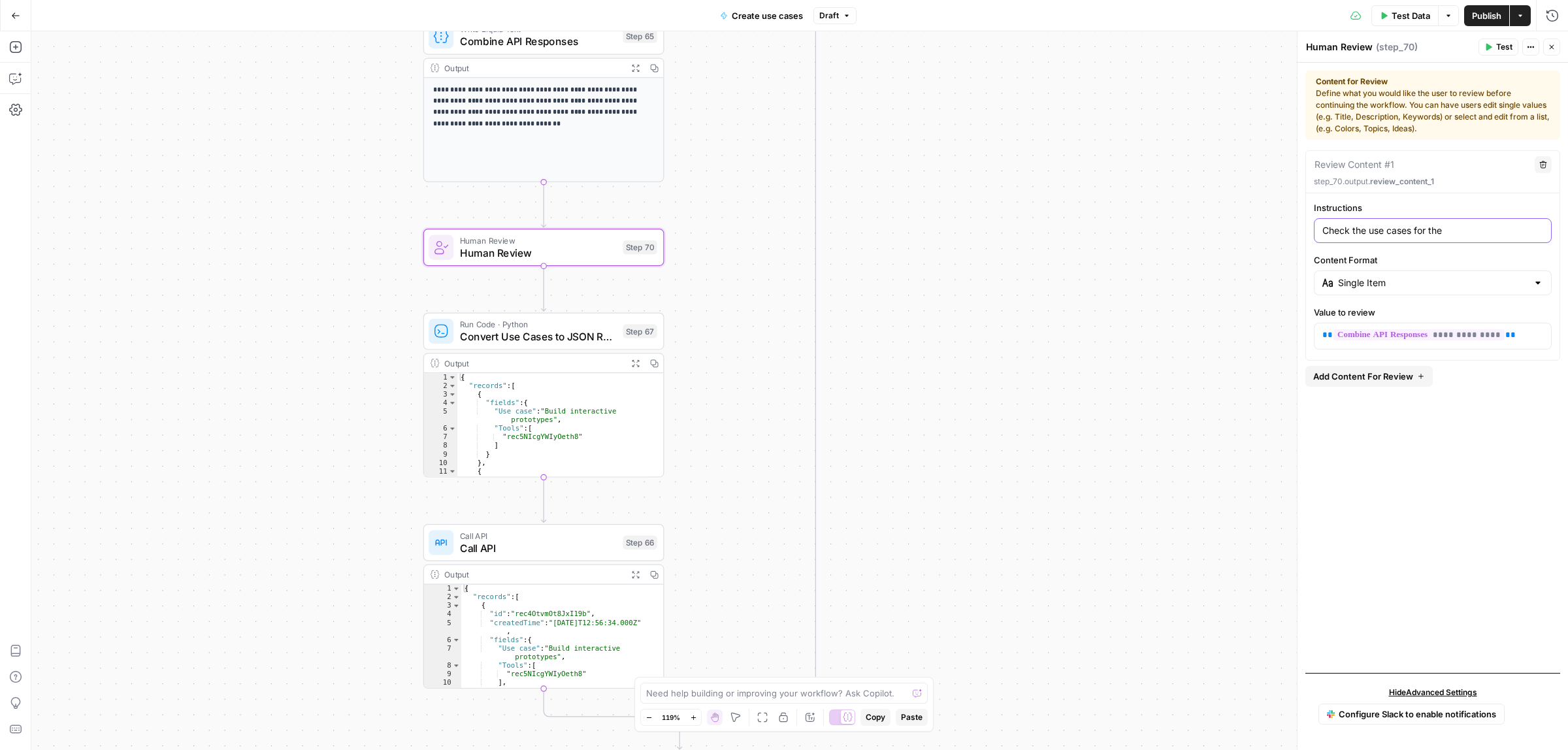
click at [1475, 233] on input "Check the use cases for the" at bounding box center [1433, 230] width 221 height 13
type input "Check the use cases for the tool"
click at [1491, 47] on icon "button" at bounding box center [1489, 47] width 8 height 8
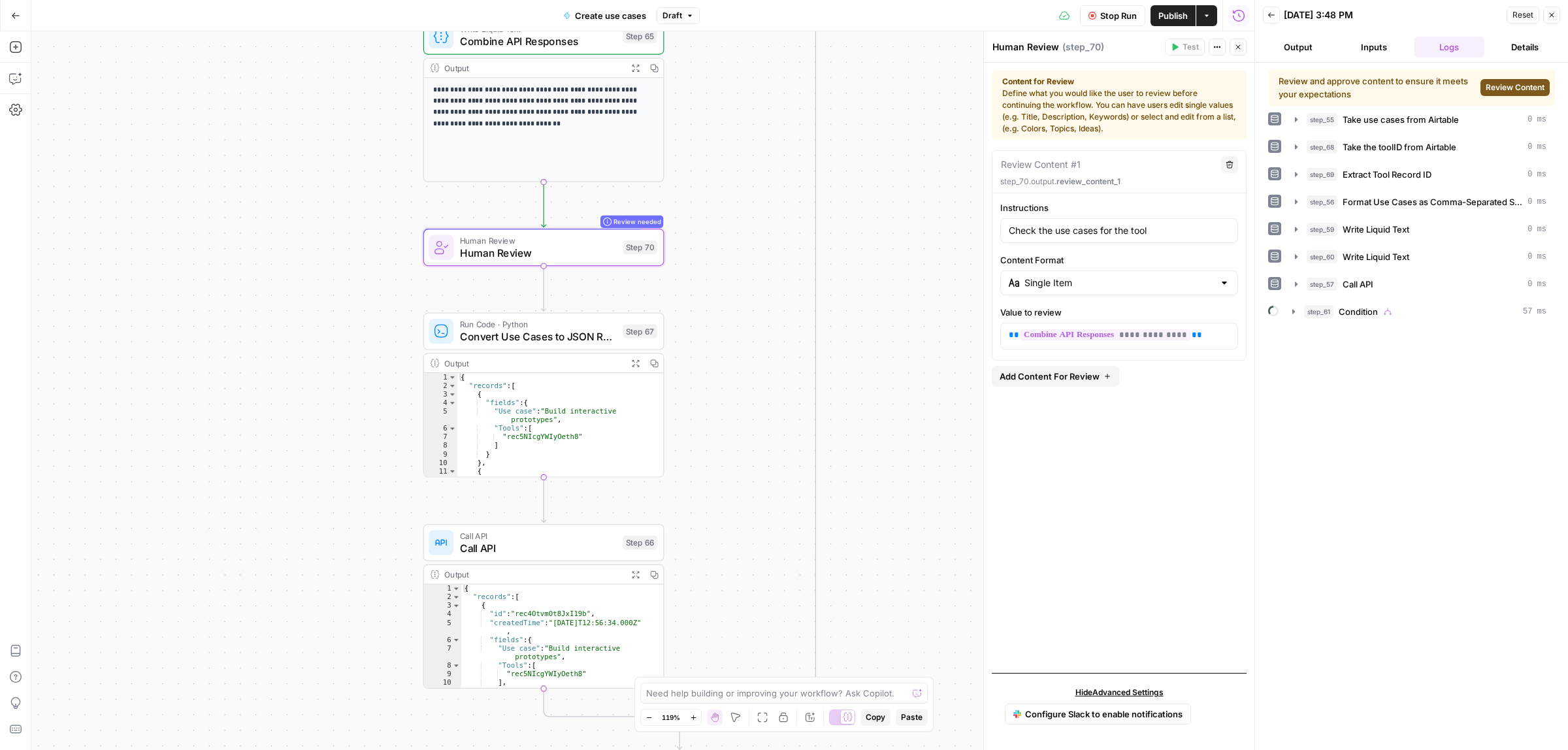
drag, startPoint x: 1065, startPoint y: 98, endPoint x: 1148, endPoint y: 83, distance: 84.3
click at [1125, 88] on div "Content for Review Define what you would like the user to review before continu…" at bounding box center [1119, 106] width 234 height 59
click at [1148, 86] on strong "Content for Review" at bounding box center [1119, 82] width 234 height 12
click at [1509, 89] on span "Review Content" at bounding box center [1516, 87] width 59 height 12
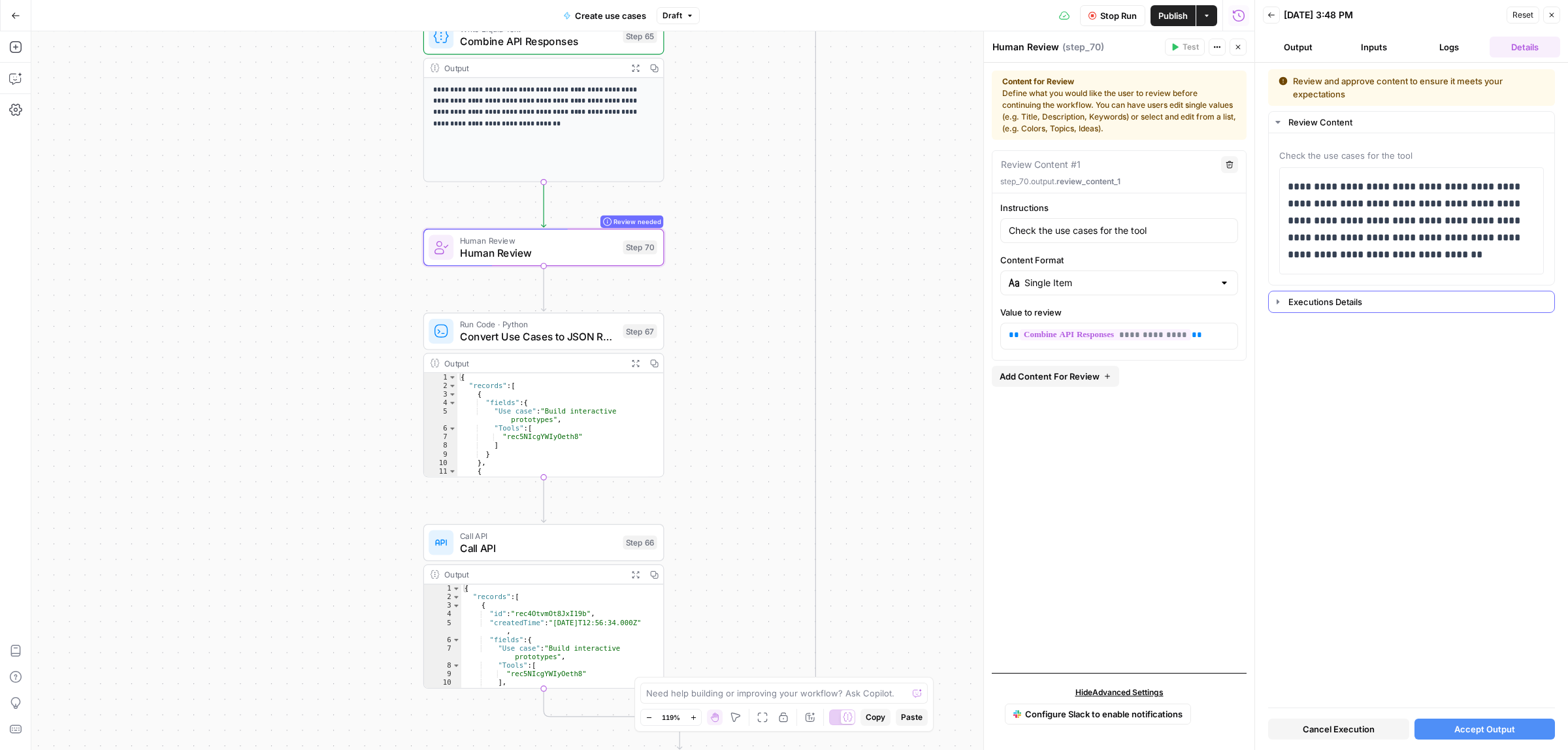
click at [1279, 302] on icon "button" at bounding box center [1278, 302] width 2 height 5
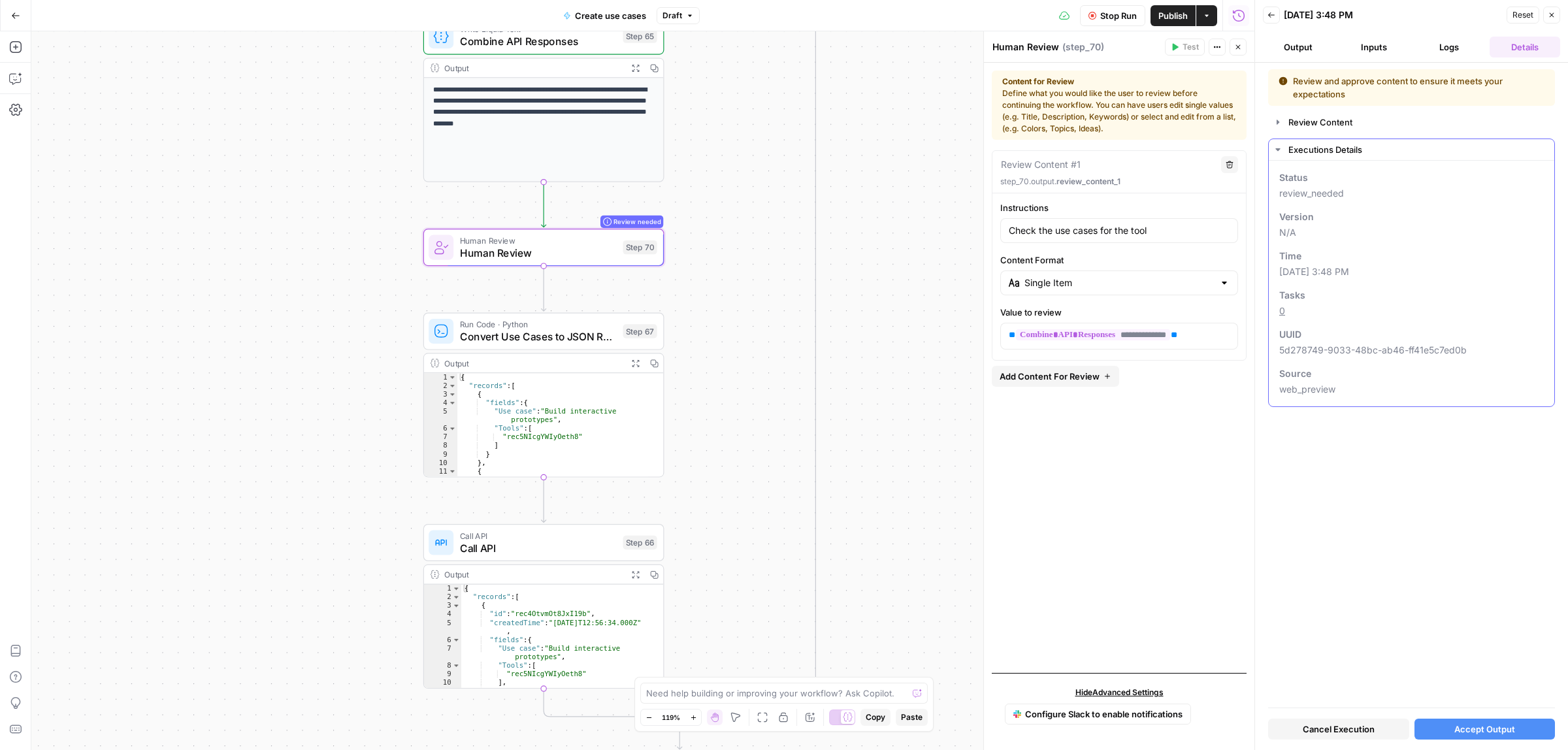
drag, startPoint x: 1305, startPoint y: 190, endPoint x: 1359, endPoint y: 187, distance: 54.1
click at [1359, 187] on div "Status review_needed" at bounding box center [1412, 186] width 265 height 29
click at [1101, 17] on span "Stop Run" at bounding box center [1119, 16] width 37 height 13
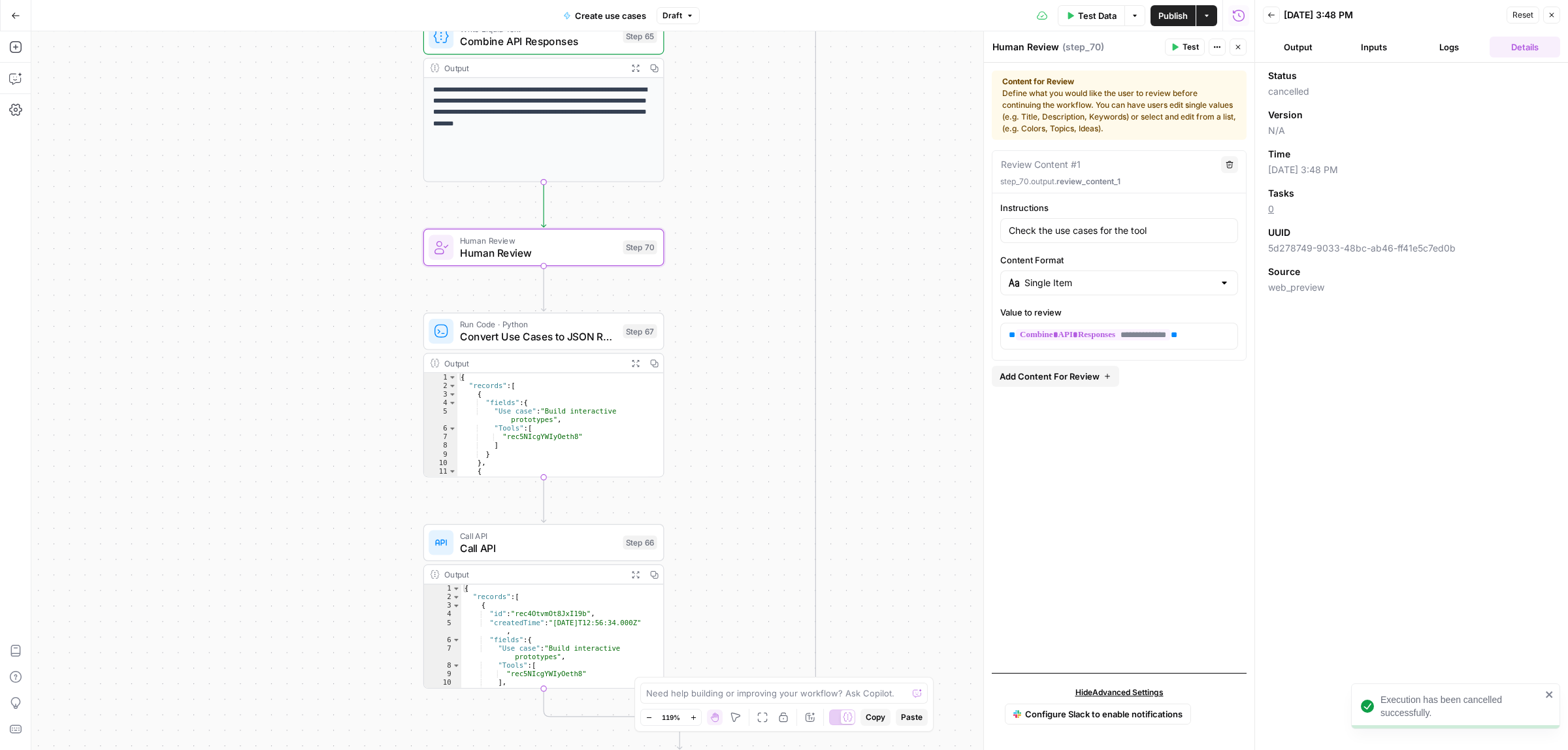
click at [1560, 21] on div "Reset Close" at bounding box center [1534, 15] width 54 height 20
click at [1550, 12] on icon "button" at bounding box center [1552, 15] width 8 height 8
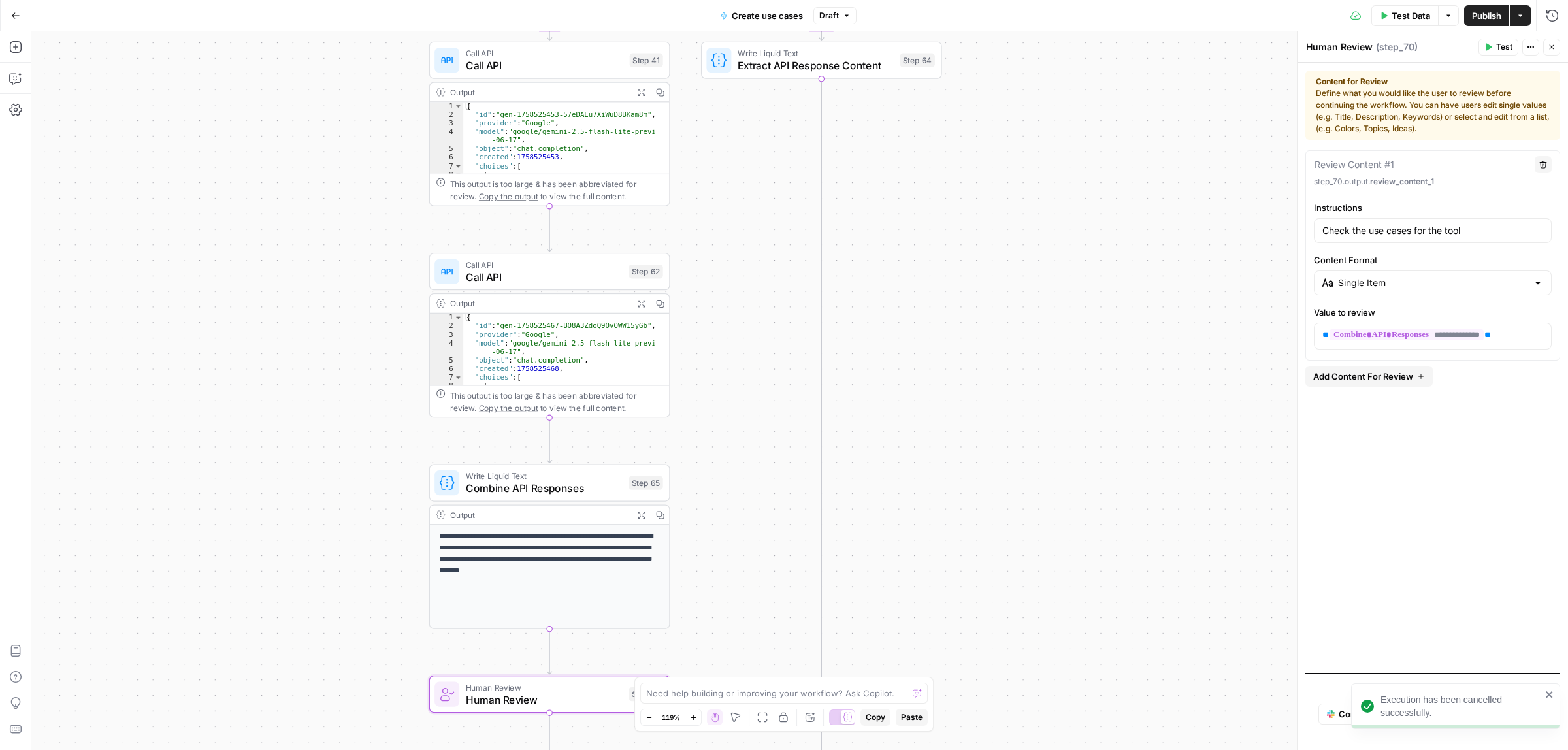
click at [1000, 576] on div "true false Workflow Input Settings Inputs Call API Take use cases from Airtable…" at bounding box center [800, 391] width 1537 height 719
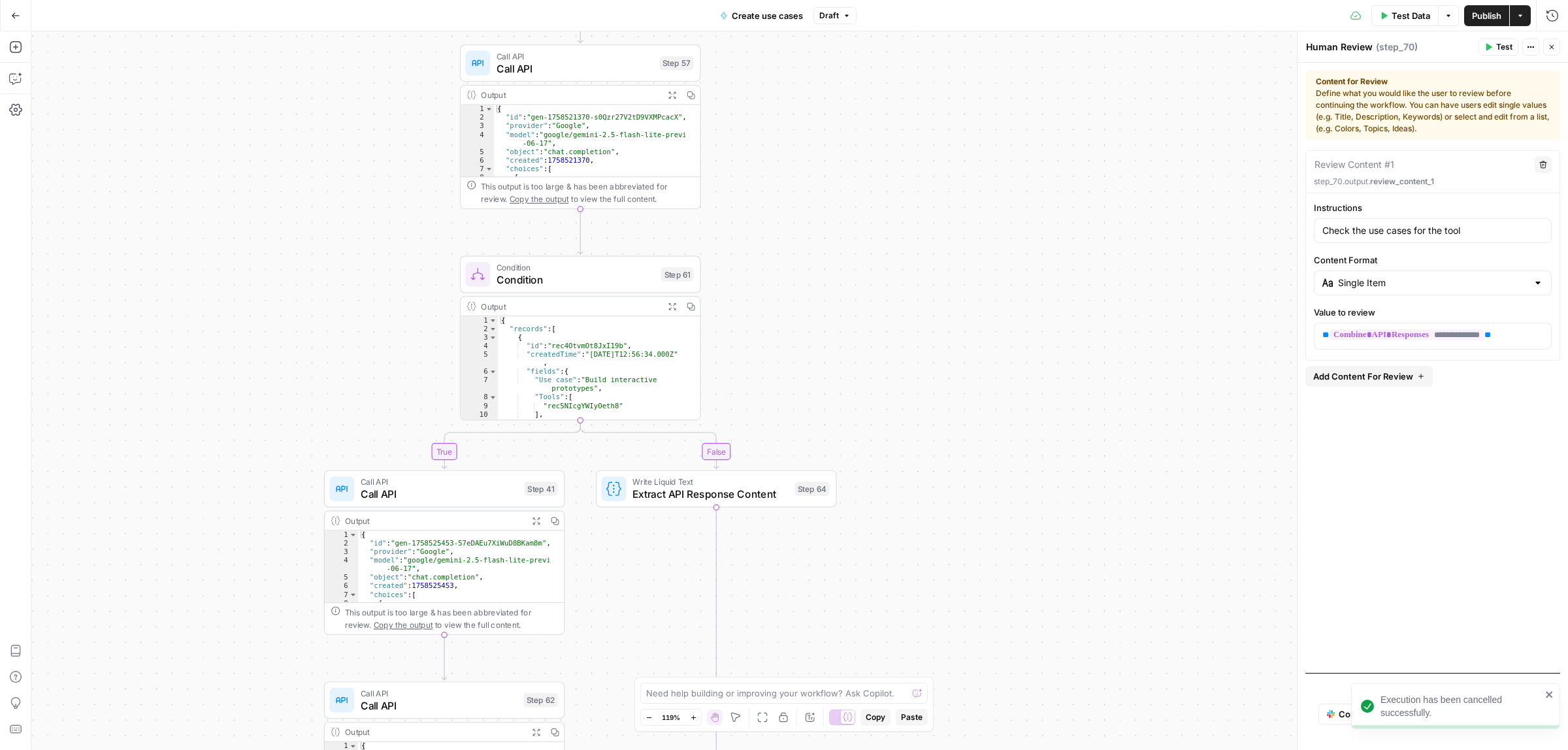
drag, startPoint x: 898, startPoint y: 672, endPoint x: 964, endPoint y: 398, distance: 281.8
click at [898, 665] on div "true false Workflow Input Settings Inputs Call API Take use cases from Airtable…" at bounding box center [800, 391] width 1537 height 719
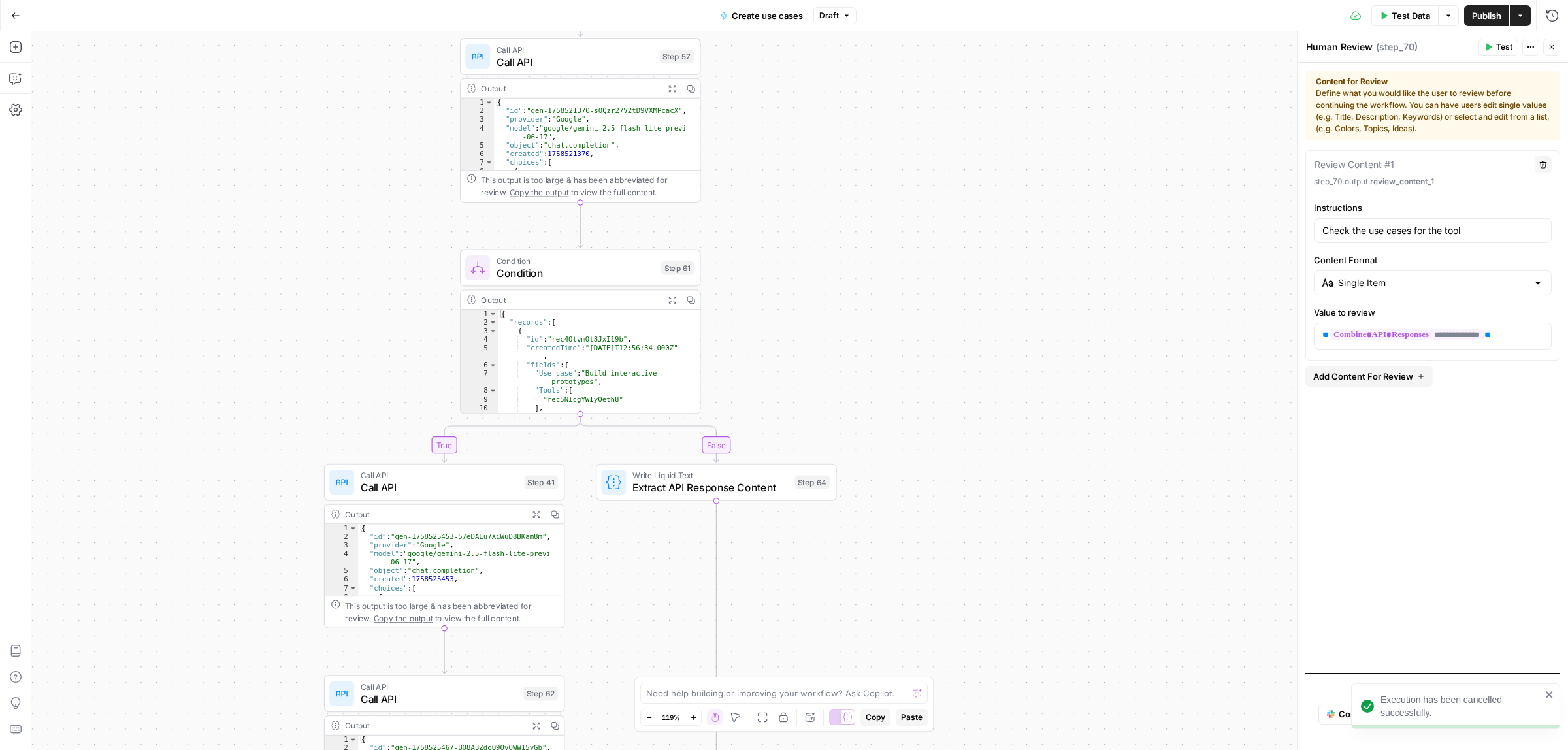
click at [959, 589] on div "true false Workflow Input Settings Inputs Call API Take use cases from Airtable…" at bounding box center [800, 391] width 1537 height 719
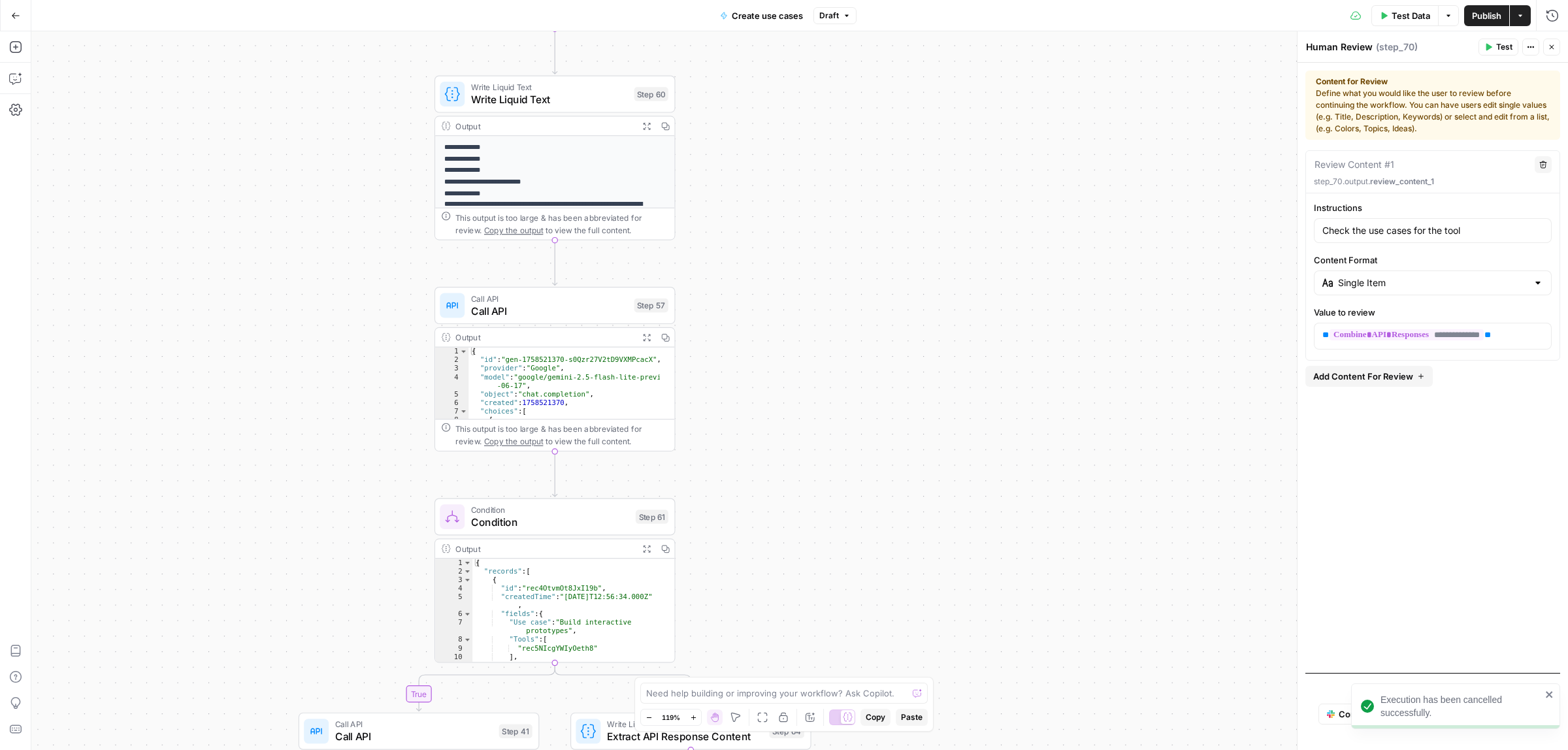
click at [893, 596] on div "true false Workflow Input Settings Inputs Call API Take use cases from Airtable…" at bounding box center [800, 391] width 1537 height 719
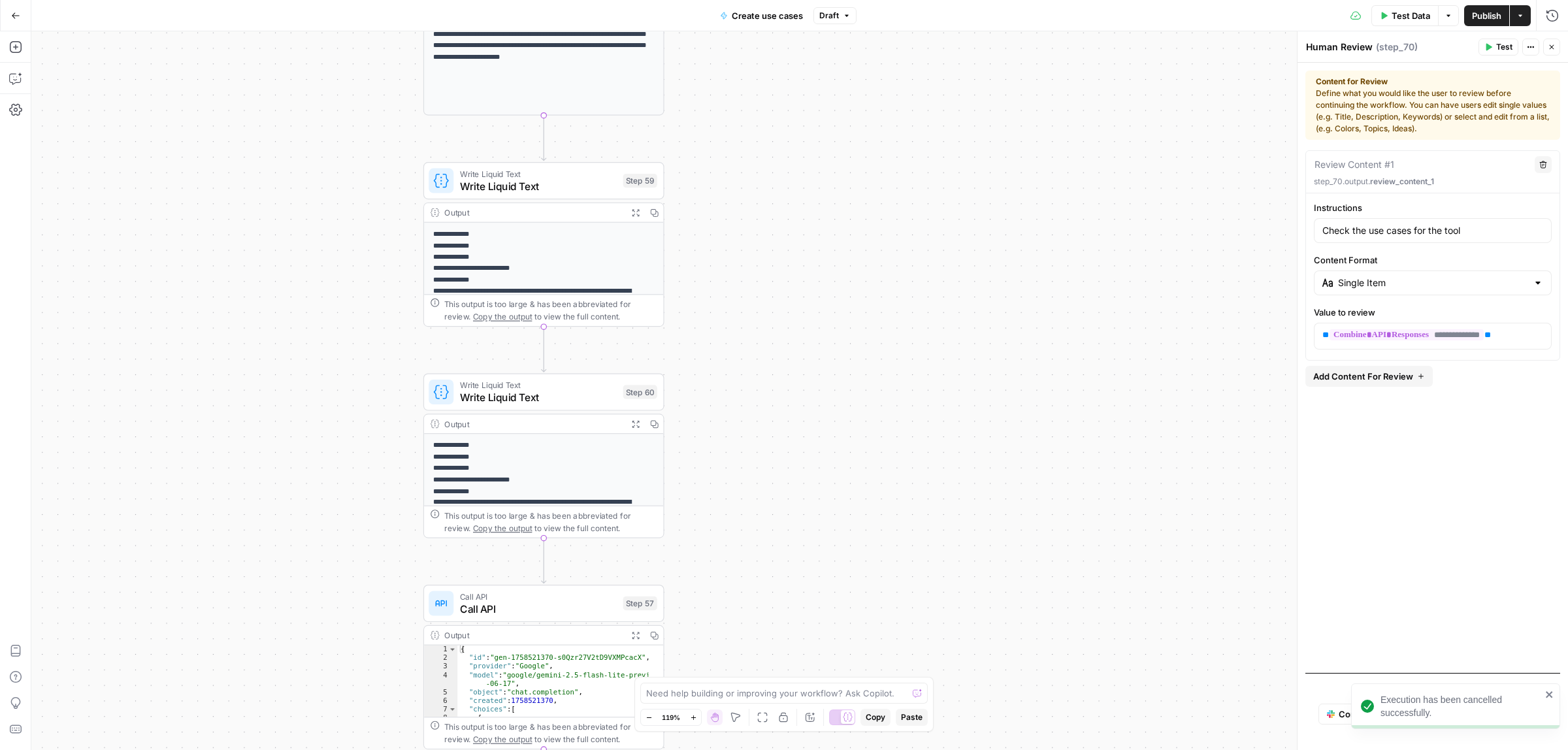
drag, startPoint x: 721, startPoint y: 453, endPoint x: 719, endPoint y: 315, distance: 138.0
click at [717, 479] on div "true false Workflow Input Settings Inputs Call API Take use cases from Airtable…" at bounding box center [800, 391] width 1537 height 719
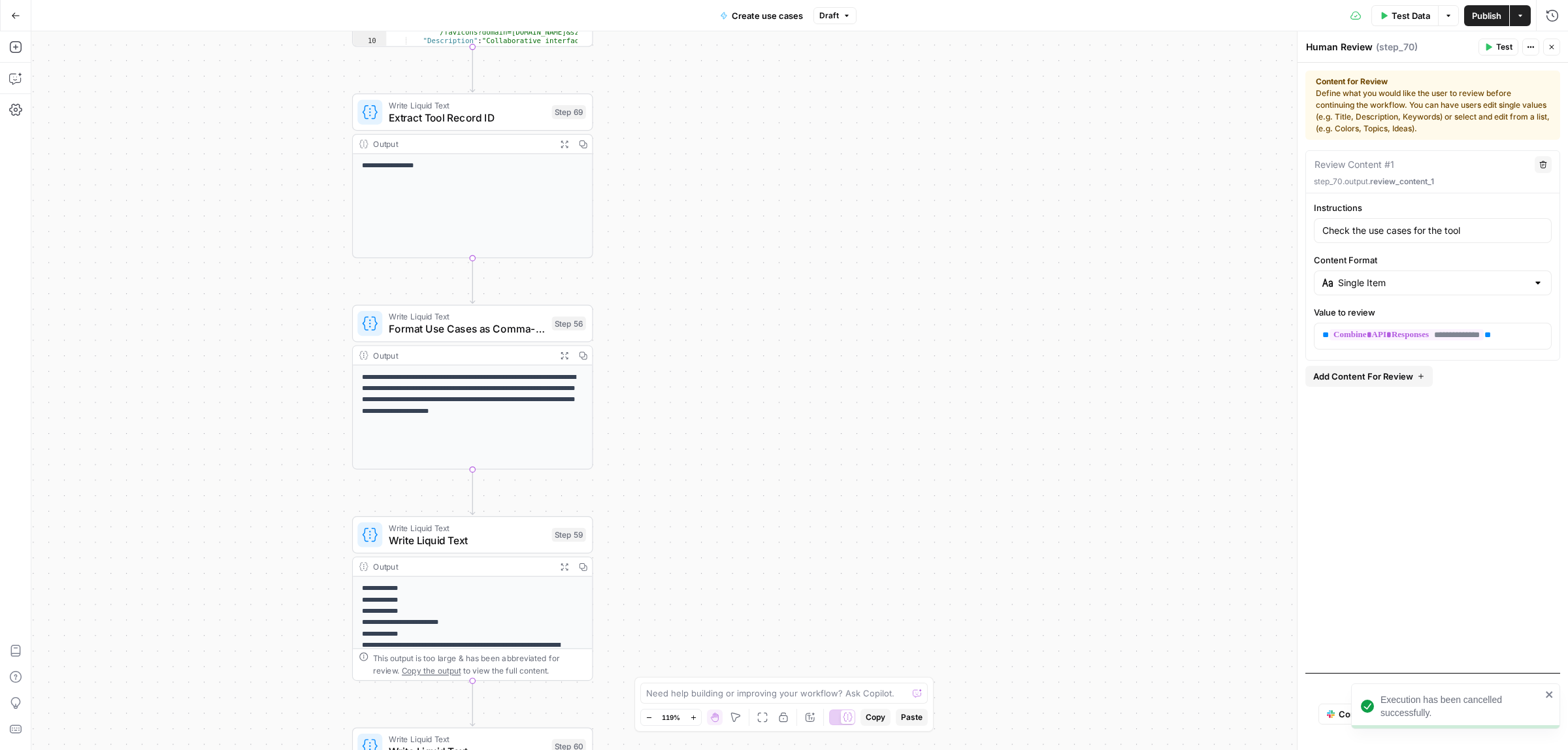
click at [704, 435] on div "true false Workflow Input Settings Inputs Call API Take use cases from Airtable…" at bounding box center [800, 391] width 1537 height 719
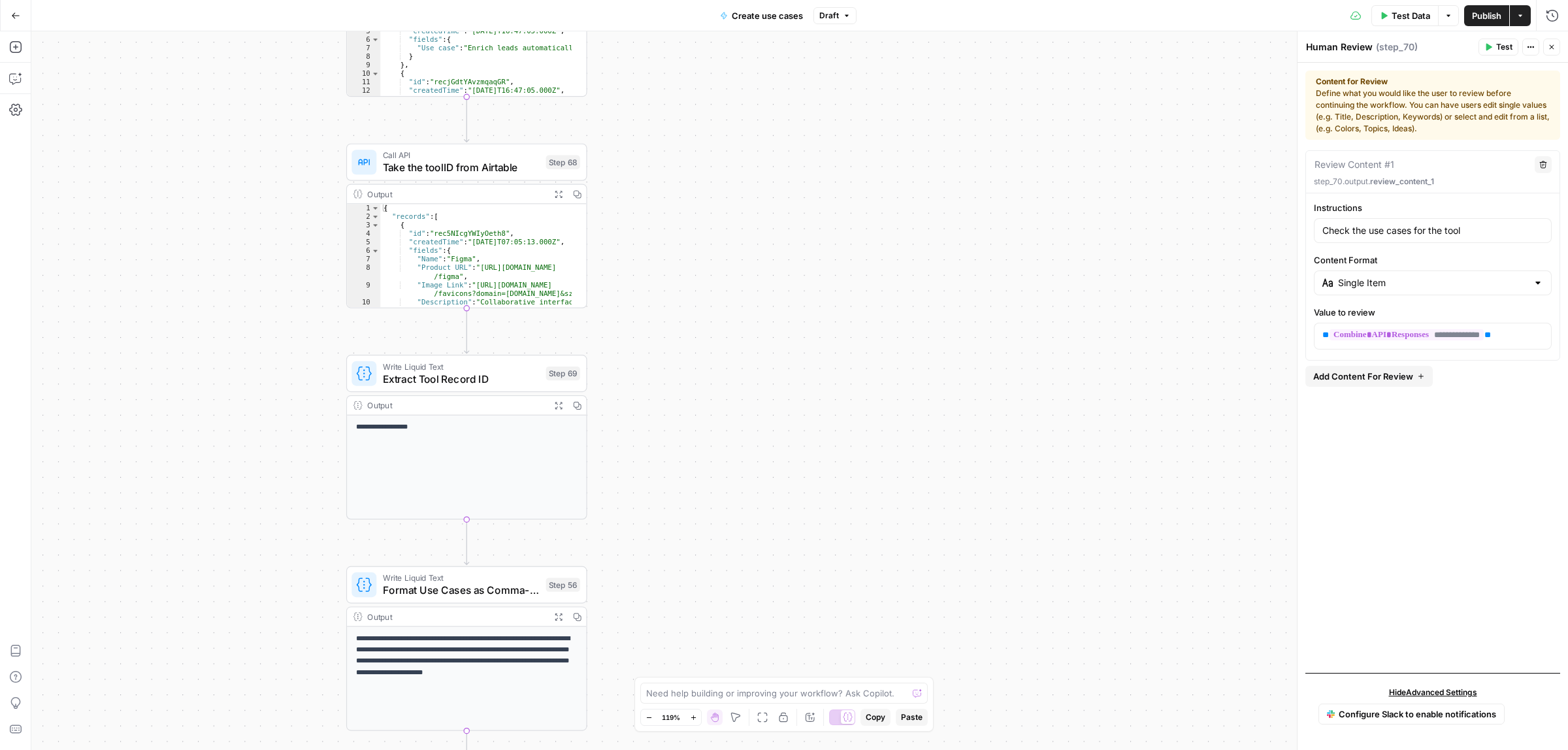
drag, startPoint x: 742, startPoint y: 240, endPoint x: 711, endPoint y: 475, distance: 237.0
click at [721, 484] on div "true false Workflow Input Settings Inputs Call API Take use cases from Airtable…" at bounding box center [800, 391] width 1537 height 719
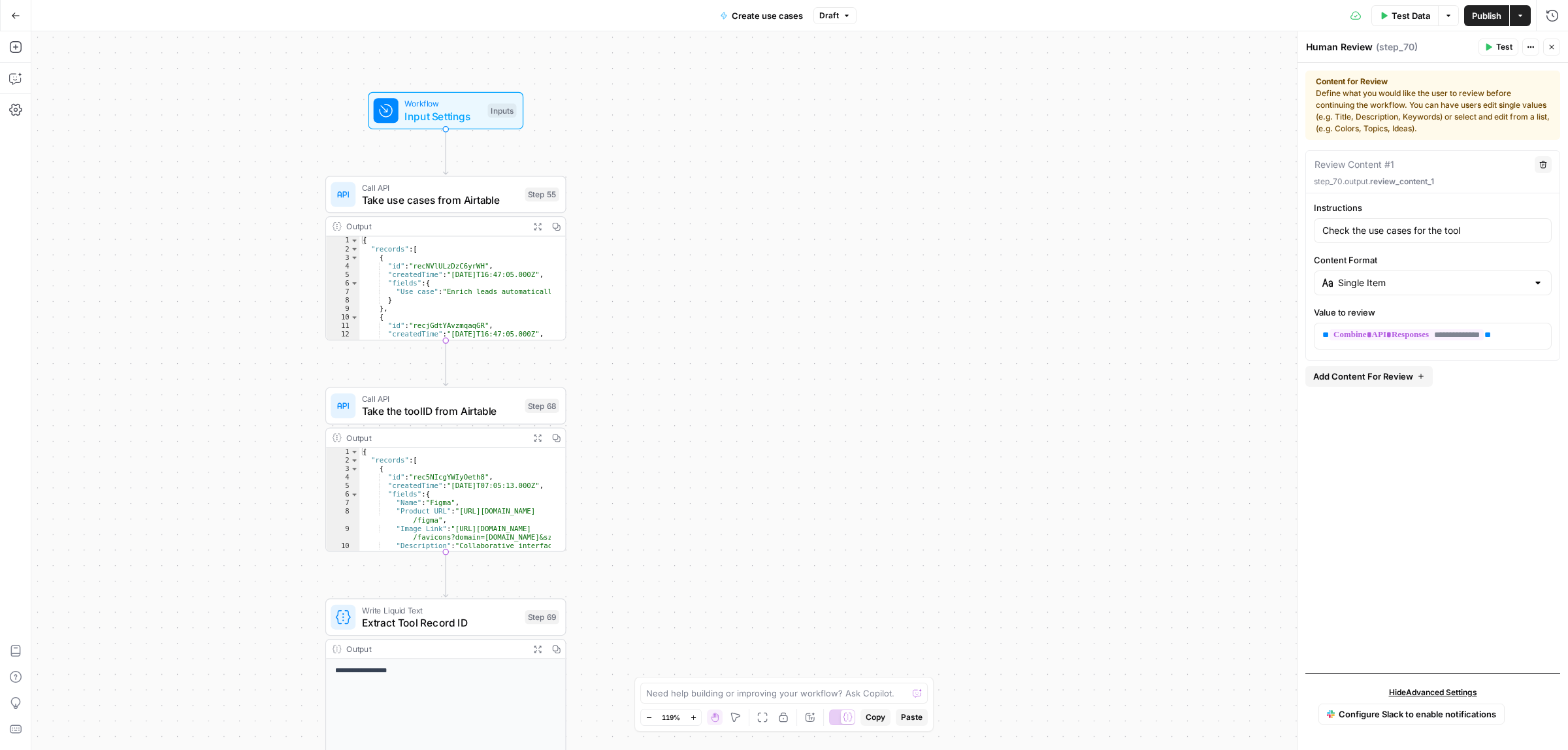
click at [457, 119] on span "Input Settings" at bounding box center [443, 117] width 77 height 16
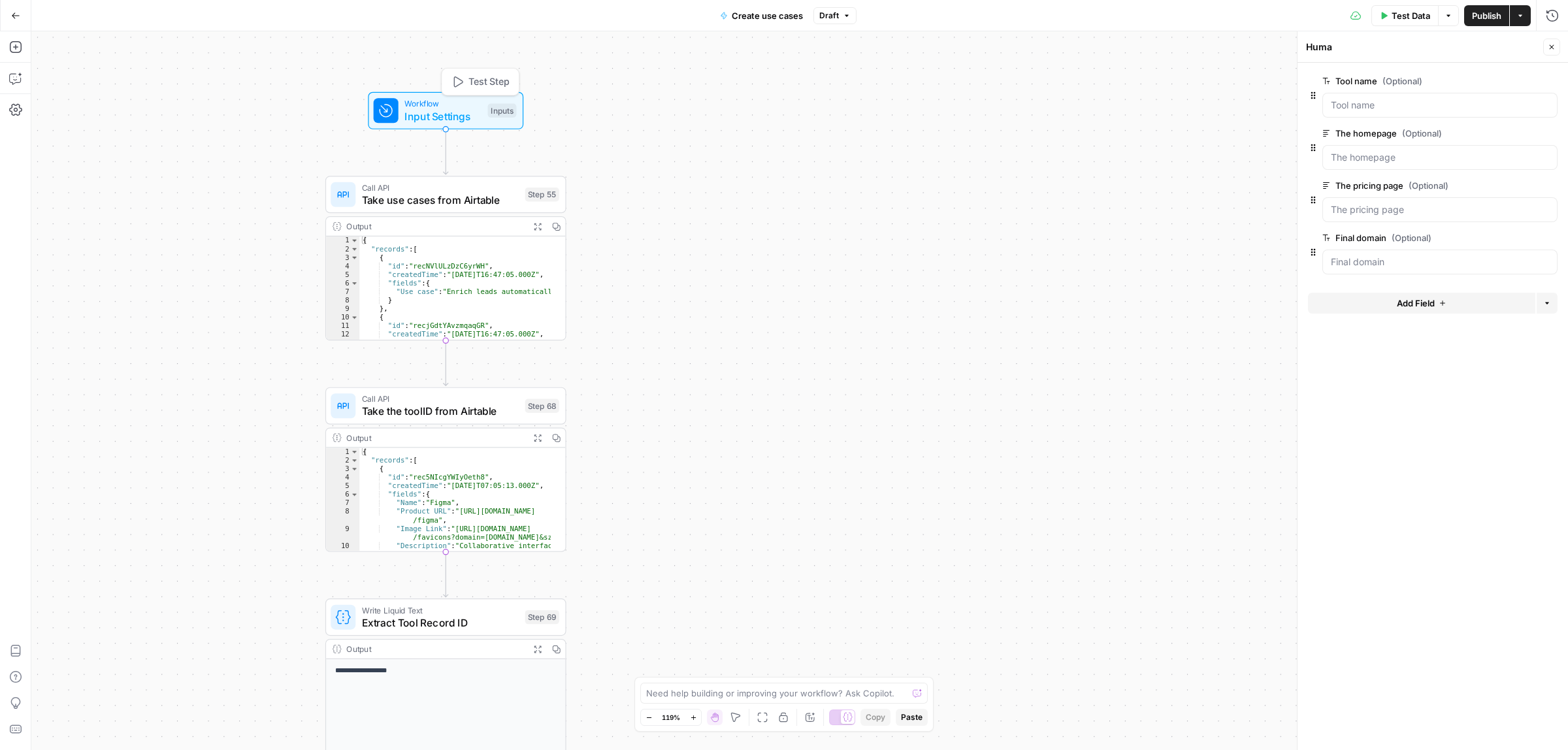
type textarea "Inputs"
click at [425, 202] on span "Take use cases from Airtable" at bounding box center [440, 200] width 157 height 16
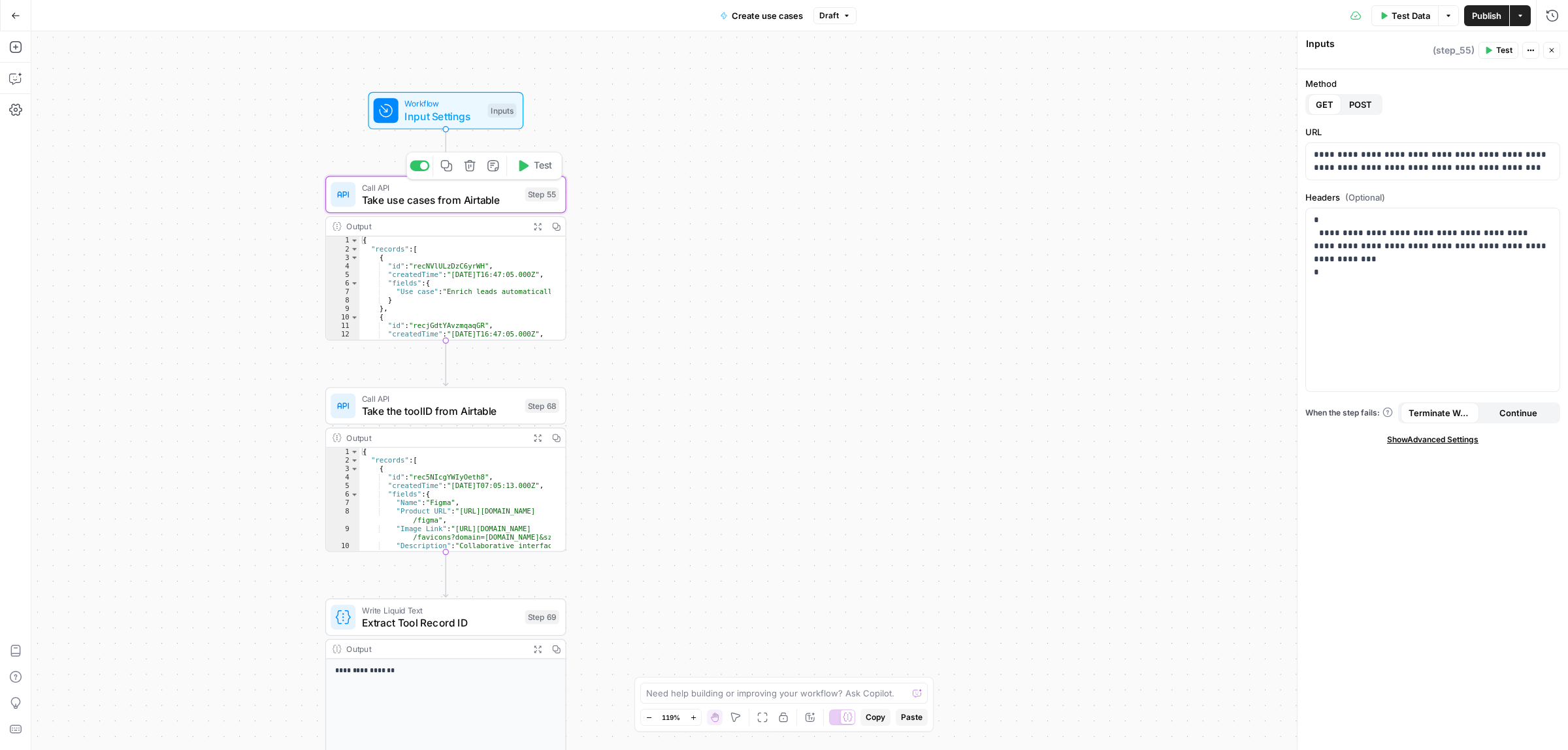
type textarea "Take use cases from Airtable"
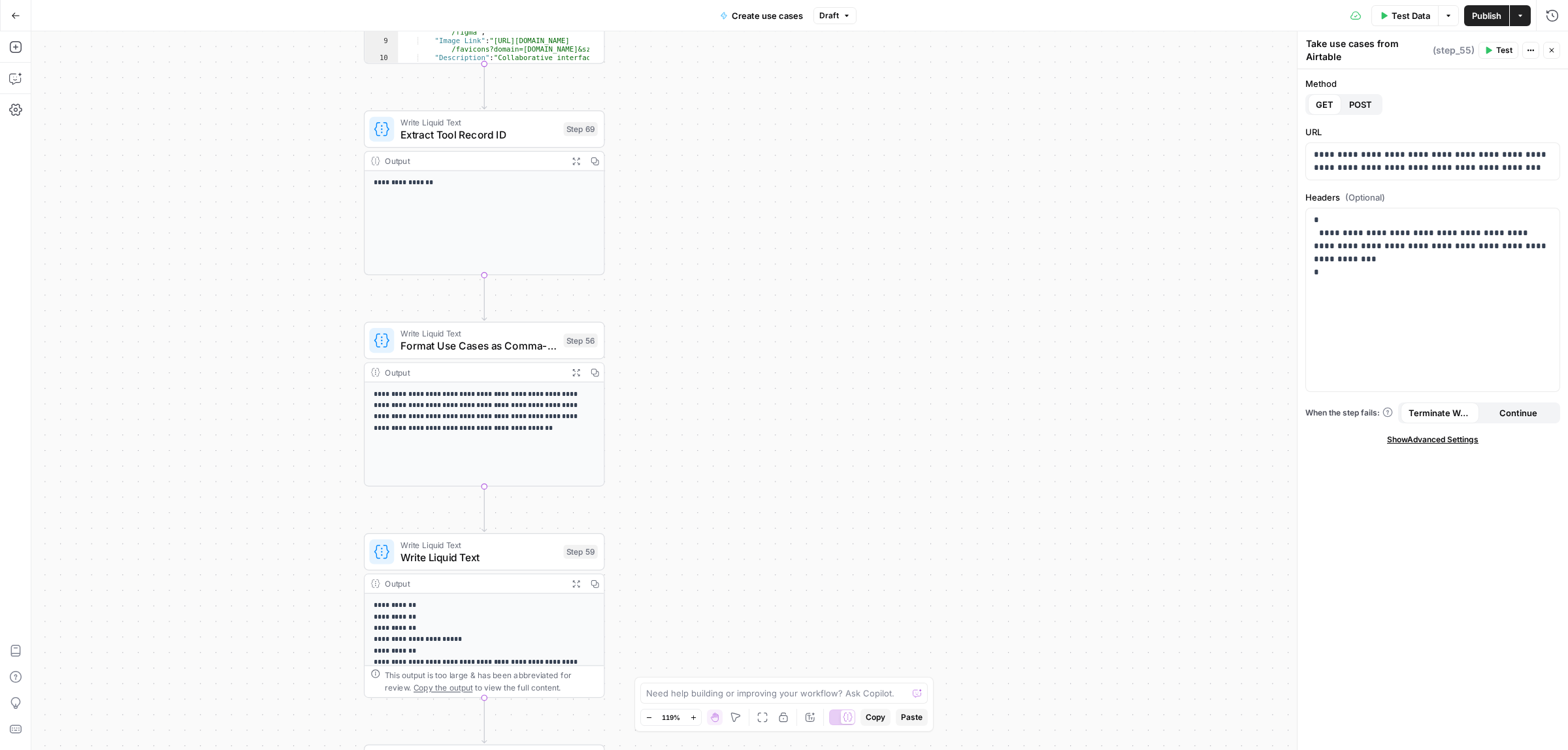
drag, startPoint x: 782, startPoint y: 575, endPoint x: 822, endPoint y: 183, distance: 394.0
click at [820, 87] on div "true false Workflow Input Settings Inputs Call API Take use cases from Airtable…" at bounding box center [800, 391] width 1537 height 719
click at [439, 330] on span "Write Liquid Text" at bounding box center [479, 333] width 157 height 13
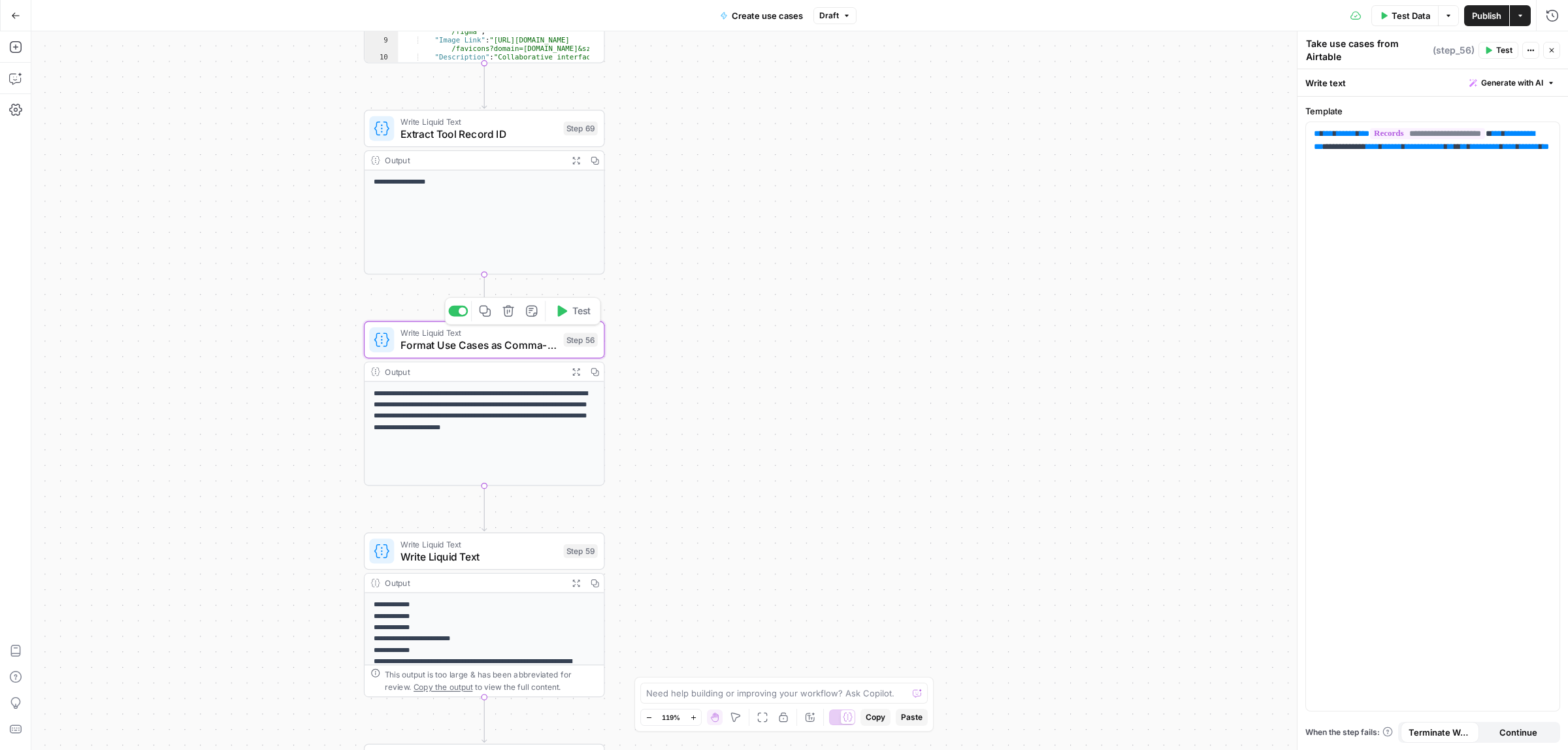
type textarea "Format Use Cases as Comma-Separated String"
click at [459, 567] on div "Write Liquid Text Write Liquid Text Step 59 Copy step Delete step Add Note Test" at bounding box center [485, 551] width 241 height 37
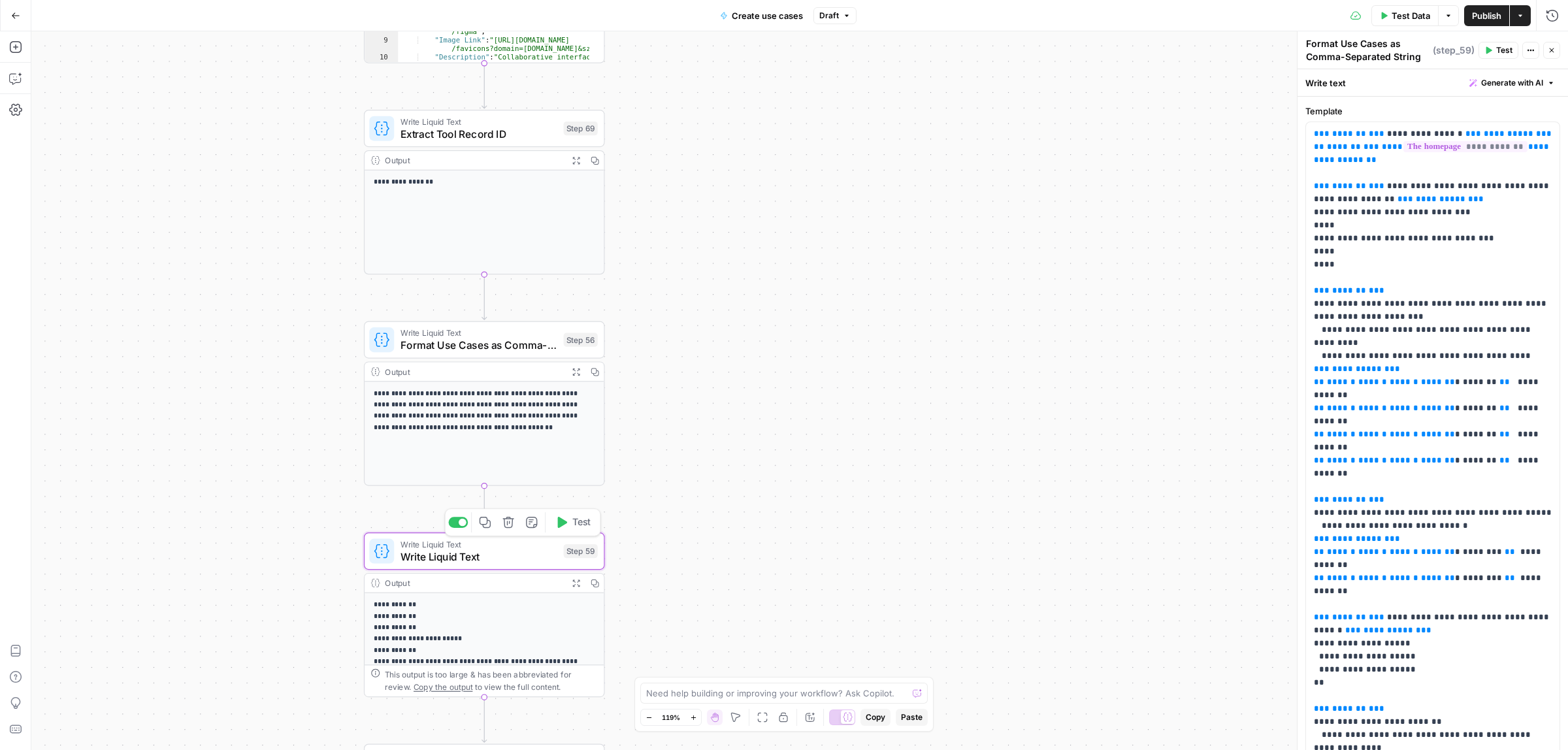
type textarea "Write Liquid Text"
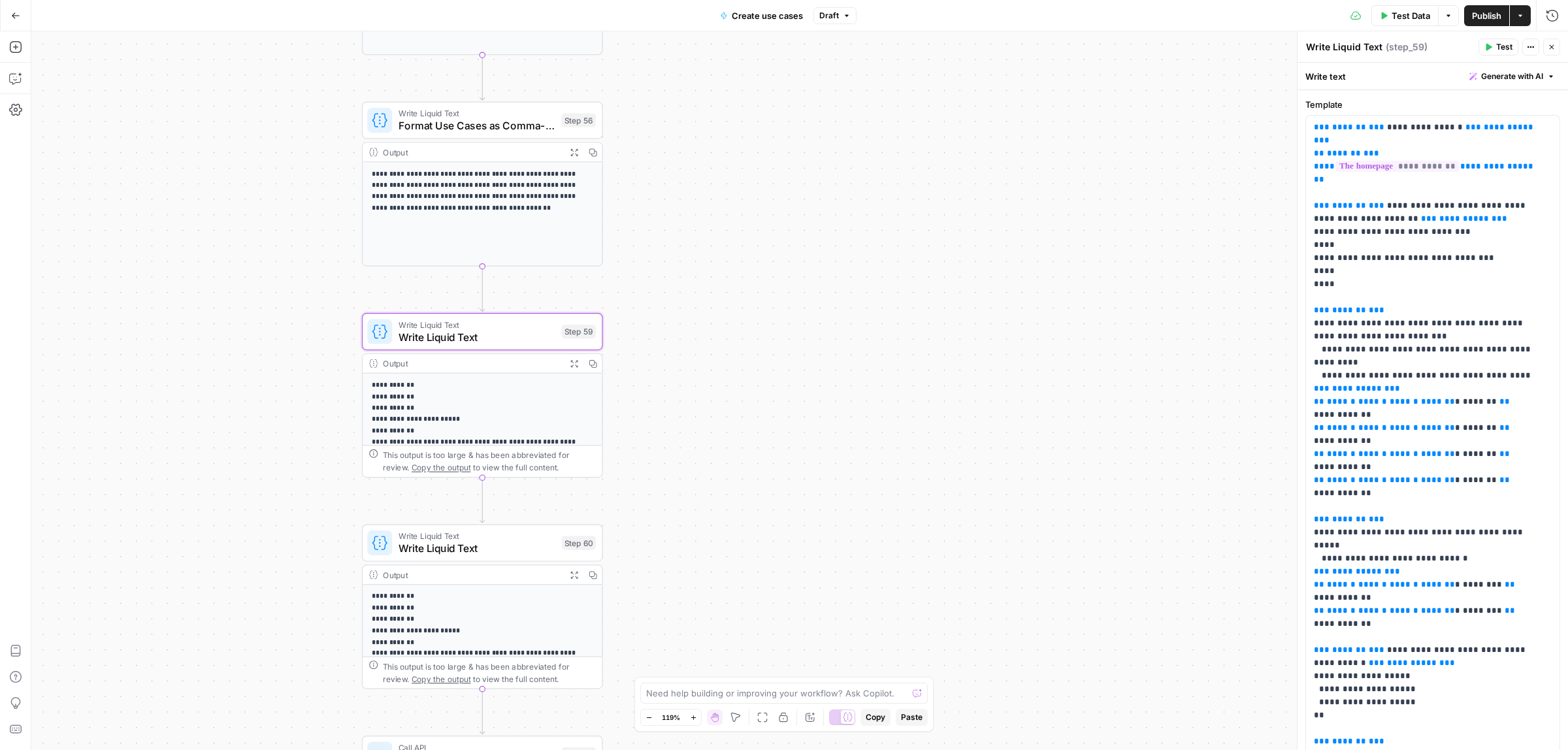
drag, startPoint x: 959, startPoint y: 393, endPoint x: 955, endPoint y: 370, distance: 23.3
click at [955, 370] on div "true false Workflow Input Settings Inputs Call API Take use cases from Airtable…" at bounding box center [800, 391] width 1537 height 719
click at [468, 540] on span "Write Liquid Text" at bounding box center [477, 548] width 157 height 16
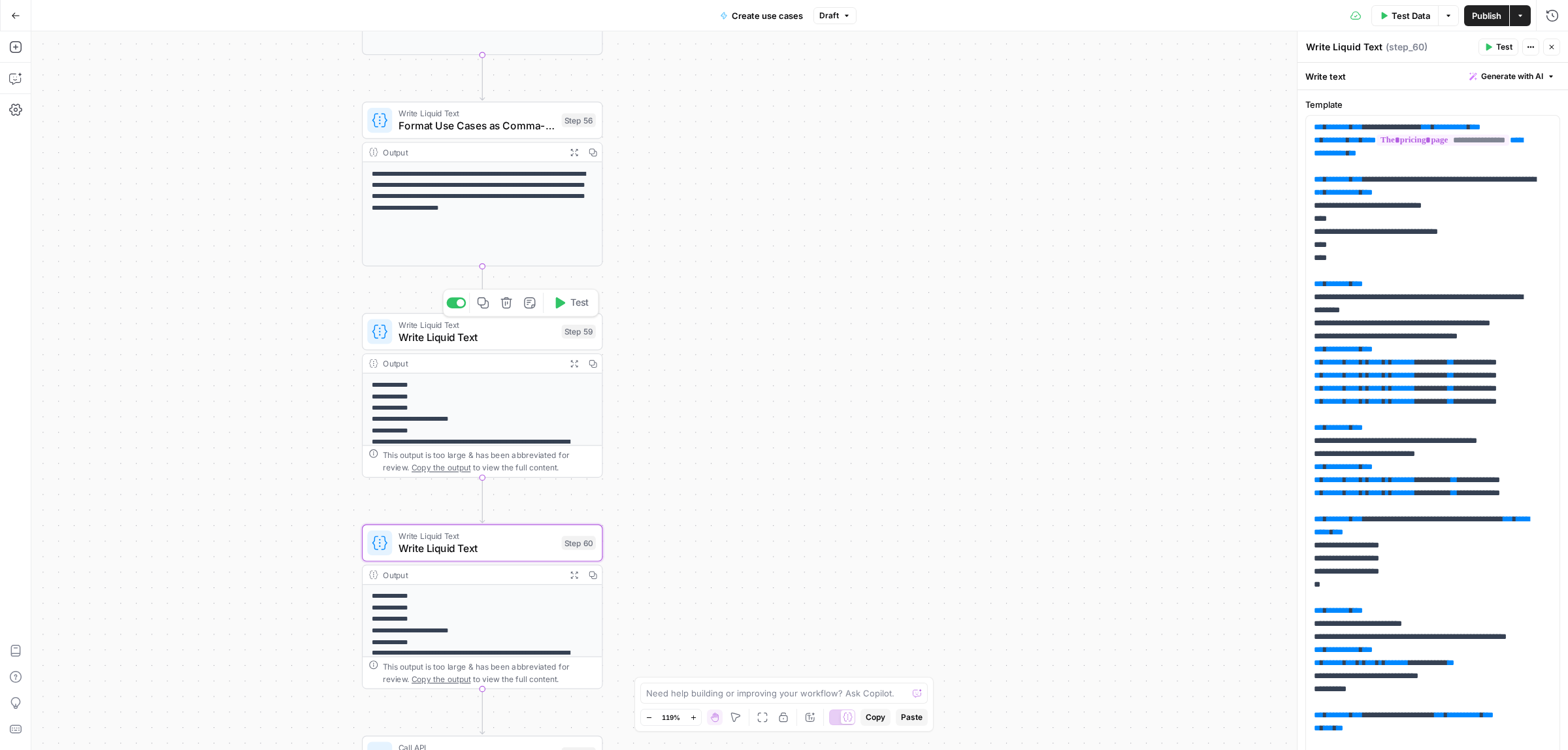
click at [766, 602] on div "true false Workflow Input Settings Inputs Call API Take use cases from Airtable…" at bounding box center [800, 391] width 1537 height 719
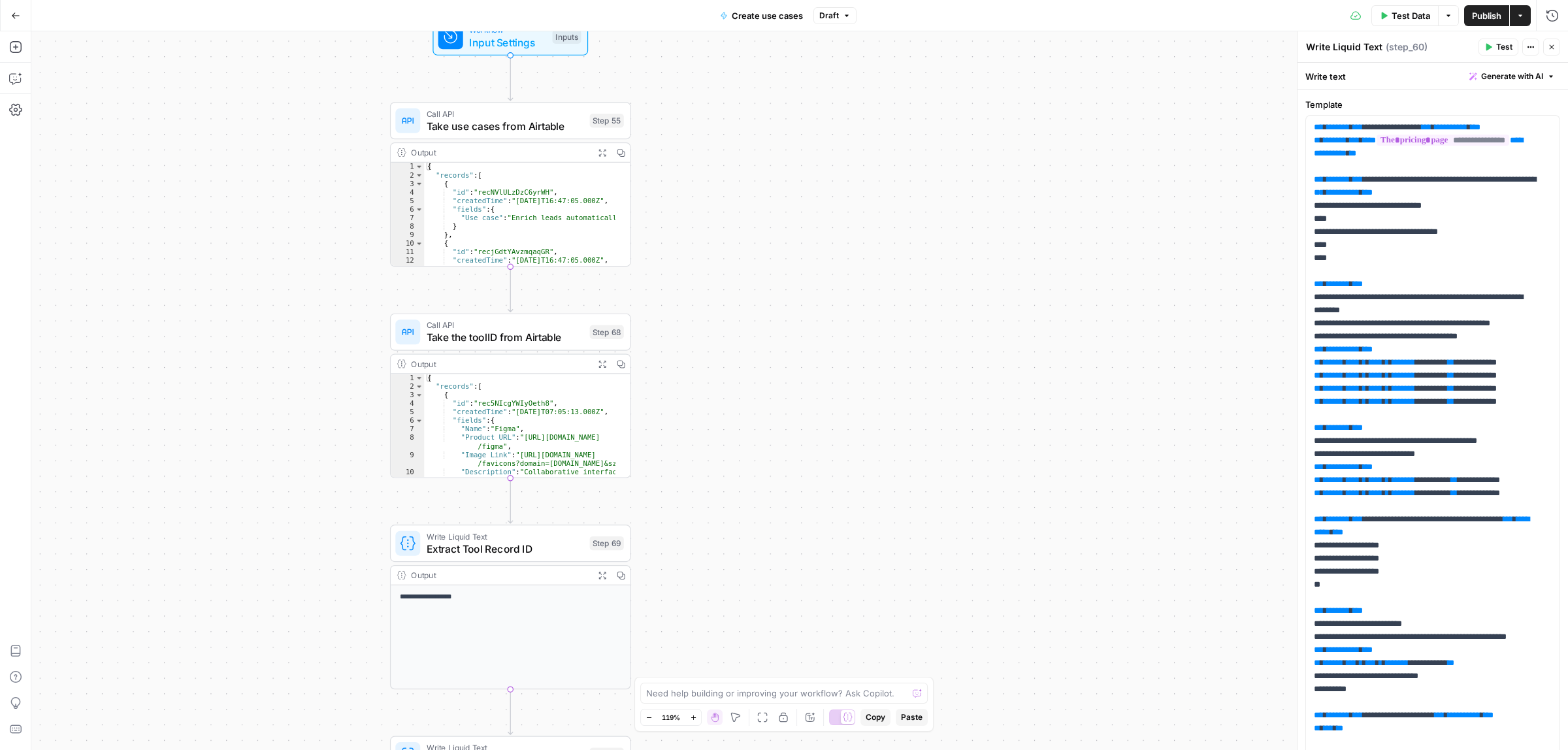
drag, startPoint x: 726, startPoint y: 298, endPoint x: 732, endPoint y: 577, distance: 279.1
click at [732, 577] on div "true false Workflow Input Settings Inputs Call API Take use cases from Airtable…" at bounding box center [800, 391] width 1537 height 719
click at [480, 116] on span "Call API" at bounding box center [505, 116] width 157 height 13
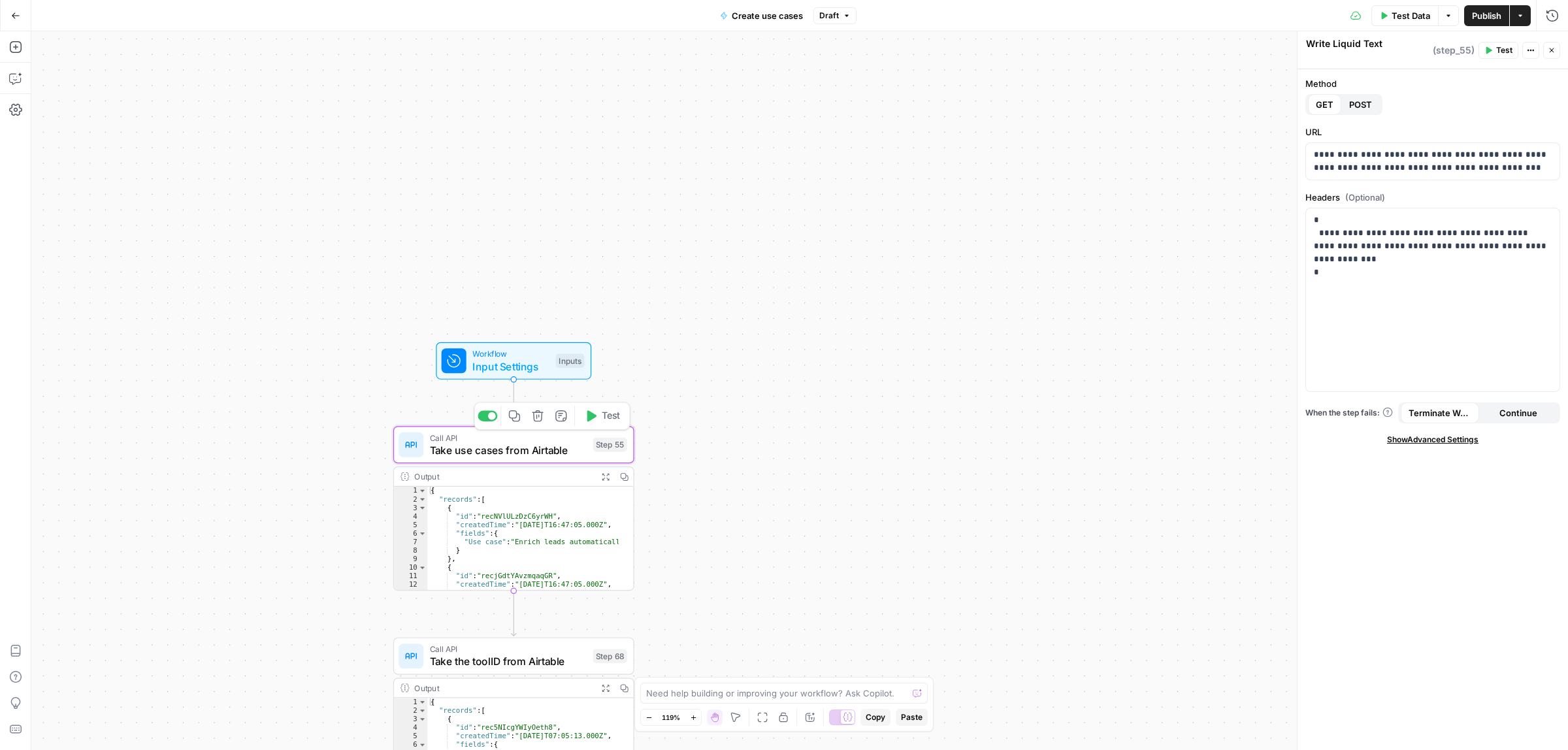
type textarea "Take use cases from Airtable"
drag, startPoint x: 776, startPoint y: 259, endPoint x: 792, endPoint y: 196, distance: 65.0
click at [784, 161] on div "true false Workflow Input Settings Inputs Call API Take use cases from Airtable…" at bounding box center [800, 391] width 1537 height 719
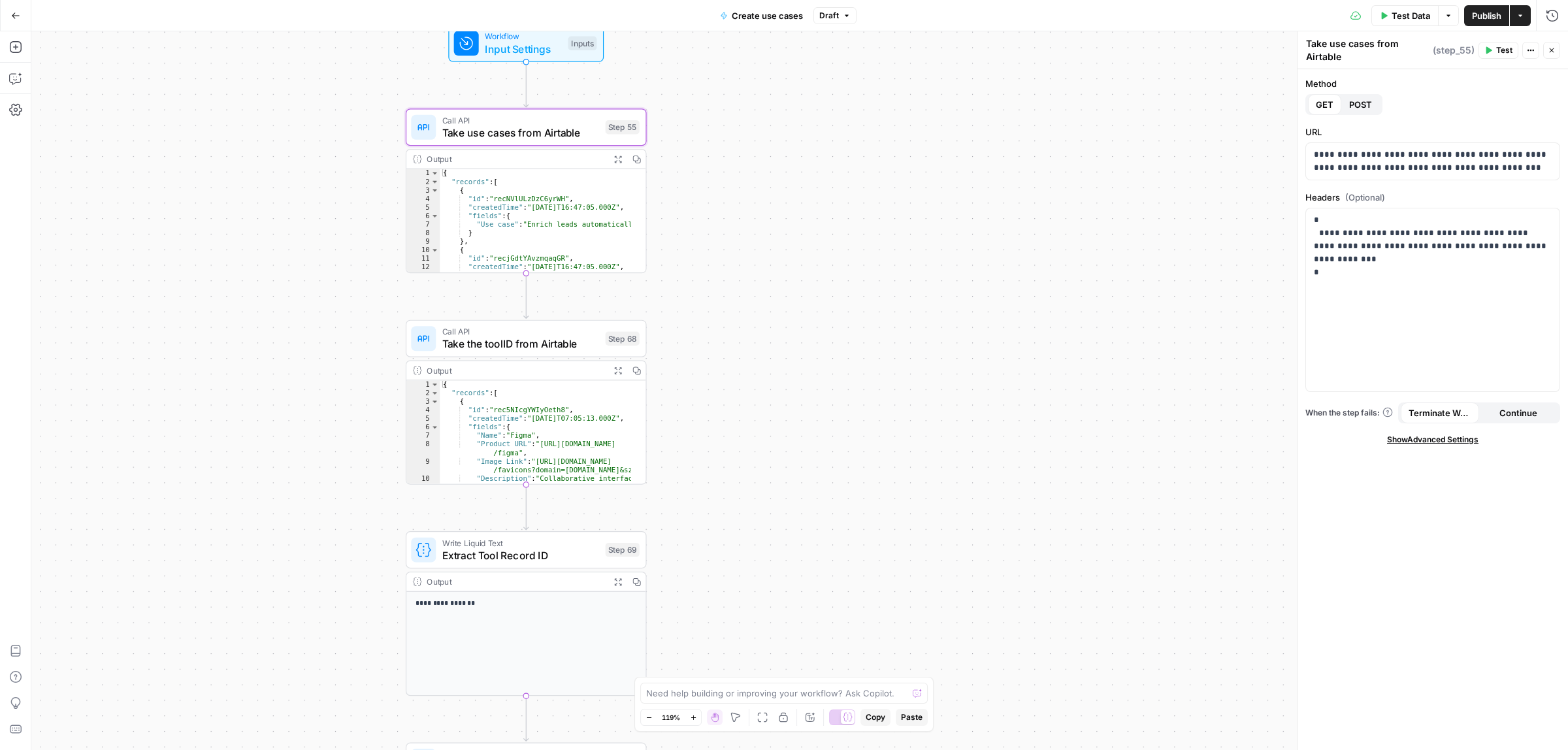
drag, startPoint x: 835, startPoint y: 439, endPoint x: 845, endPoint y: 54, distance: 385.1
click at [845, 54] on div "true false Workflow Input Settings Inputs Call API Take use cases from Airtable…" at bounding box center [800, 391] width 1537 height 719
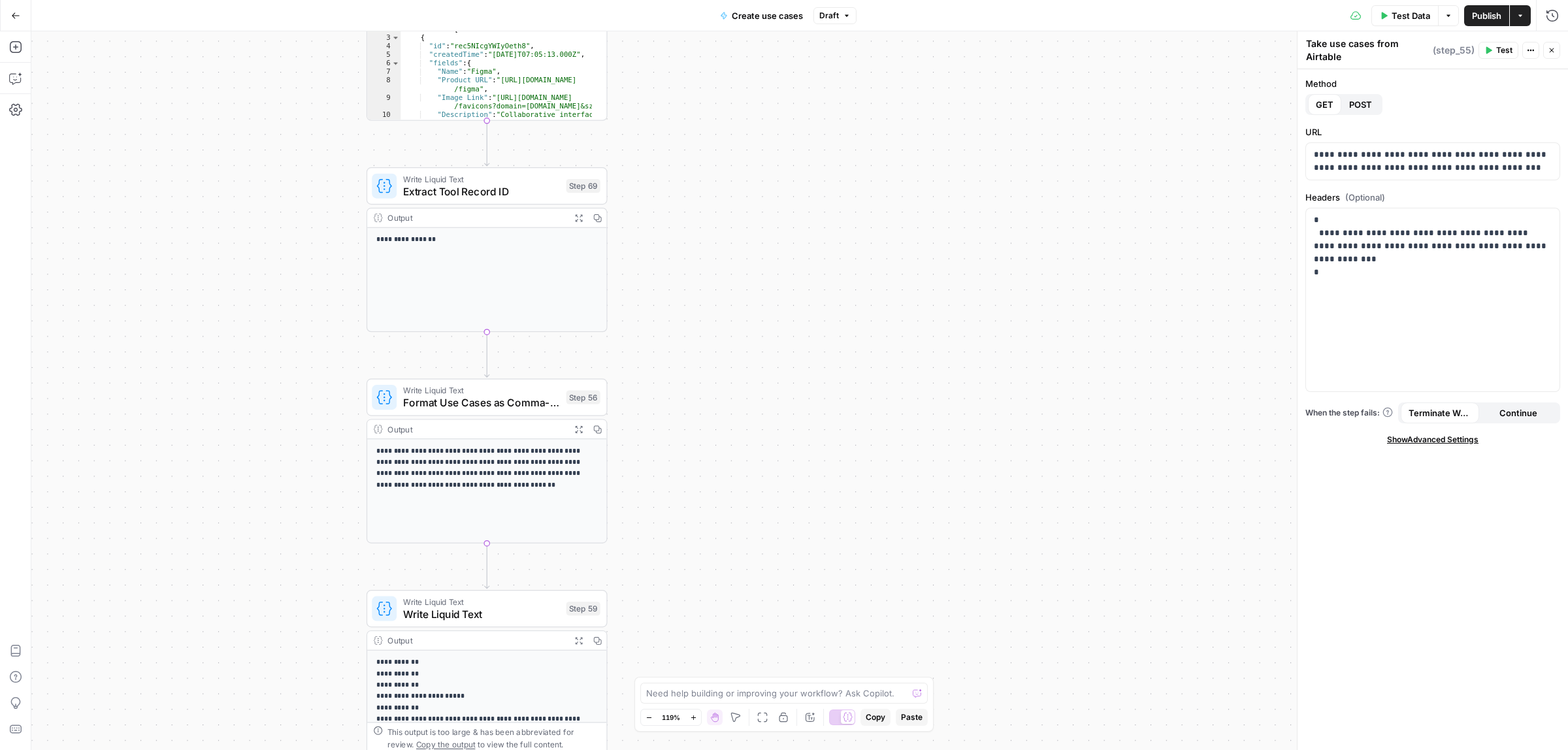
drag, startPoint x: 819, startPoint y: 171, endPoint x: 784, endPoint y: 420, distance: 251.4
click at [771, 535] on div "true false Workflow Input Settings Inputs Call API Take use cases from Airtable…" at bounding box center [800, 391] width 1537 height 719
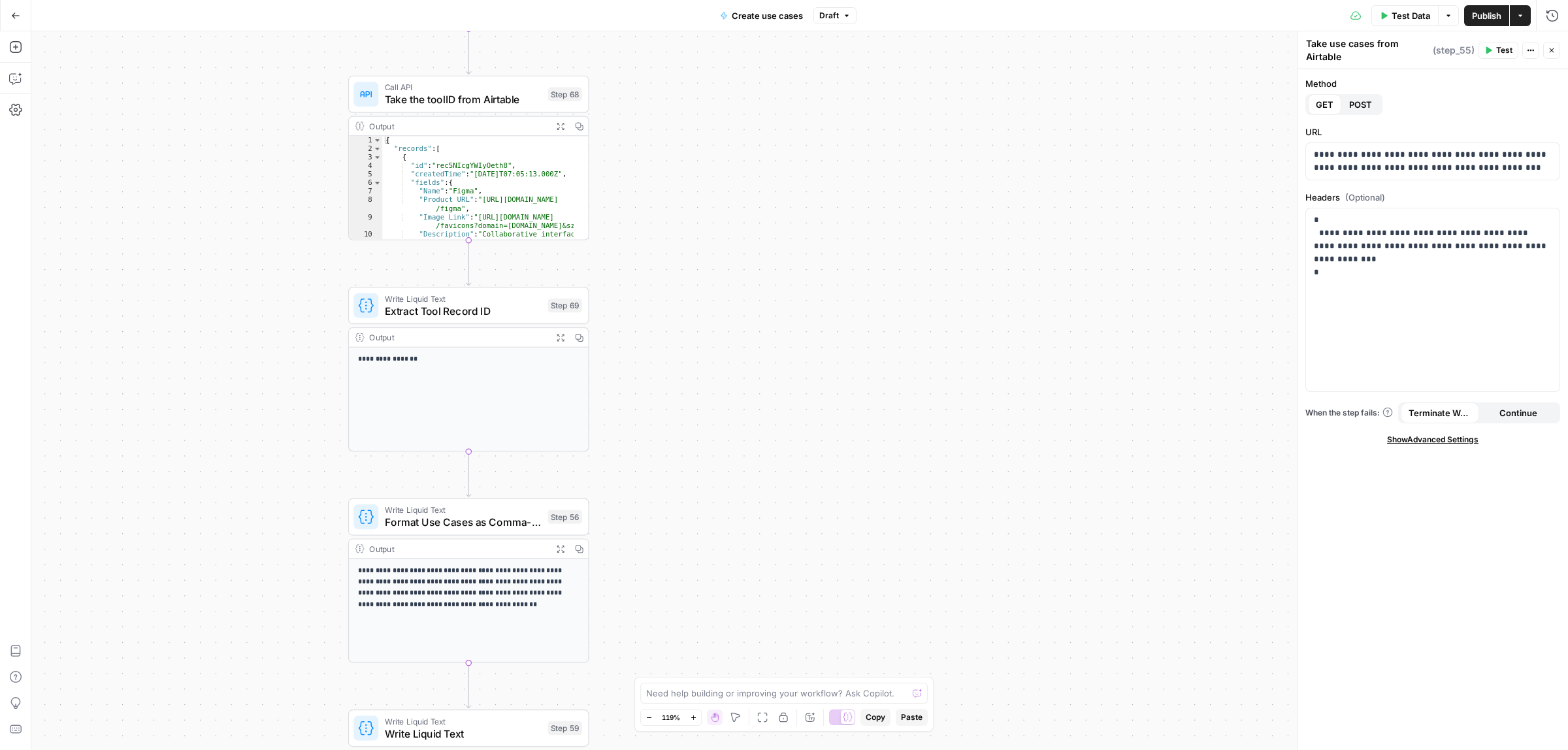
click at [782, 466] on div "true false Workflow Input Settings Inputs Call API Take use cases from Airtable…" at bounding box center [800, 391] width 1537 height 719
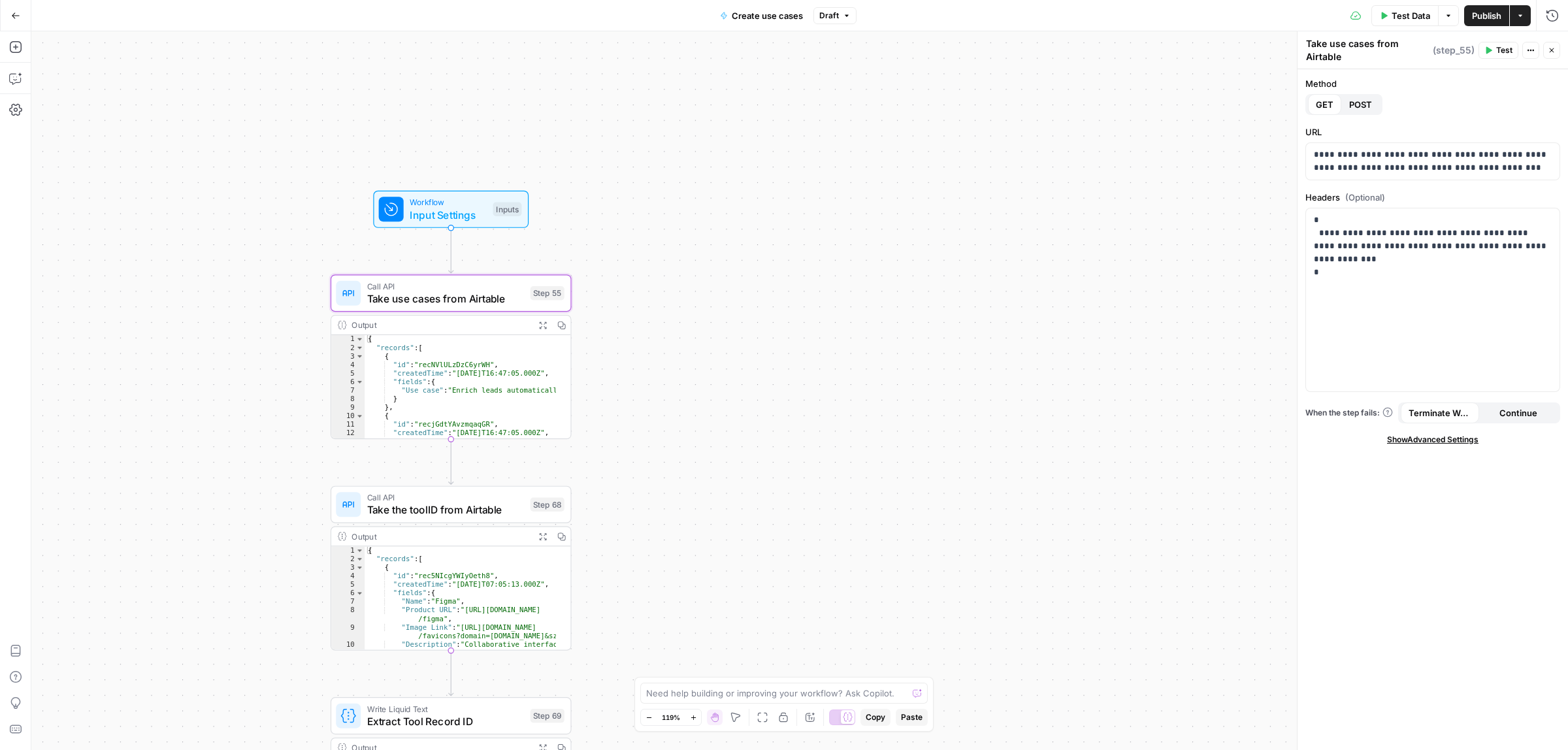
click at [435, 210] on span "Input Settings" at bounding box center [448, 215] width 77 height 16
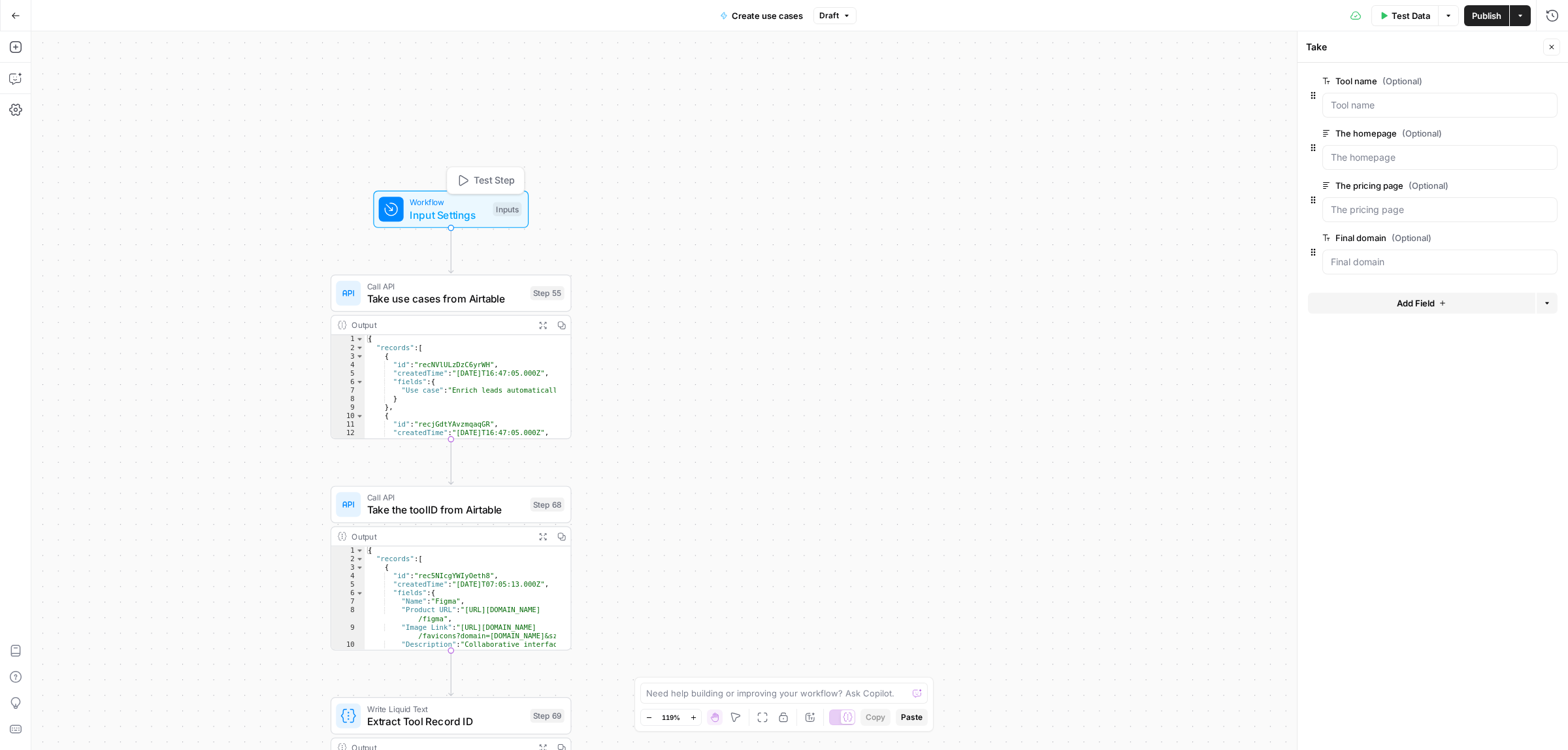
type textarea "Inputs"
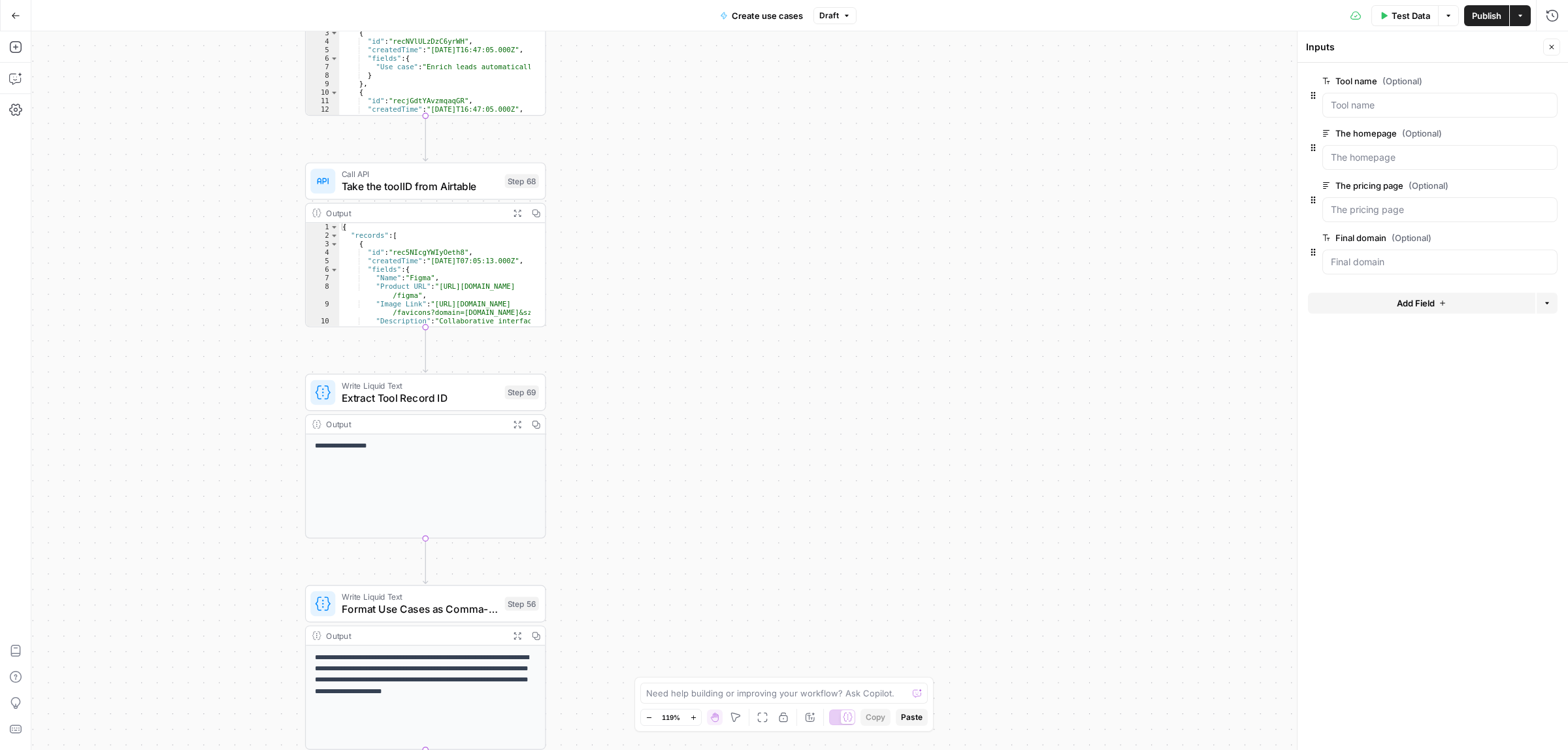
drag, startPoint x: 835, startPoint y: 310, endPoint x: 822, endPoint y: 435, distance: 125.7
click at [835, 309] on div "true false Workflow Input Settings Inputs Call API Take use cases from Airtable…" at bounding box center [800, 391] width 1537 height 719
click at [842, 202] on div "true false Workflow Input Settings Inputs Call API Take use cases from Airtable…" at bounding box center [800, 391] width 1537 height 719
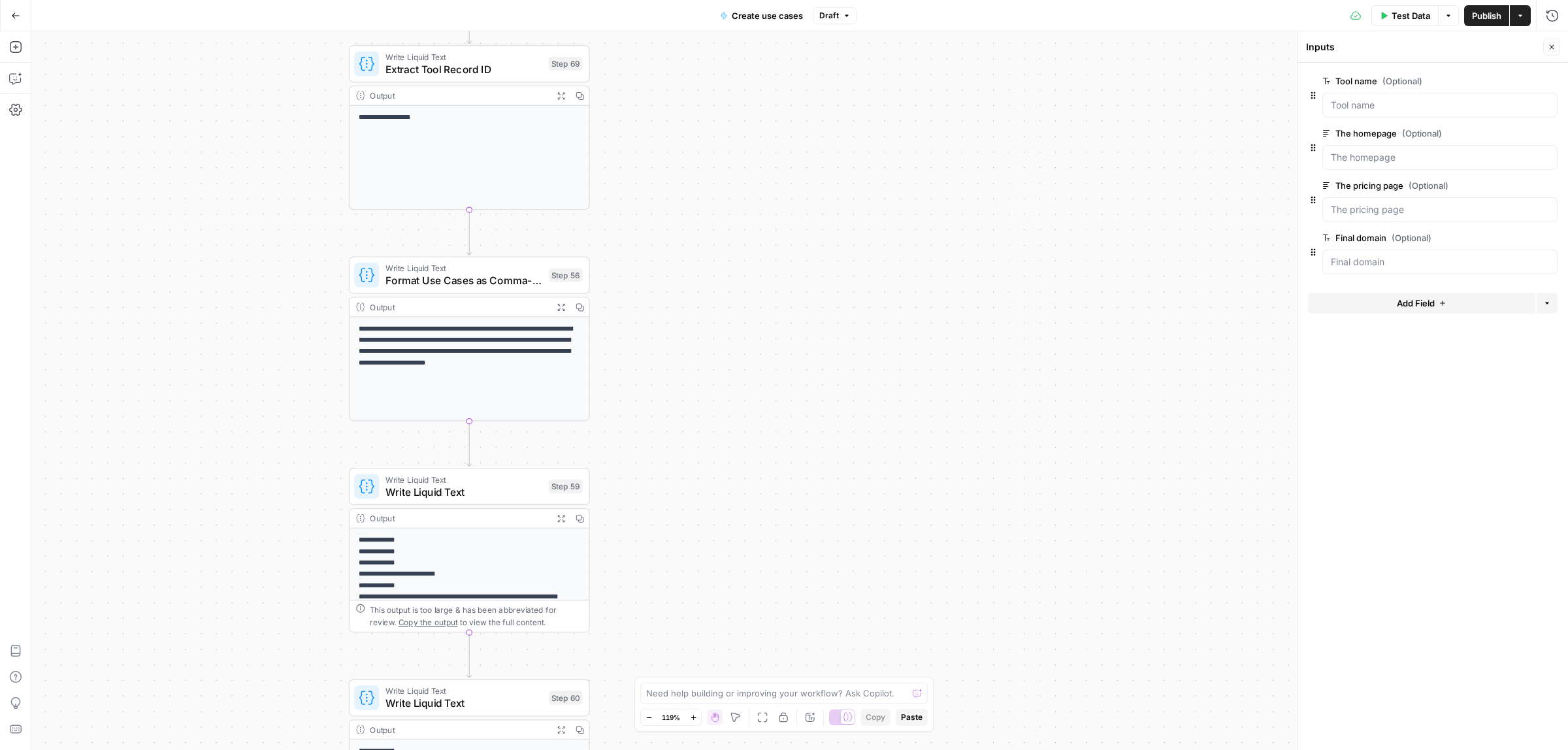
click at [802, 129] on div "true false Workflow Input Settings Inputs Call API Take use cases from Airtable…" at bounding box center [800, 391] width 1537 height 719
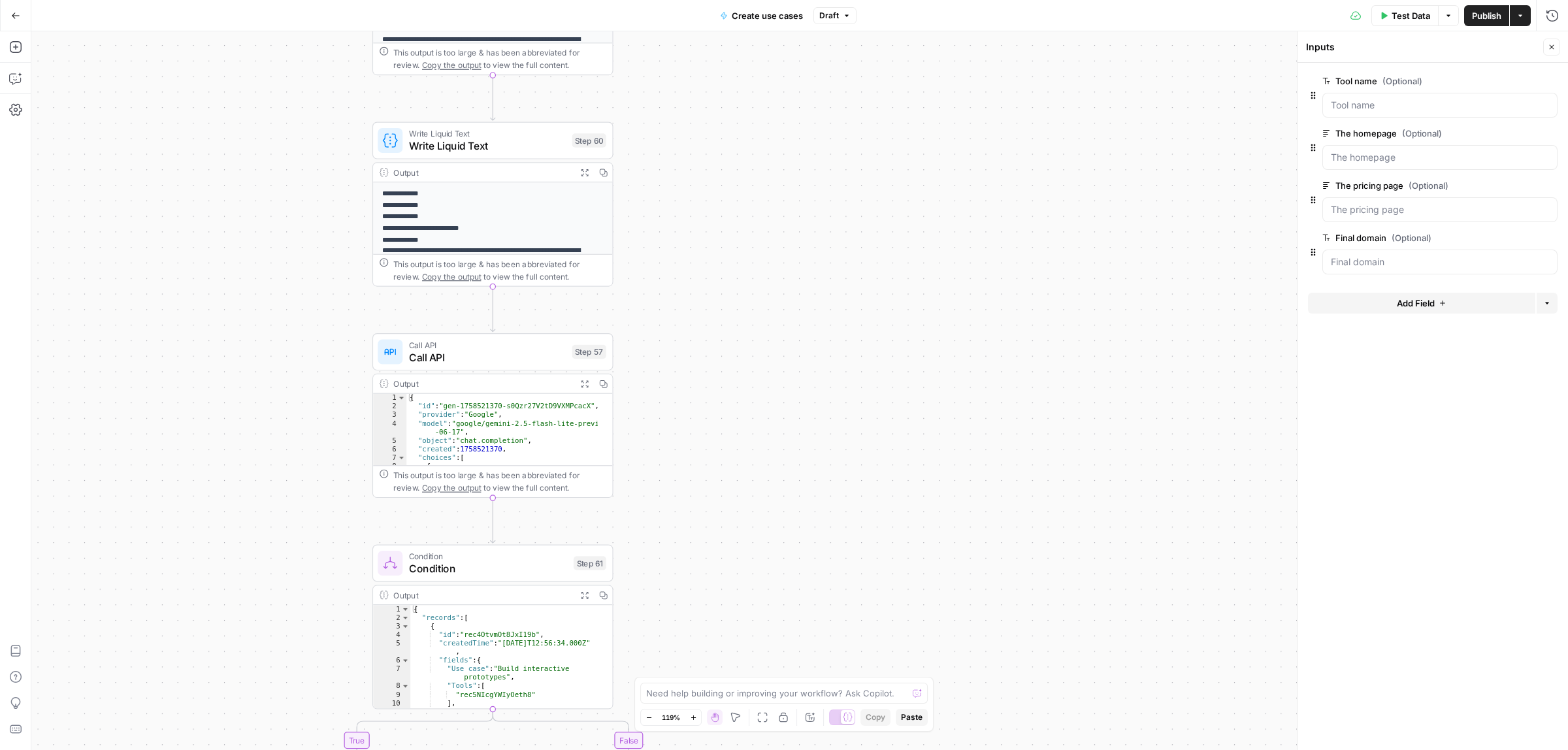
click at [721, 176] on div "true false Workflow Input Settings Inputs Call API Take use cases from Airtable…" at bounding box center [800, 391] width 1537 height 719
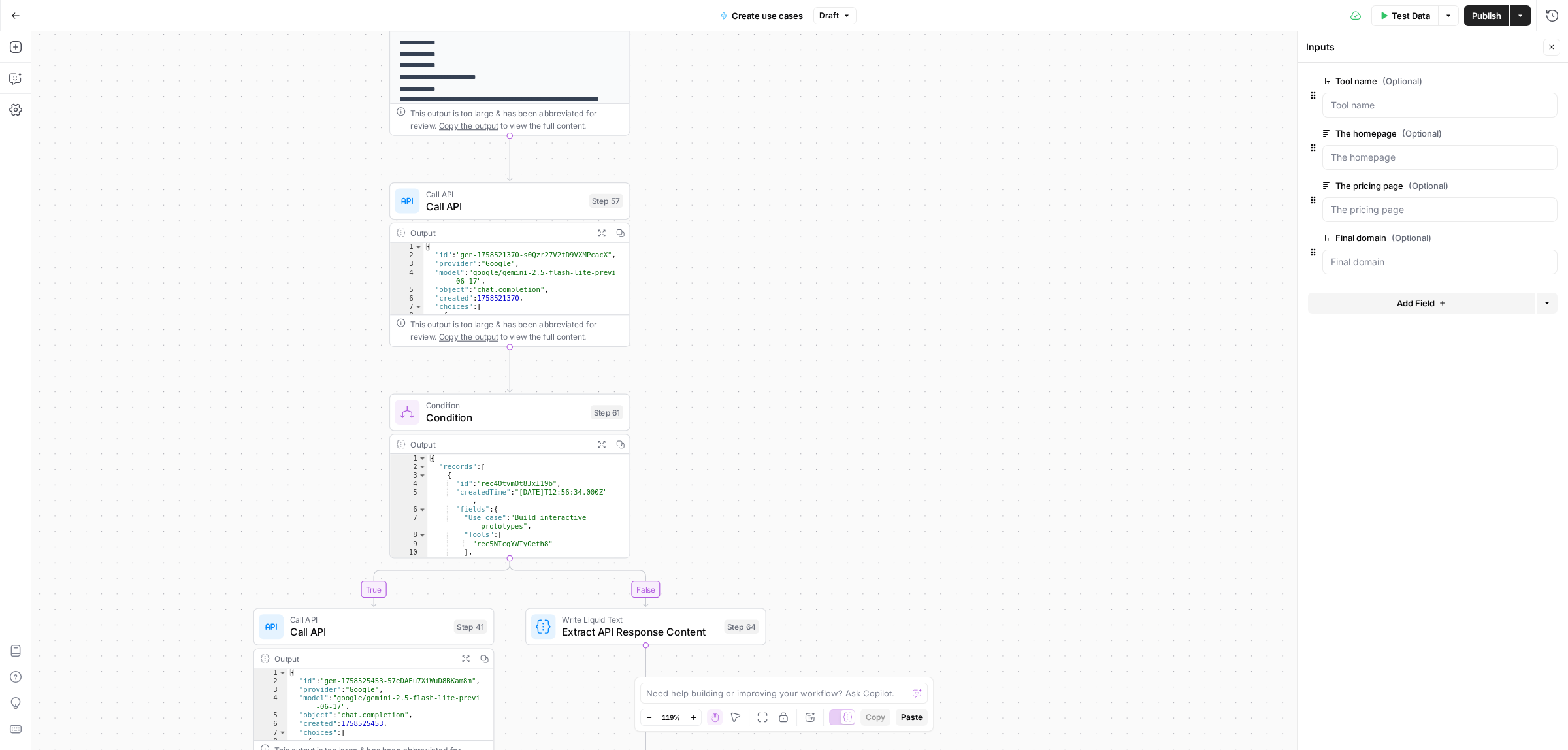
drag, startPoint x: 794, startPoint y: 579, endPoint x: 797, endPoint y: 521, distance: 58.1
click at [797, 521] on div "true false Workflow Input Settings Inputs Call API Take use cases from Airtable…" at bounding box center [800, 391] width 1537 height 719
click at [804, 250] on div "true false Workflow Input Settings Inputs Call API Take use cases from Airtable…" at bounding box center [800, 391] width 1537 height 719
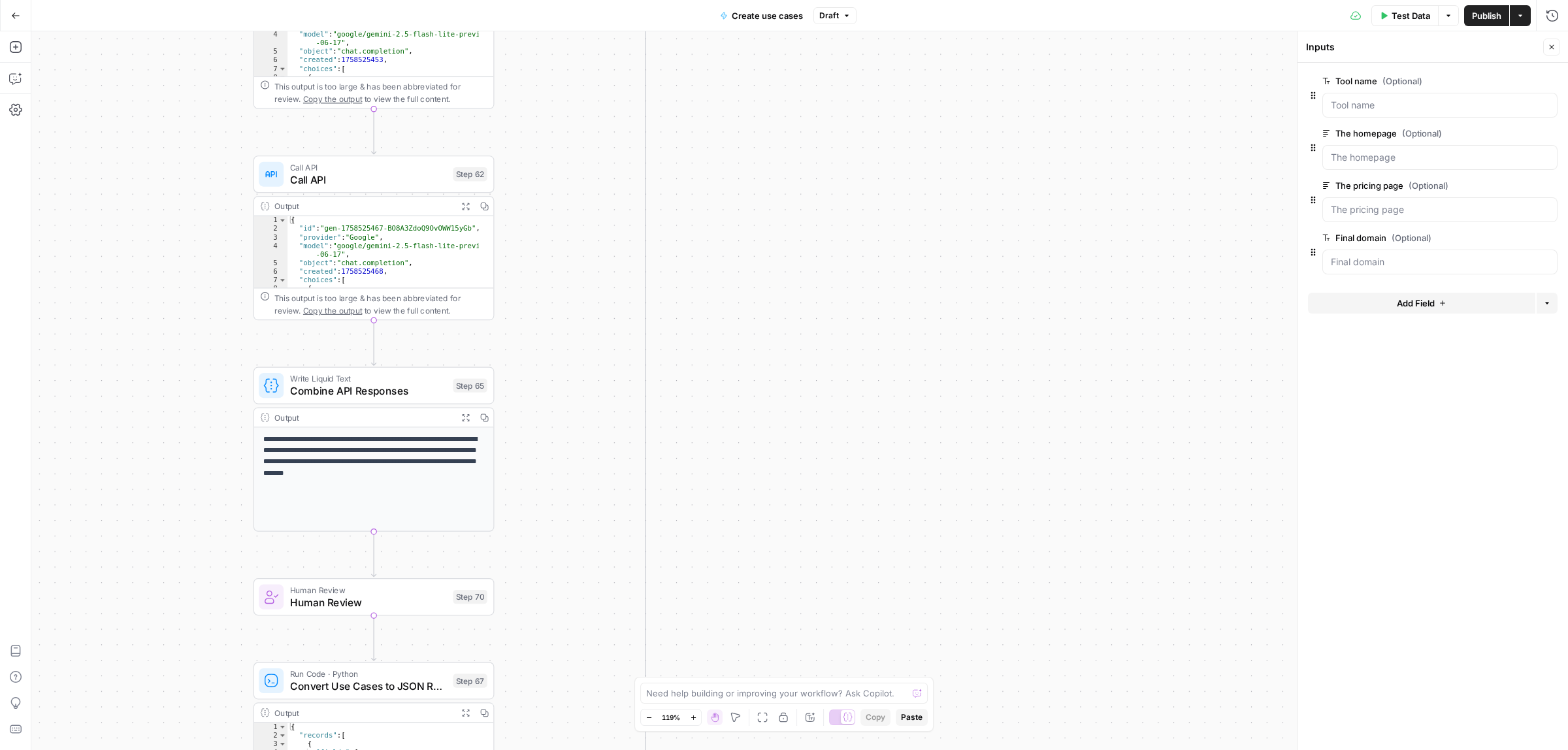
click at [802, 211] on div "true false Workflow Input Settings Inputs Call API Take use cases from Airtable…" at bounding box center [800, 391] width 1537 height 719
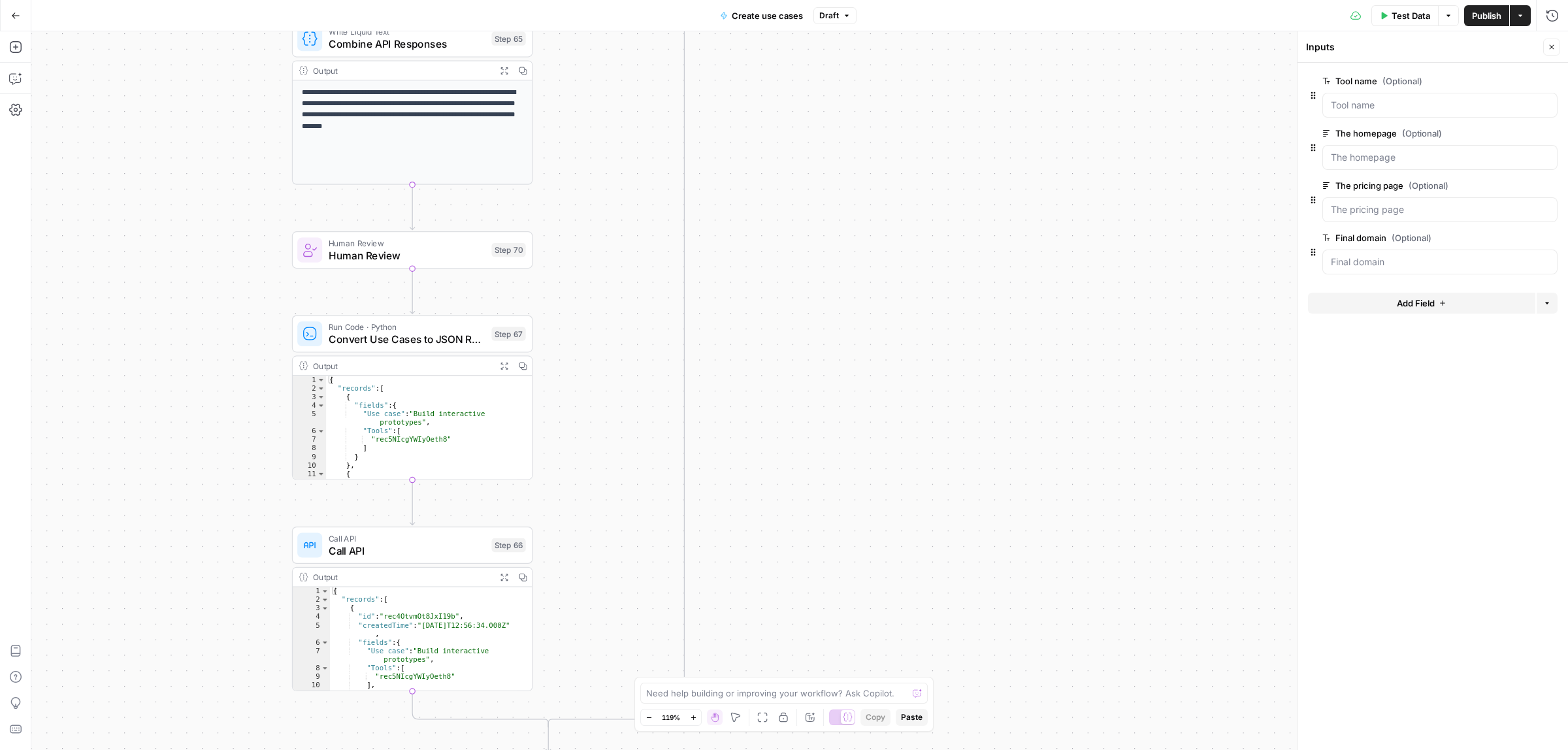
click at [818, 134] on div "true false Workflow Input Settings Inputs Call API Take use cases from Airtable…" at bounding box center [800, 391] width 1537 height 719
drag, startPoint x: 809, startPoint y: 429, endPoint x: 774, endPoint y: 273, distance: 159.9
click at [761, 211] on div "true false Workflow Input Settings Inputs Call API Take use cases from Airtable…" at bounding box center [800, 391] width 1537 height 719
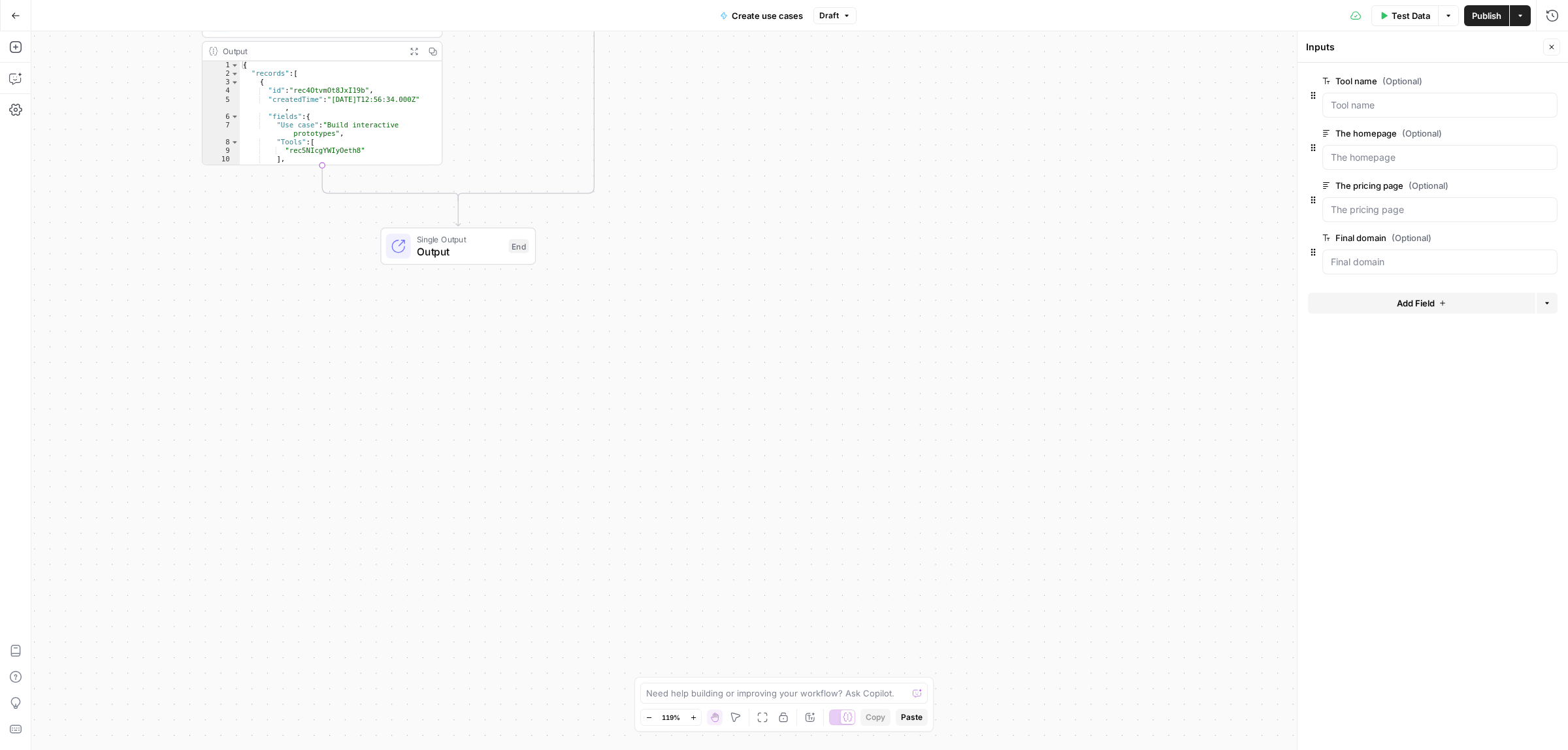
click at [764, 161] on div "true false Workflow Input Settings Inputs Call API Take use cases from Airtable…" at bounding box center [800, 391] width 1537 height 719
click at [801, 436] on div "true false Workflow Input Settings Inputs Call API Take use cases from Airtable…" at bounding box center [800, 391] width 1537 height 719
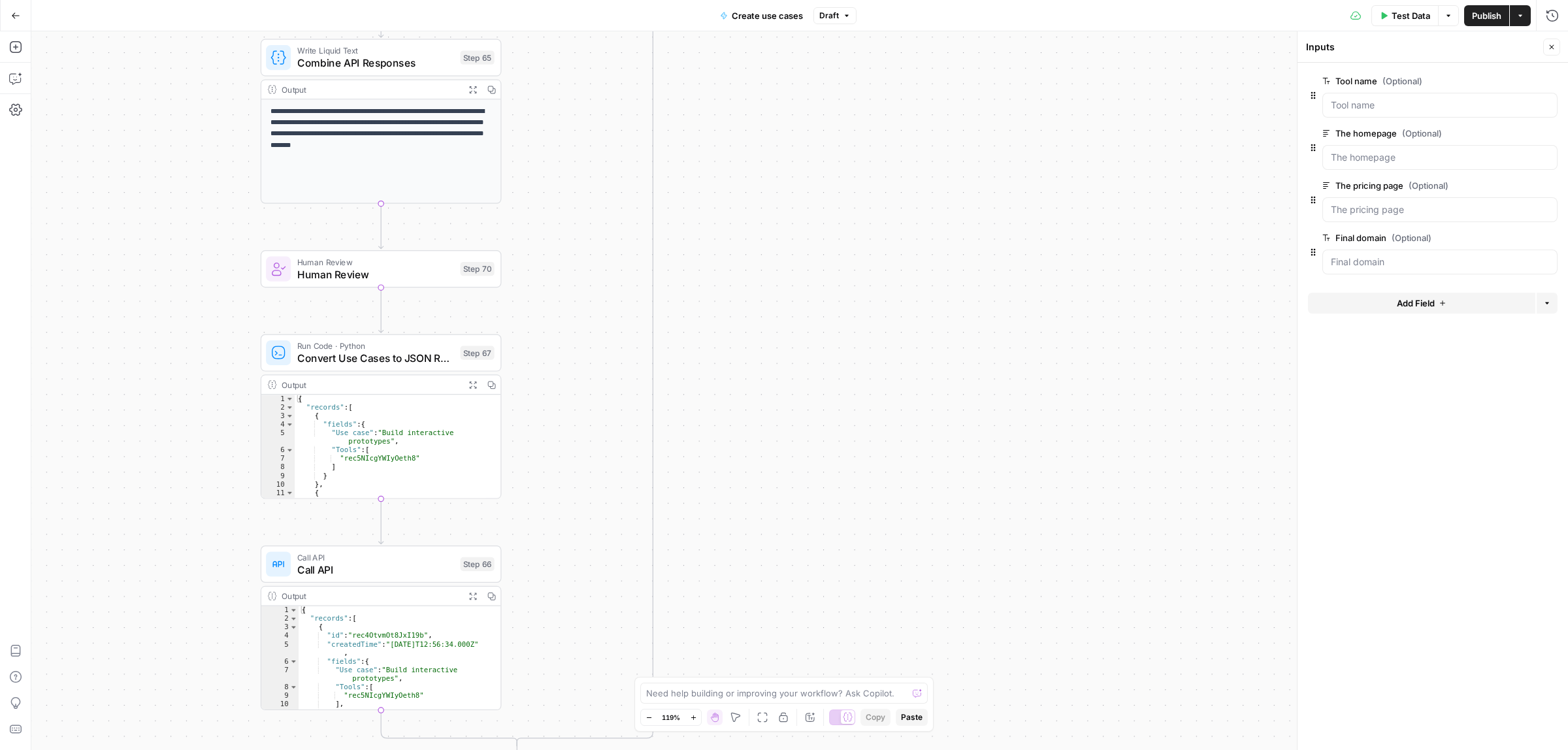
click at [846, 333] on div "true false Workflow Input Settings Inputs Call API Take use cases from Airtable…" at bounding box center [800, 391] width 1537 height 719
